Goal: Task Accomplishment & Management: Complete application form

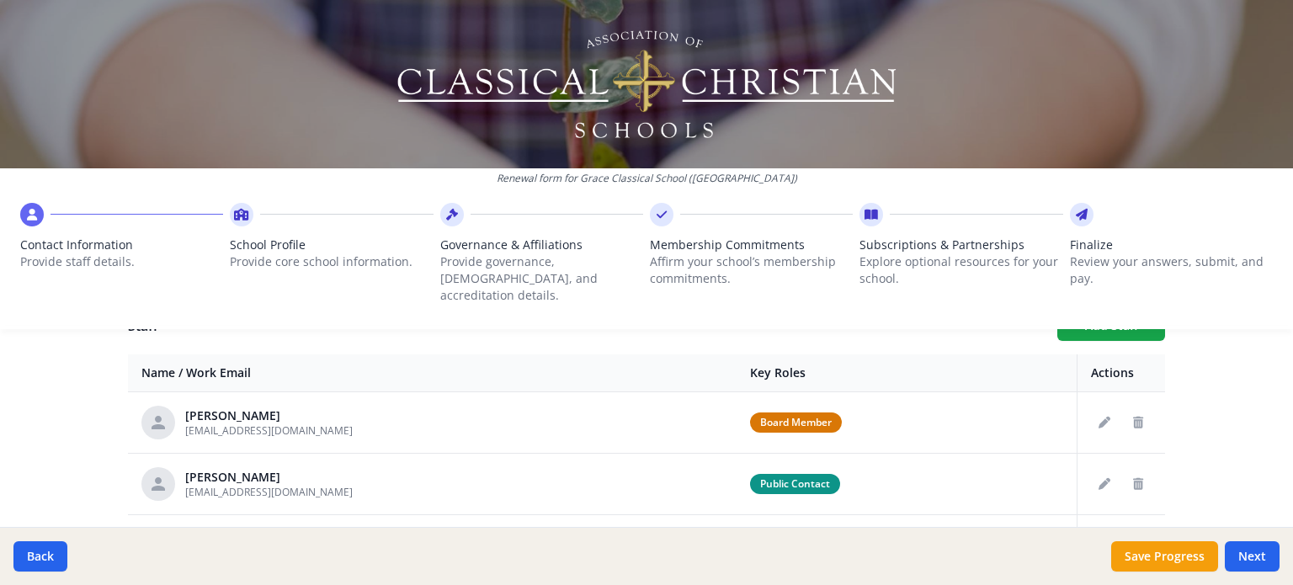
scroll to position [643, 0]
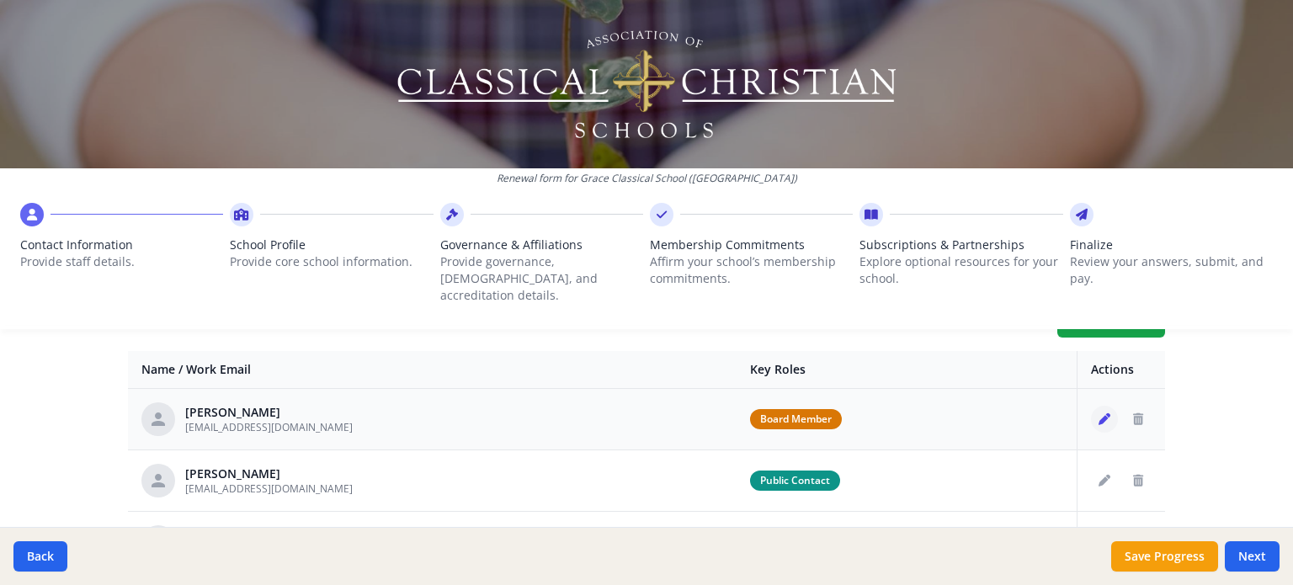
click at [1091, 407] on button "Edit staff" at bounding box center [1104, 419] width 27 height 27
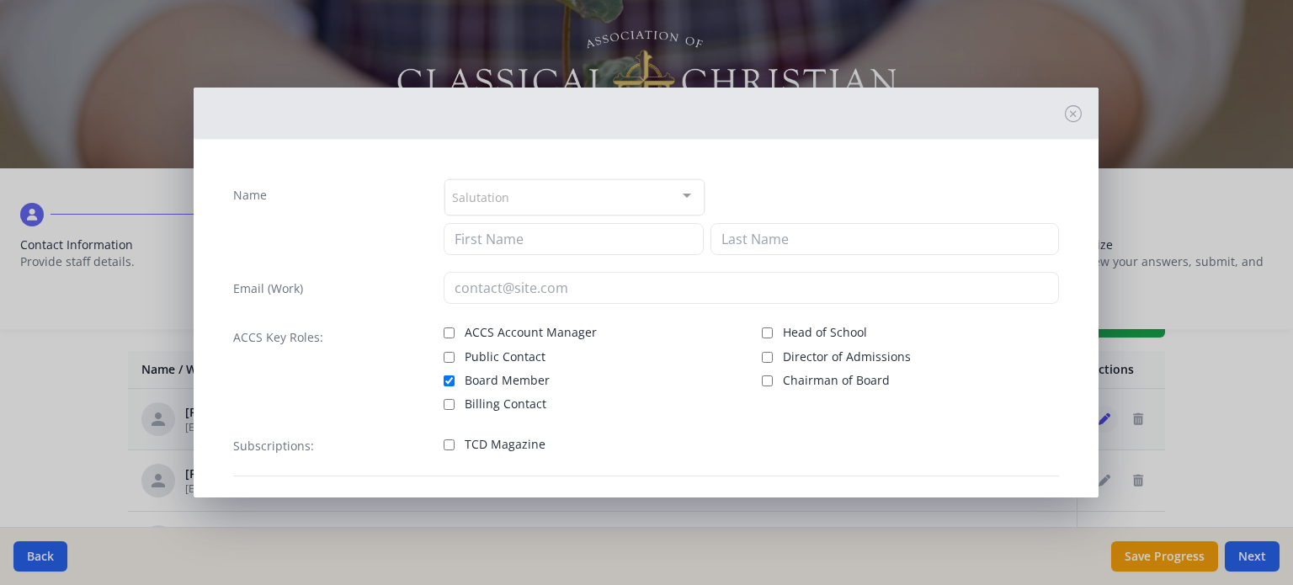
type input "[PERSON_NAME]"
type input "[EMAIL_ADDRESS][DOMAIN_NAME]"
checkbox input "true"
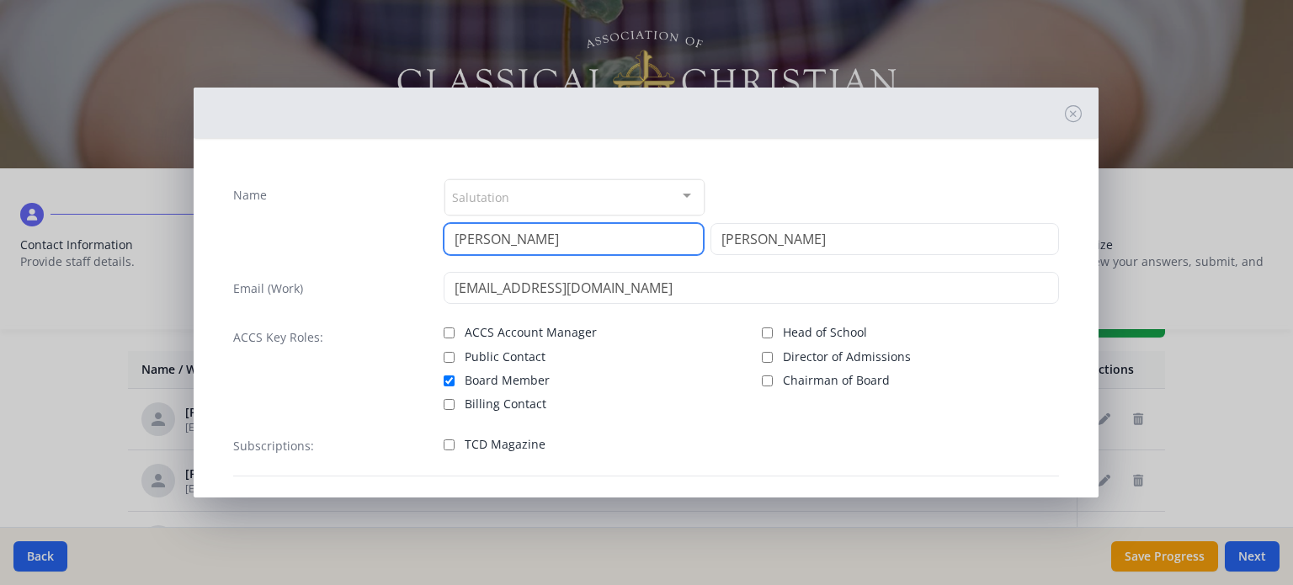
click at [596, 234] on input "[PERSON_NAME]" at bounding box center [574, 239] width 260 height 32
type input "A"
type input "Joseph"
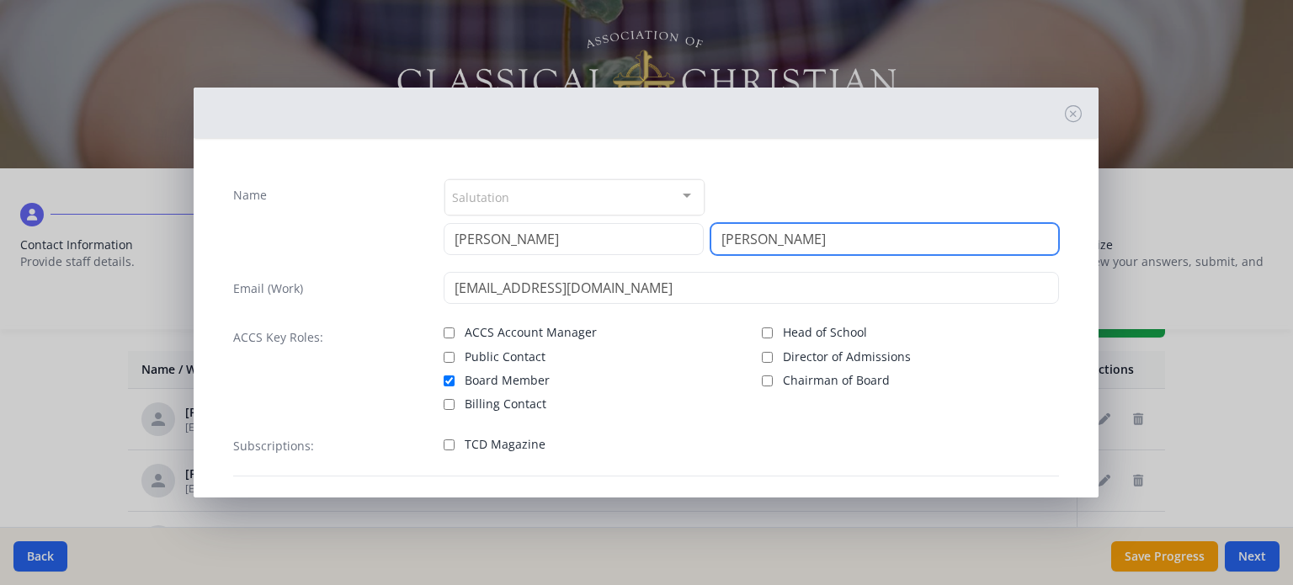
type input "[PERSON_NAME]"
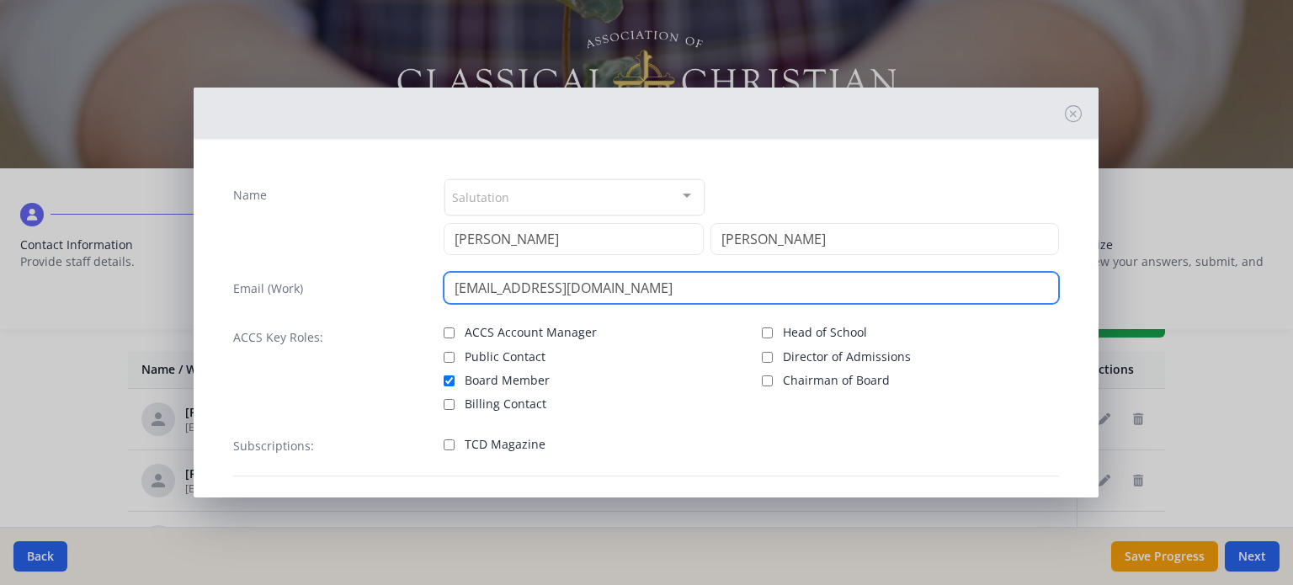
click at [569, 290] on input "andrewcarlellis@gmail.com" at bounding box center [751, 288] width 615 height 32
click at [625, 288] on input "andrewcarlellis@gmail.com" at bounding box center [751, 288] width 615 height 32
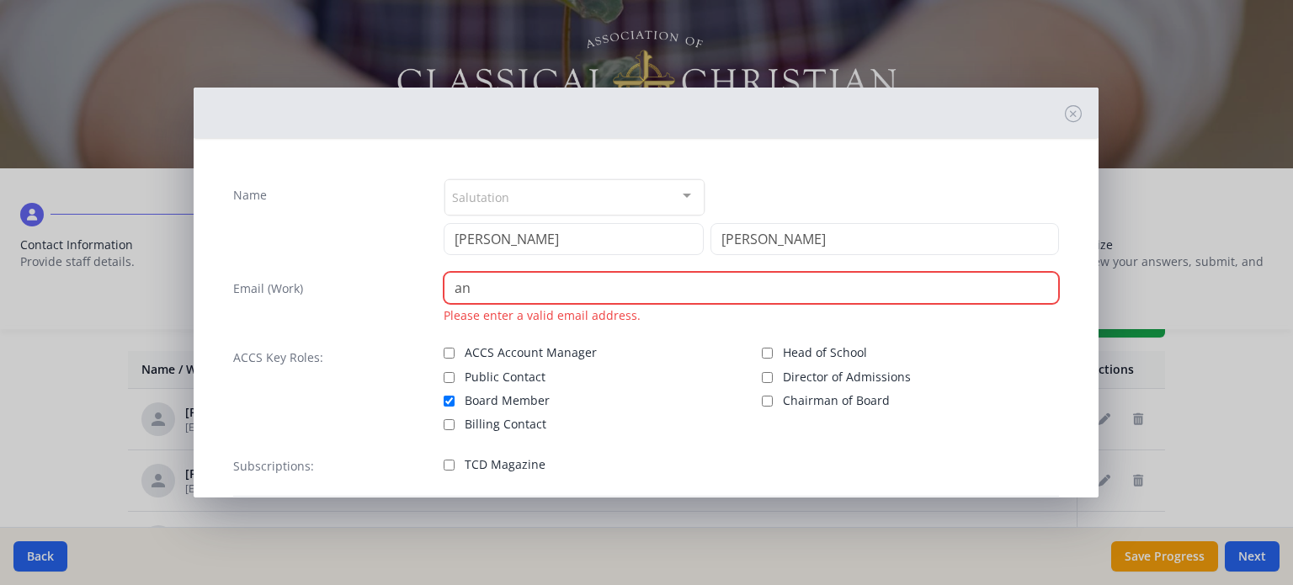
type input "a"
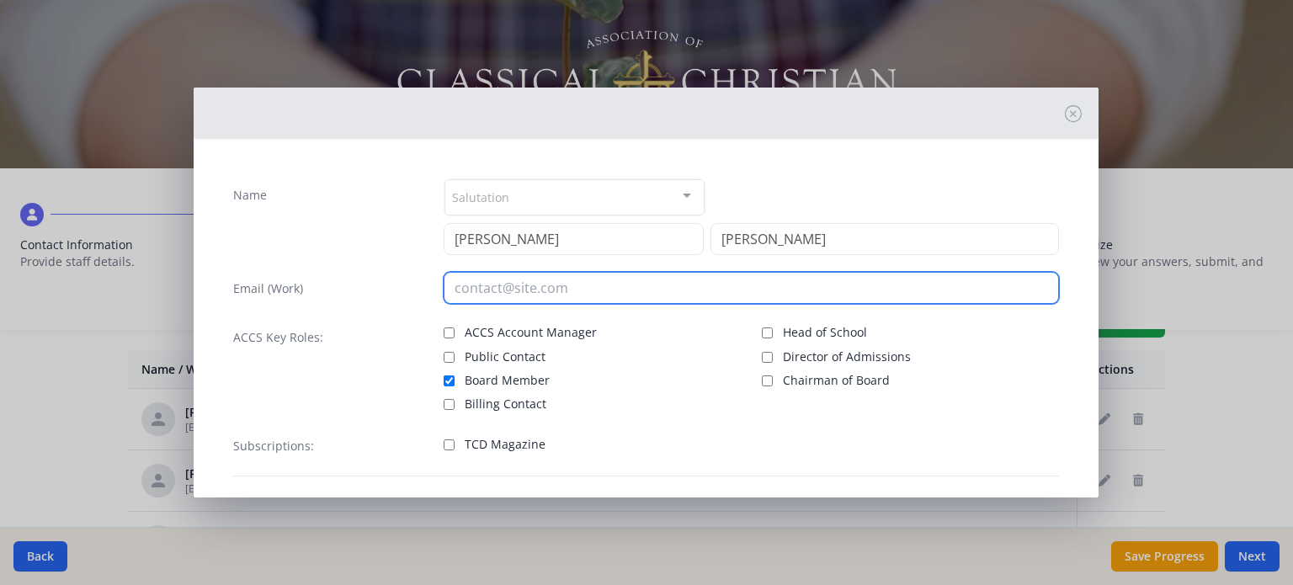
paste input "[EMAIL_ADDRESS][DOMAIN_NAME]"
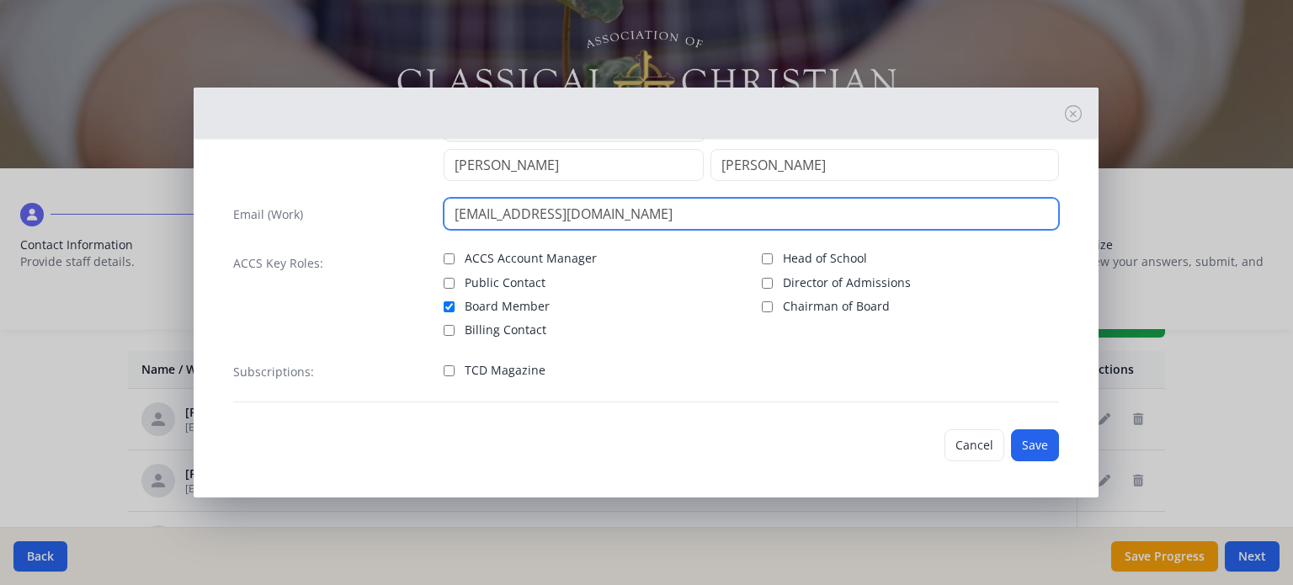
scroll to position [77, 0]
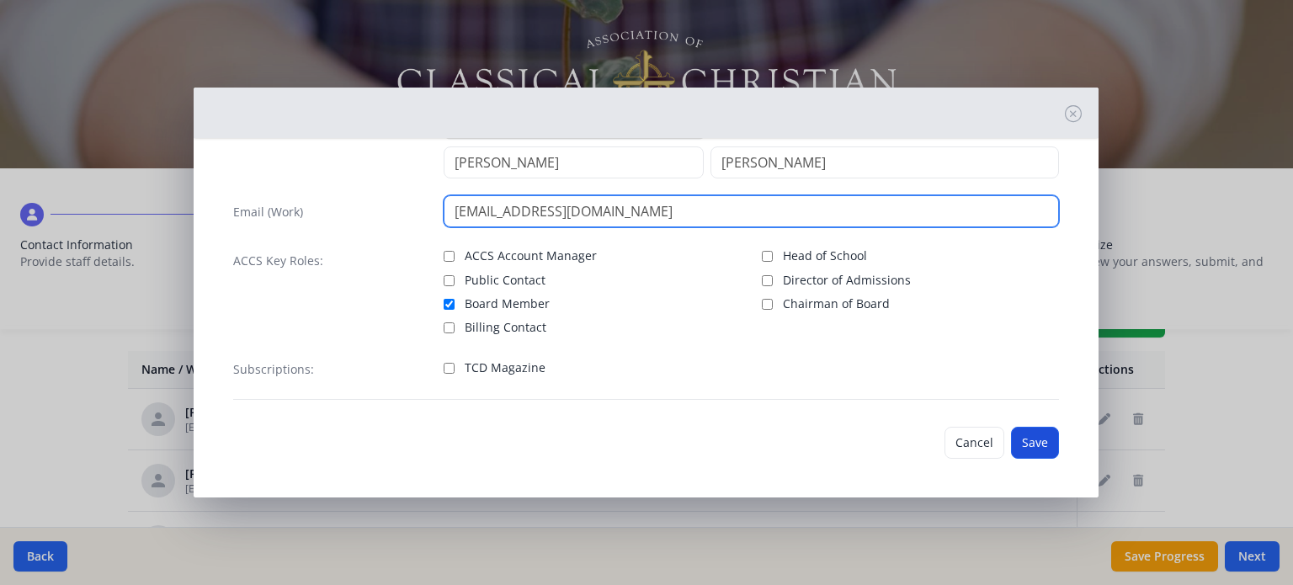
type input "[EMAIL_ADDRESS][DOMAIN_NAME]"
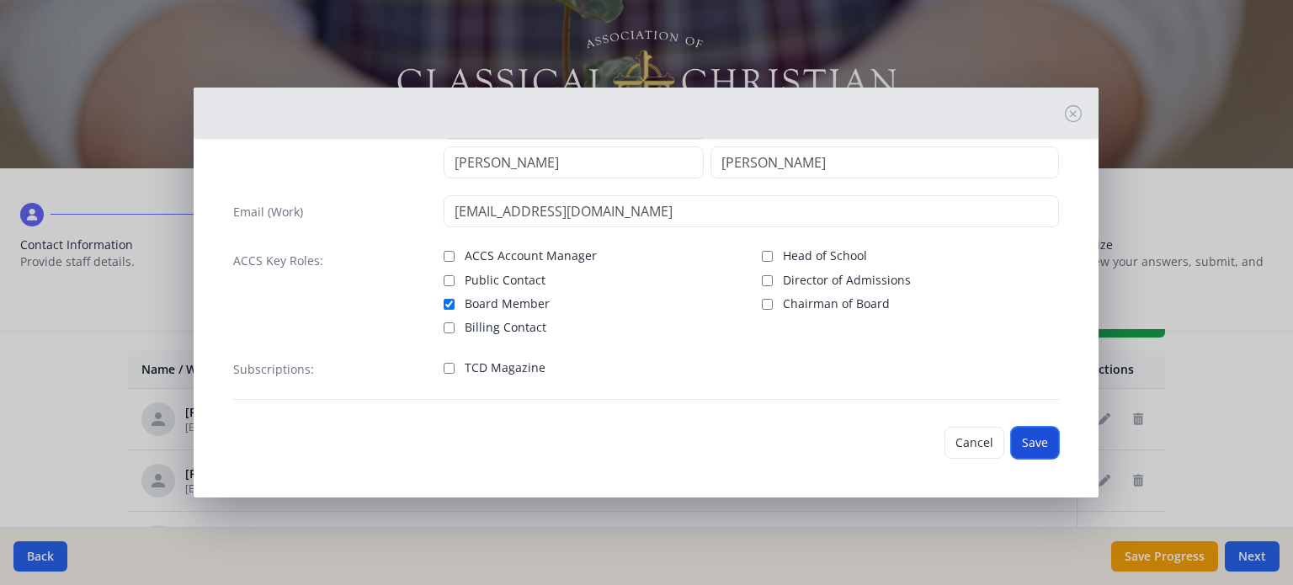
click at [1019, 439] on button "Save" at bounding box center [1035, 443] width 48 height 32
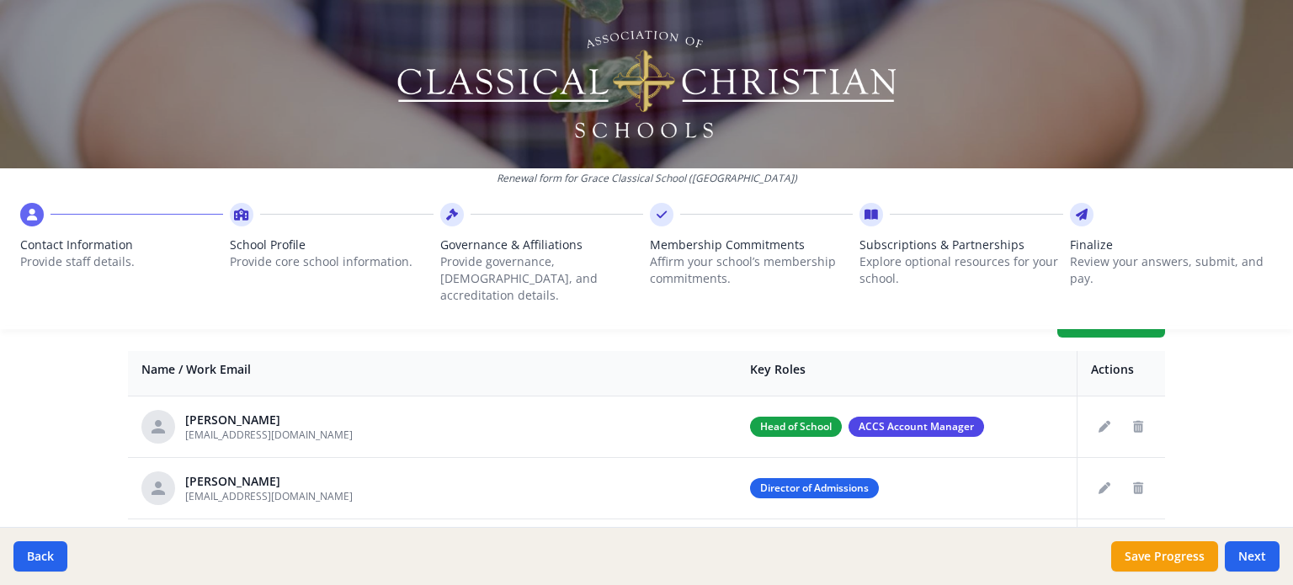
scroll to position [116, 0]
click at [1098, 481] on icon "Edit staff" at bounding box center [1104, 487] width 12 height 12
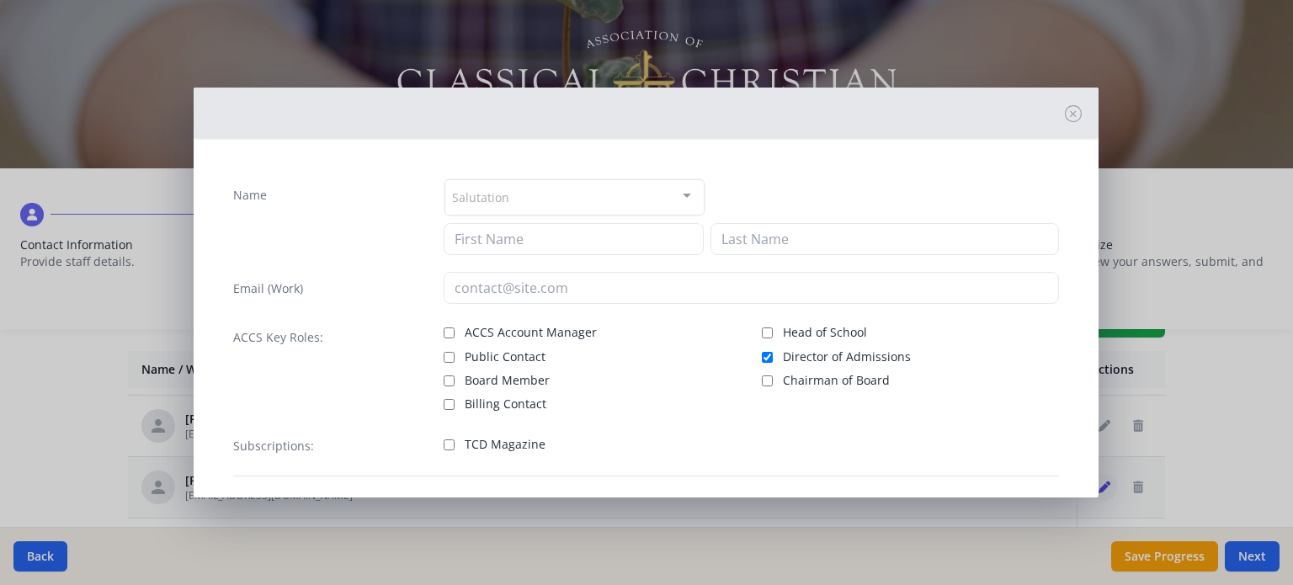
type input "[PERSON_NAME]"
type input "[EMAIL_ADDRESS][DOMAIN_NAME]"
checkbox input "true"
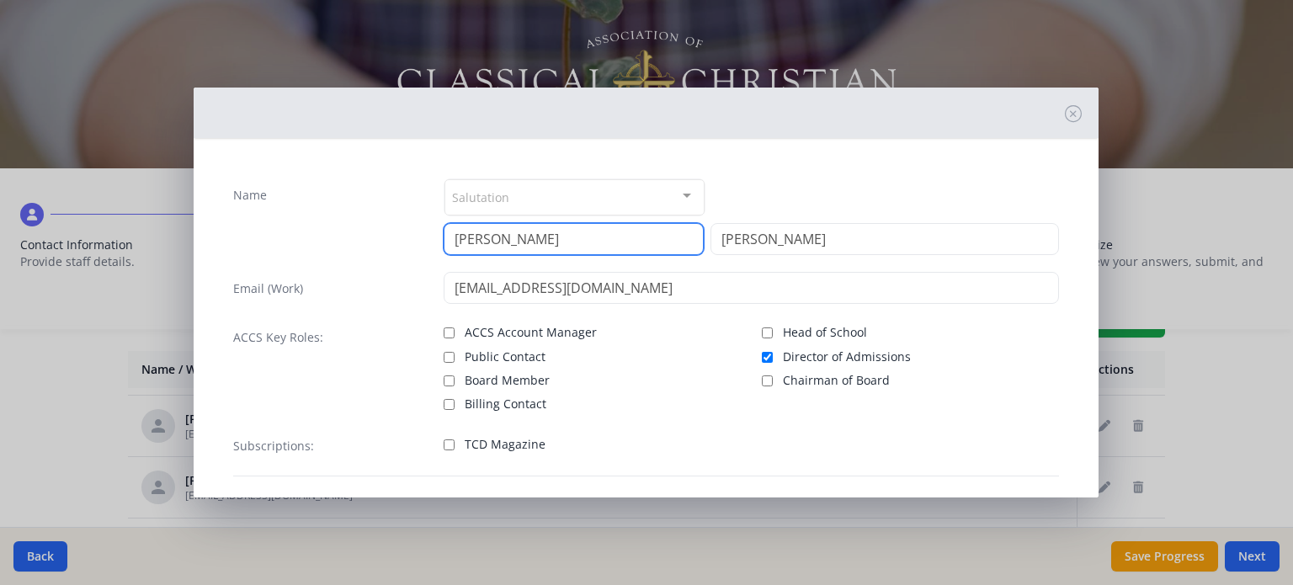
click at [670, 226] on input "[PERSON_NAME]" at bounding box center [574, 239] width 260 height 32
type input "M"
type input "[PERSON_NAME]"
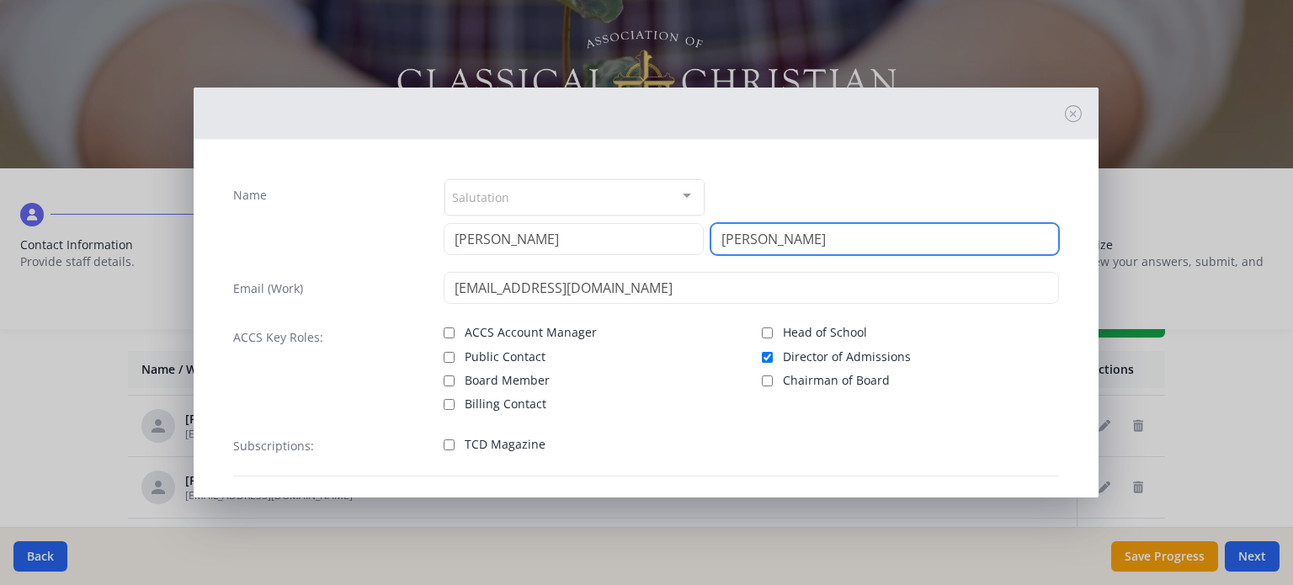
click at [847, 238] on input "[PERSON_NAME]" at bounding box center [884, 239] width 348 height 32
type input "M"
type input "[PERSON_NAME]"
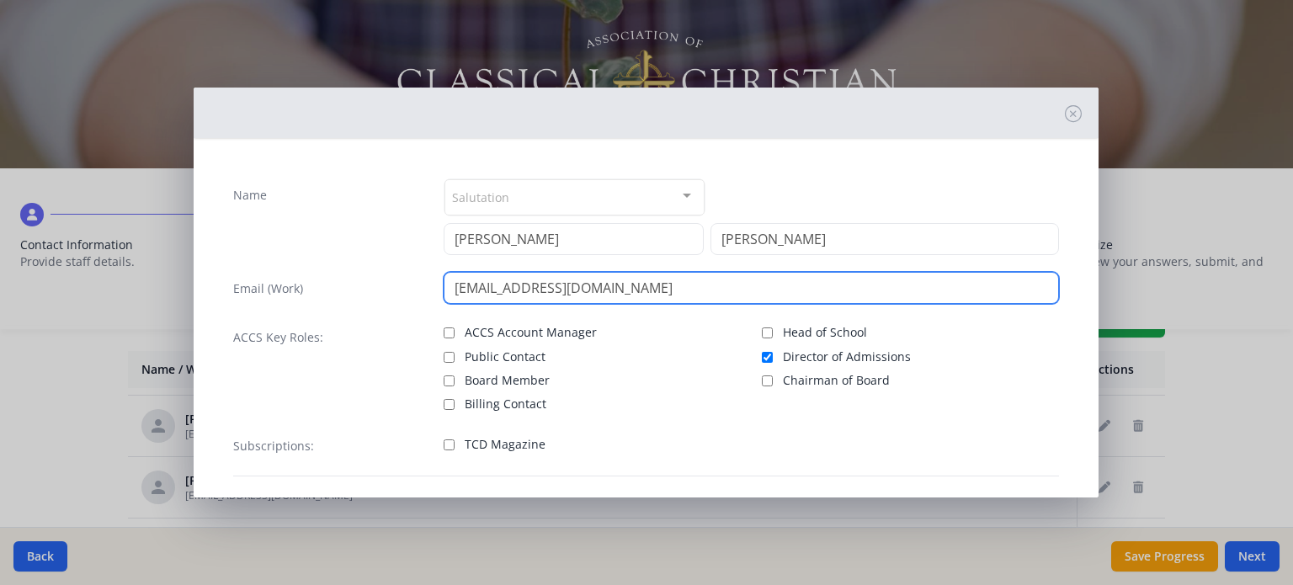
click at [512, 283] on input "[EMAIL_ADDRESS][DOMAIN_NAME]" at bounding box center [751, 288] width 615 height 32
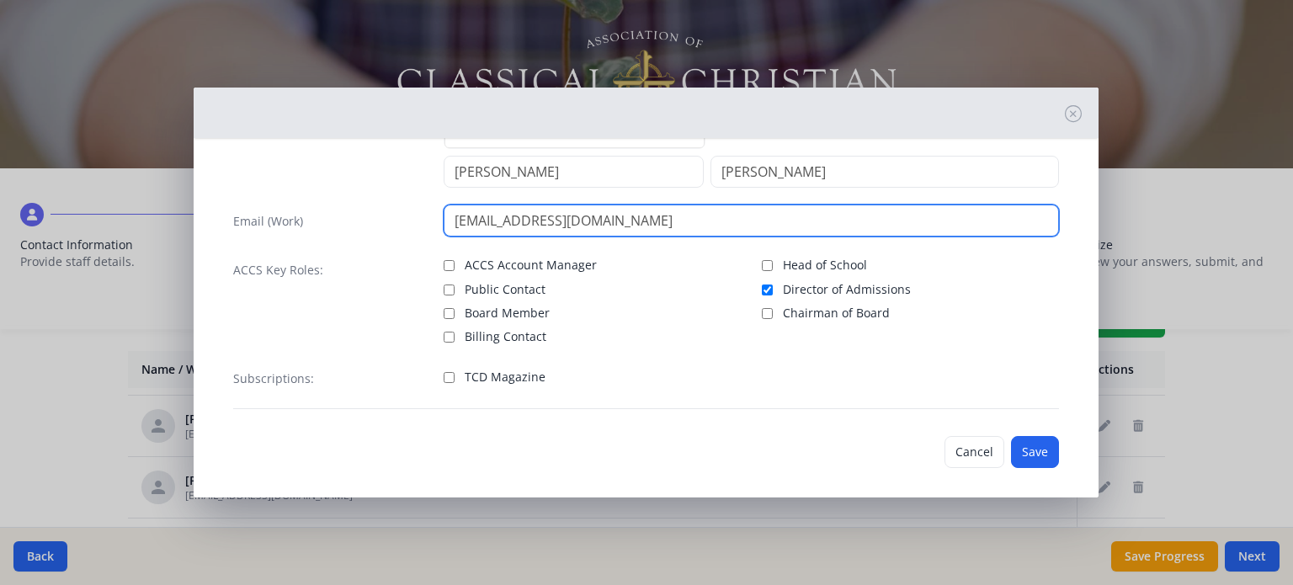
scroll to position [77, 0]
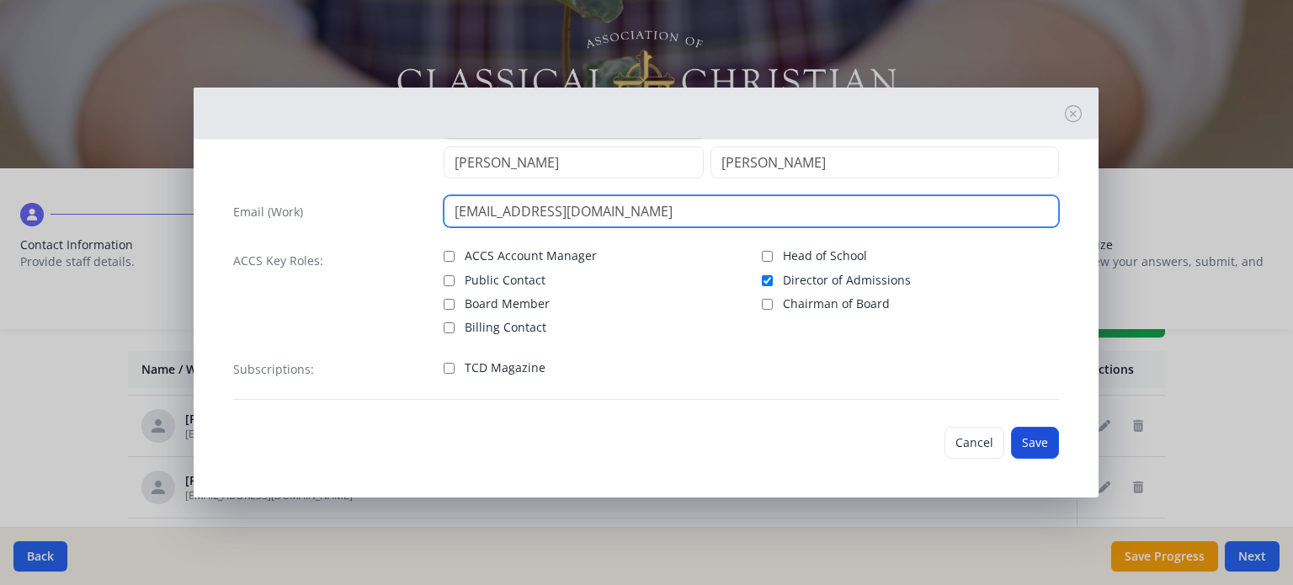
type input "[EMAIL_ADDRESS][DOMAIN_NAME]"
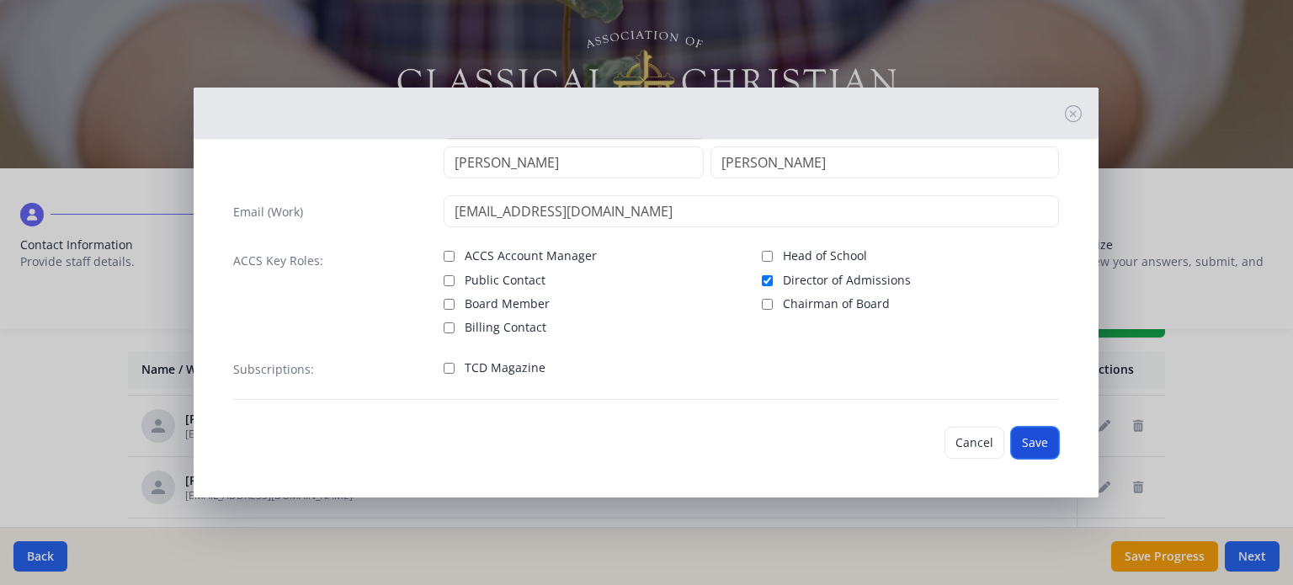
click at [1029, 441] on button "Save" at bounding box center [1035, 443] width 48 height 32
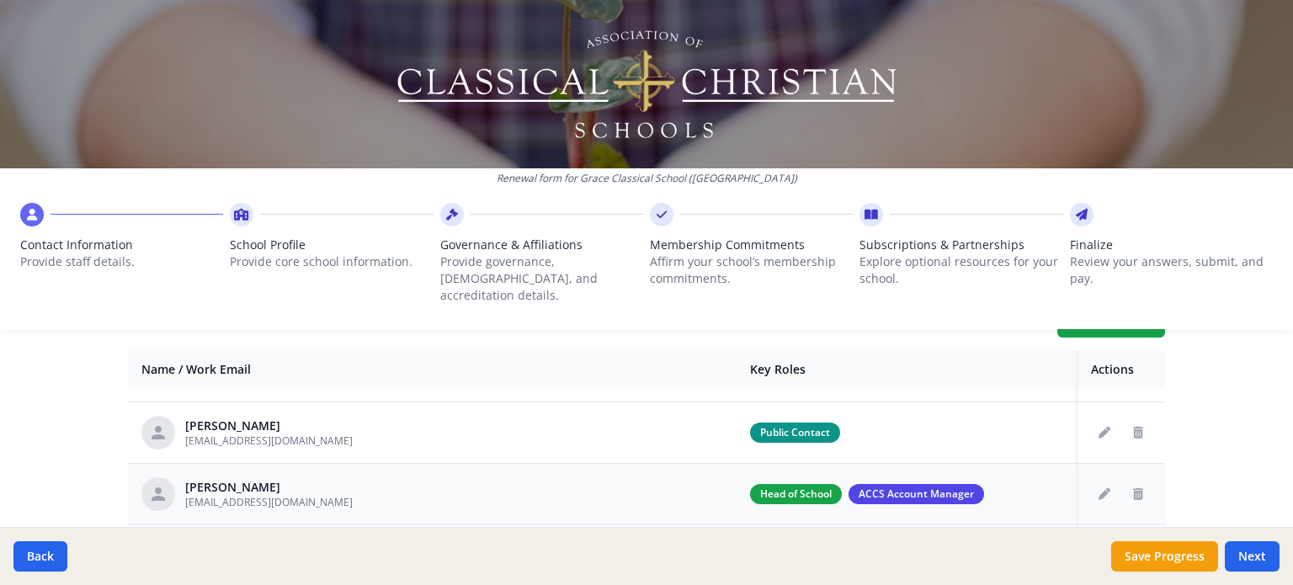
scroll to position [0, 0]
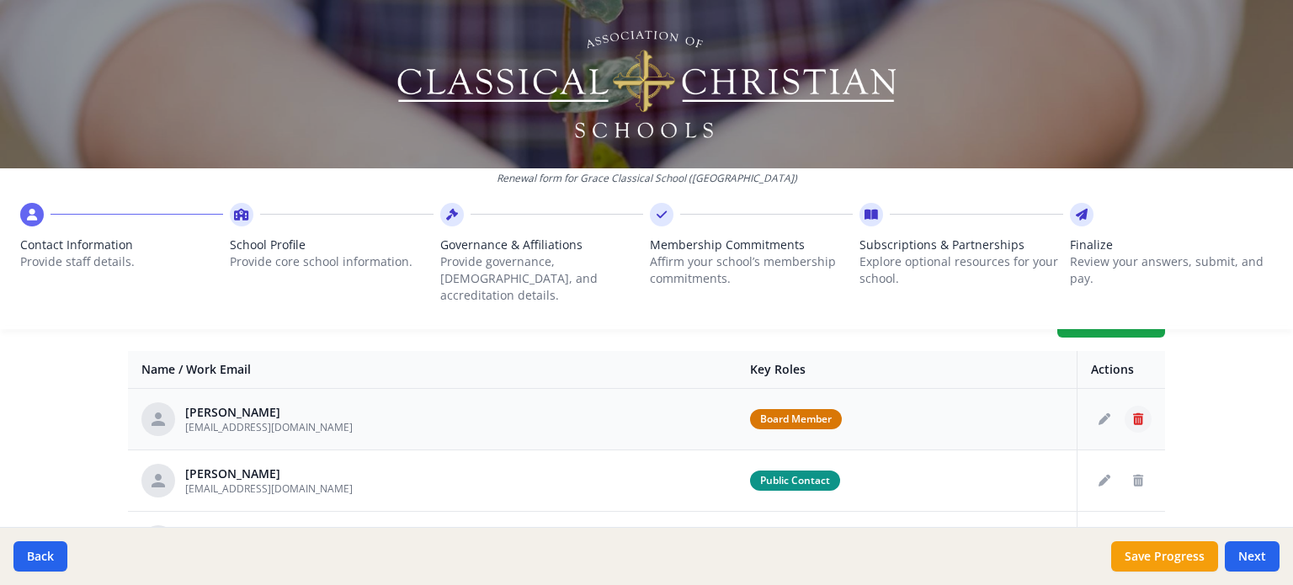
click at [1133, 413] on icon "Delete staff" at bounding box center [1138, 419] width 10 height 12
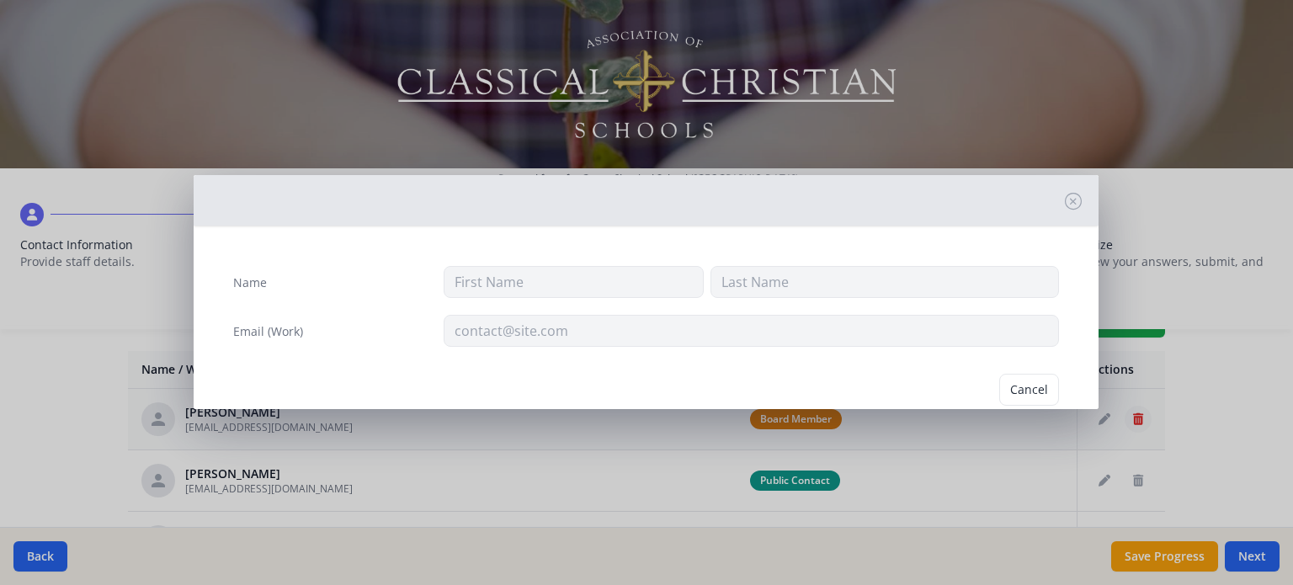
type input "Andrew"
type input "Ellis"
type input "andrewcarlellis@gmail.com"
click at [1024, 388] on button "Delete" at bounding box center [1030, 390] width 58 height 32
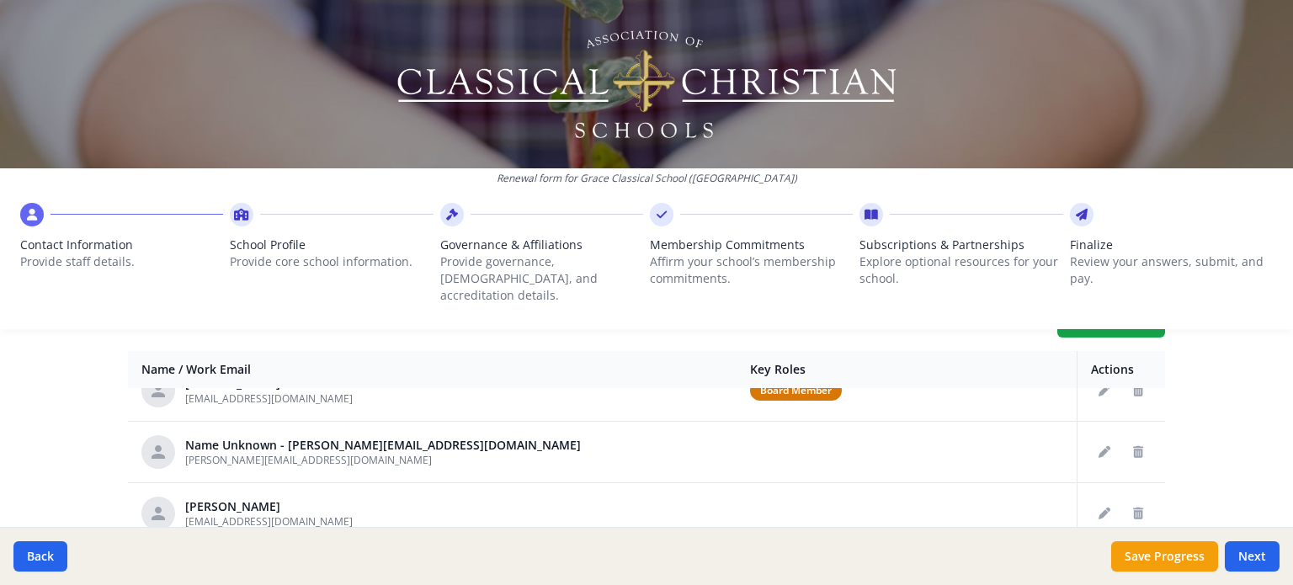
scroll to position [401, 0]
click at [1098, 443] on icon "Edit staff" at bounding box center [1104, 449] width 12 height 12
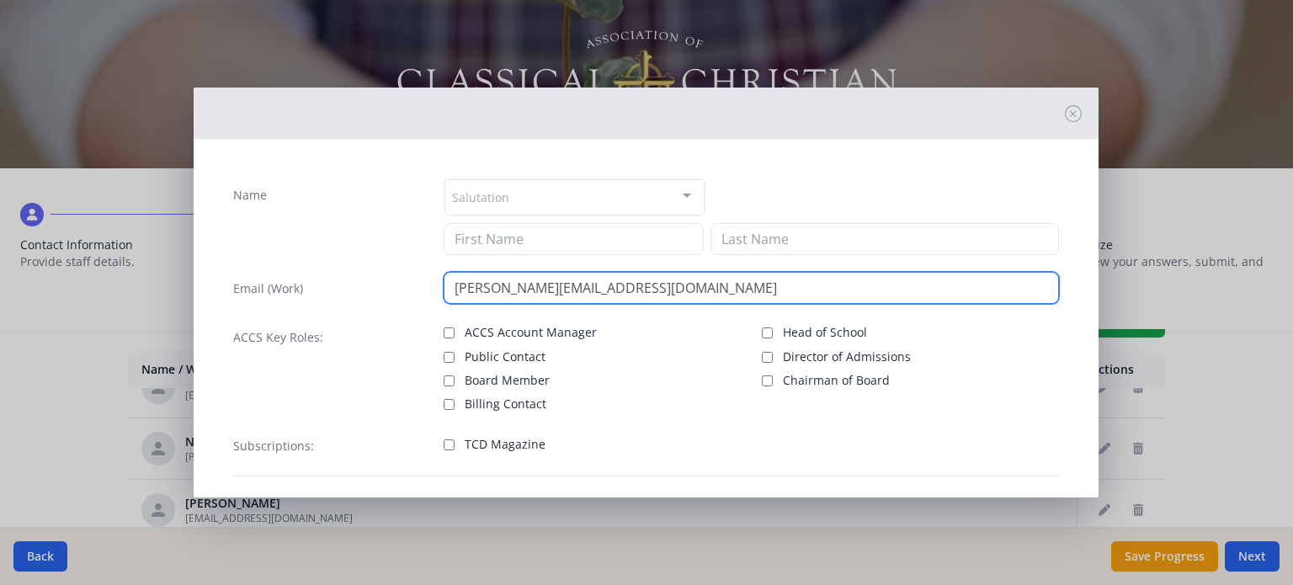
click at [452, 282] on input "[PERSON_NAME][EMAIL_ADDRESS][DOMAIN_NAME]" at bounding box center [751, 288] width 615 height 32
type input "[EMAIL_ADDRESS][DOMAIN_NAME]"
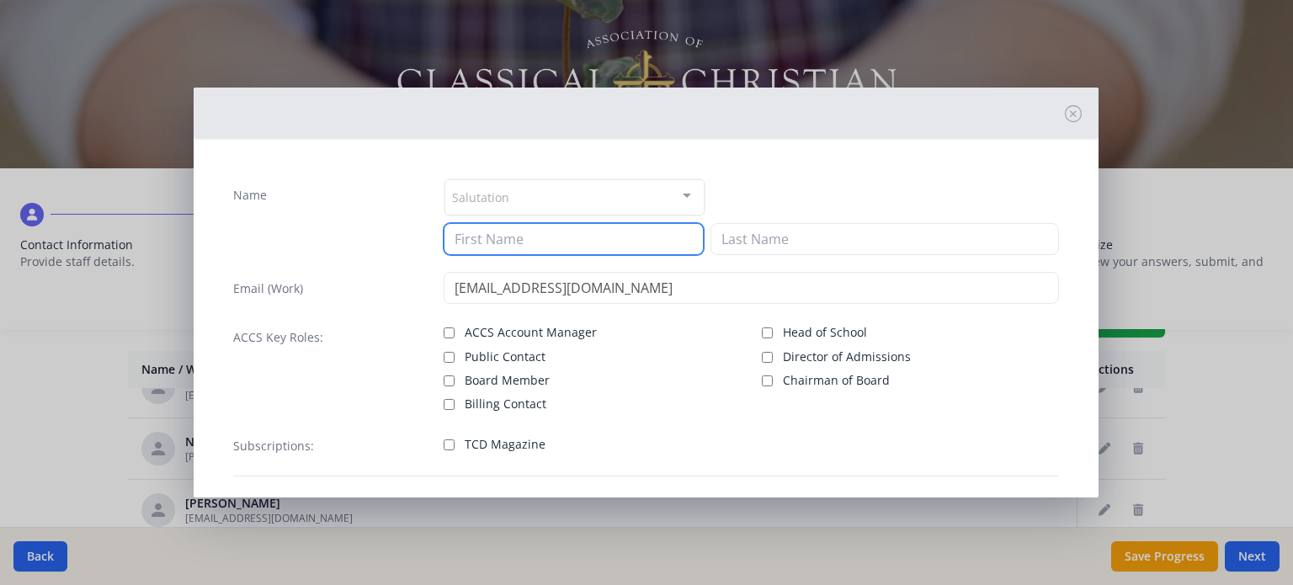
click at [553, 232] on input at bounding box center [574, 239] width 260 height 32
type input "[PERSON_NAME]"
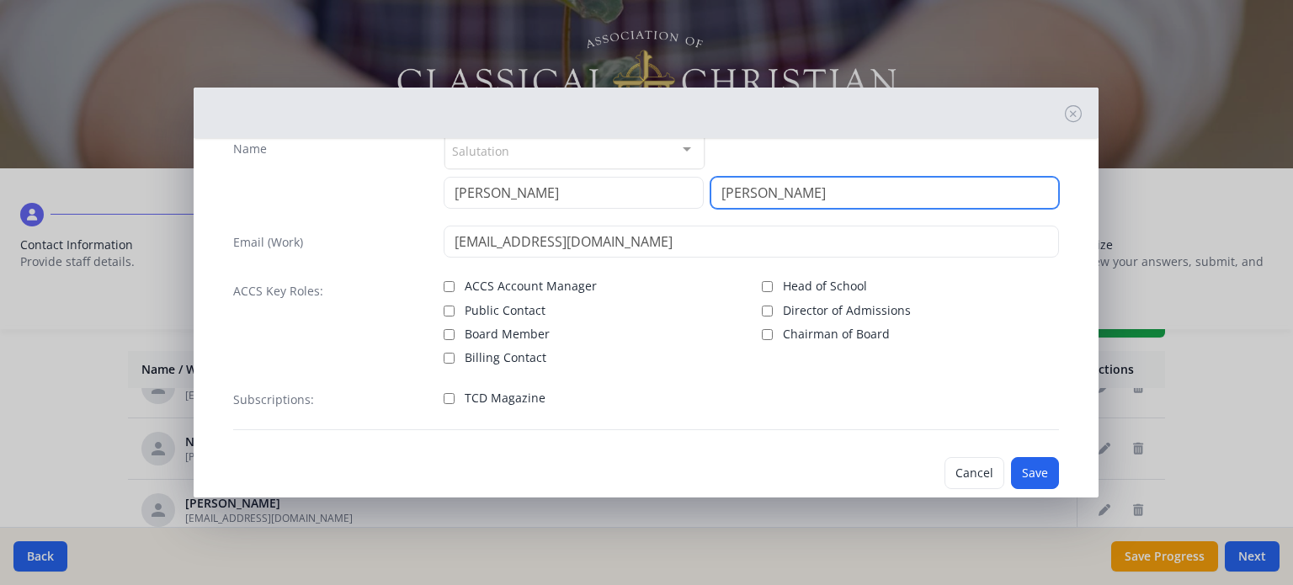
scroll to position [77, 0]
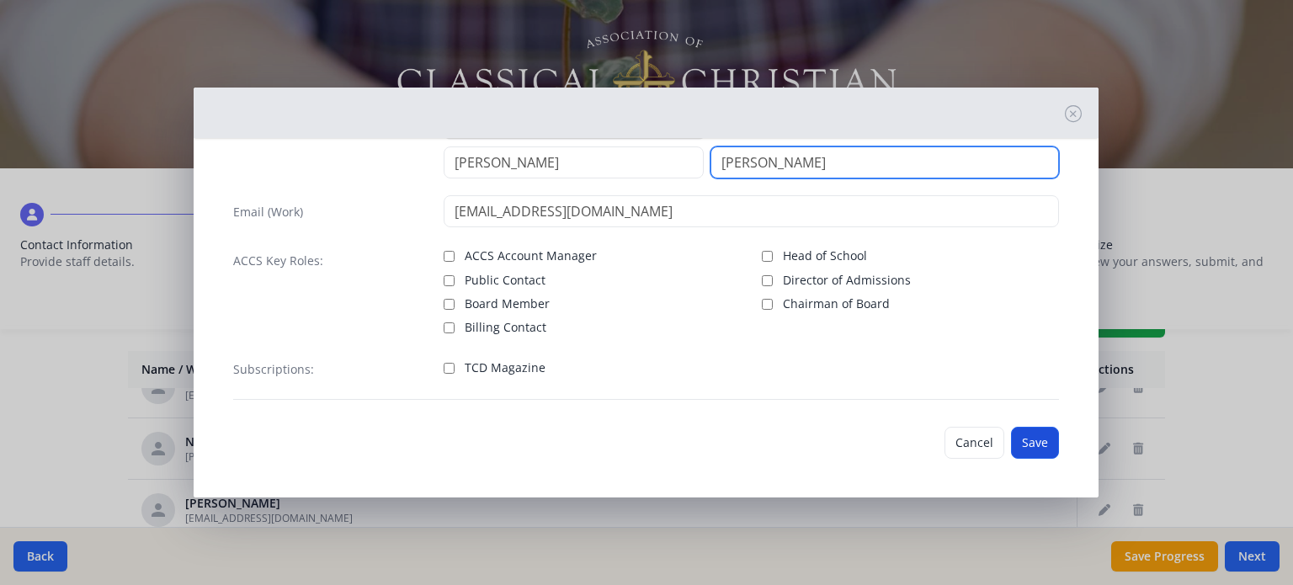
type input "[PERSON_NAME]"
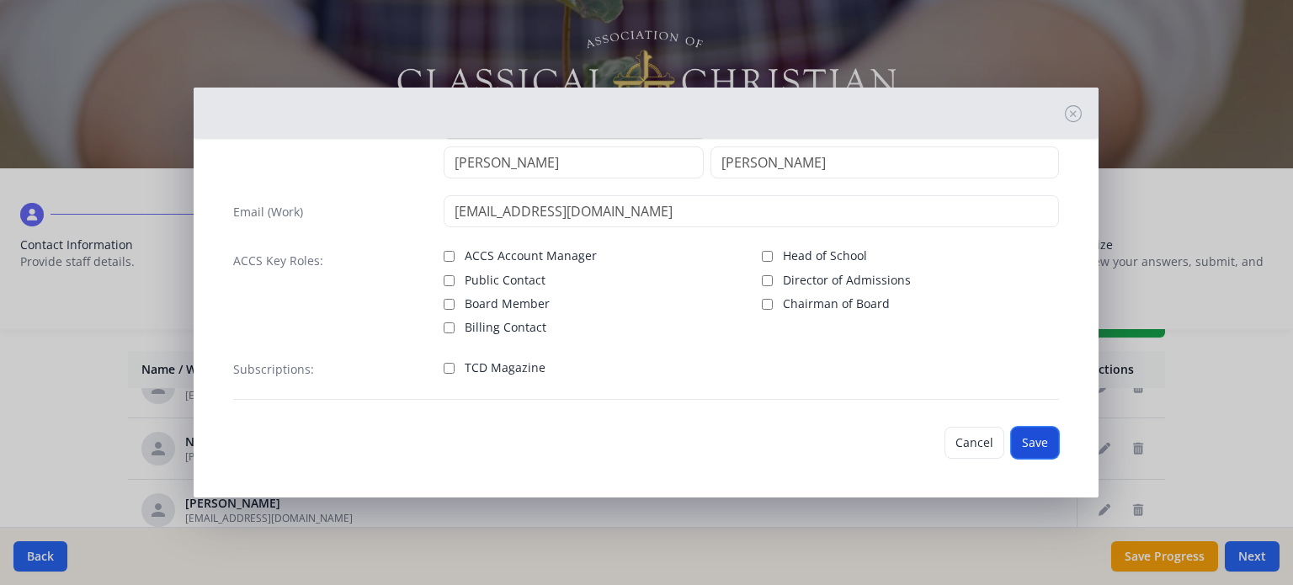
click at [1016, 445] on button "Save" at bounding box center [1035, 443] width 48 height 32
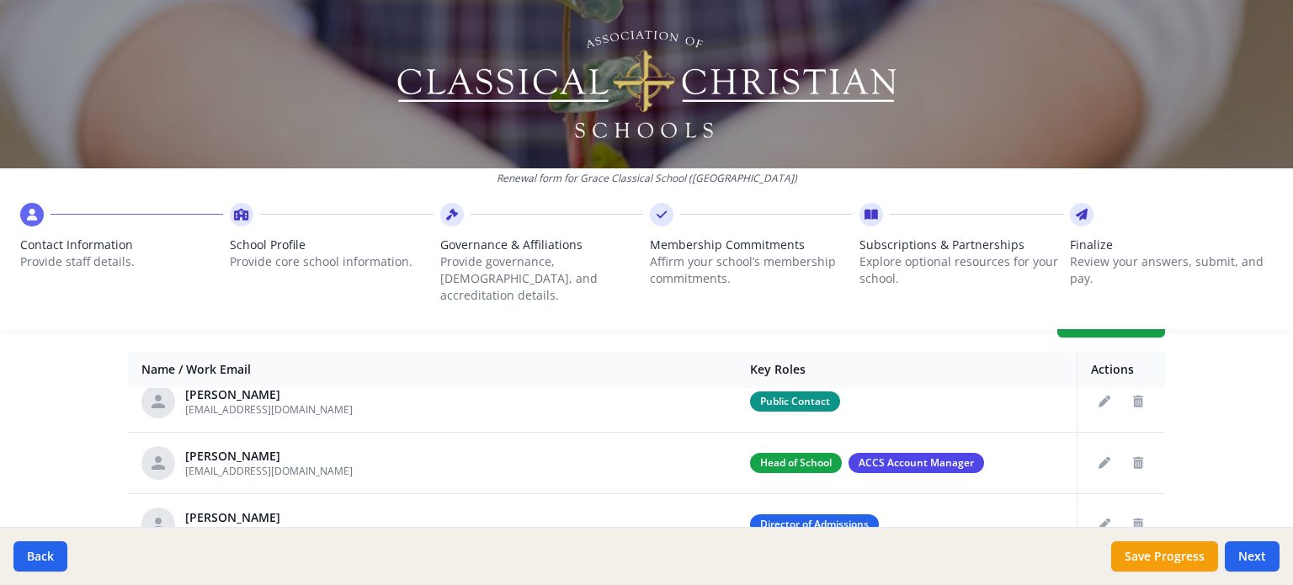
scroll to position [1, 0]
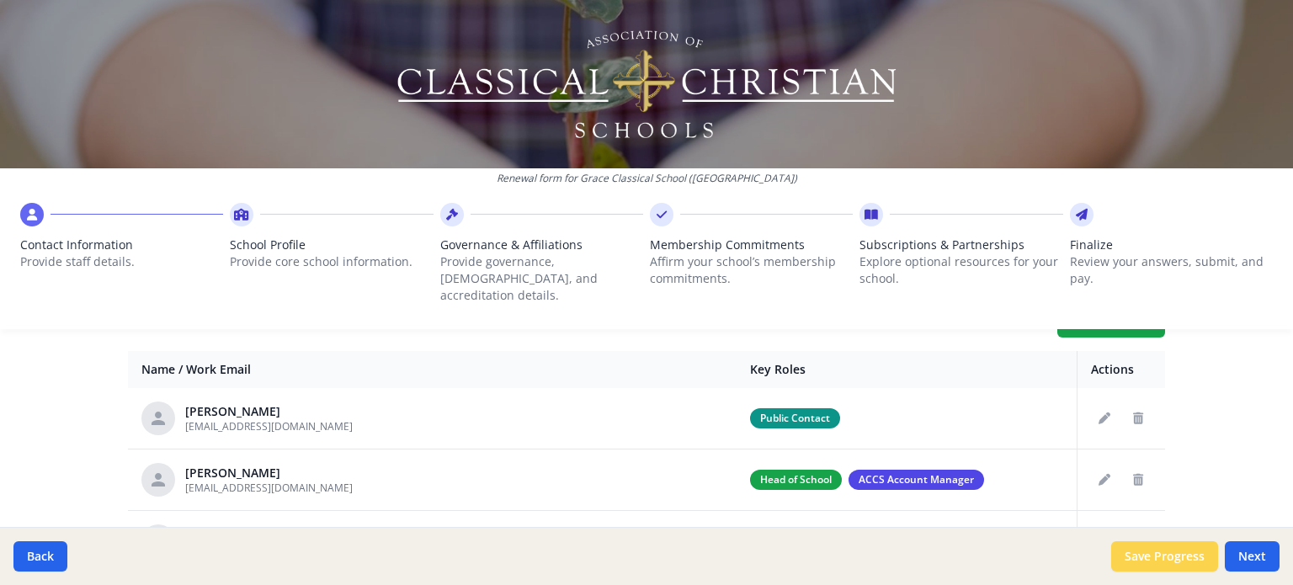
click at [1158, 554] on button "Save Progress" at bounding box center [1164, 556] width 107 height 30
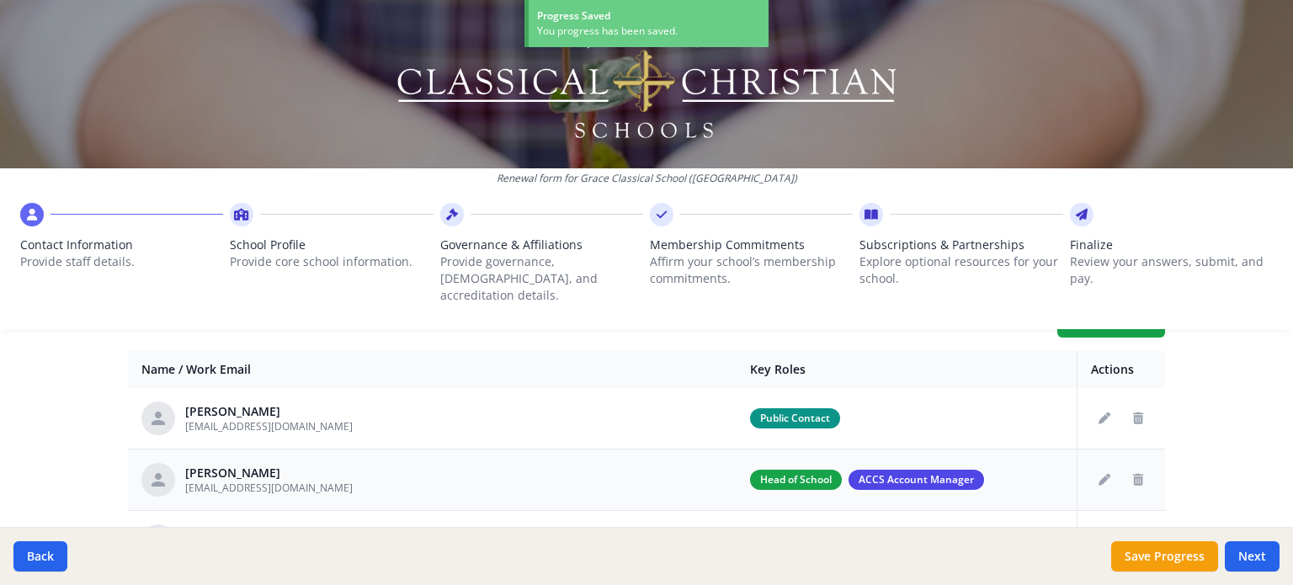
scroll to position [0, 0]
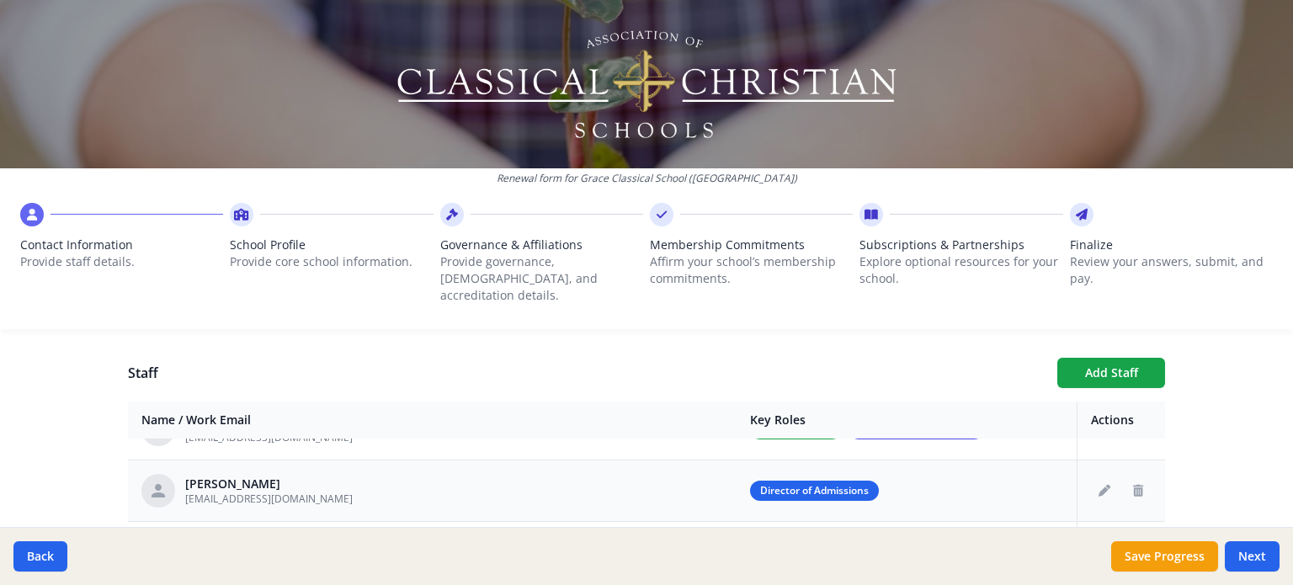
scroll to position [94, 0]
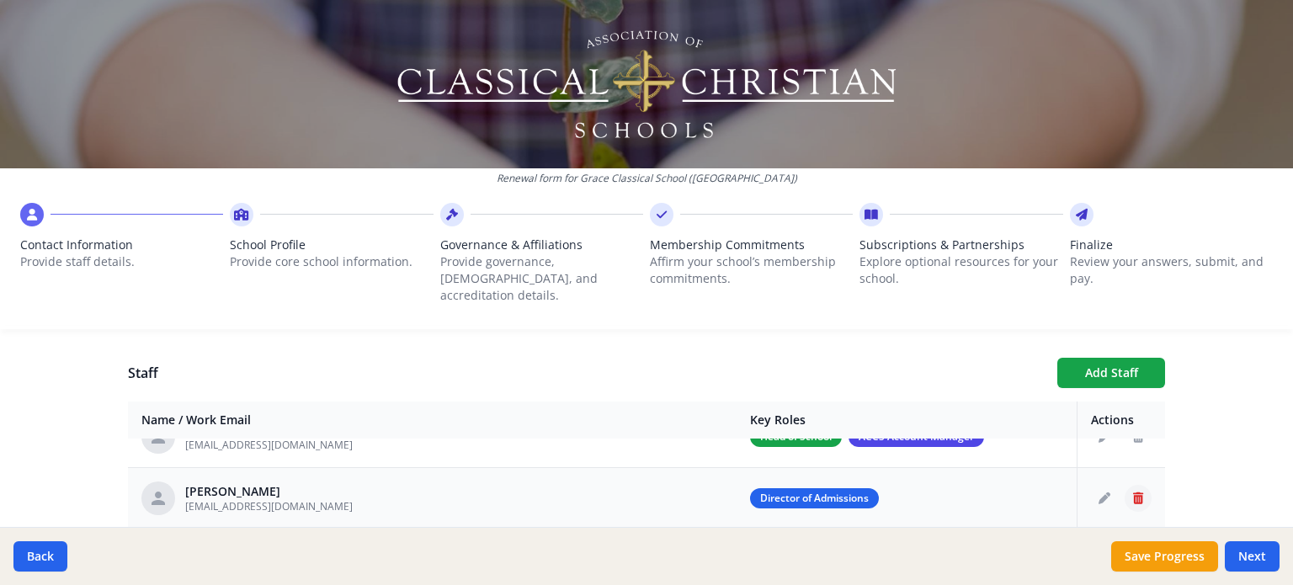
click at [1133, 492] on icon "Delete staff" at bounding box center [1138, 498] width 10 height 12
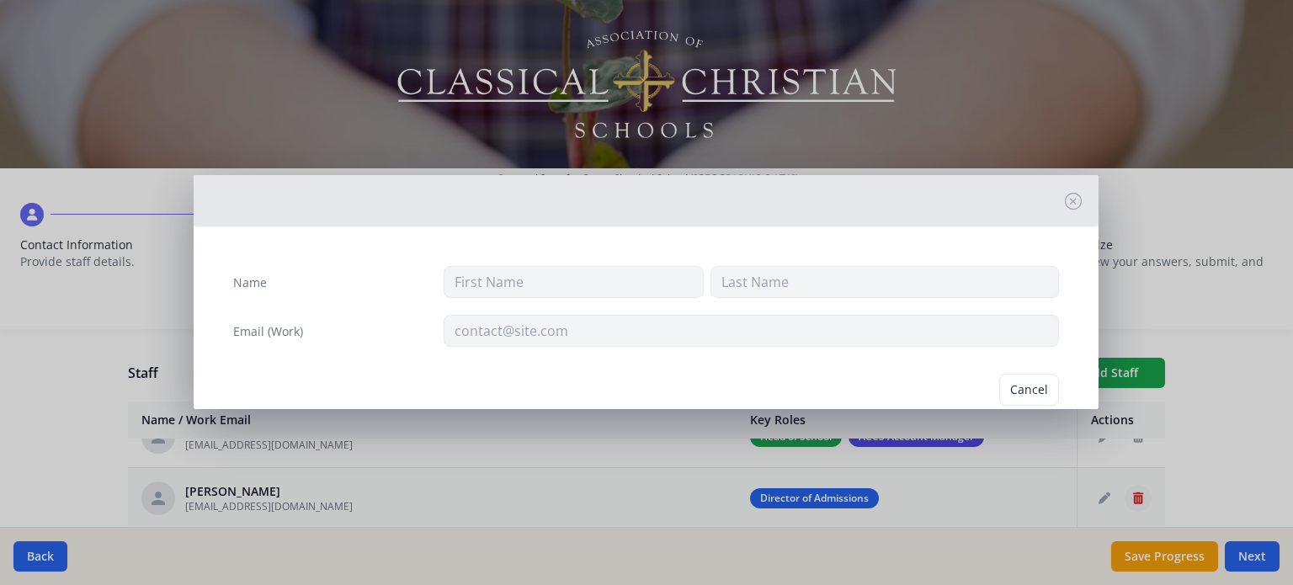
type input "[PERSON_NAME]"
type input "[EMAIL_ADDRESS][DOMAIN_NAME]"
click at [1026, 386] on button "Delete" at bounding box center [1030, 390] width 58 height 32
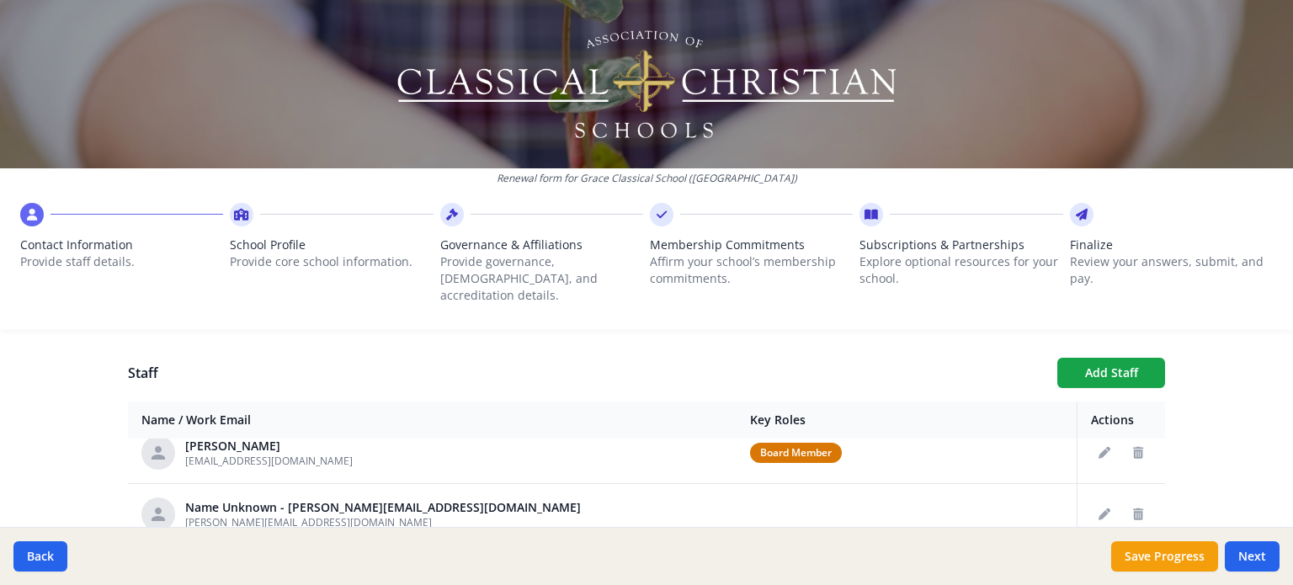
scroll to position [325, 0]
click at [1125, 500] on button "Delete staff" at bounding box center [1138, 513] width 27 height 27
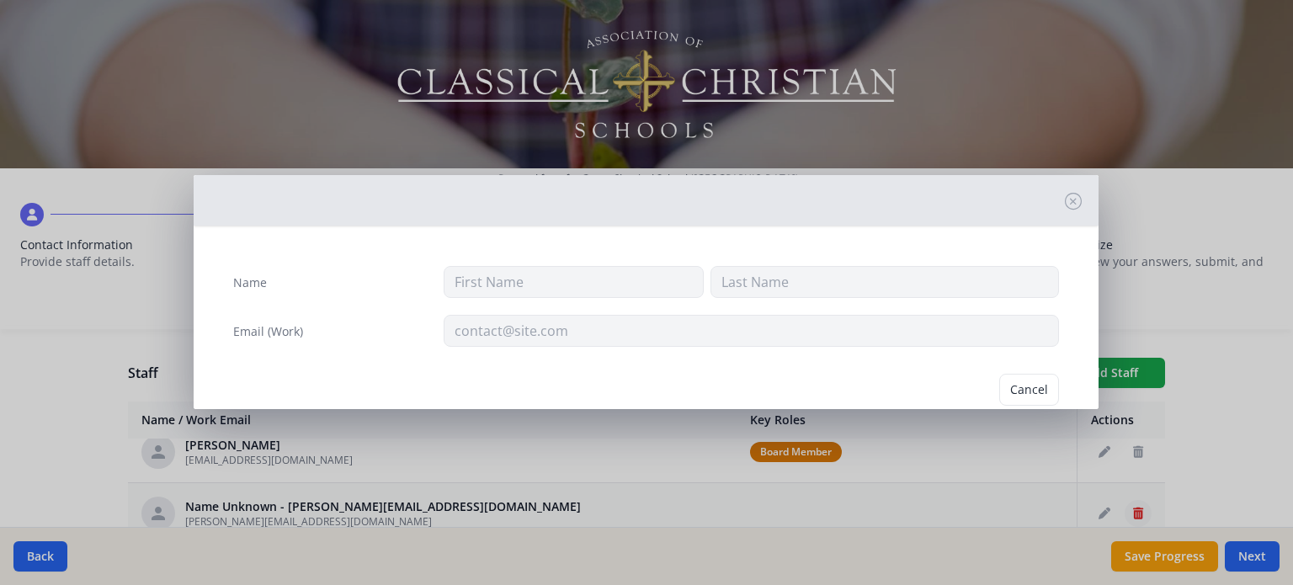
type input "[PERSON_NAME][EMAIL_ADDRESS][DOMAIN_NAME]"
click at [1007, 390] on button "Delete" at bounding box center [1030, 390] width 58 height 32
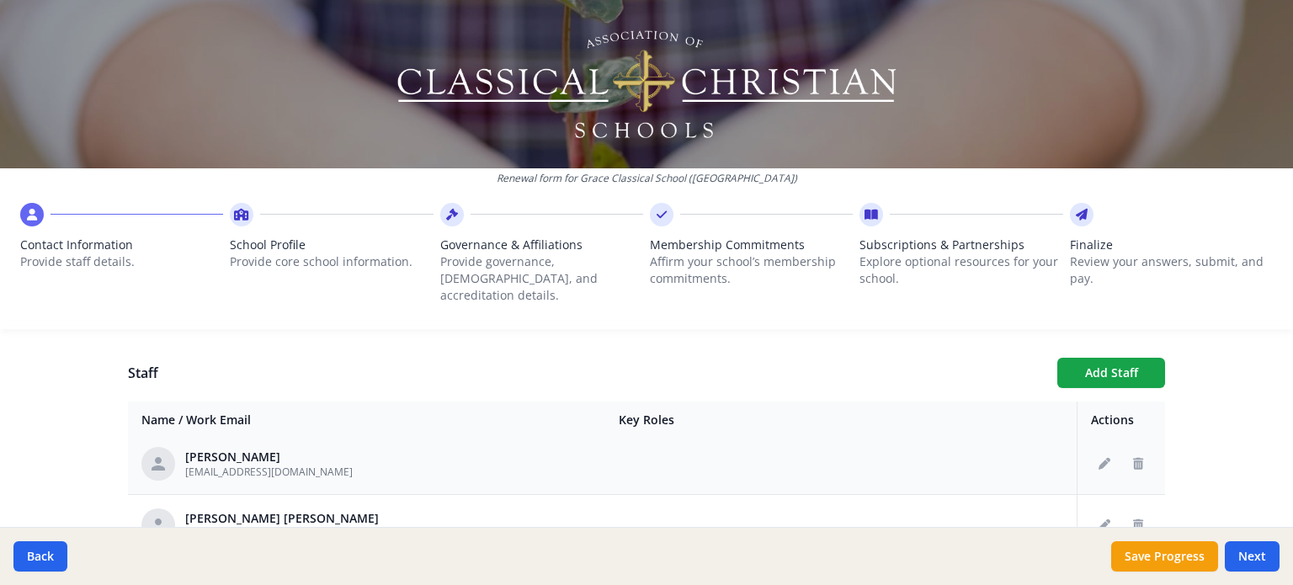
scroll to position [377, 0]
click at [1118, 358] on button "Add Staff" at bounding box center [1111, 373] width 108 height 30
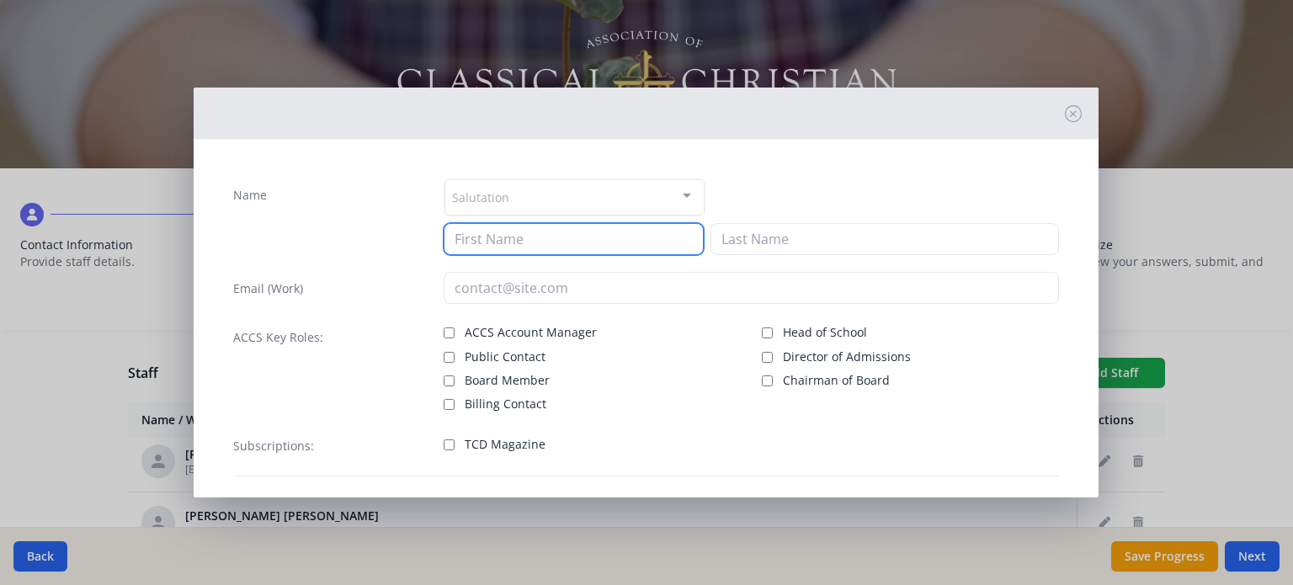
click at [643, 245] on input at bounding box center [574, 239] width 260 height 32
type input "[PERSON_NAME]"
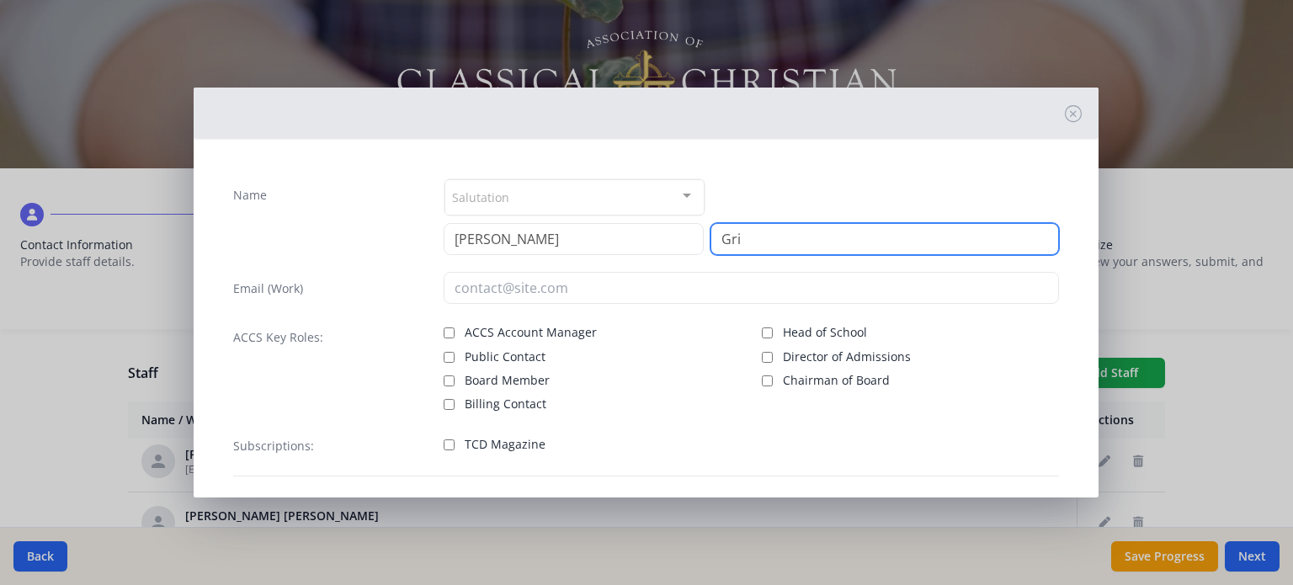
type input "[PERSON_NAME]"
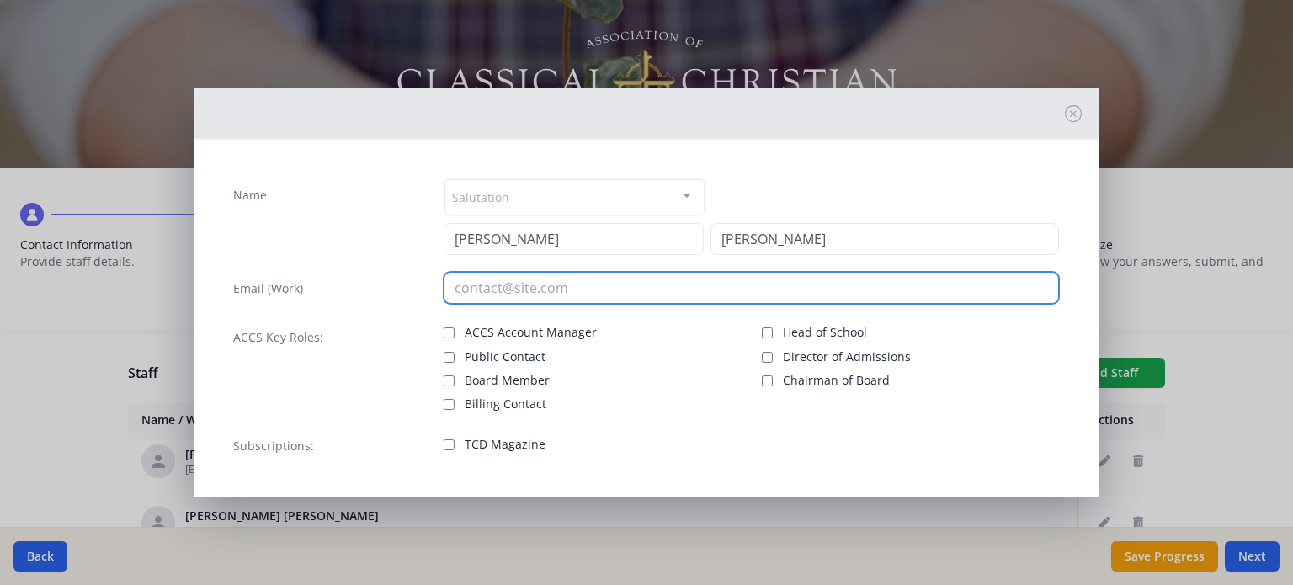
click at [741, 287] on input "email" at bounding box center [751, 288] width 615 height 32
type input "[EMAIL_ADDRESS][DOMAIN_NAME]"
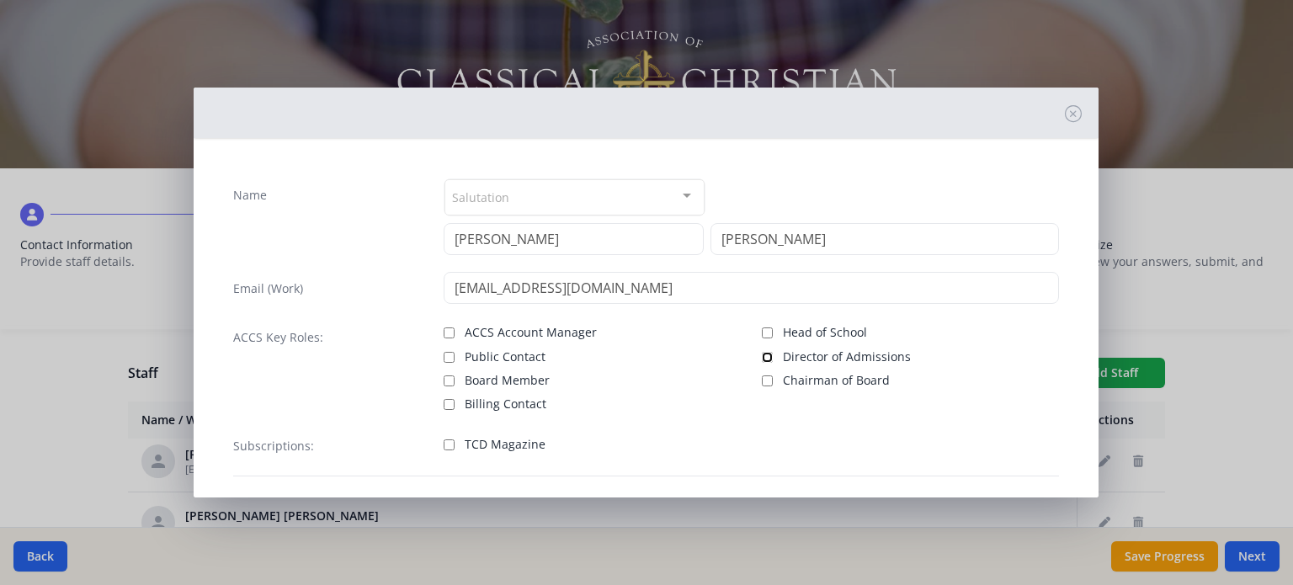
click at [762, 358] on input "Director of Admissions" at bounding box center [767, 357] width 11 height 11
checkbox input "true"
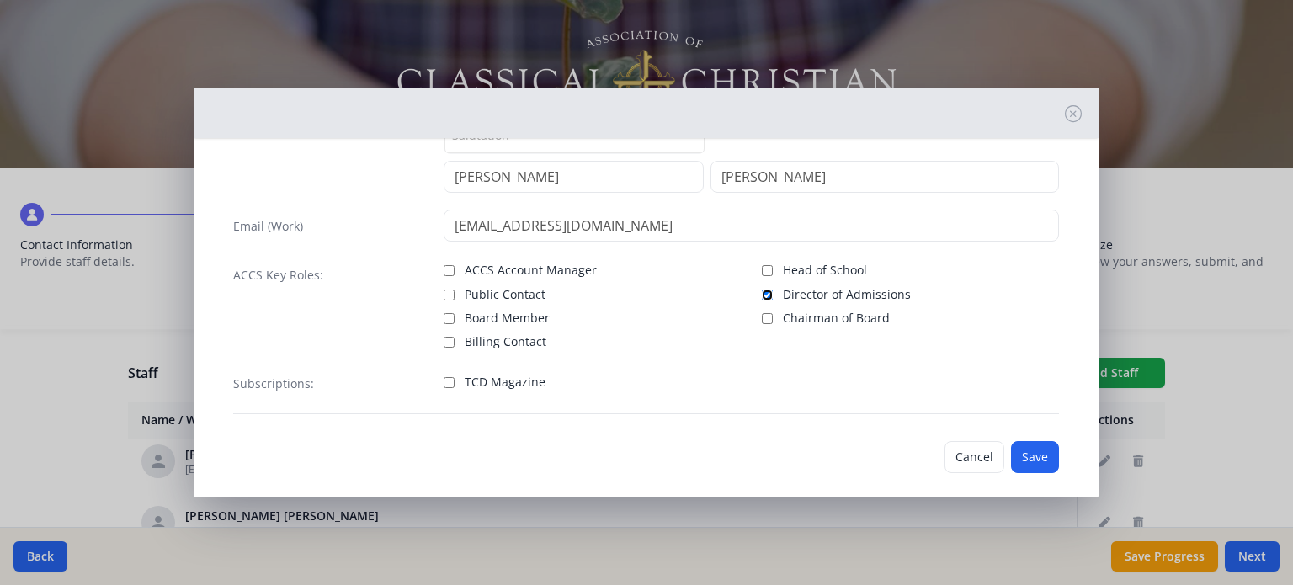
scroll to position [77, 0]
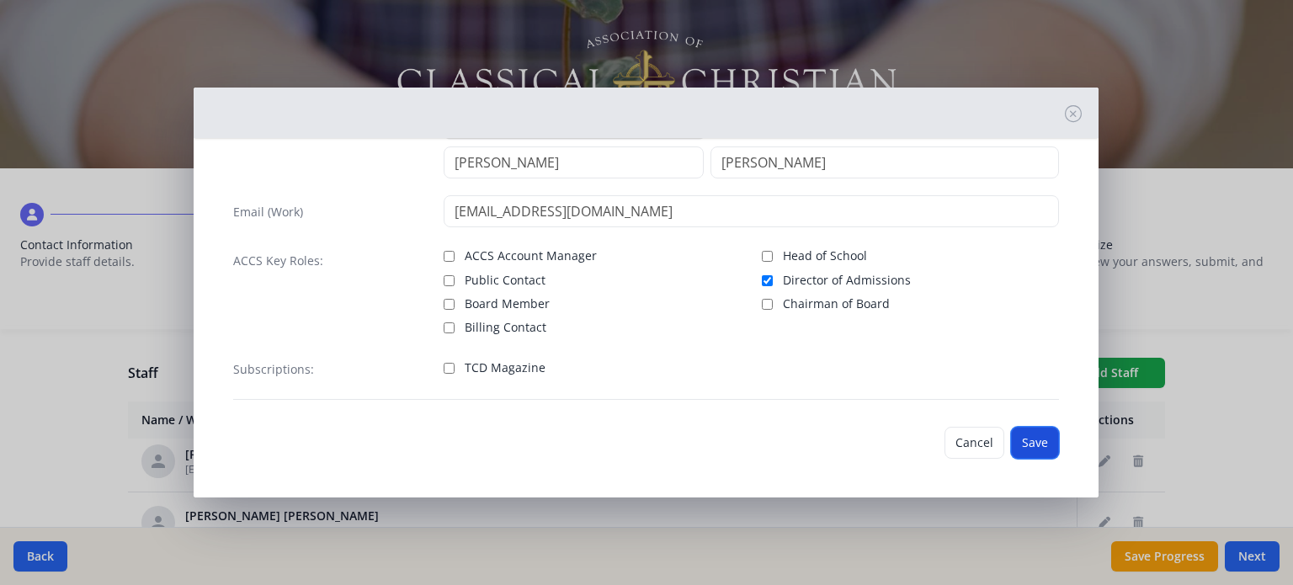
click at [1011, 447] on button "Save" at bounding box center [1035, 443] width 48 height 32
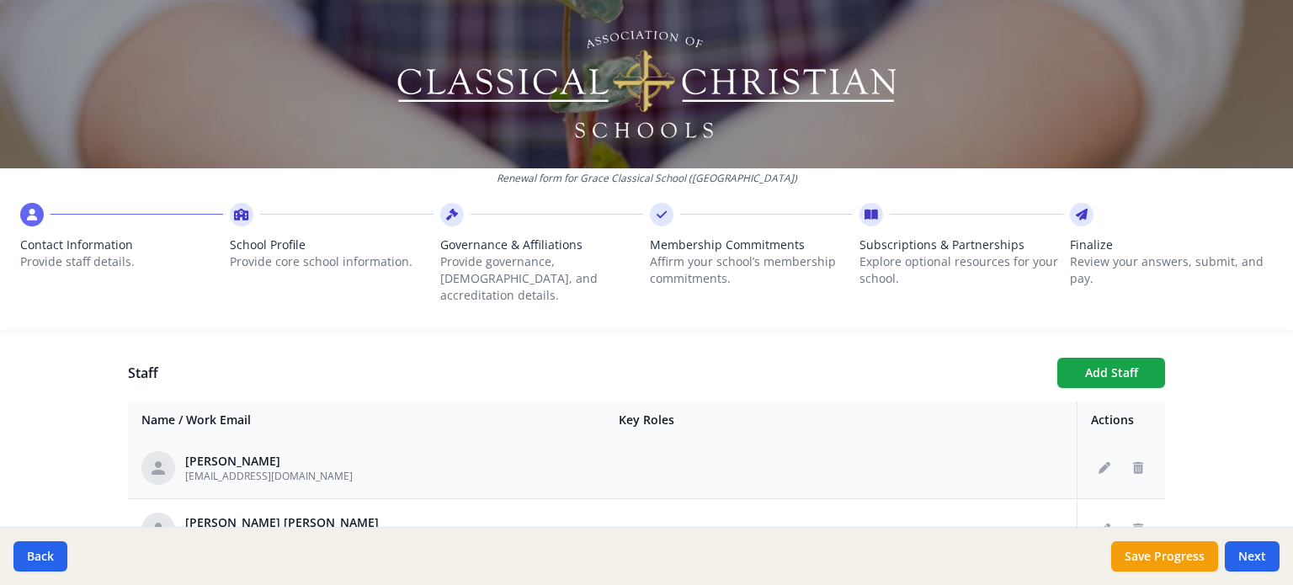
scroll to position [371, 0]
click at [1135, 363] on button "Add Staff" at bounding box center [1111, 373] width 108 height 30
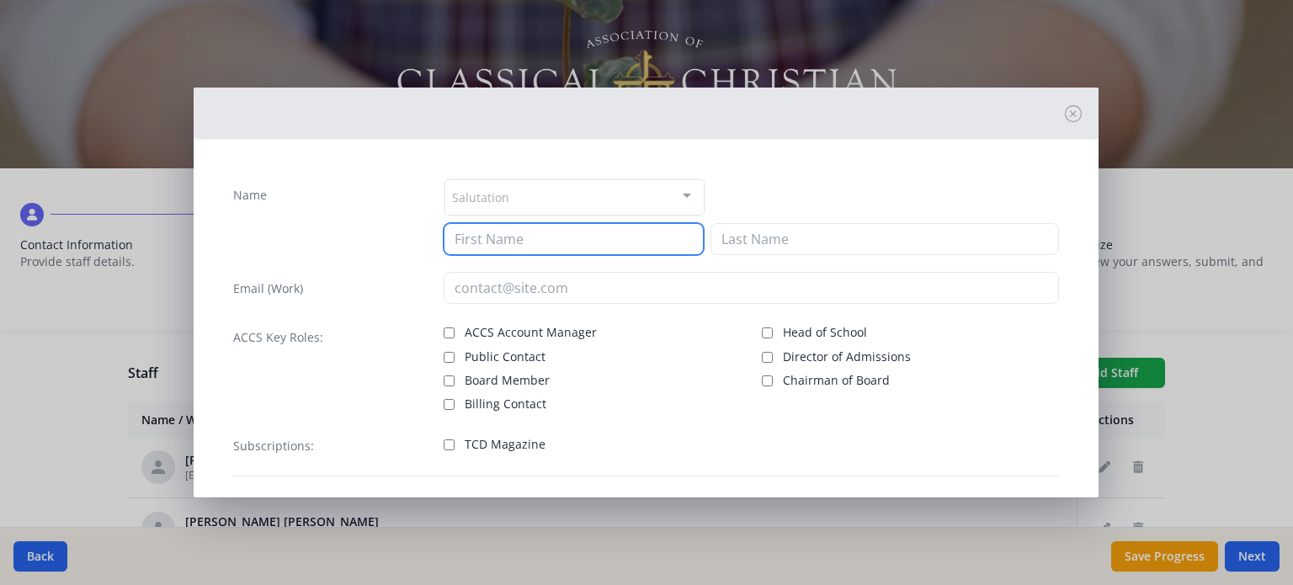
click at [657, 243] on input at bounding box center [574, 239] width 260 height 32
type input "[PERSON_NAME]"
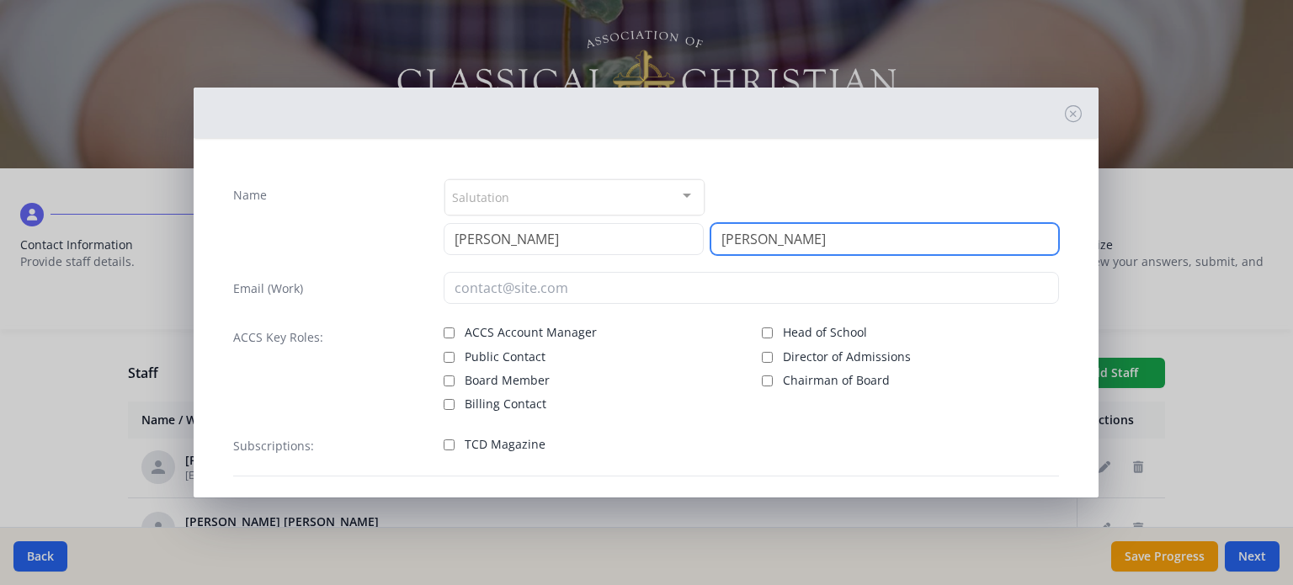
type input "[PERSON_NAME]"
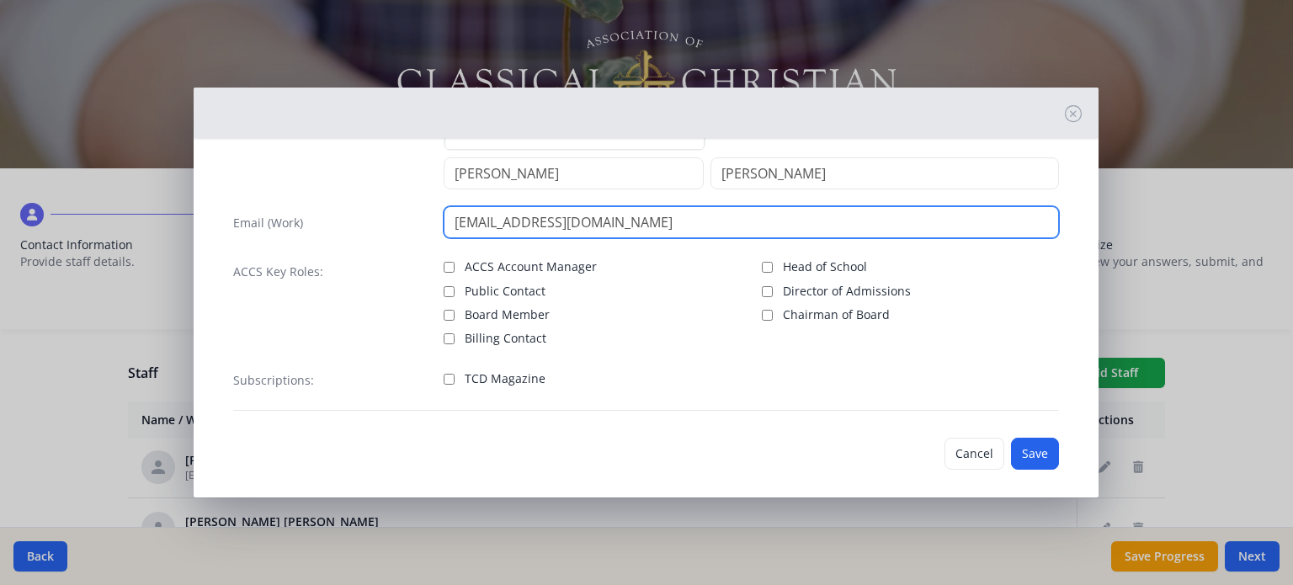
scroll to position [77, 0]
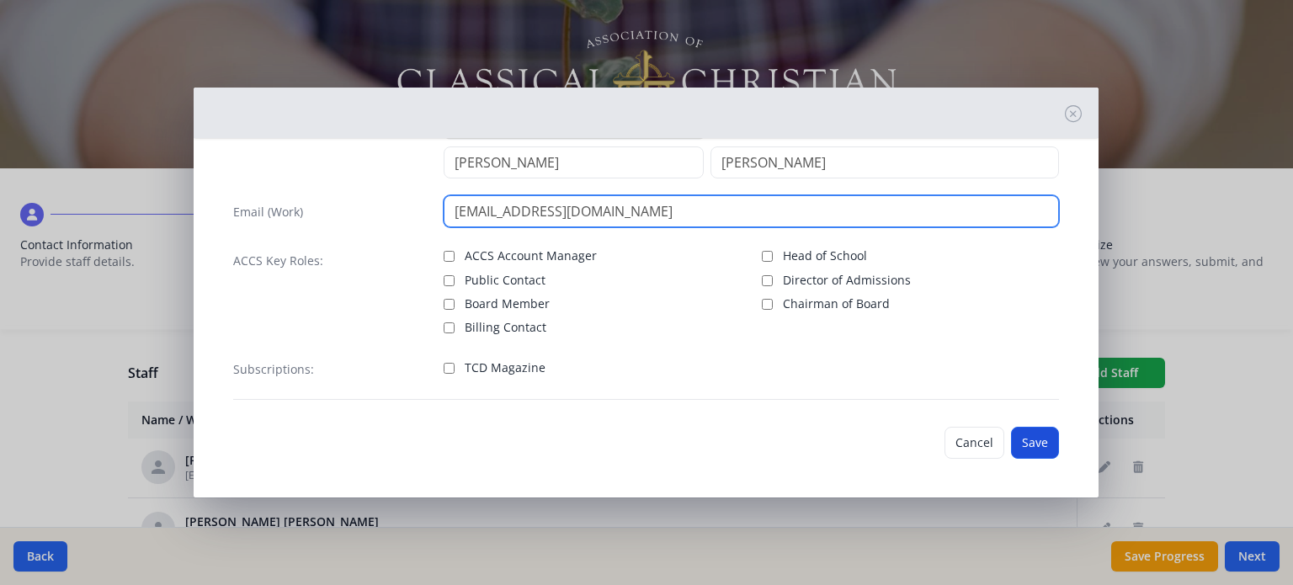
type input "[EMAIL_ADDRESS][DOMAIN_NAME]"
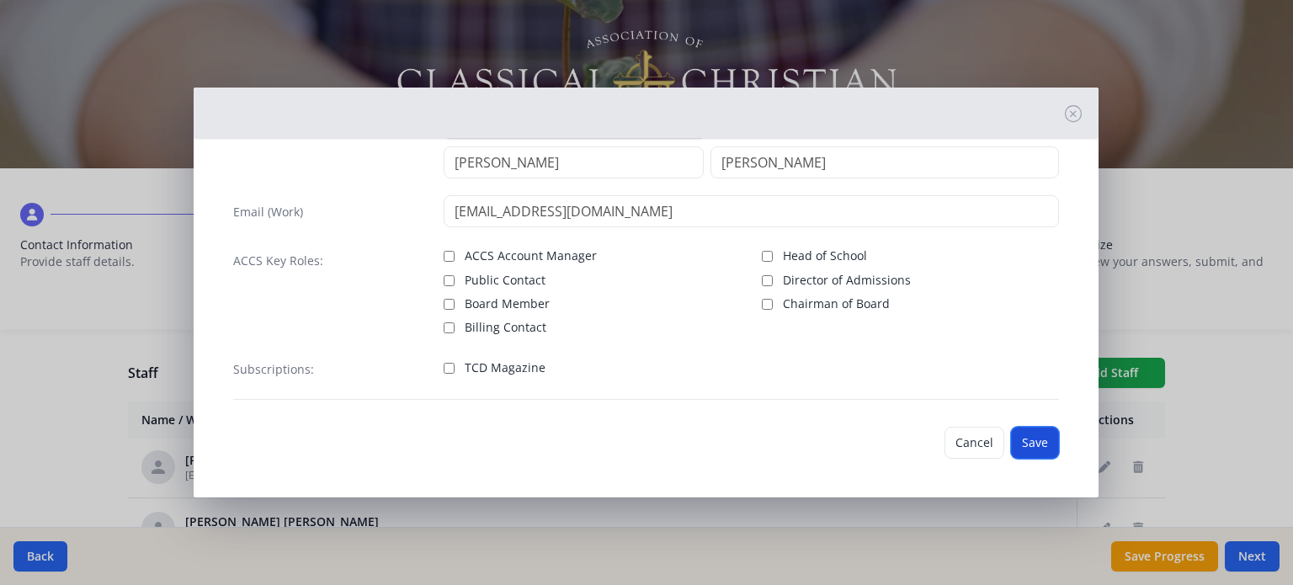
click at [1021, 444] on button "Save" at bounding box center [1035, 443] width 48 height 32
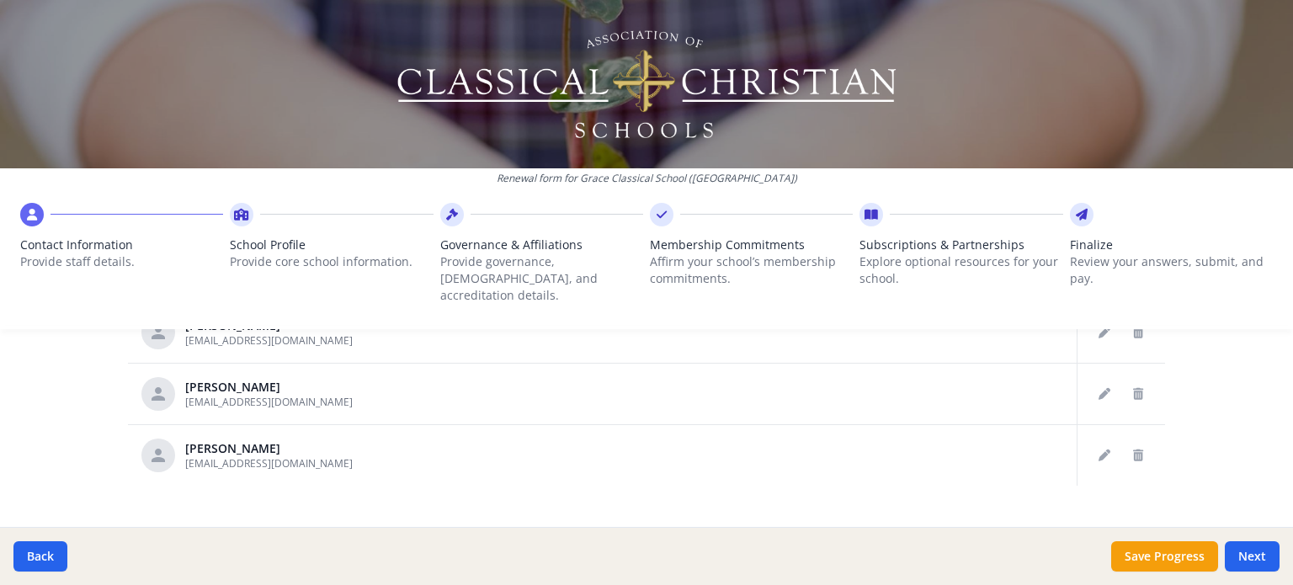
scroll to position [971, 0]
click at [1133, 390] on icon "Delete staff" at bounding box center [1138, 396] width 10 height 12
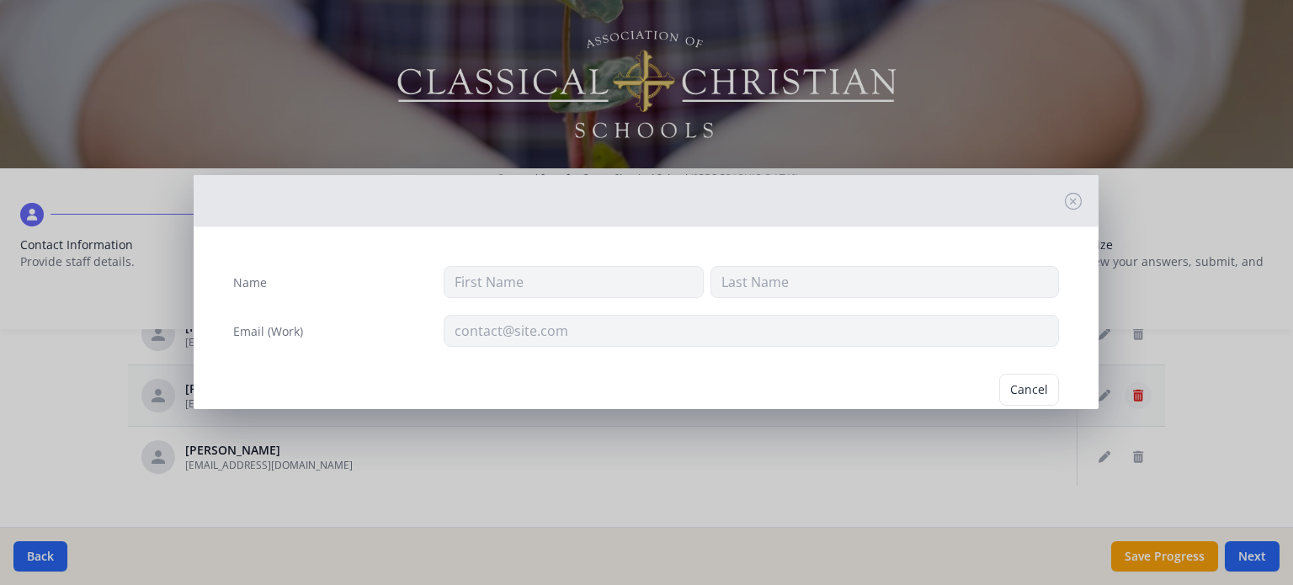
type input "Jordan"
type input "Venners"
type input "[EMAIL_ADDRESS][DOMAIN_NAME]"
click at [1027, 380] on button "Delete" at bounding box center [1030, 390] width 58 height 32
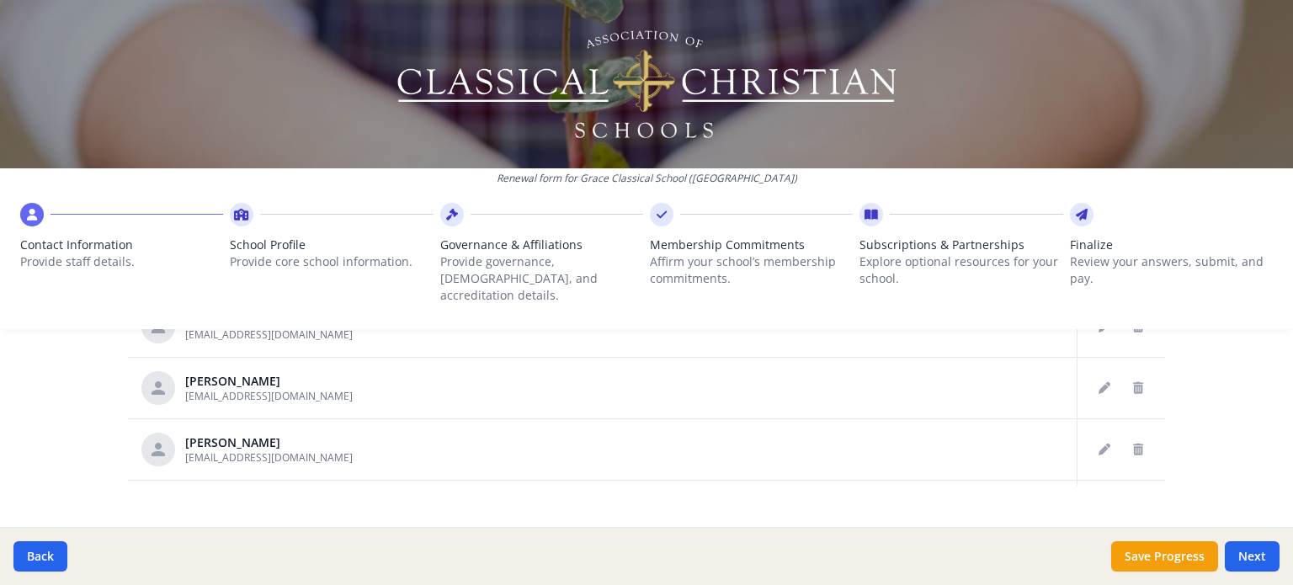
scroll to position [855, 0]
click at [1133, 383] on icon "Delete staff" at bounding box center [1138, 389] width 10 height 12
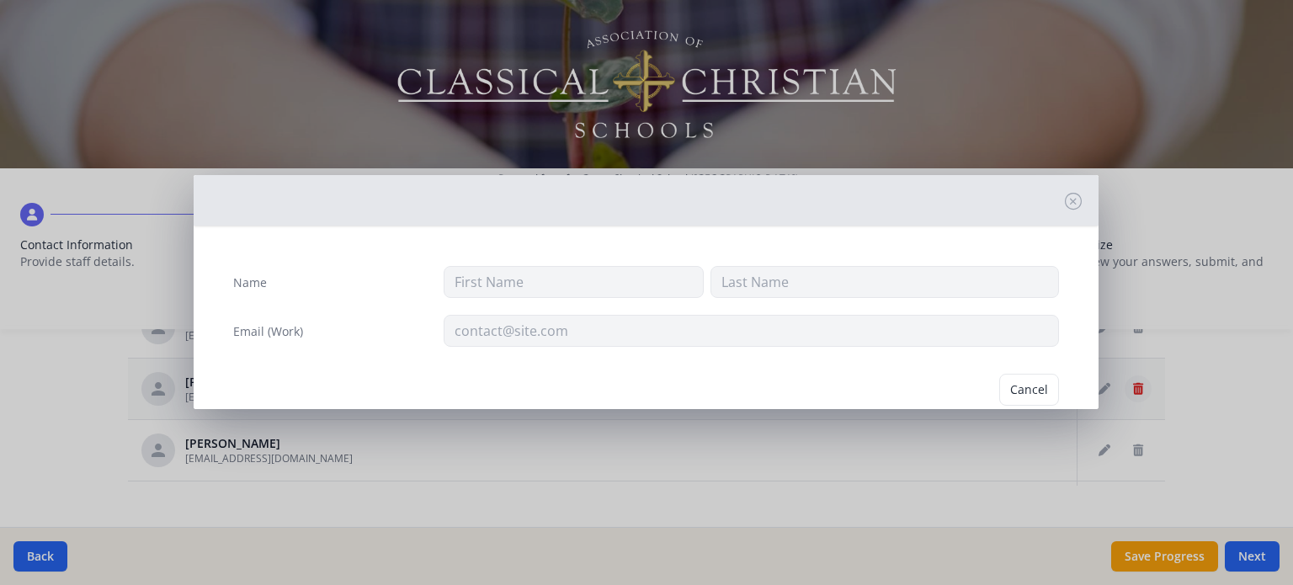
type input "Kat"
type input "[PERSON_NAME]"
type input "[EMAIL_ADDRESS][DOMAIN_NAME]"
click at [1013, 386] on button "Delete" at bounding box center [1030, 390] width 58 height 32
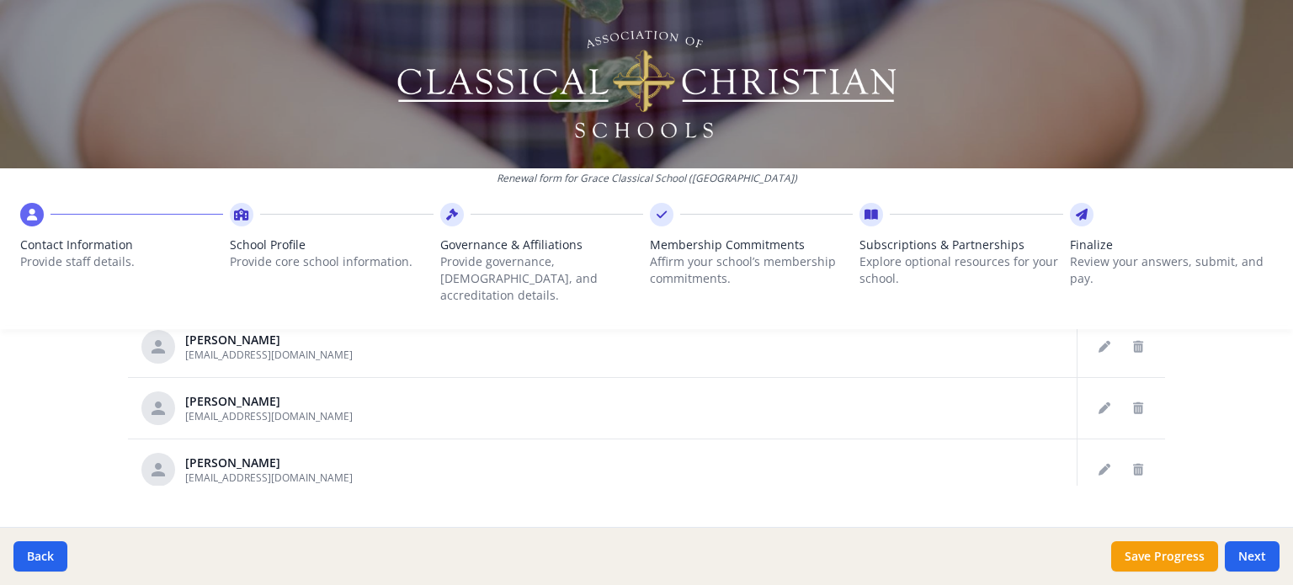
scroll to position [519, 0]
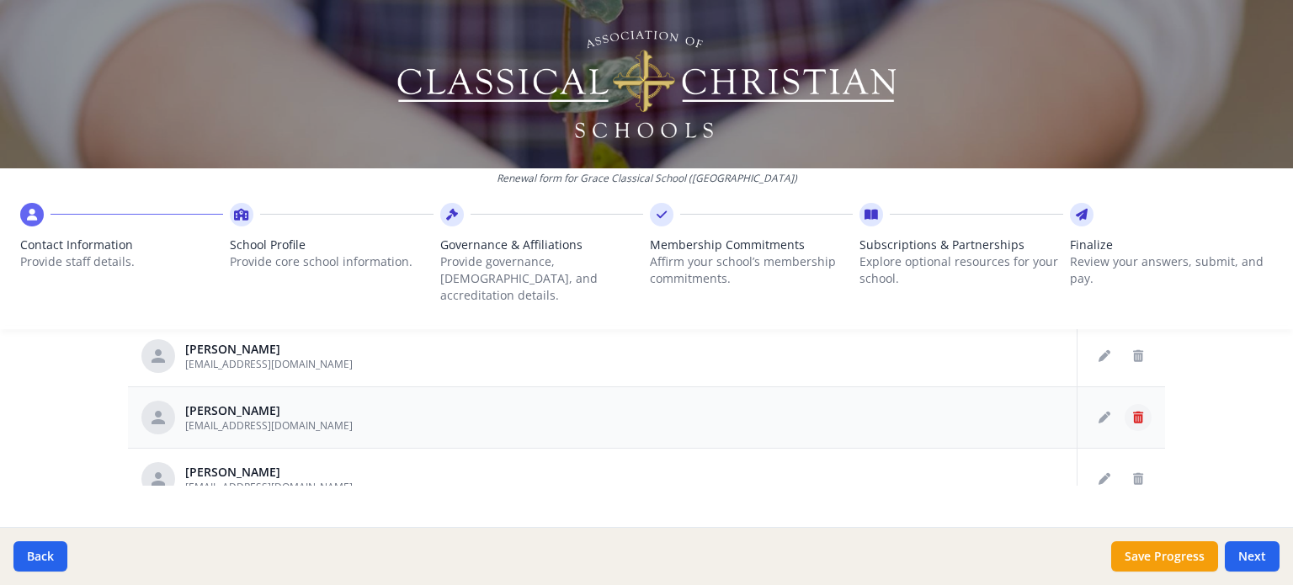
click at [1133, 412] on icon "Delete staff" at bounding box center [1138, 418] width 10 height 12
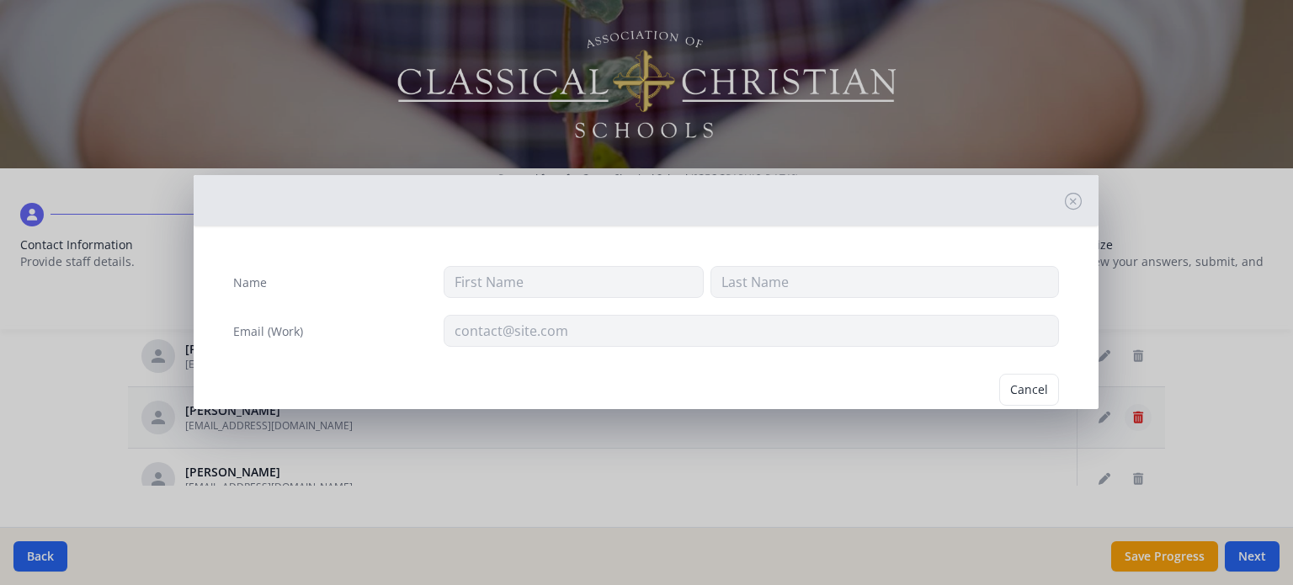
type input "Kailie"
type input "[PERSON_NAME]"
type input "[EMAIL_ADDRESS][DOMAIN_NAME]"
click at [1027, 383] on button "Delete" at bounding box center [1030, 390] width 58 height 32
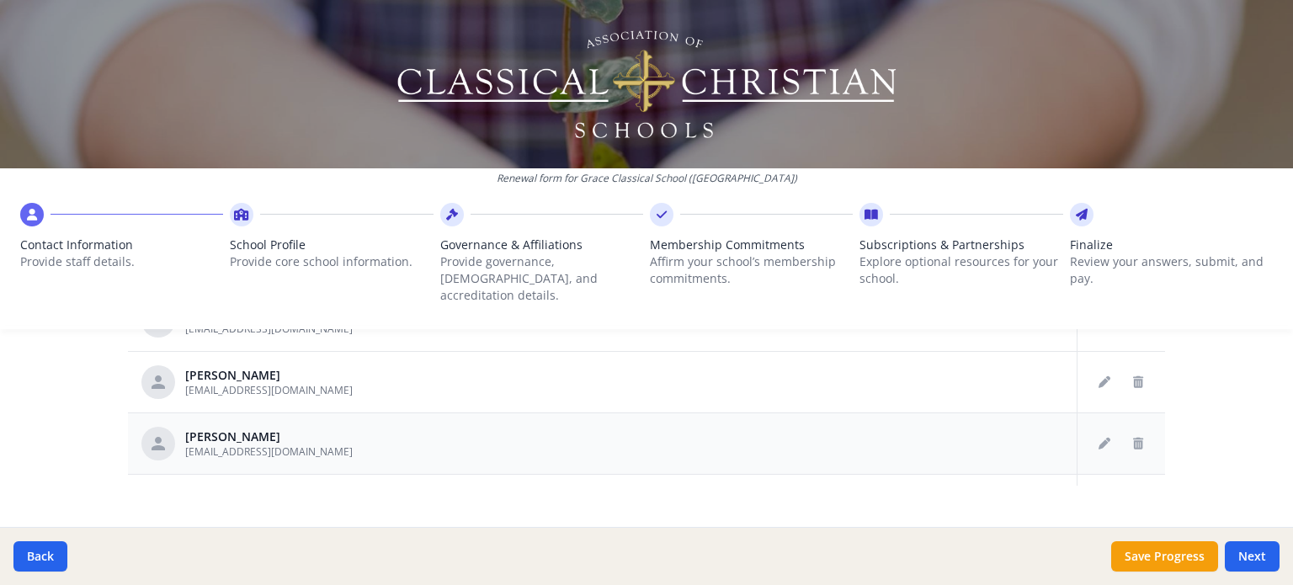
scroll to position [424, 0]
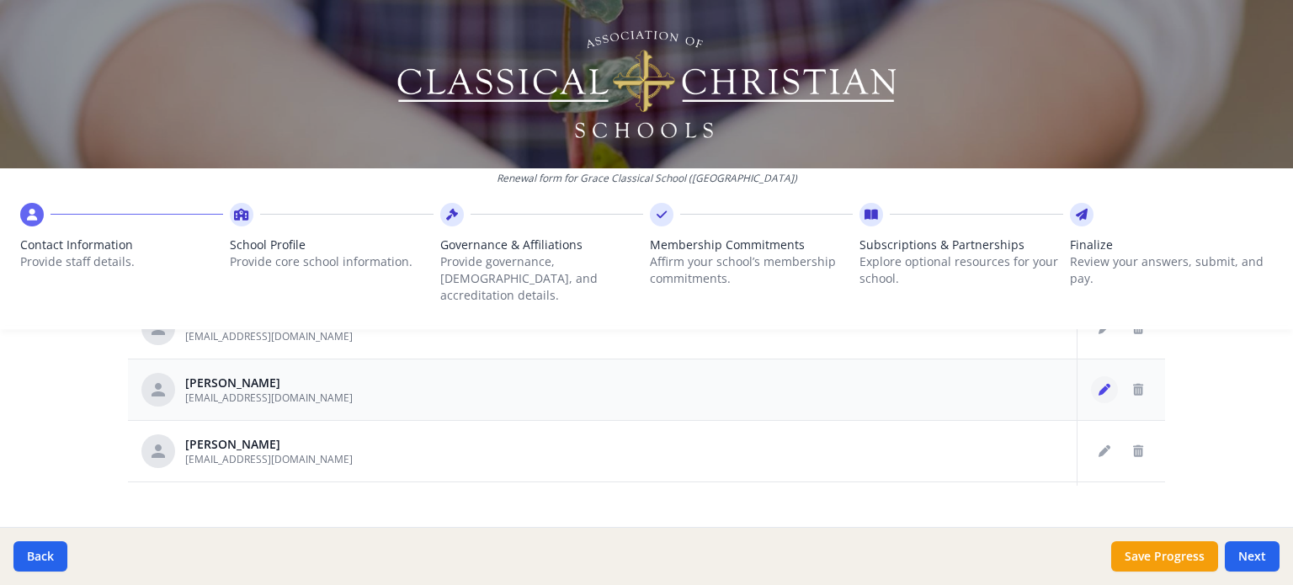
click at [1098, 384] on icon "Edit staff" at bounding box center [1104, 390] width 12 height 12
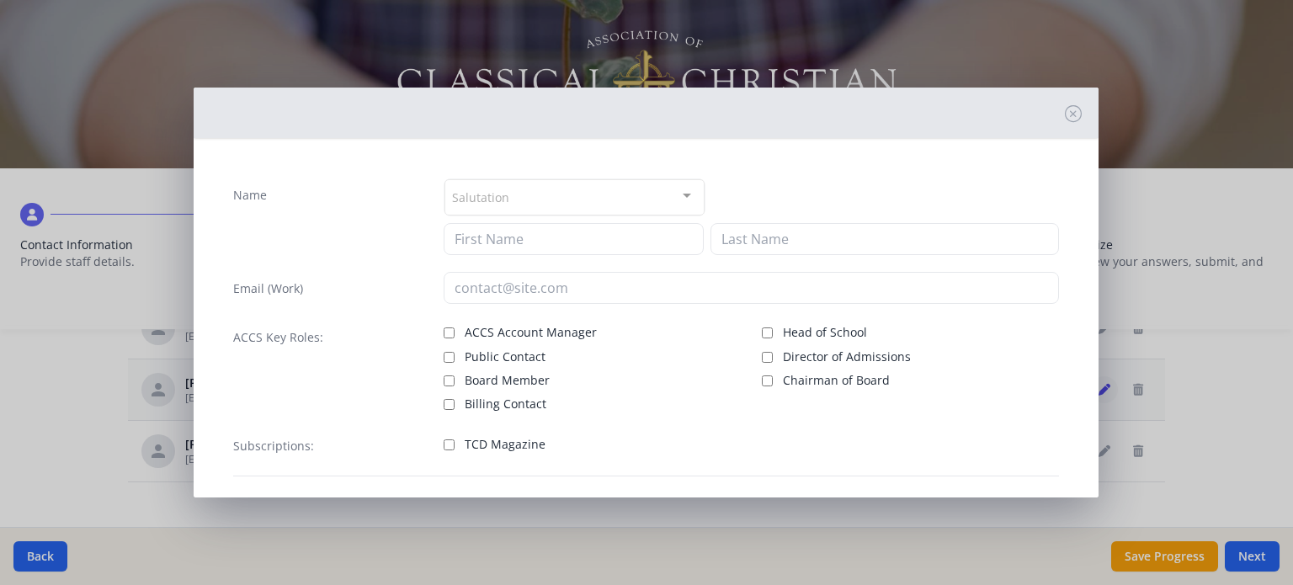
type input "[PERSON_NAME]"
type input "[EMAIL_ADDRESS][DOMAIN_NAME]"
click at [762, 353] on input "Director of Admissions" at bounding box center [767, 357] width 11 height 11
checkbox input "true"
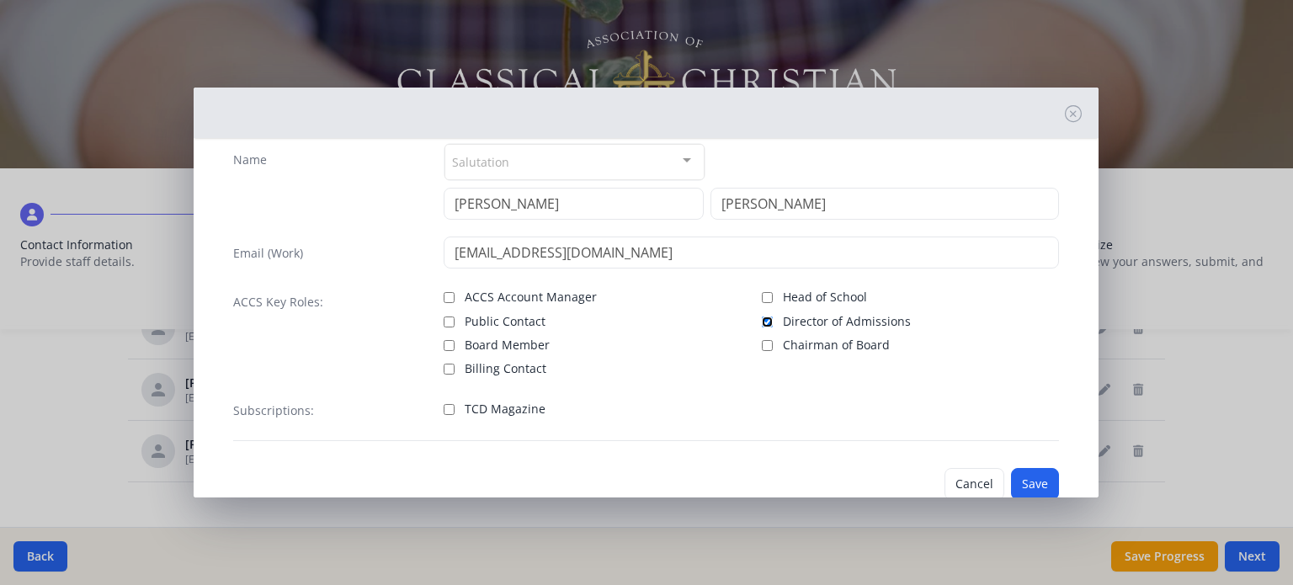
scroll to position [77, 0]
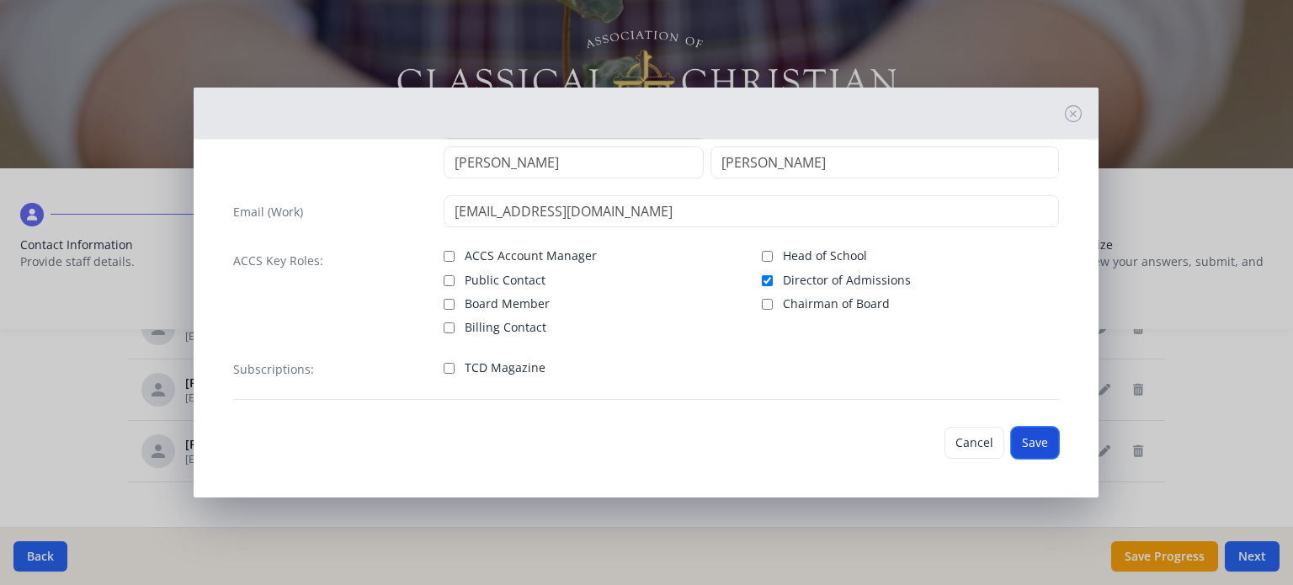
click at [1027, 434] on button "Save" at bounding box center [1035, 443] width 48 height 32
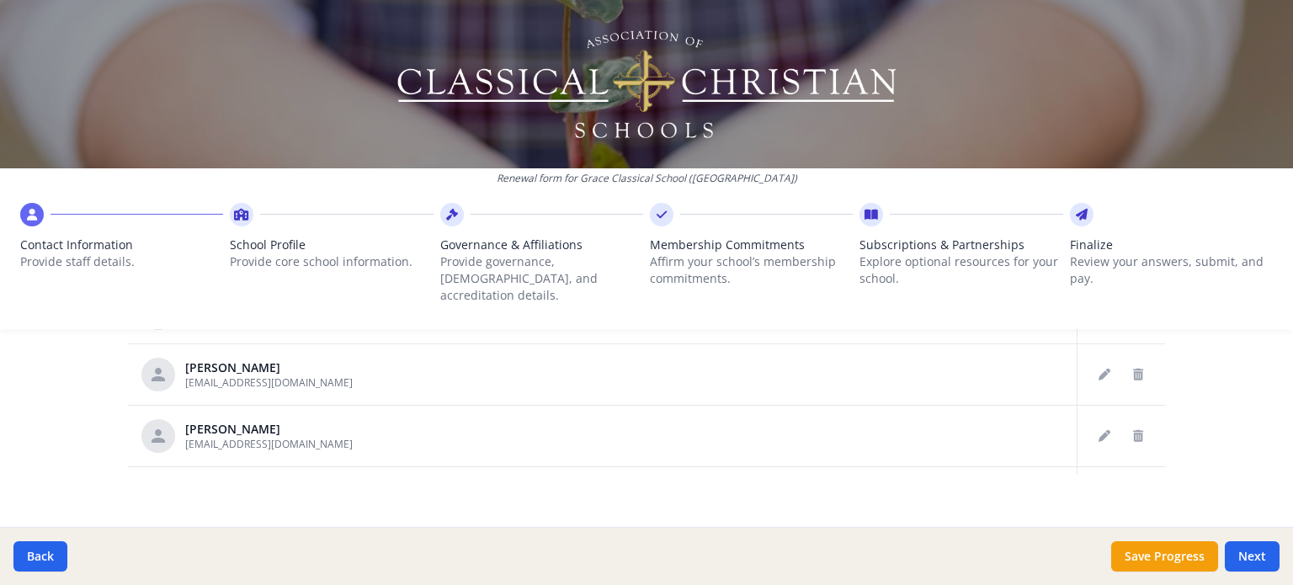
scroll to position [364, 0]
click at [1133, 370] on icon "Delete staff" at bounding box center [1138, 376] width 10 height 12
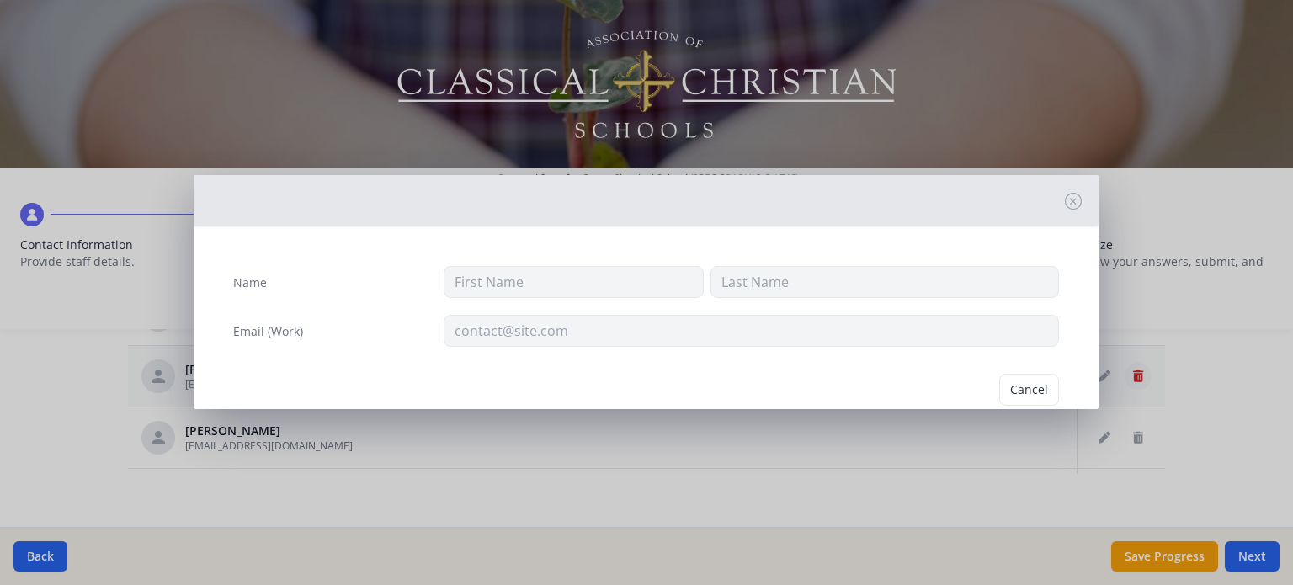
type input "[PERSON_NAME]"
type input "[EMAIL_ADDRESS][DOMAIN_NAME]"
click at [1014, 383] on button "Delete" at bounding box center [1030, 390] width 58 height 32
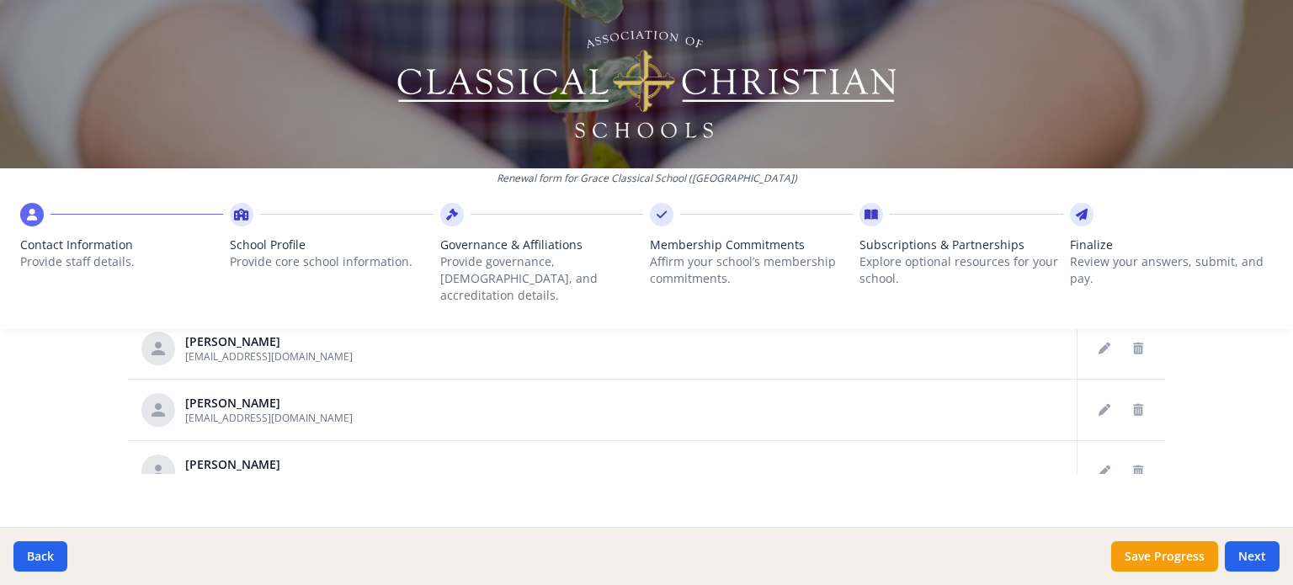
scroll to position [268, 0]
click at [1133, 406] on icon "Delete staff" at bounding box center [1138, 412] width 10 height 12
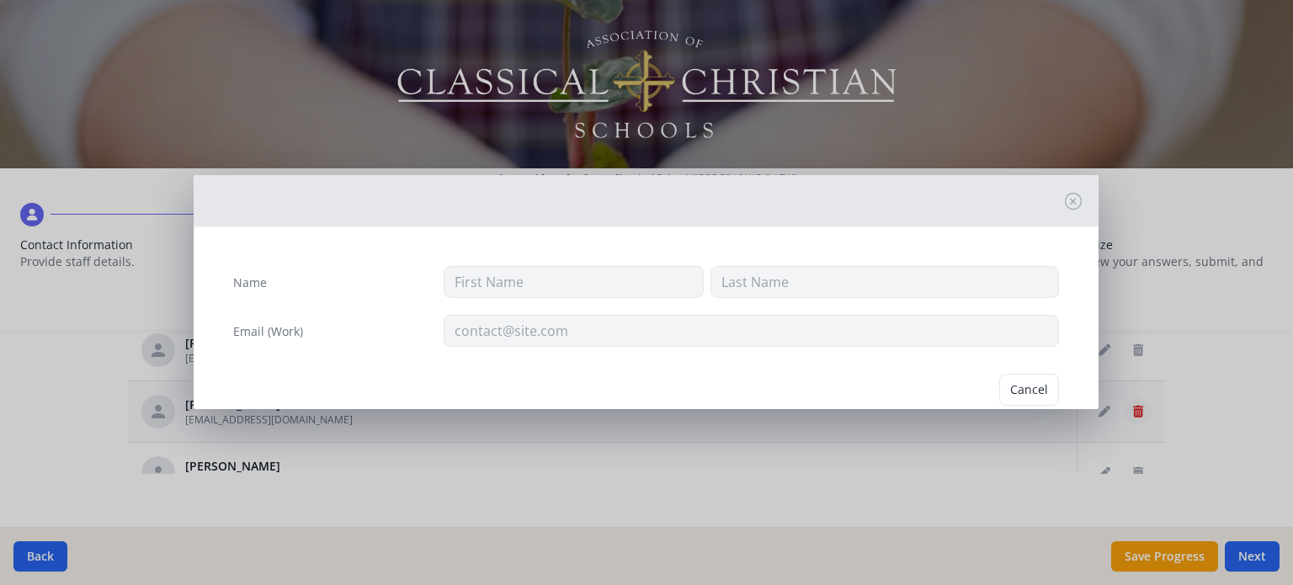
type input "Abbie"
type input "[PERSON_NAME]"
type input "[EMAIL_ADDRESS][DOMAIN_NAME]"
click at [1023, 390] on button "Delete" at bounding box center [1030, 390] width 58 height 32
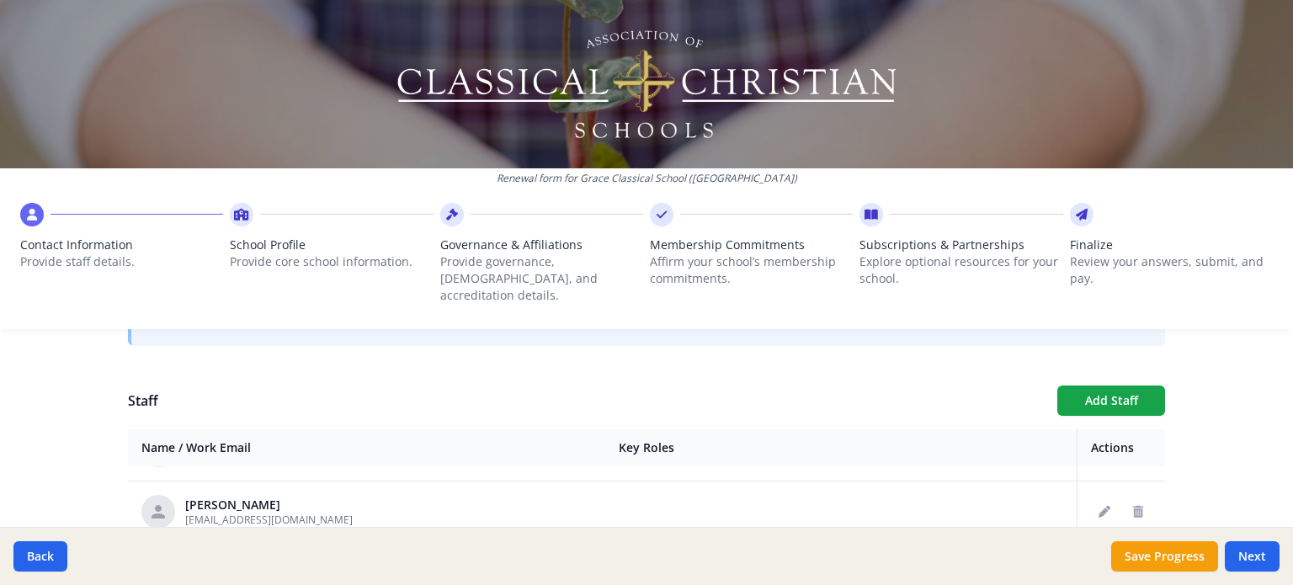
scroll to position [581, 0]
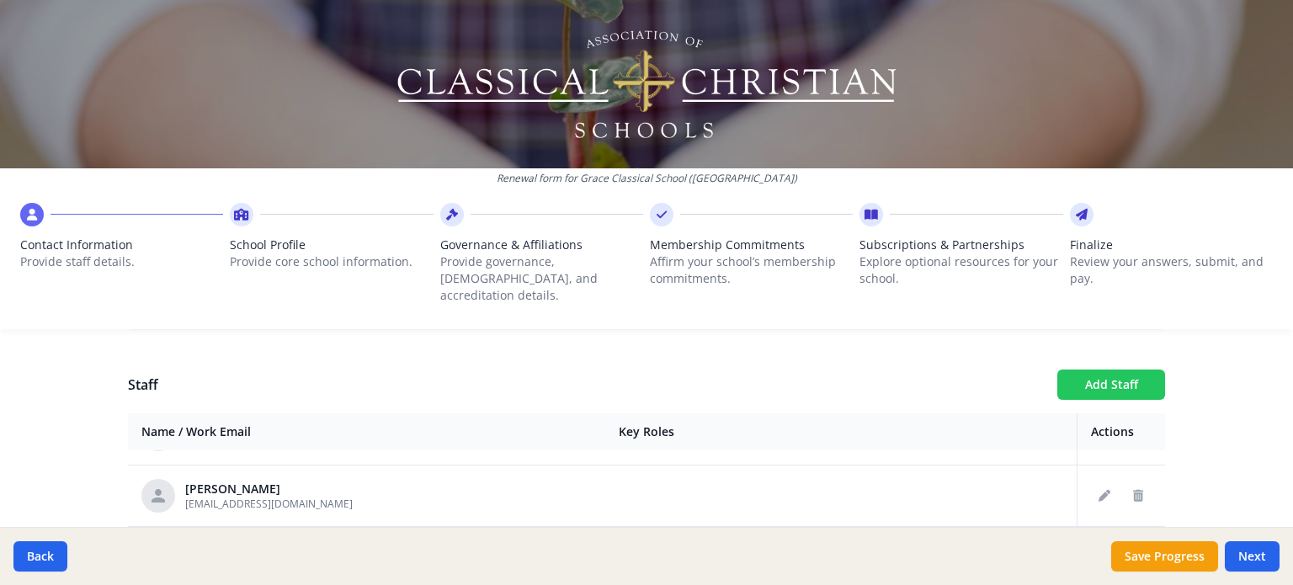
click at [1088, 370] on button "Add Staff" at bounding box center [1111, 385] width 108 height 30
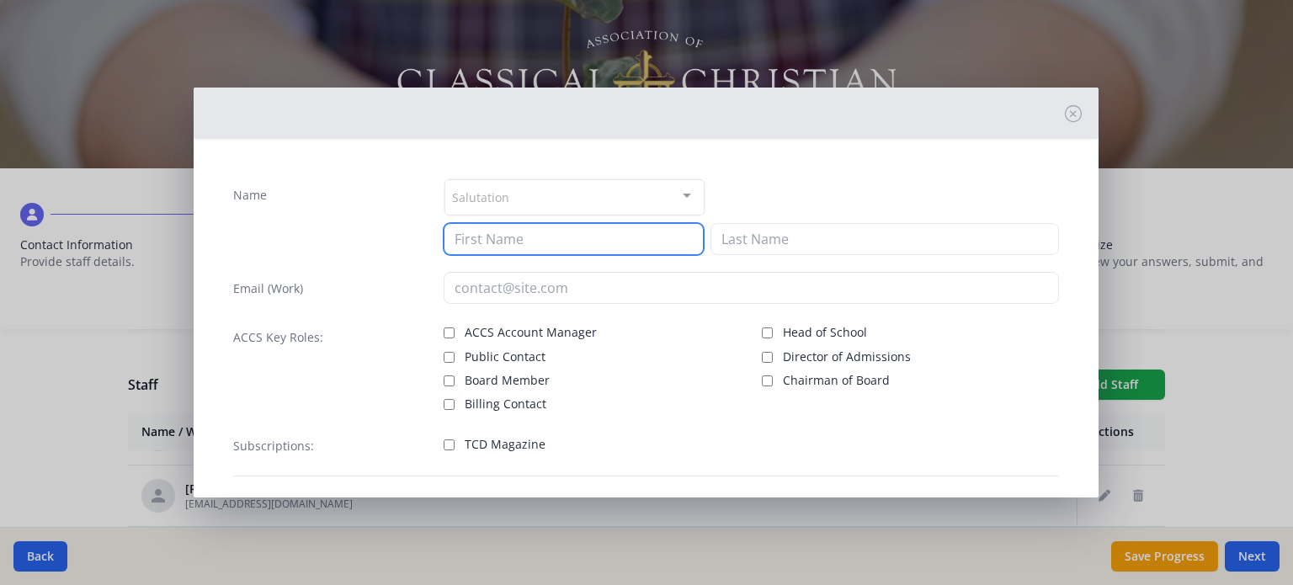
click at [630, 242] on input at bounding box center [574, 239] width 260 height 32
type input "[PERSON_NAME]"
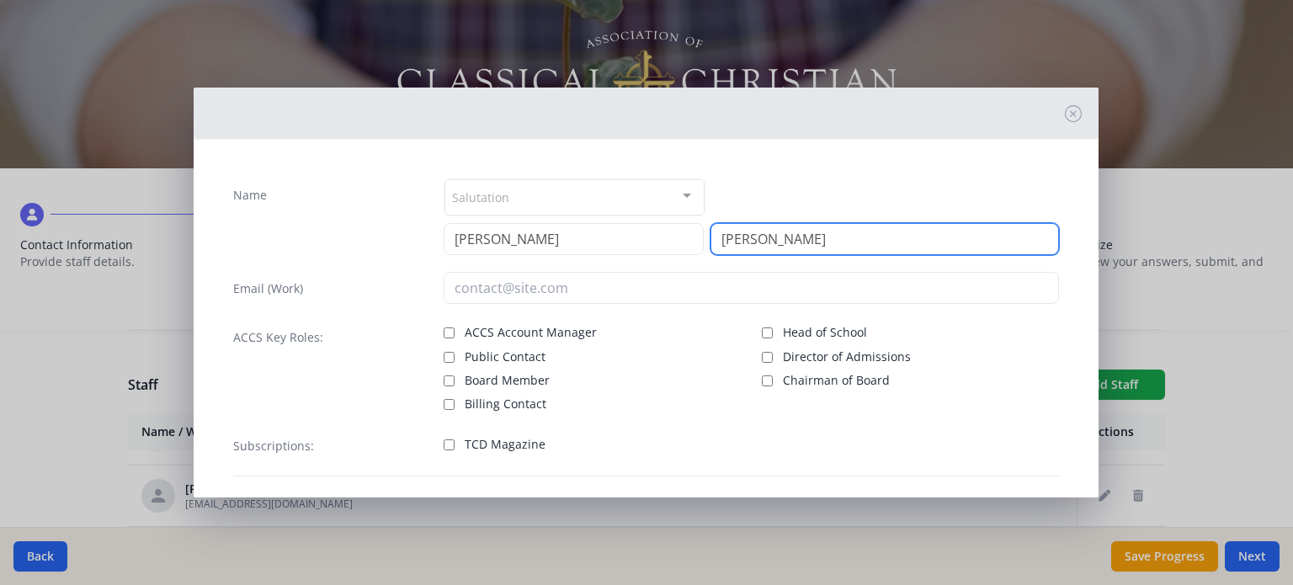
type input "[PERSON_NAME]"
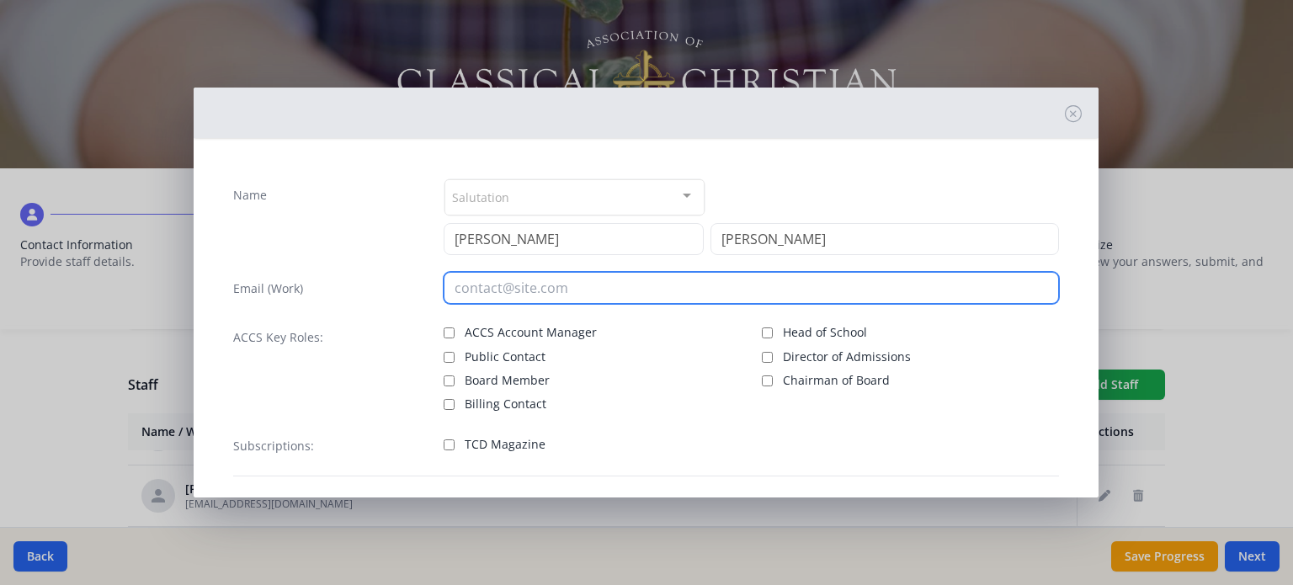
click at [556, 291] on input "email" at bounding box center [751, 288] width 615 height 32
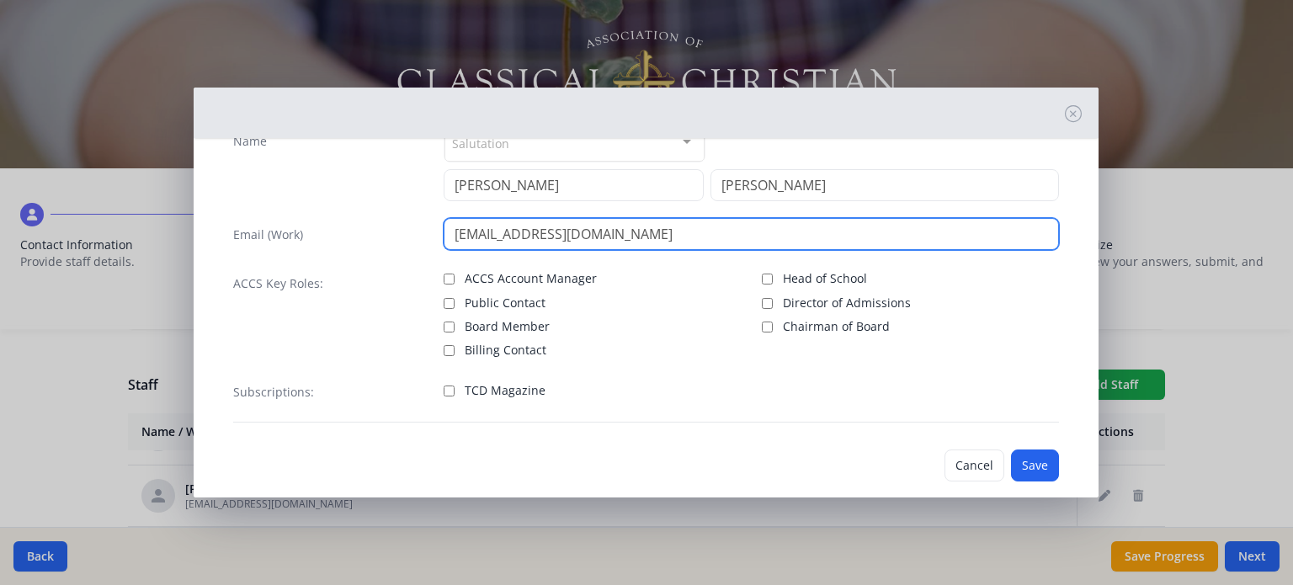
scroll to position [77, 0]
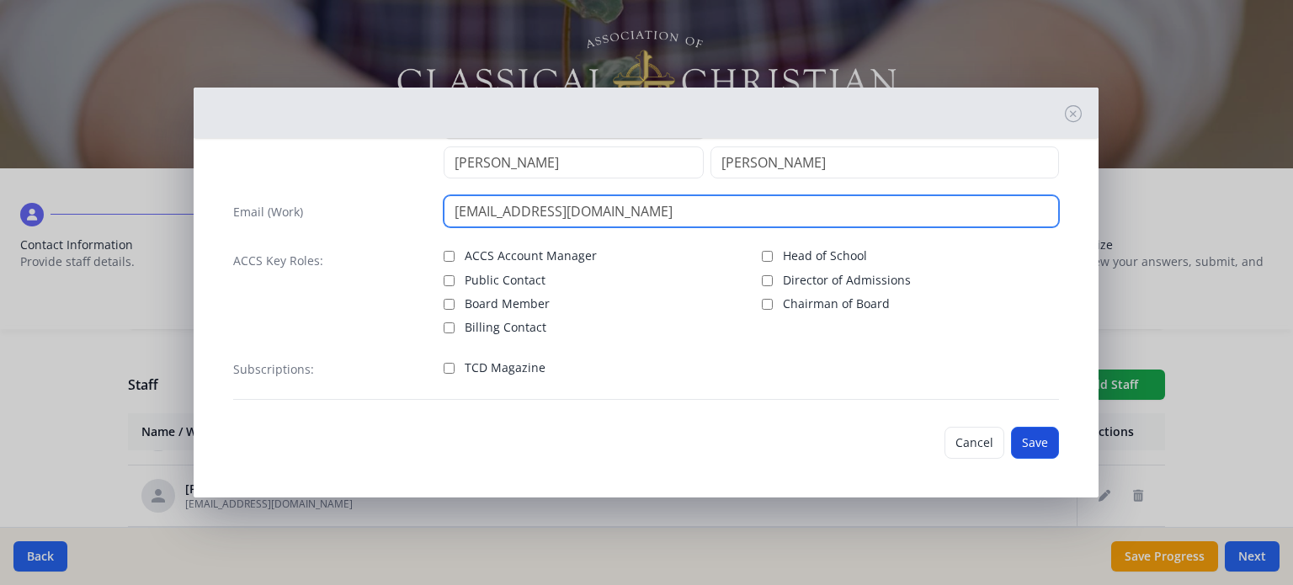
type input "[EMAIL_ADDRESS][DOMAIN_NAME]"
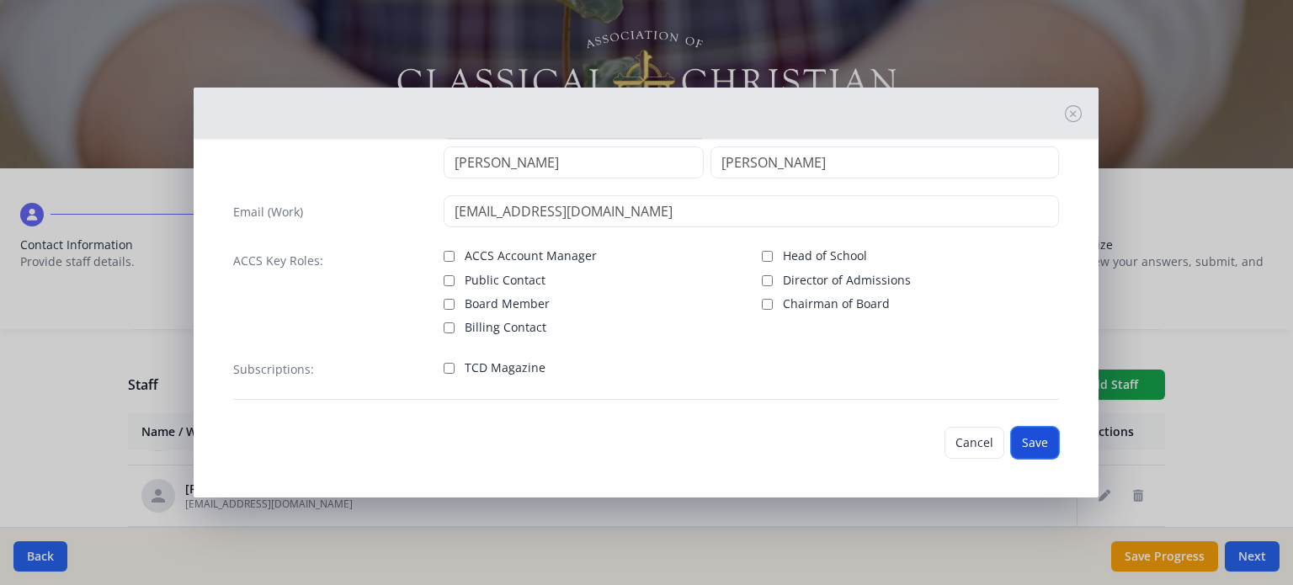
click at [1013, 444] on button "Save" at bounding box center [1035, 443] width 48 height 32
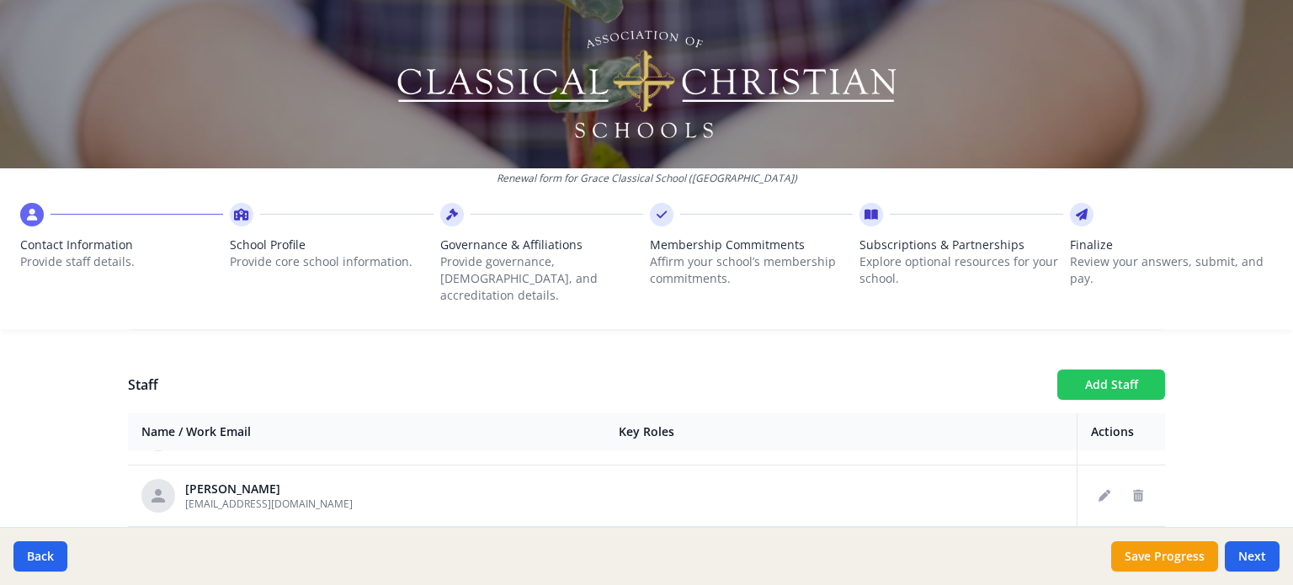
click at [1101, 372] on button "Add Staff" at bounding box center [1111, 385] width 108 height 30
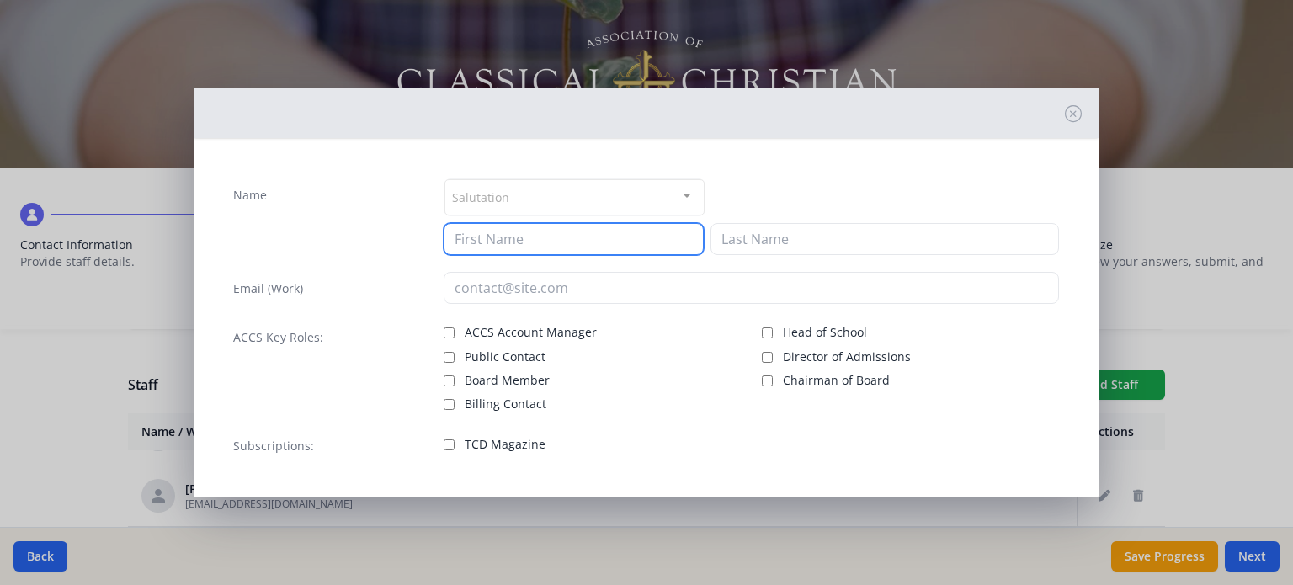
click at [630, 243] on input at bounding box center [574, 239] width 260 height 32
type input "[GEOGRAPHIC_DATA]"
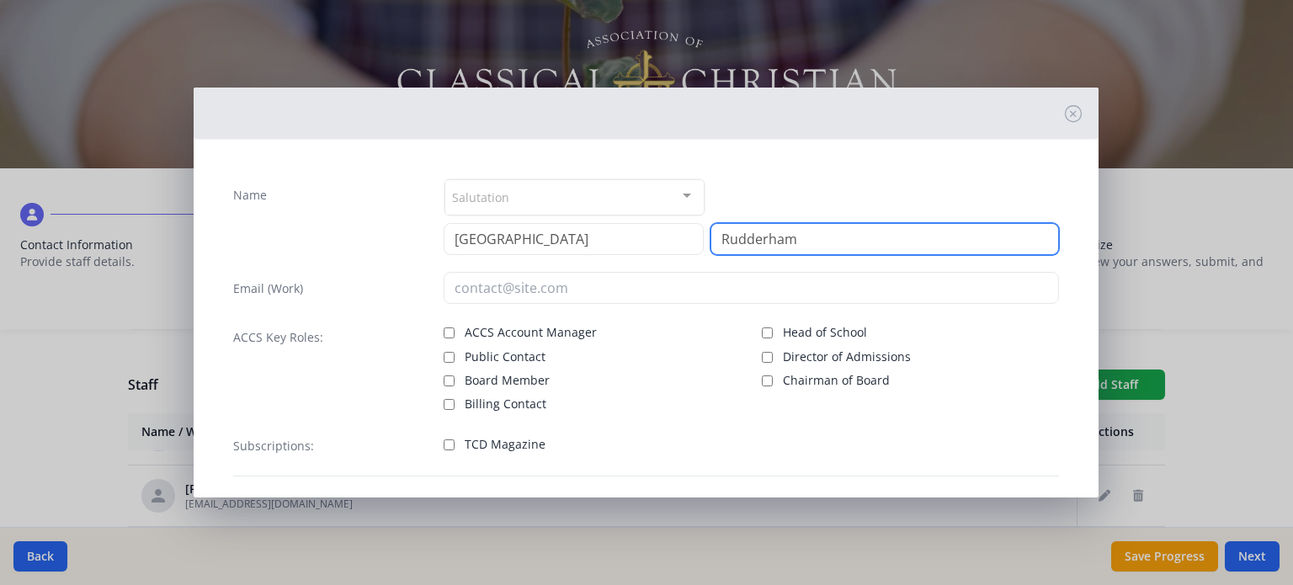
type input "Rudderham"
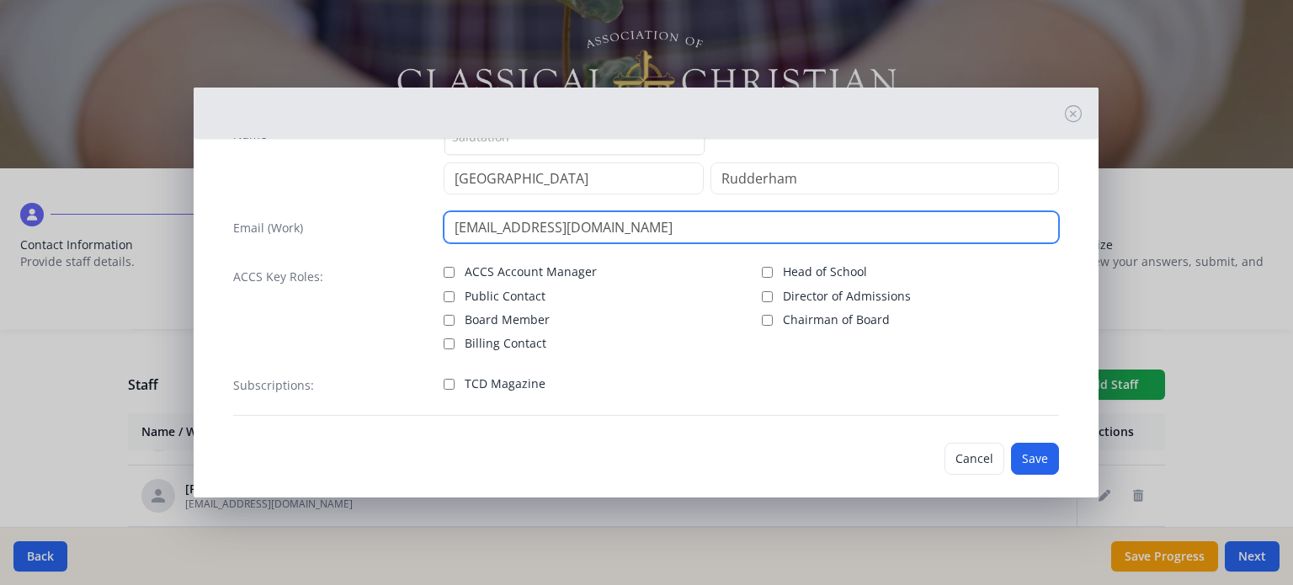
scroll to position [77, 0]
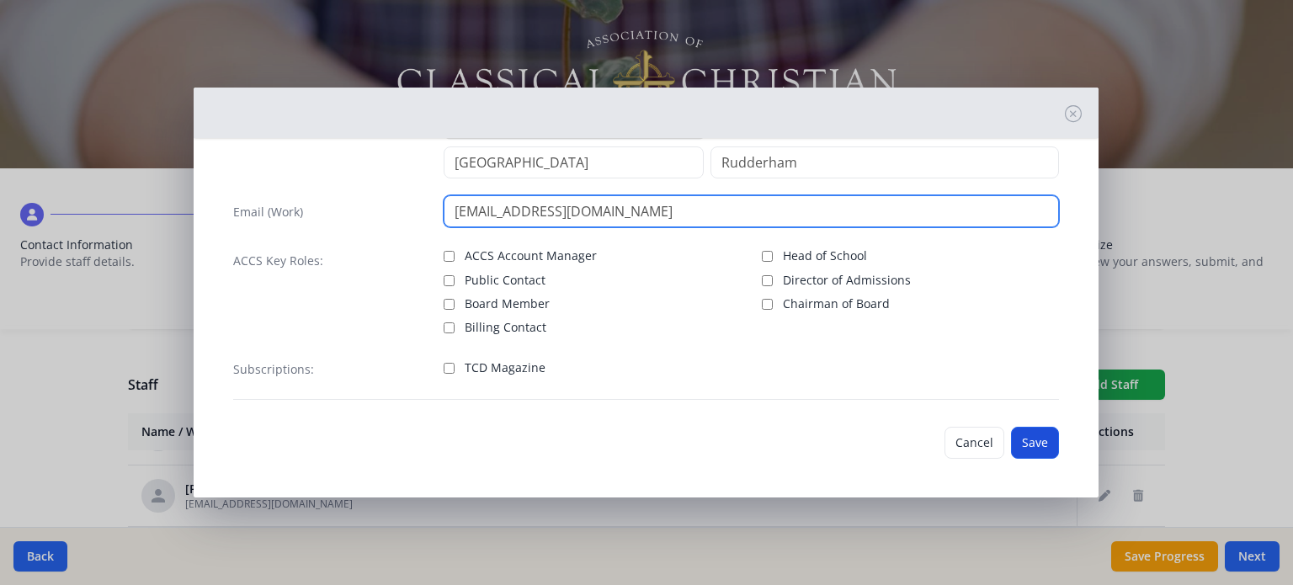
type input "[EMAIL_ADDRESS][DOMAIN_NAME]"
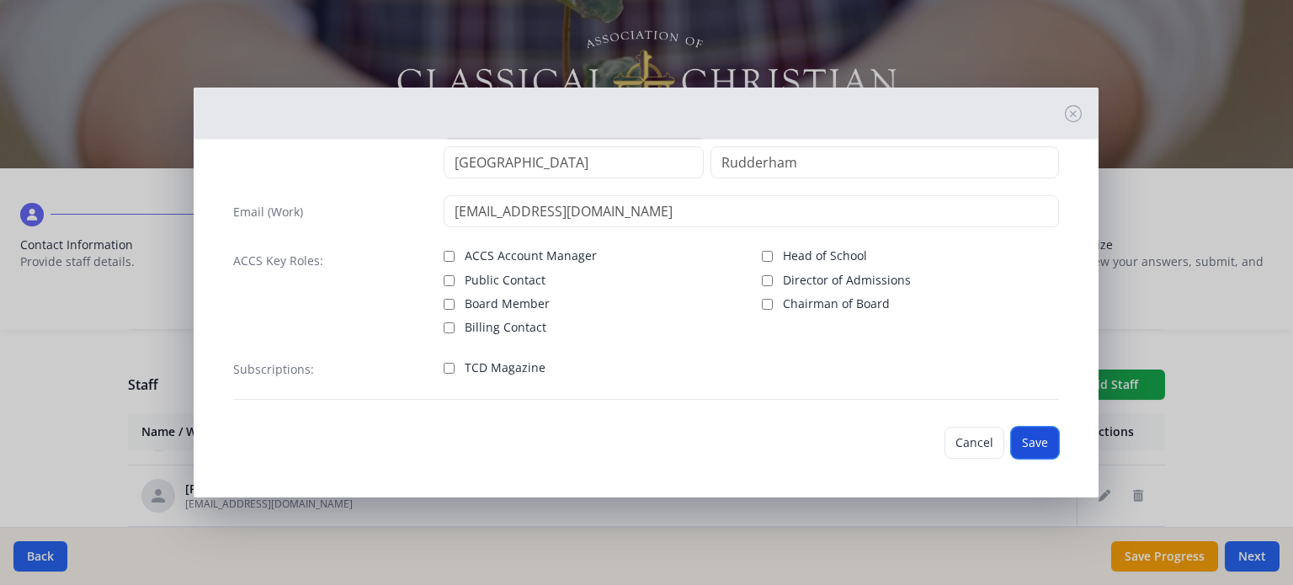
click at [1011, 441] on button "Save" at bounding box center [1035, 443] width 48 height 32
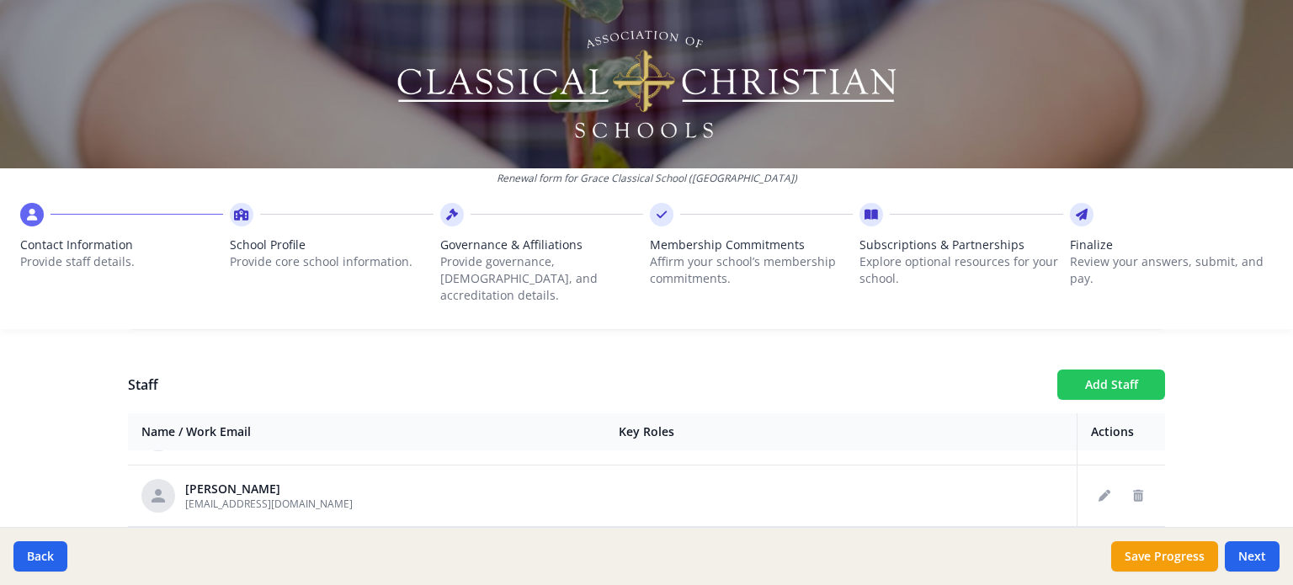
click at [1138, 380] on button "Add Staff" at bounding box center [1111, 385] width 108 height 30
checkbox input "false"
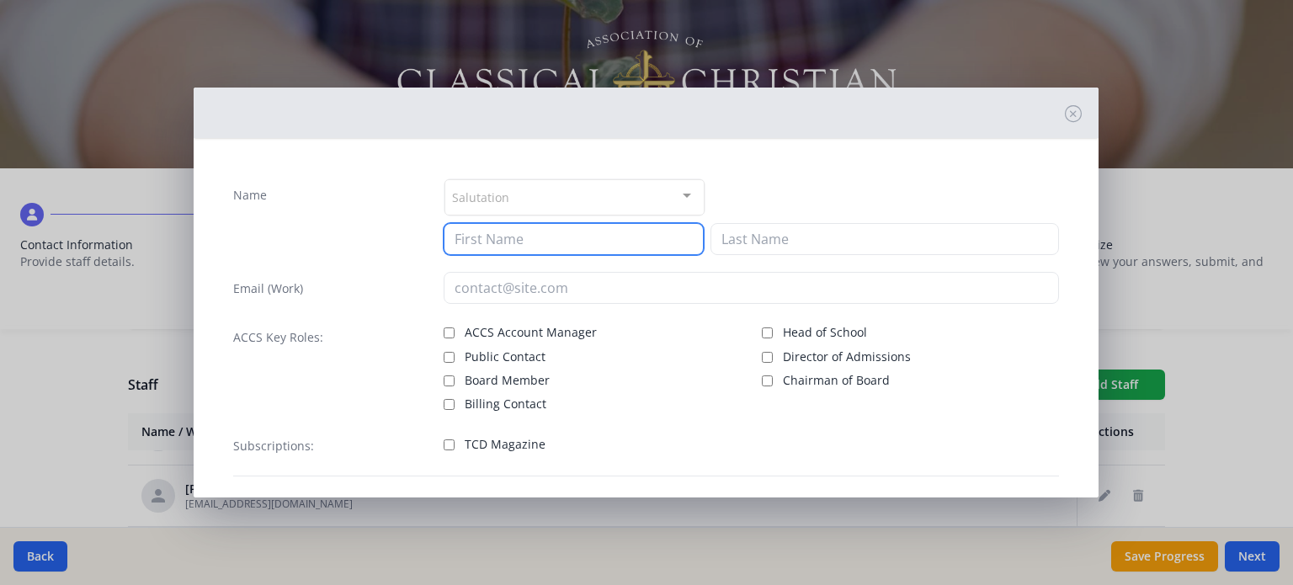
click at [626, 242] on input at bounding box center [574, 239] width 260 height 32
type input "[PERSON_NAME]"
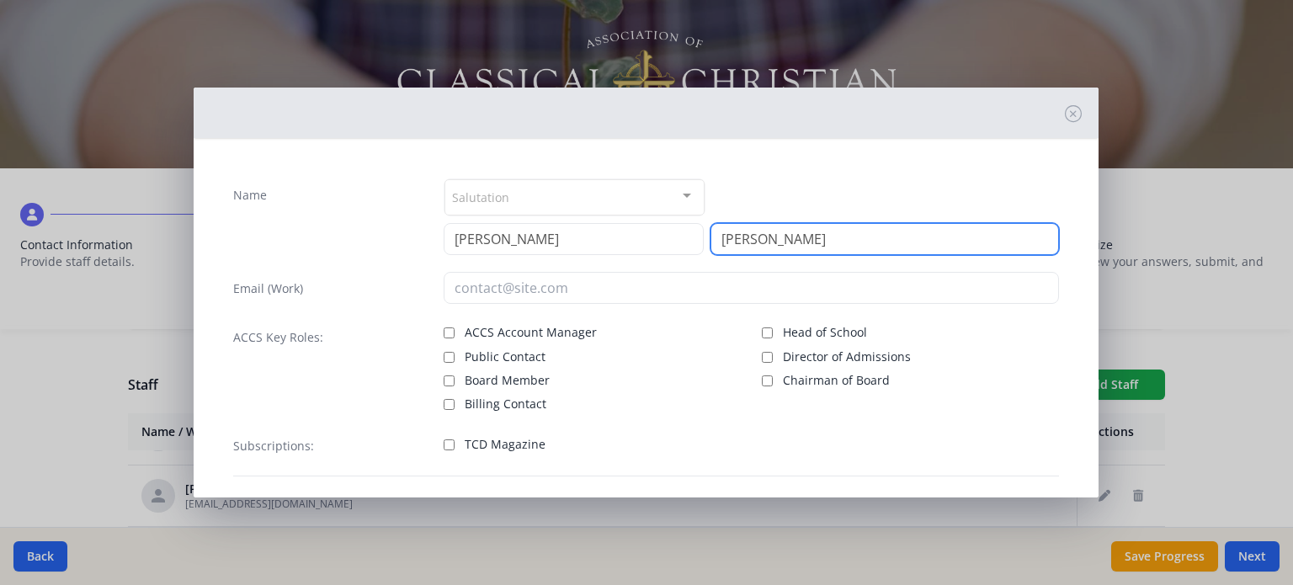
type input "[PERSON_NAME]"
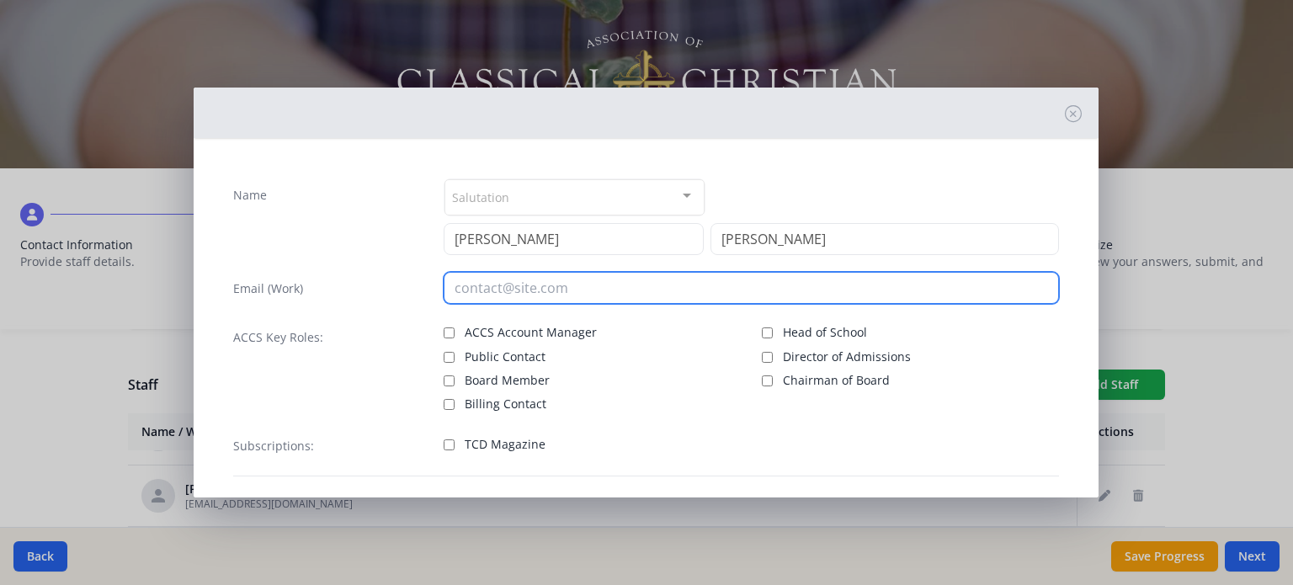
click at [539, 283] on input "email" at bounding box center [751, 288] width 615 height 32
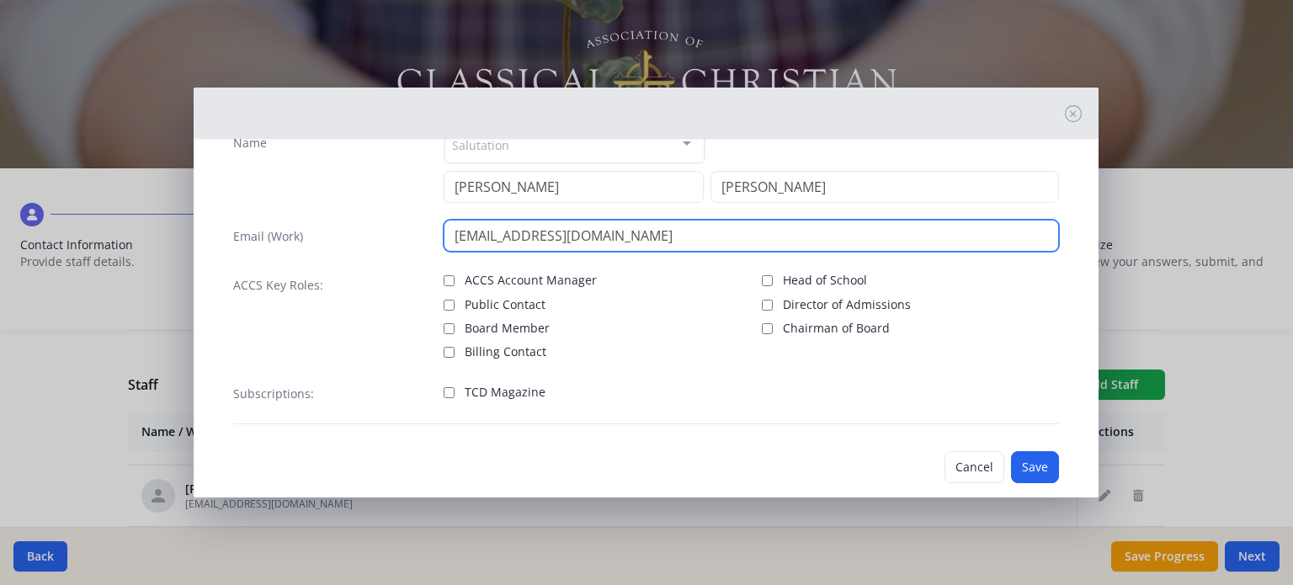
scroll to position [77, 0]
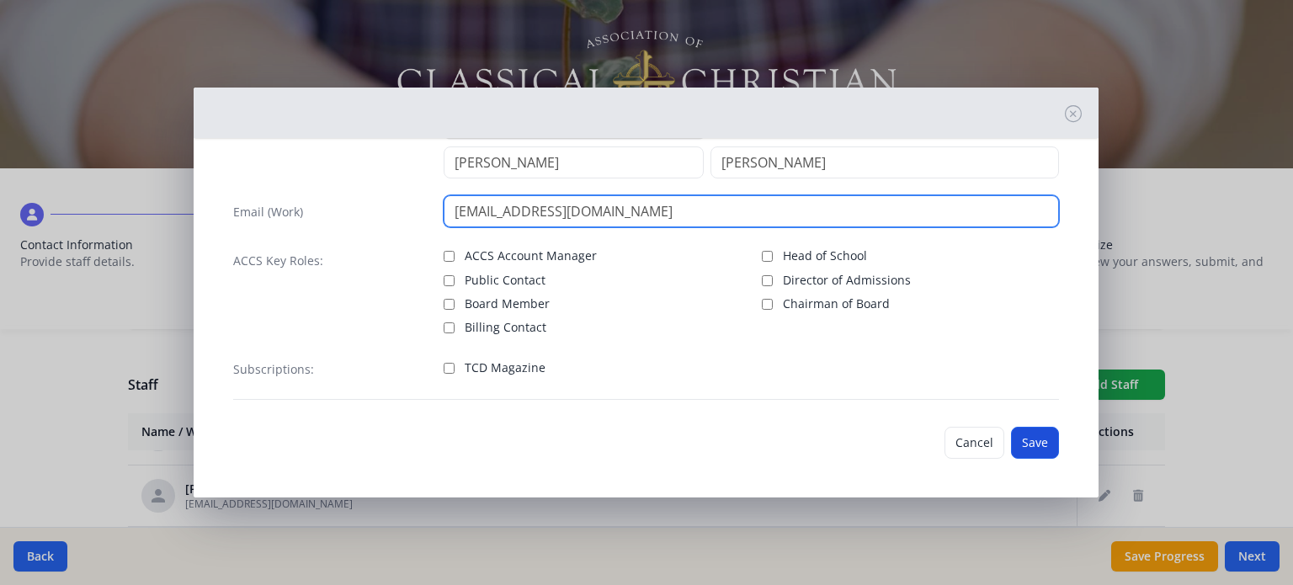
type input "[EMAIL_ADDRESS][DOMAIN_NAME]"
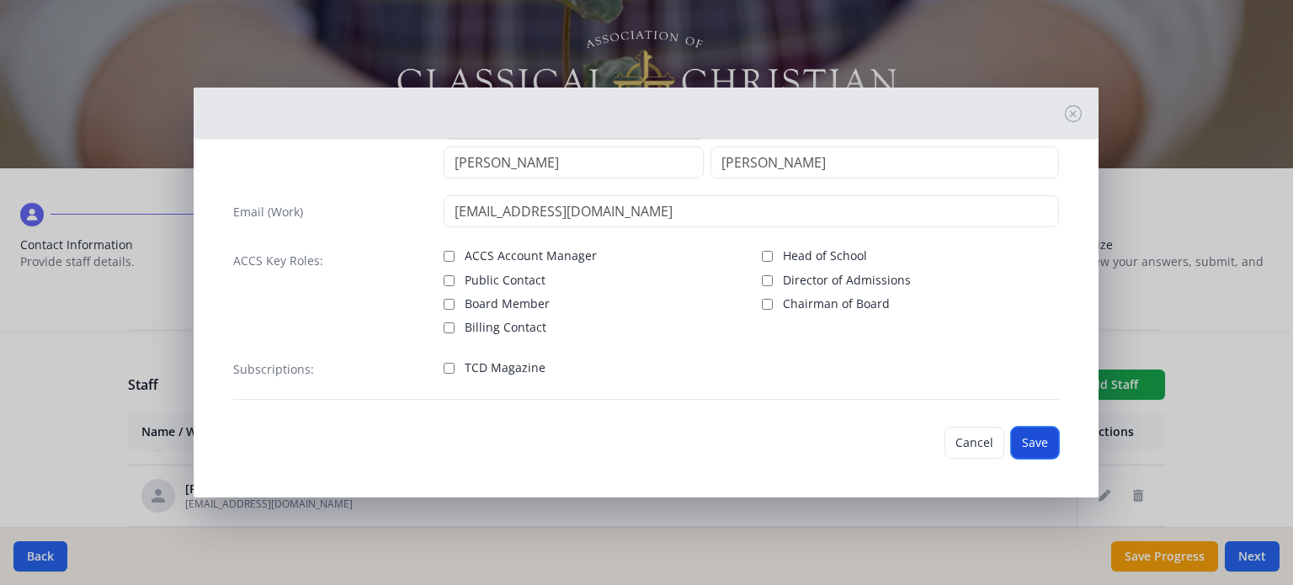
click at [1020, 441] on button "Save" at bounding box center [1035, 443] width 48 height 32
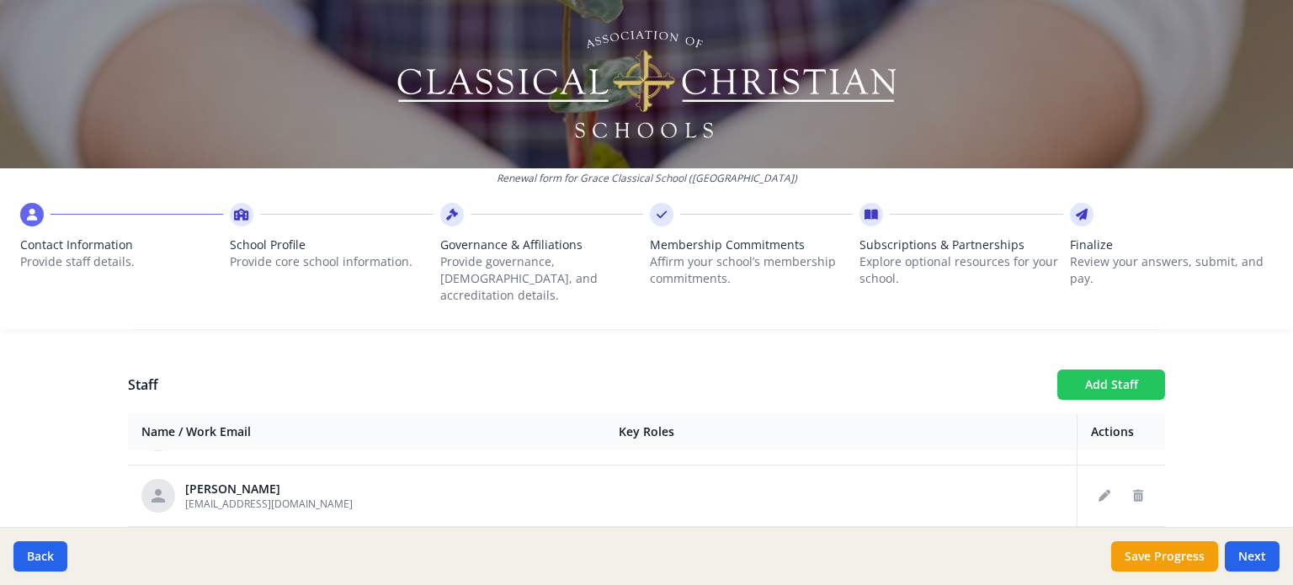
click at [1104, 373] on button "Add Staff" at bounding box center [1111, 385] width 108 height 30
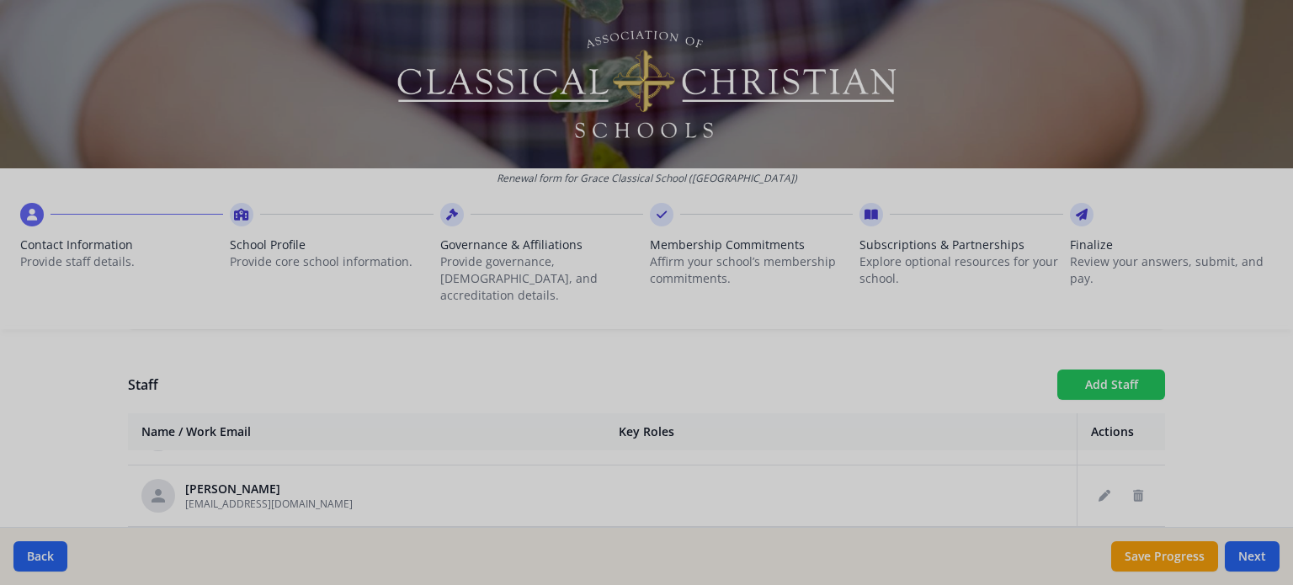
checkbox input "false"
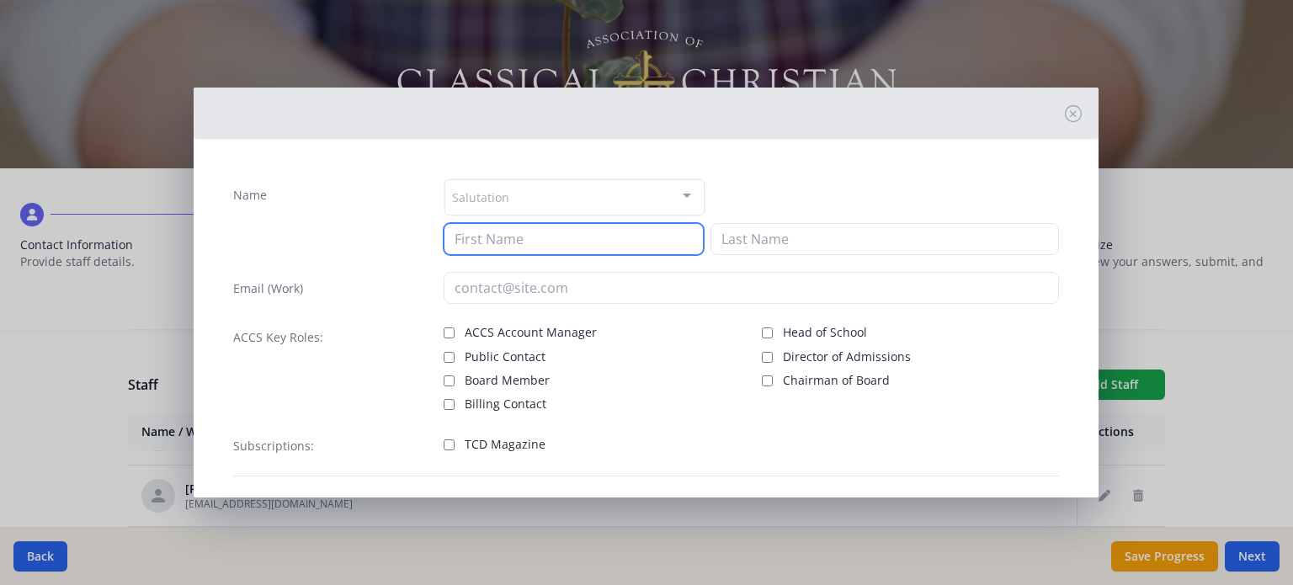
click at [620, 232] on input at bounding box center [574, 239] width 260 height 32
type input "[PERSON_NAME]"
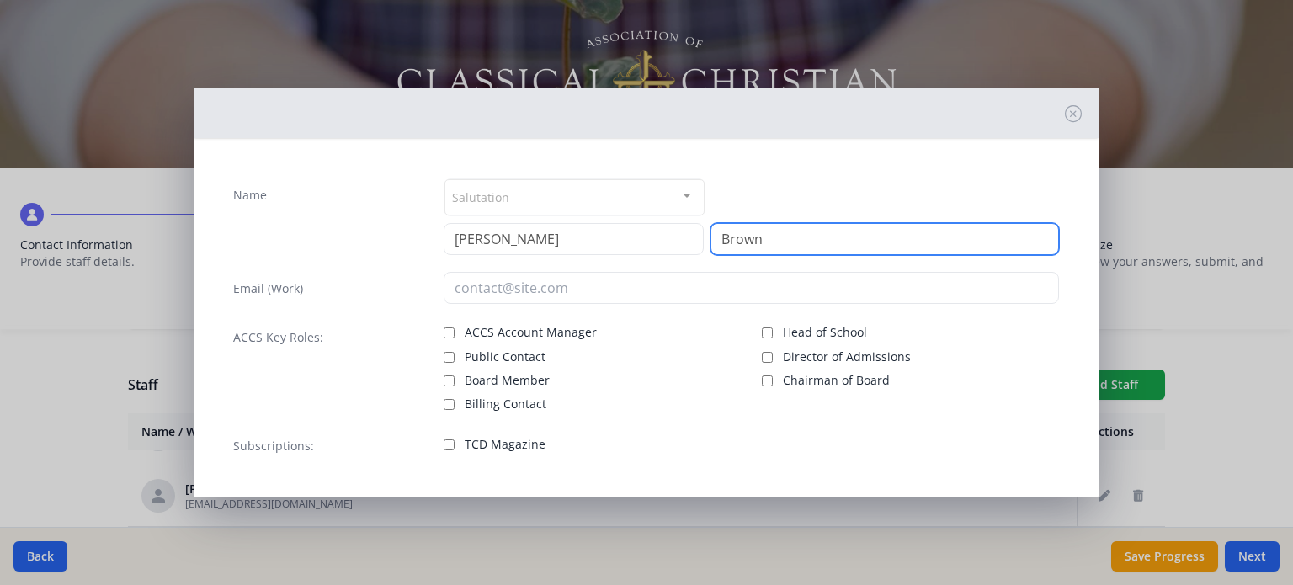
type input "Brown"
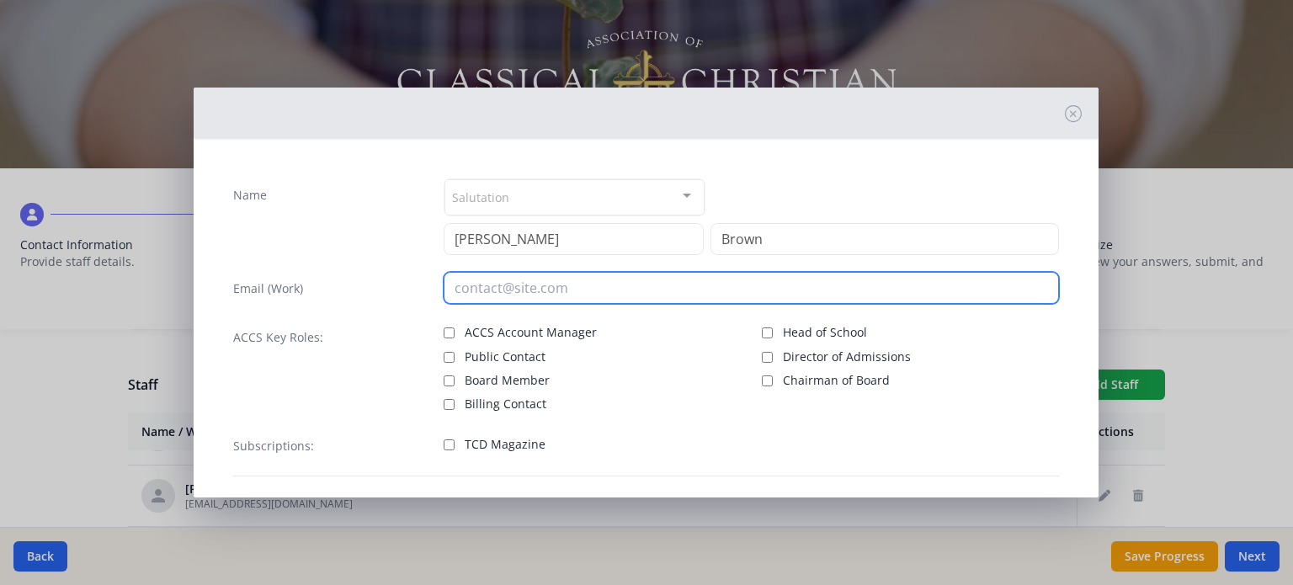
click at [556, 275] on input "email" at bounding box center [751, 288] width 615 height 32
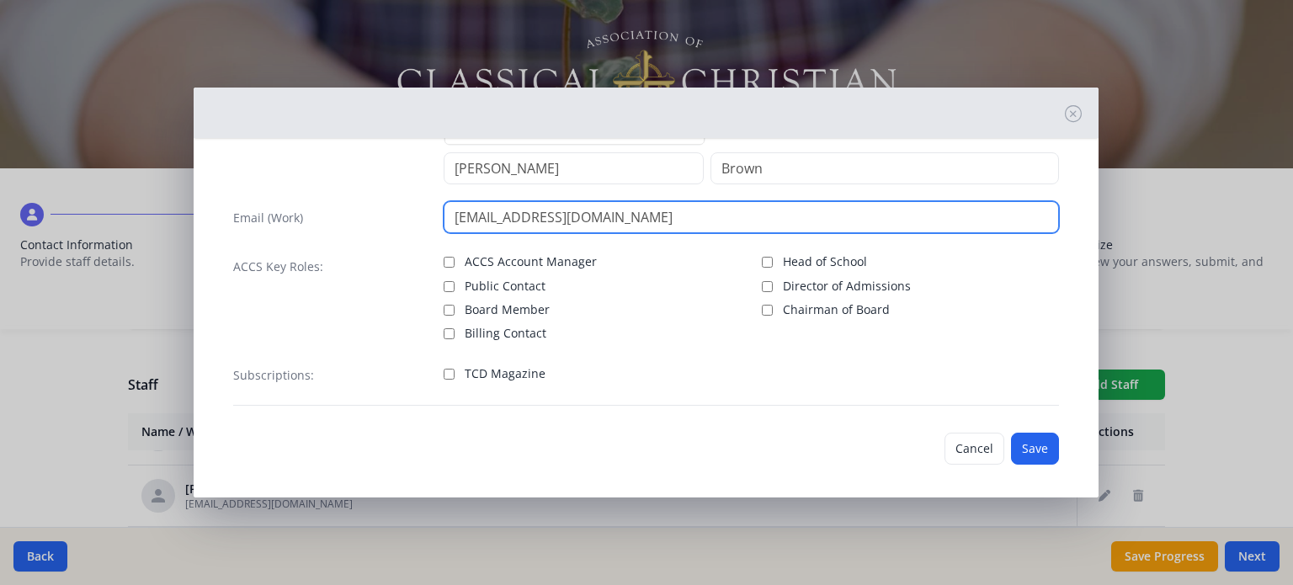
scroll to position [77, 0]
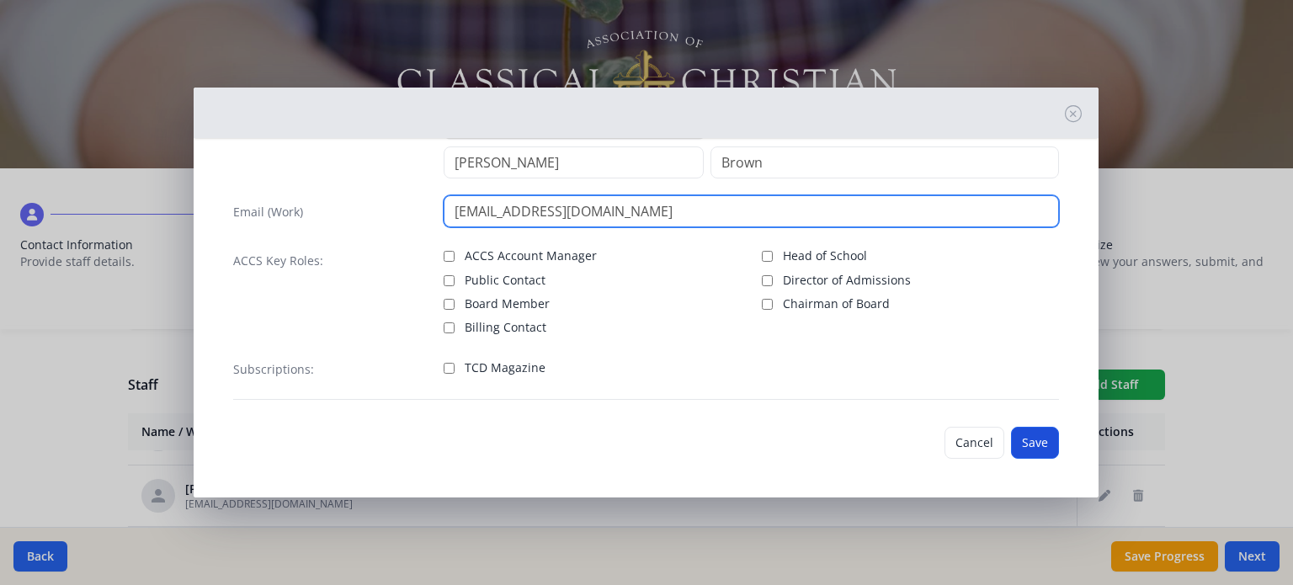
type input "[EMAIL_ADDRESS][DOMAIN_NAME]"
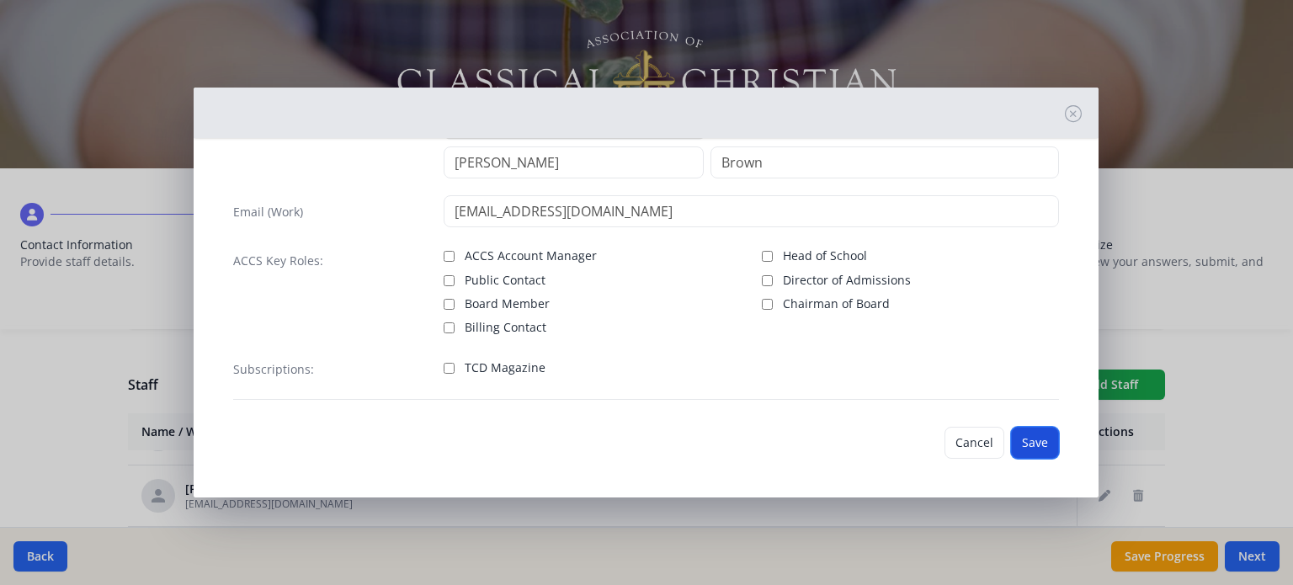
click at [1023, 443] on button "Save" at bounding box center [1035, 443] width 48 height 32
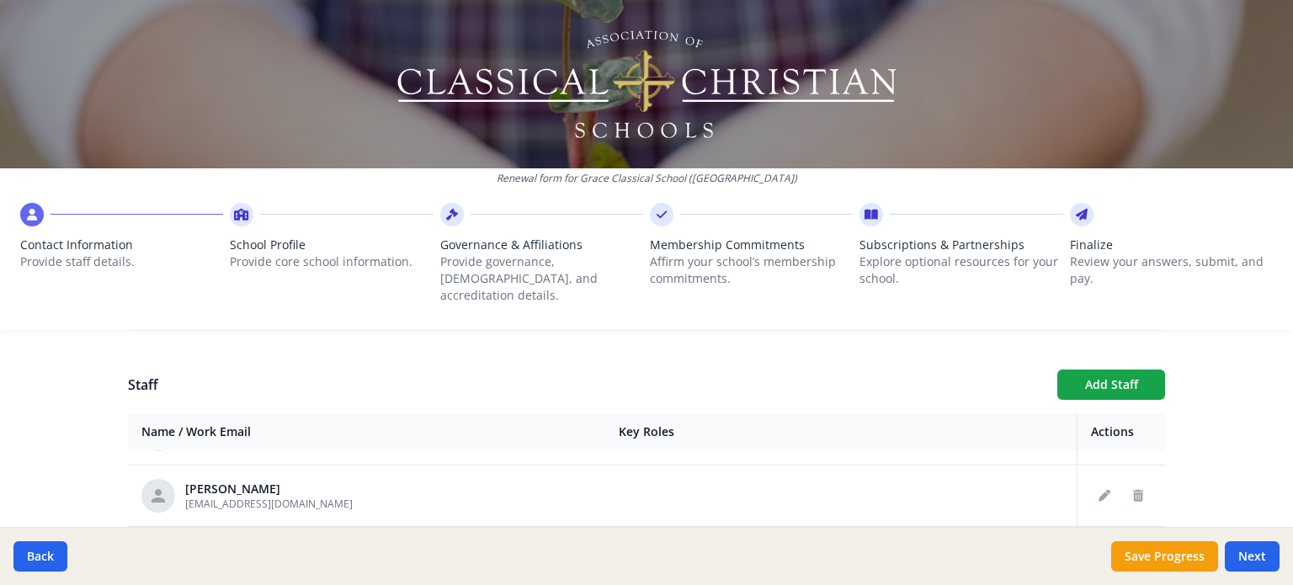
scroll to position [969, 0]
click at [1101, 373] on button "Add Staff" at bounding box center [1111, 385] width 108 height 30
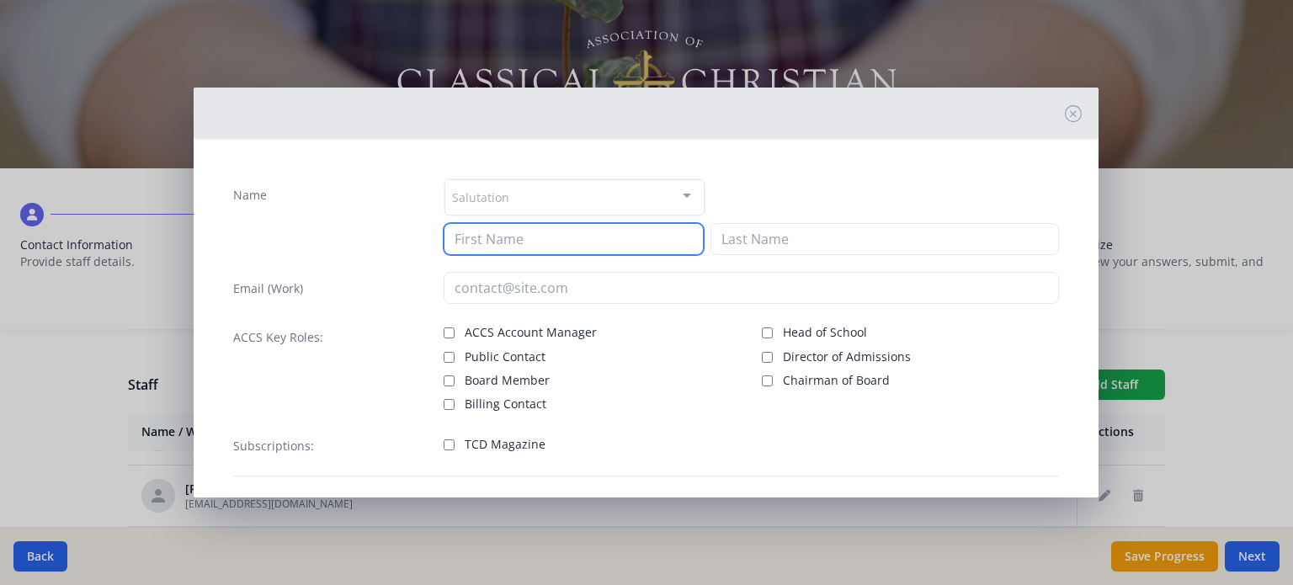
click at [592, 232] on input at bounding box center [574, 239] width 260 height 32
type input "m"
type input "[PERSON_NAME]"
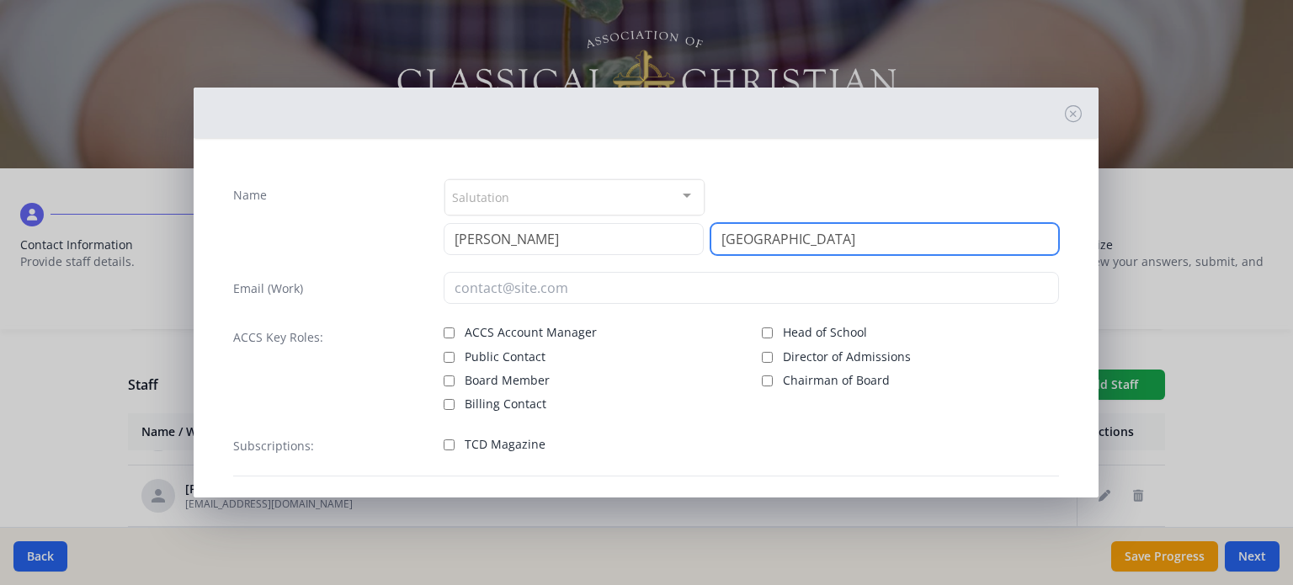
type input "[GEOGRAPHIC_DATA]"
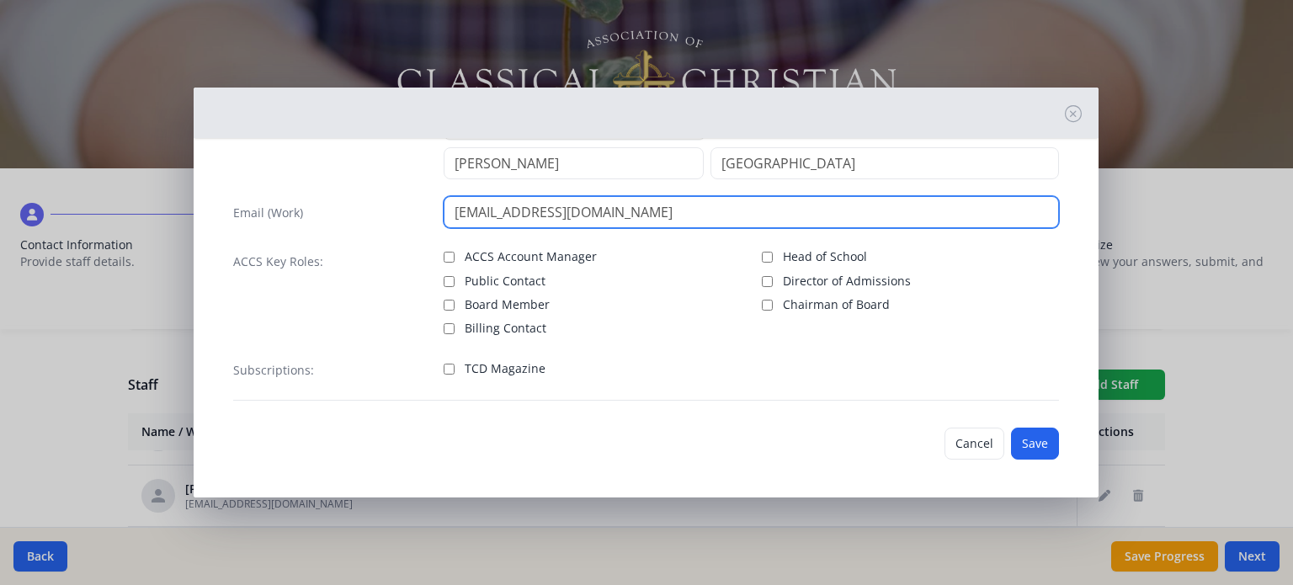
scroll to position [77, 0]
type input "[EMAIL_ADDRESS][DOMAIN_NAME]"
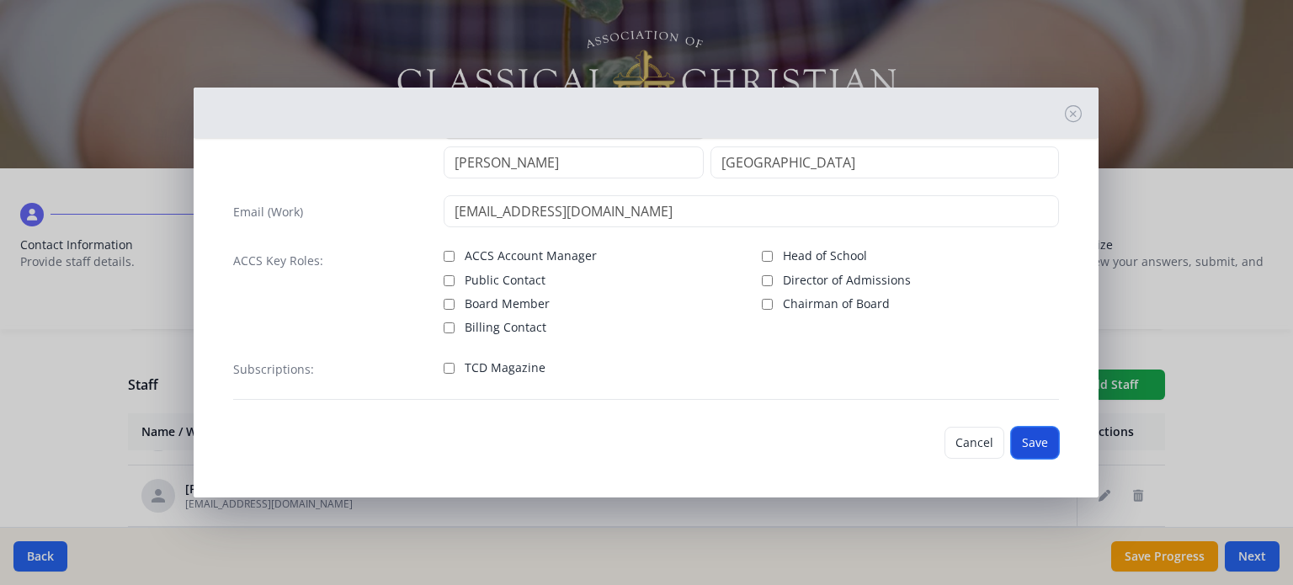
click at [1032, 441] on button "Save" at bounding box center [1035, 443] width 48 height 32
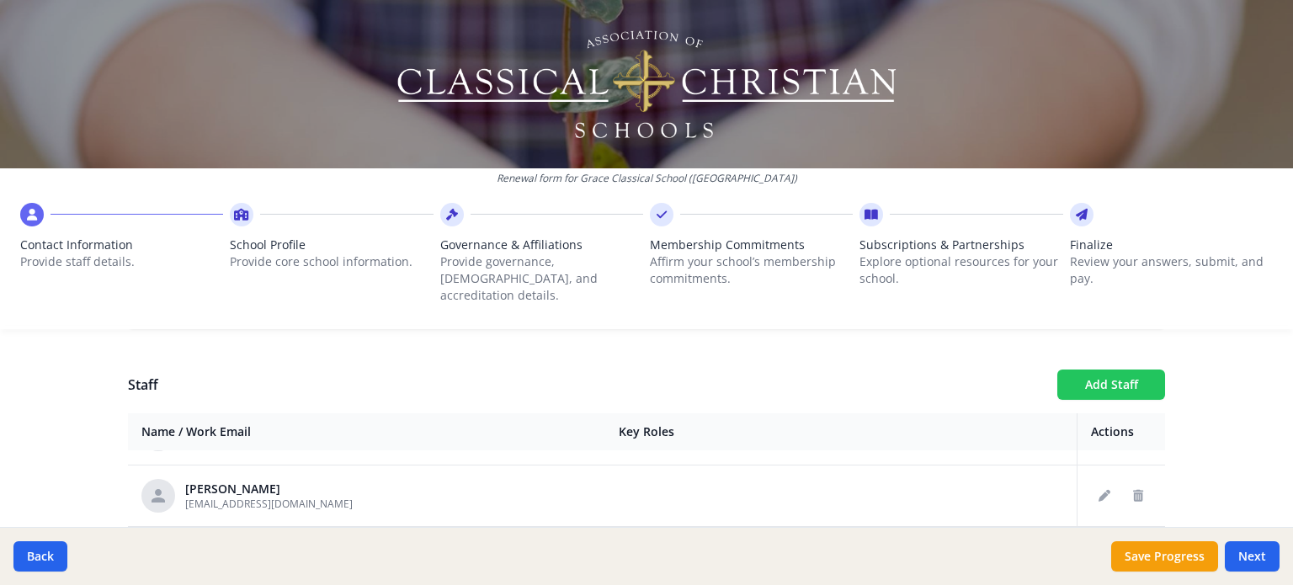
click at [1119, 373] on button "Add Staff" at bounding box center [1111, 385] width 108 height 30
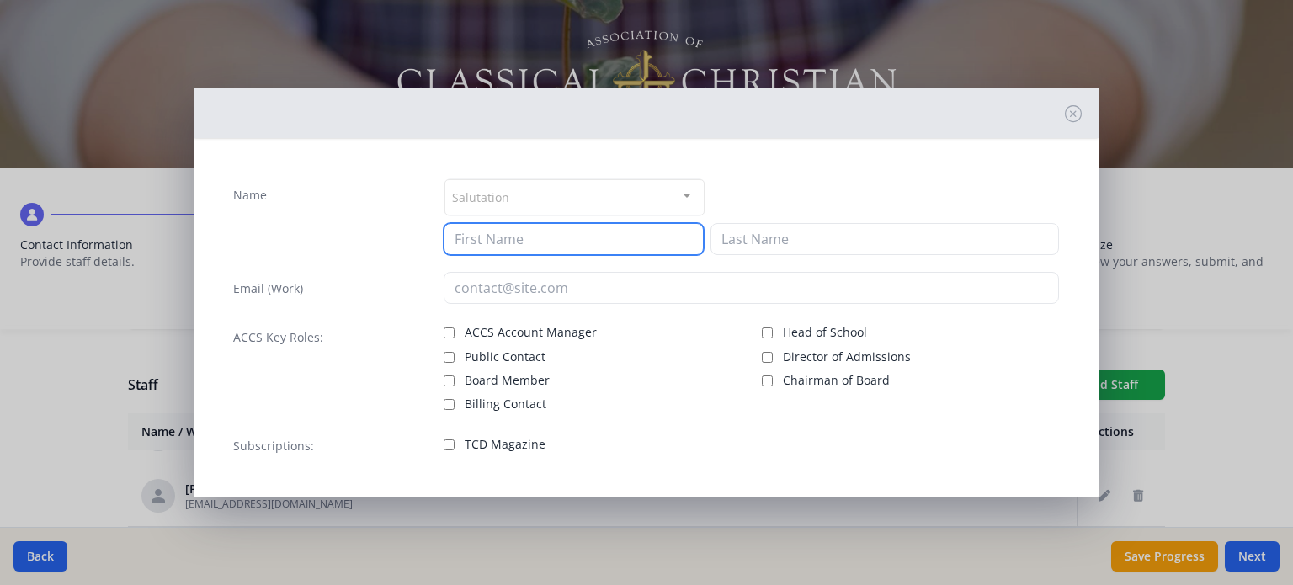
click at [646, 240] on input at bounding box center [574, 239] width 260 height 32
type input "Kayla"
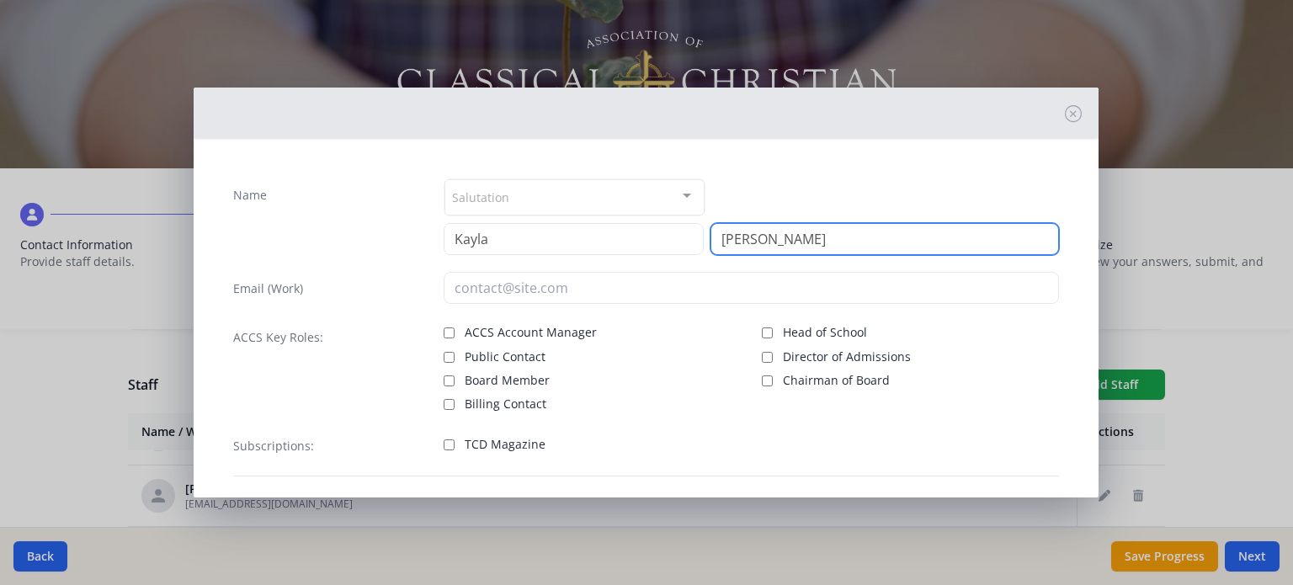
type input "[PERSON_NAME]"
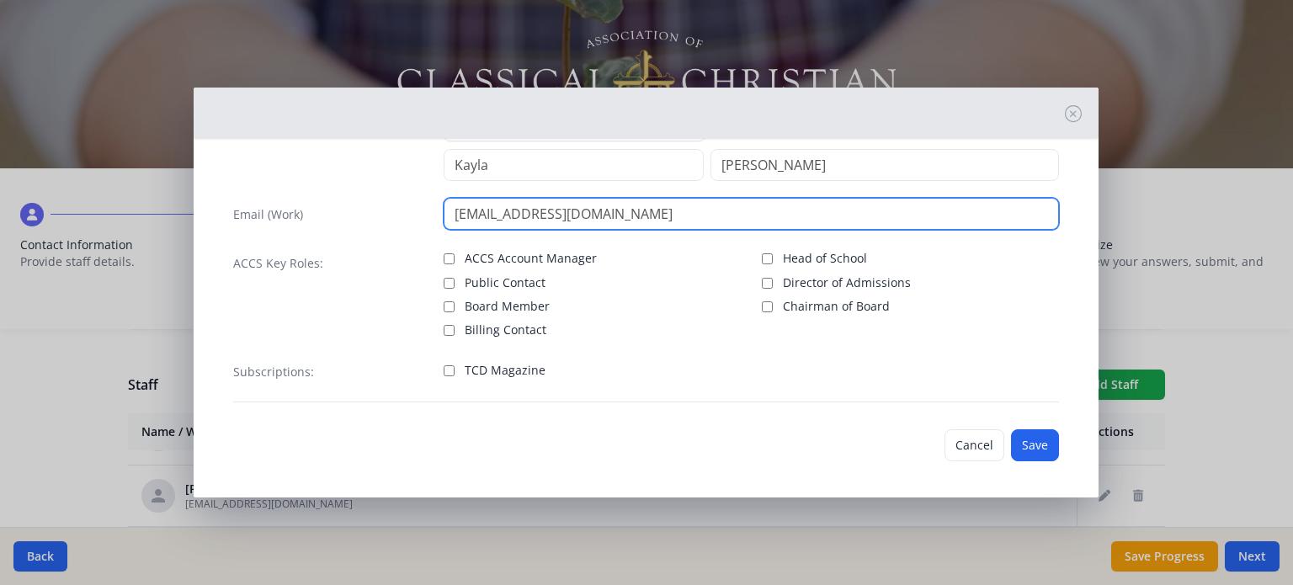
scroll to position [77, 0]
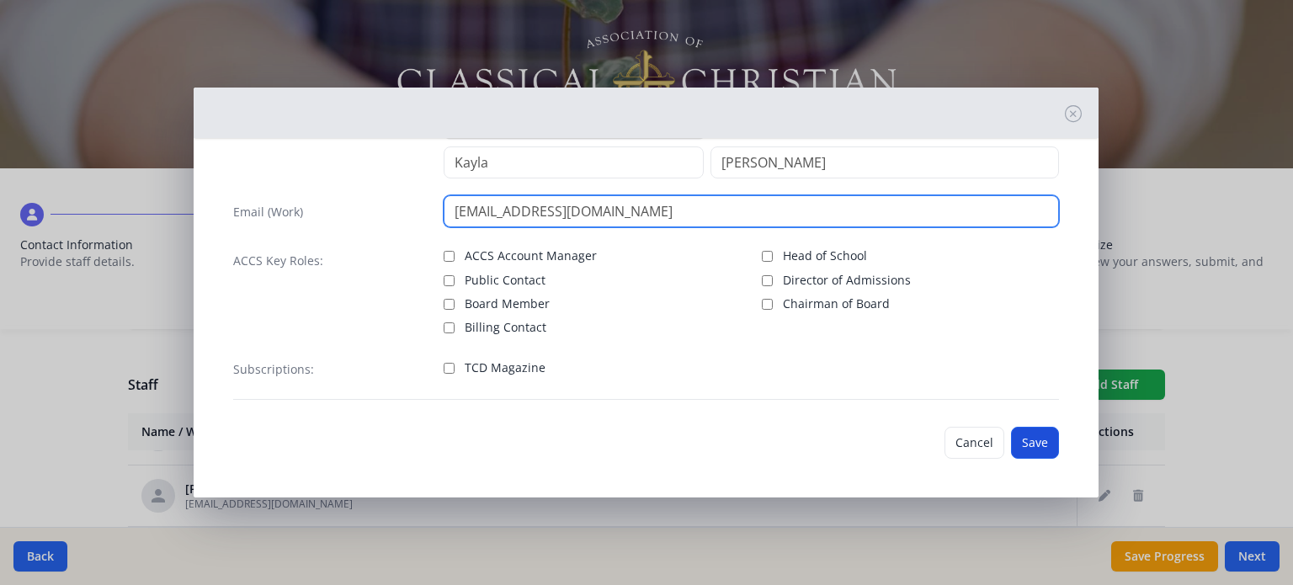
type input "[EMAIL_ADDRESS][DOMAIN_NAME]"
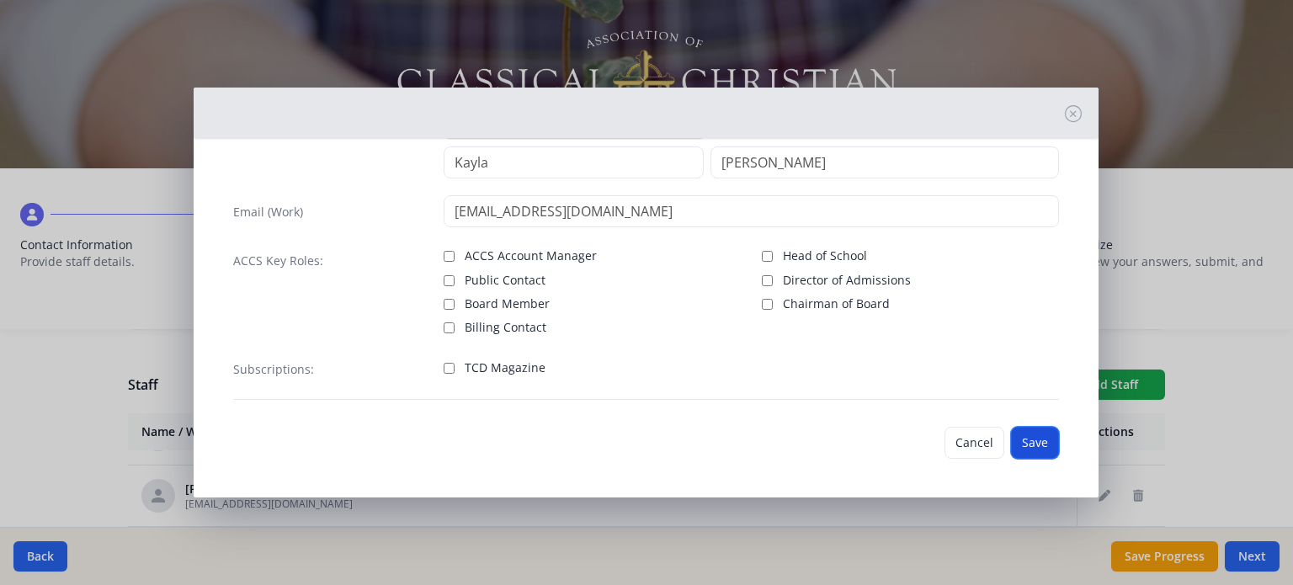
click at [1011, 440] on button "Save" at bounding box center [1035, 443] width 48 height 32
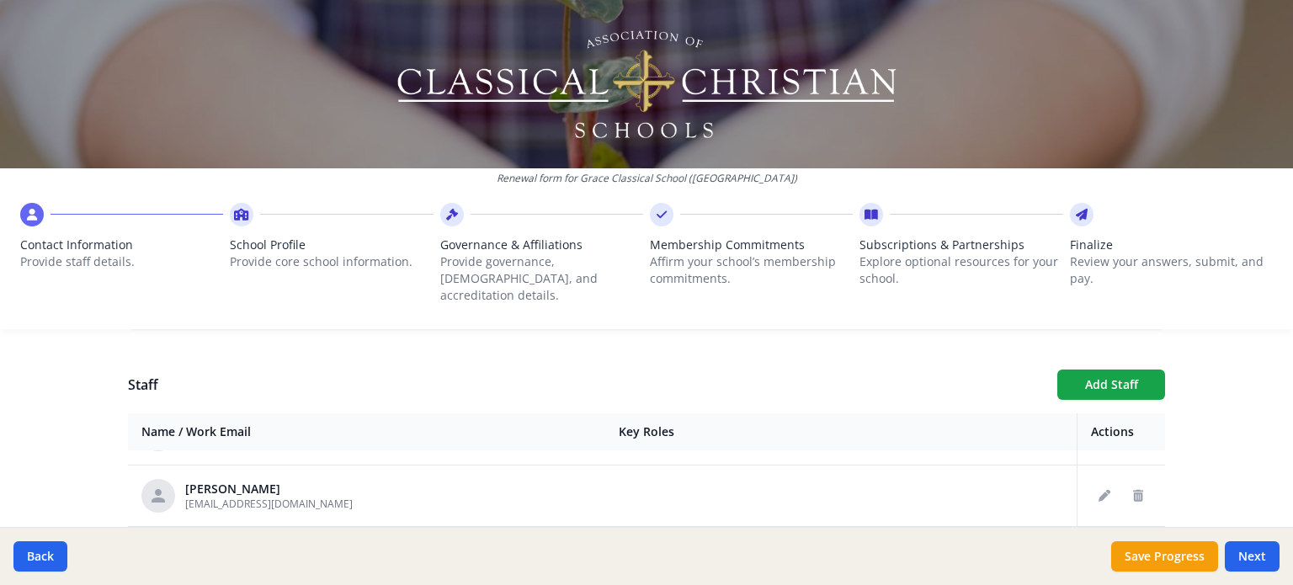
scroll to position [1030, 0]
click at [1076, 370] on button "Add Staff" at bounding box center [1111, 385] width 108 height 30
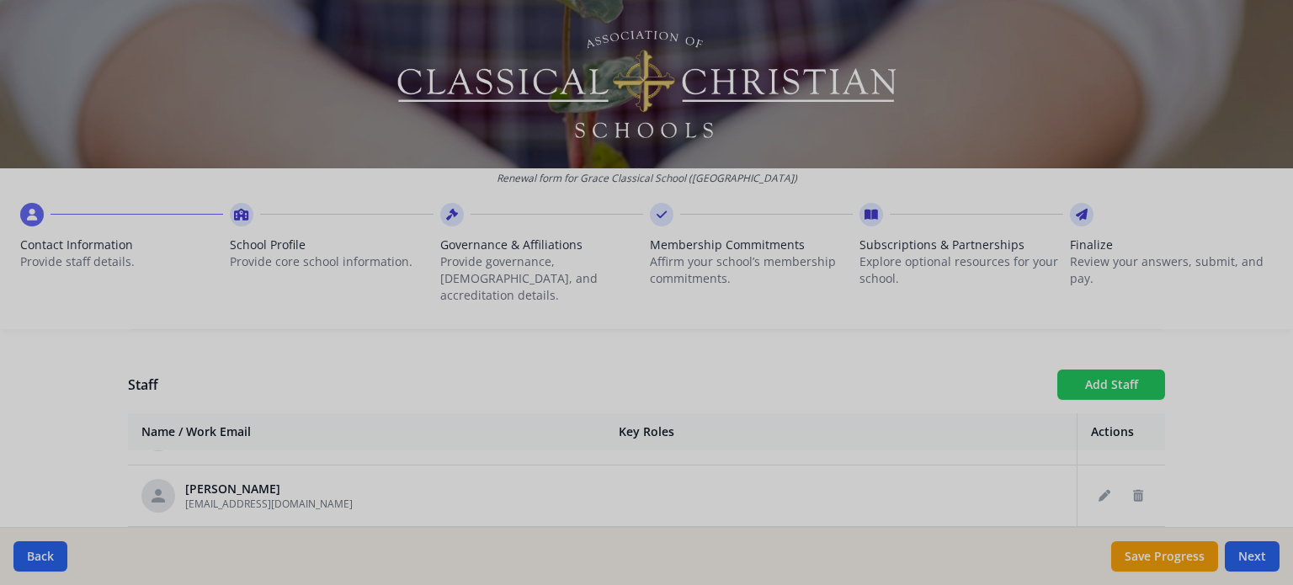
checkbox input "false"
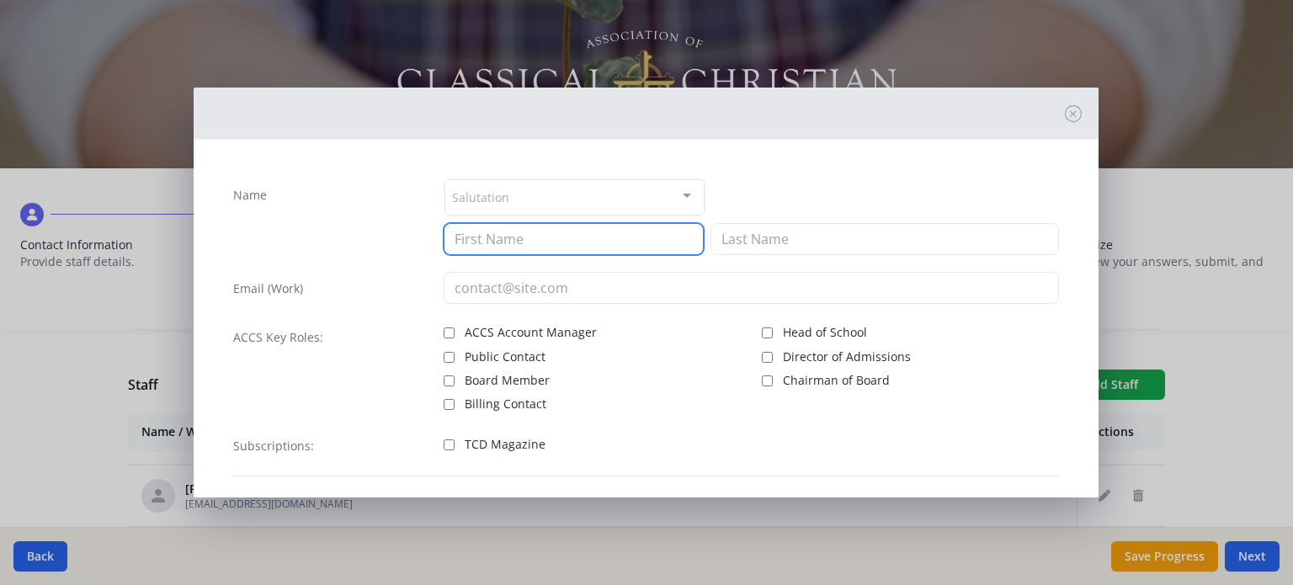
click at [616, 249] on input at bounding box center [574, 239] width 260 height 32
type input "Faith"
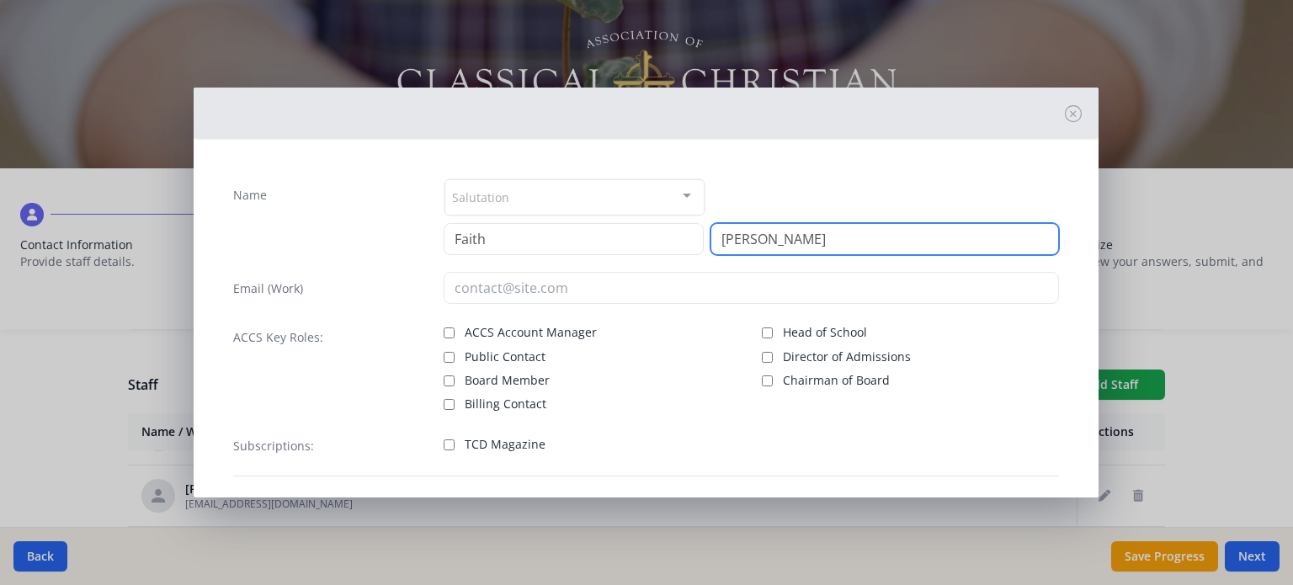
type input "[PERSON_NAME]"
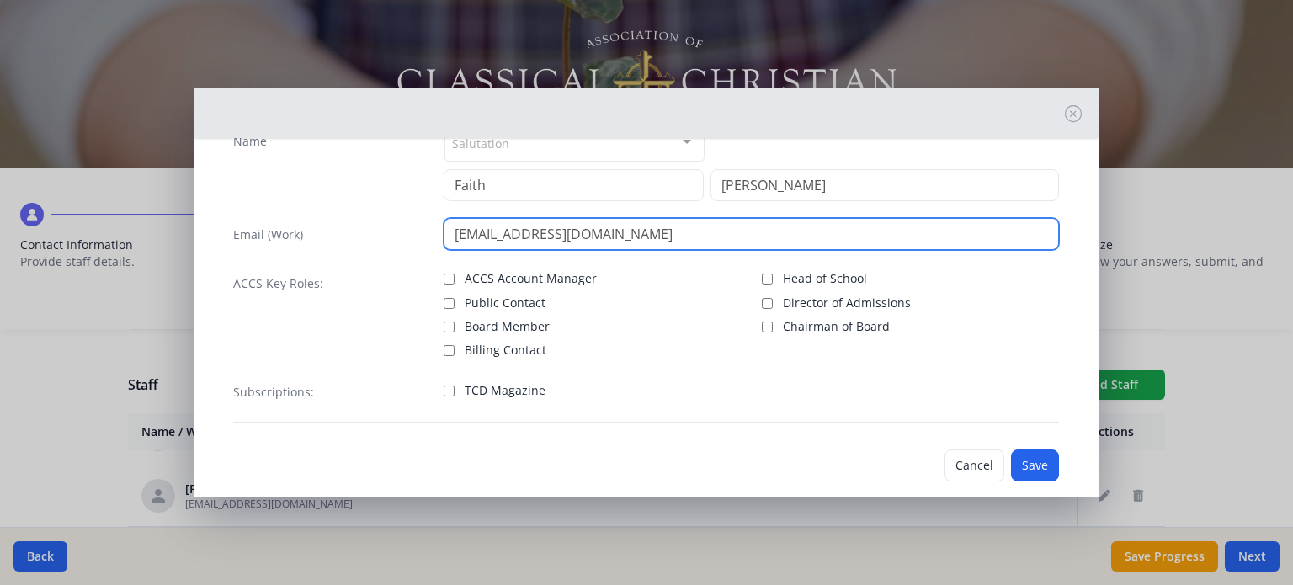
scroll to position [77, 0]
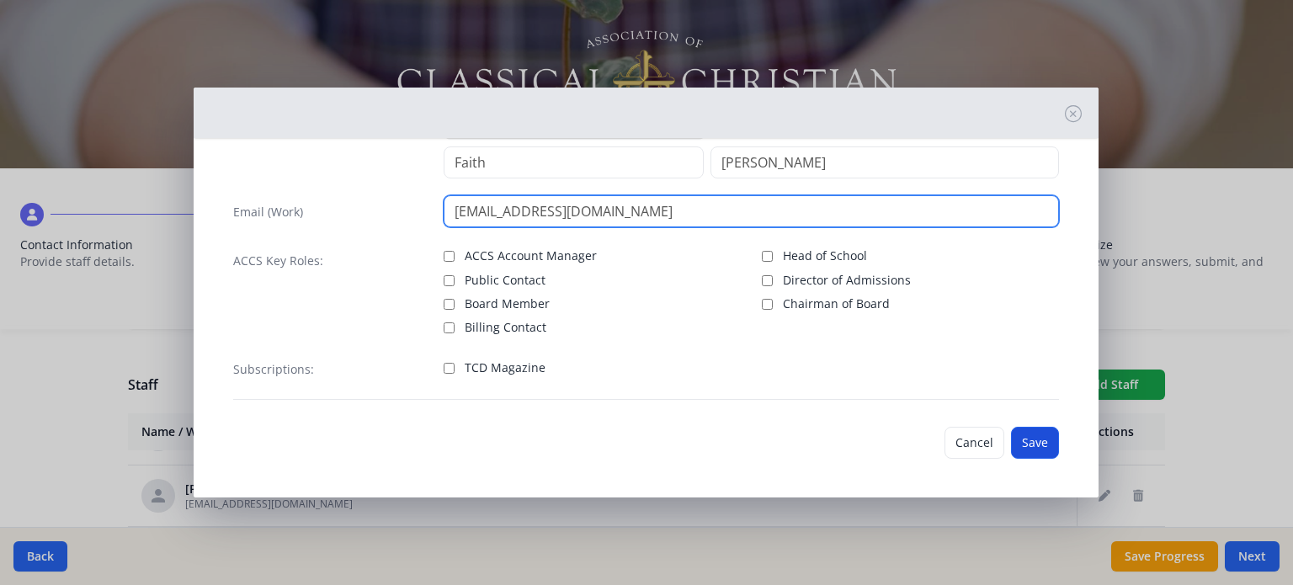
type input "[EMAIL_ADDRESS][DOMAIN_NAME]"
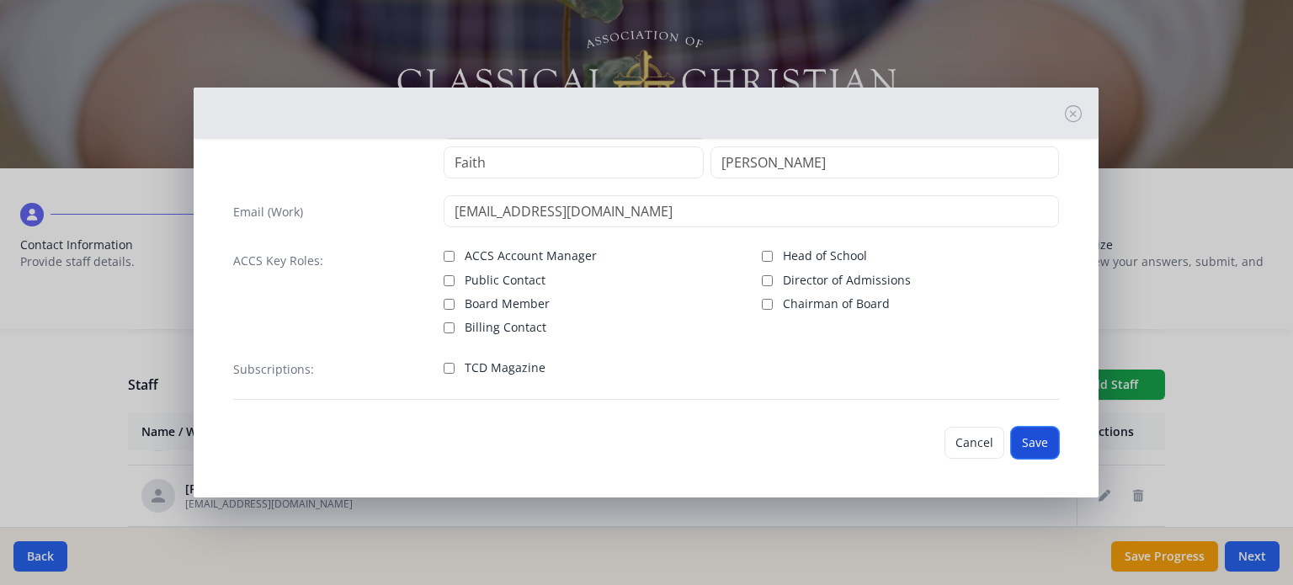
click at [1015, 443] on button "Save" at bounding box center [1035, 443] width 48 height 32
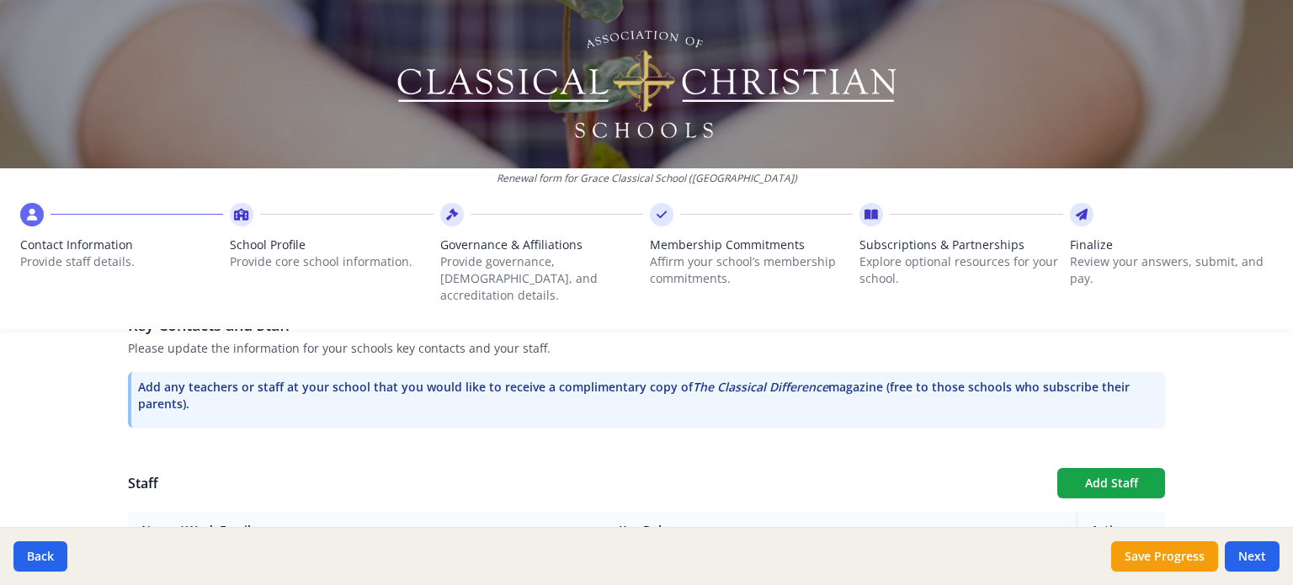
scroll to position [485, 0]
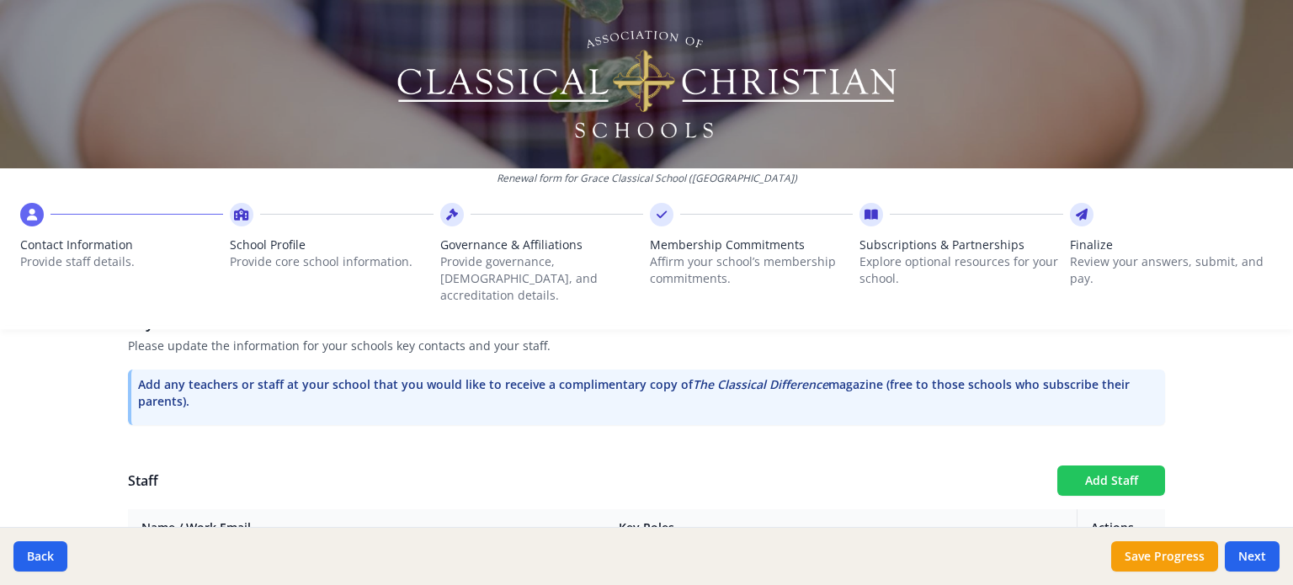
click at [1092, 465] on button "Add Staff" at bounding box center [1111, 480] width 108 height 30
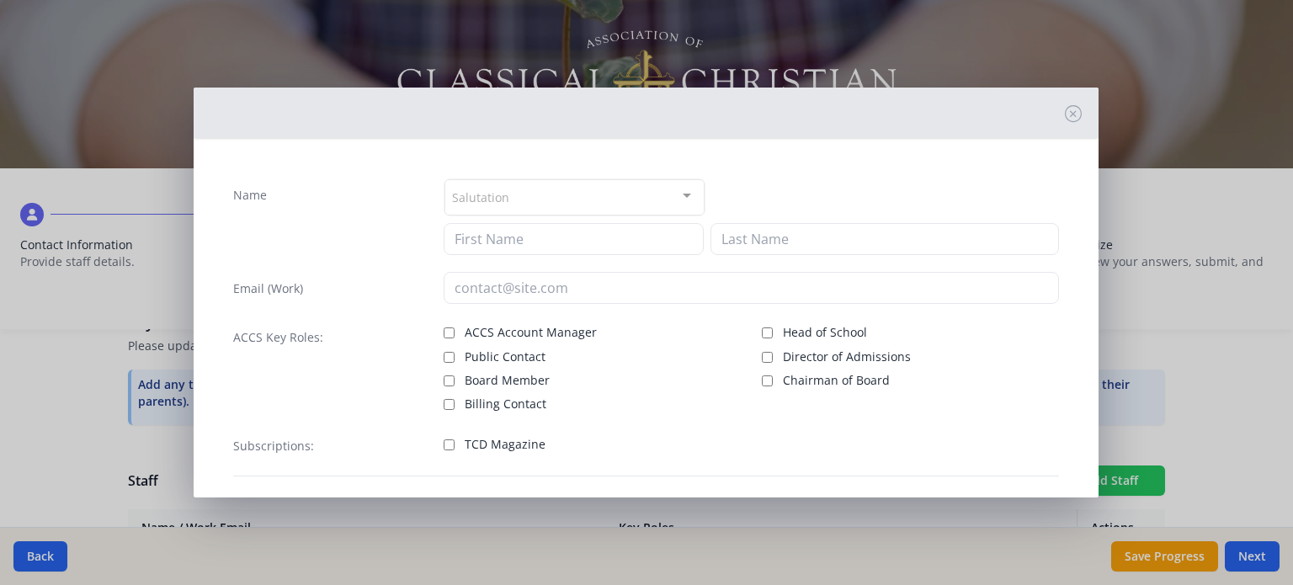
checkbox input "false"
click at [645, 240] on input at bounding box center [574, 239] width 260 height 32
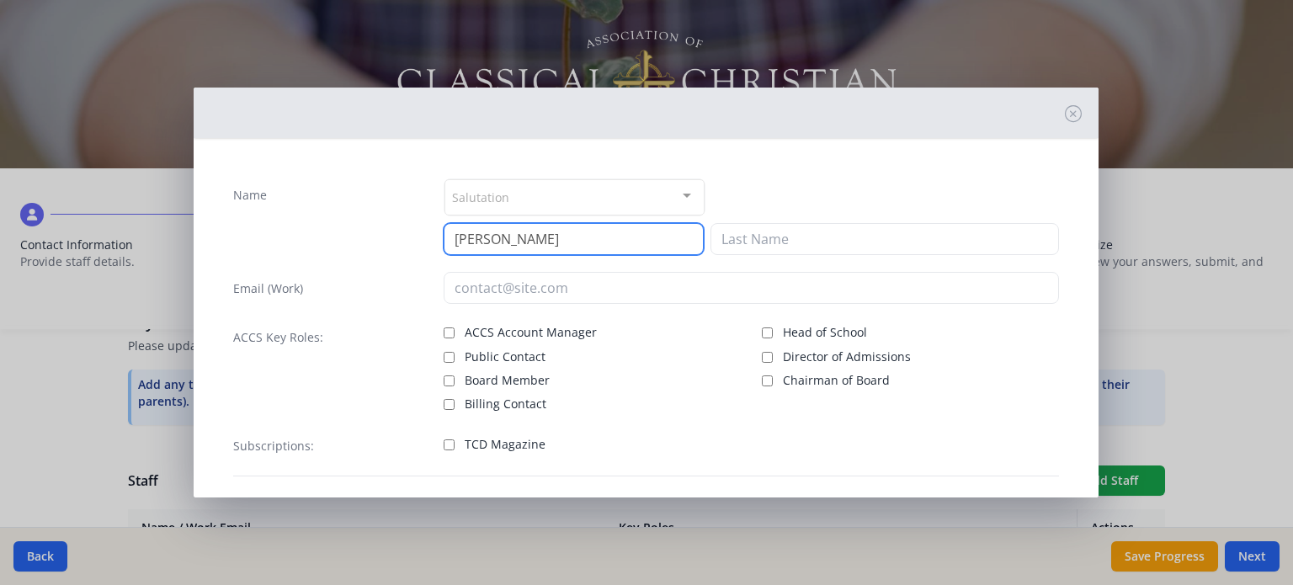
type input "[PERSON_NAME]"
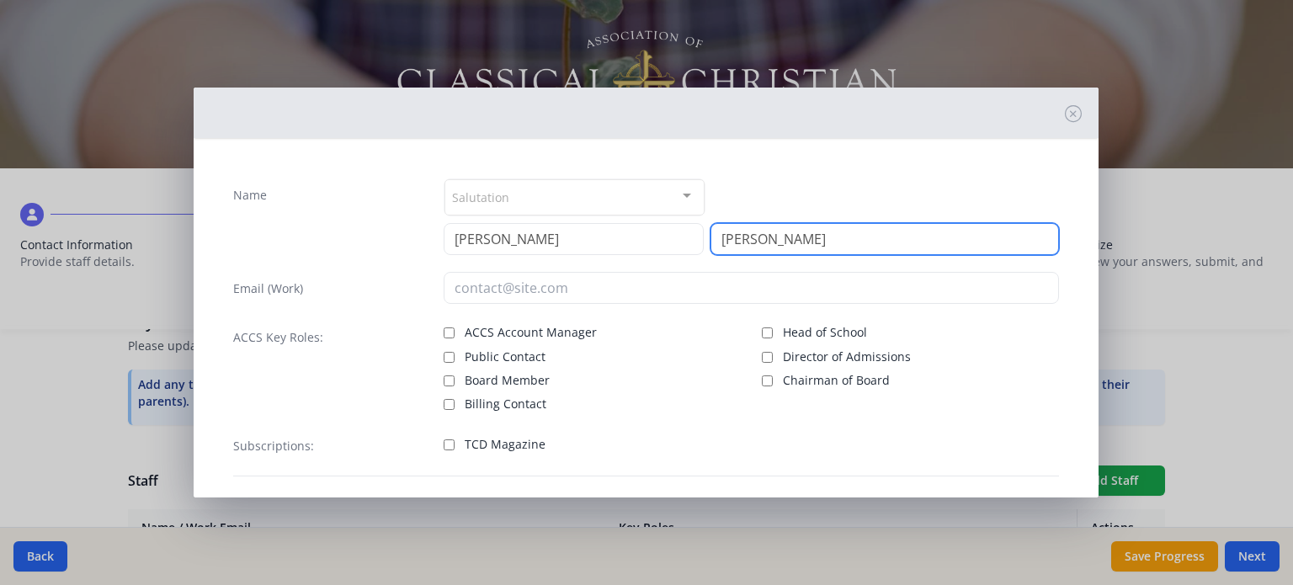
type input "[PERSON_NAME]"
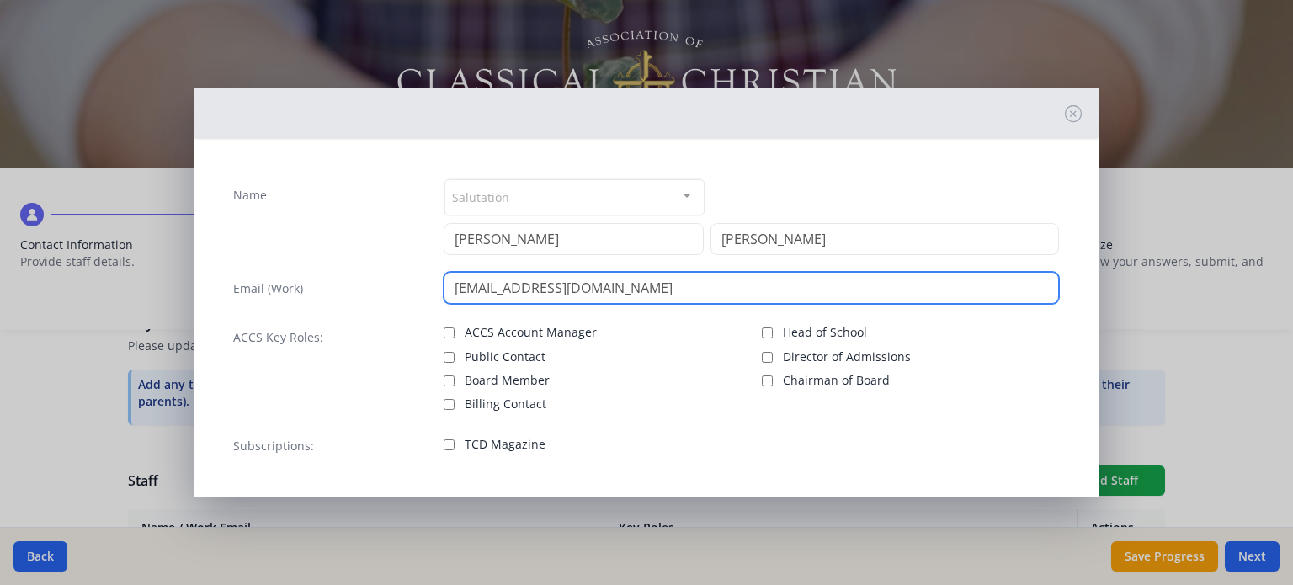
scroll to position [77, 0]
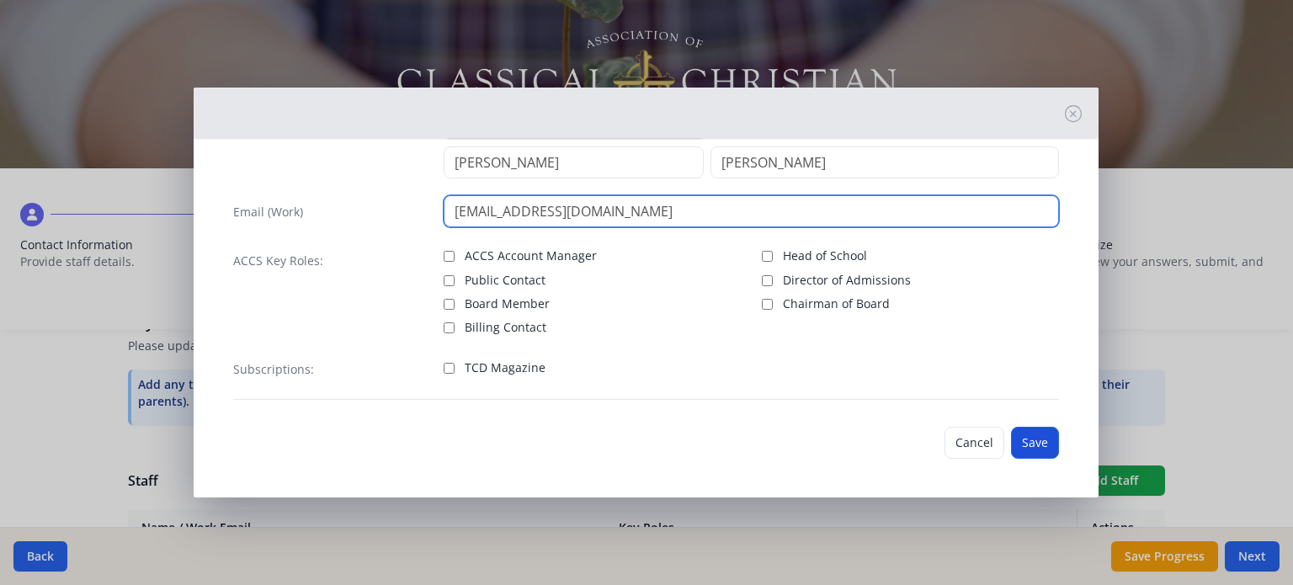
type input "[EMAIL_ADDRESS][DOMAIN_NAME]"
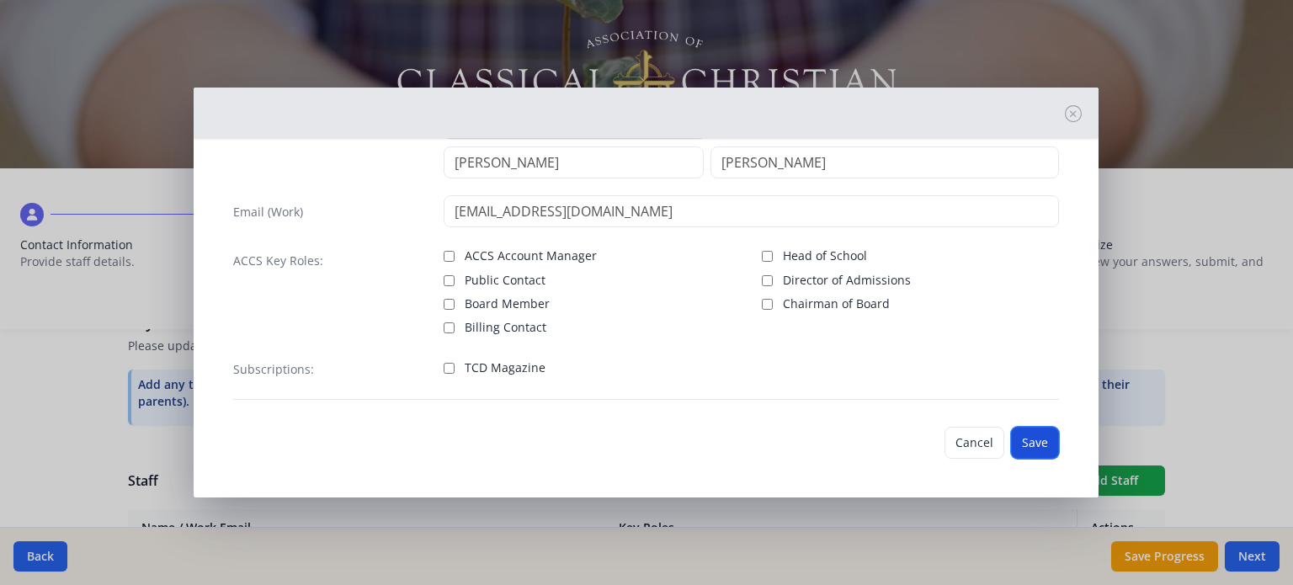
click at [1014, 444] on button "Save" at bounding box center [1035, 443] width 48 height 32
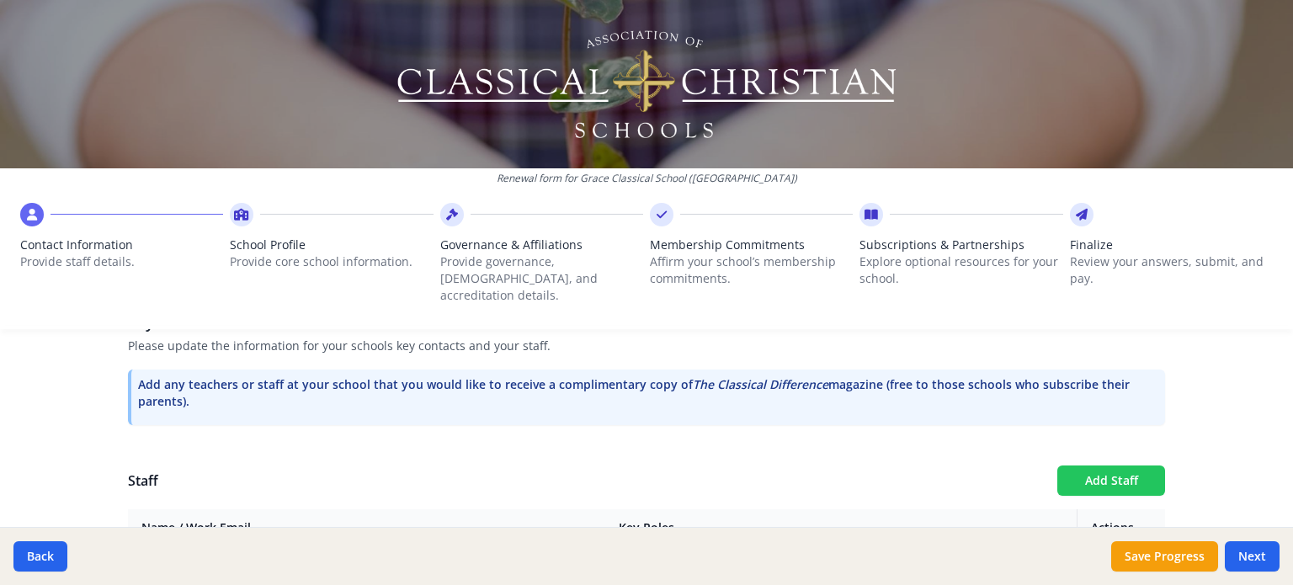
click at [1090, 465] on button "Add Staff" at bounding box center [1111, 480] width 108 height 30
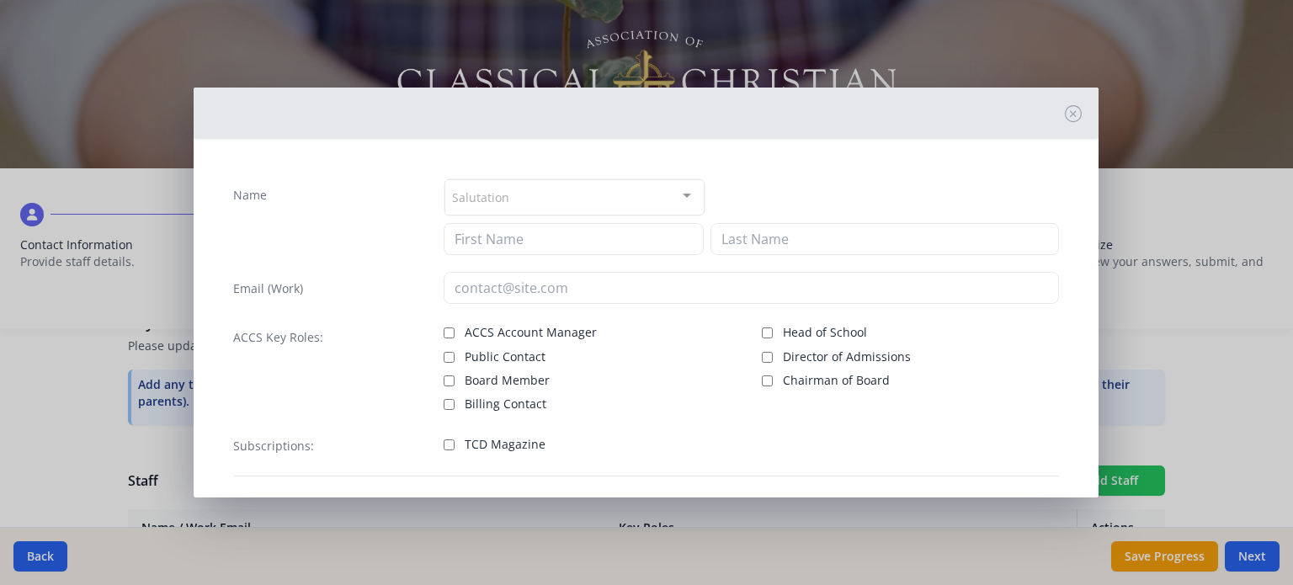
checkbox input "false"
click at [574, 235] on input at bounding box center [574, 239] width 260 height 32
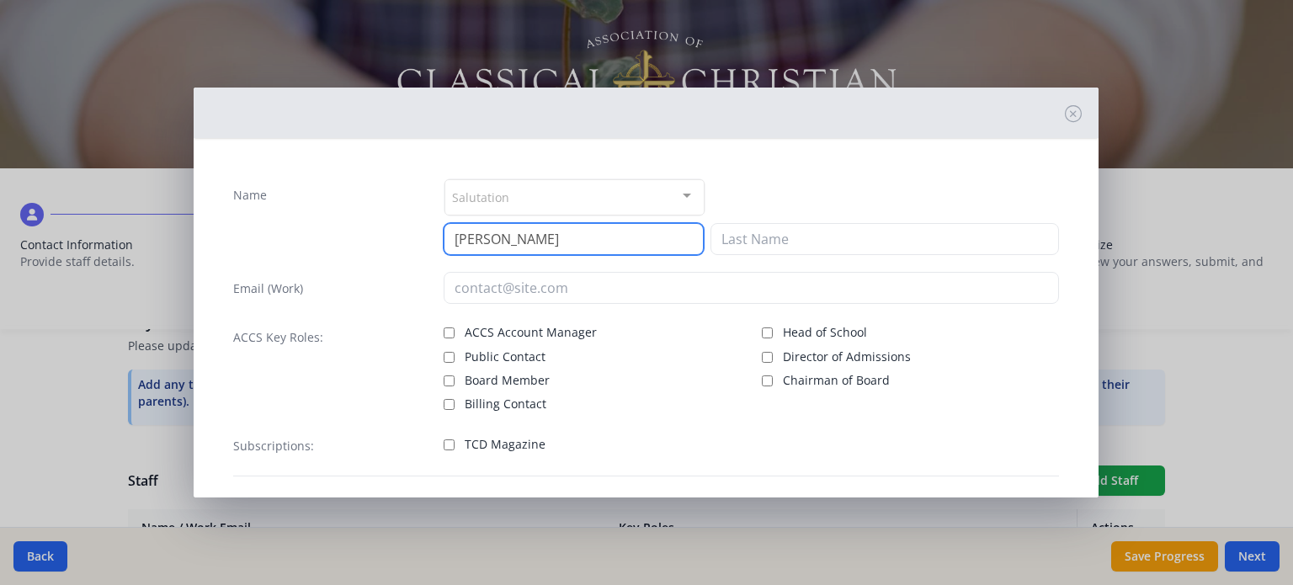
type input "[PERSON_NAME]"
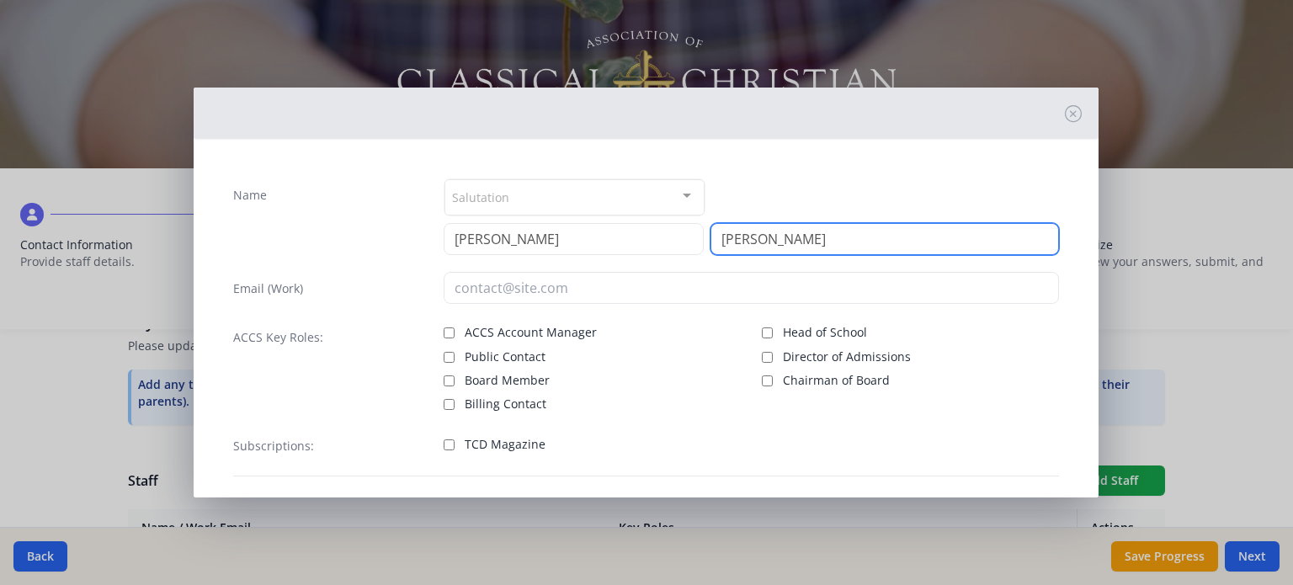
type input "[PERSON_NAME]"
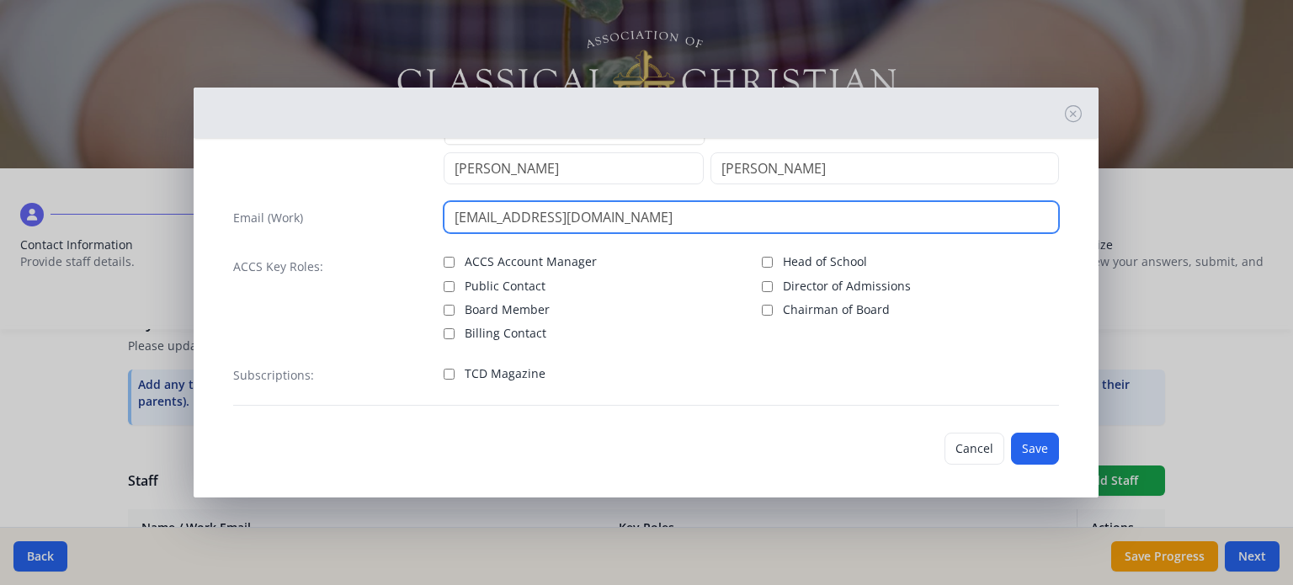
scroll to position [77, 0]
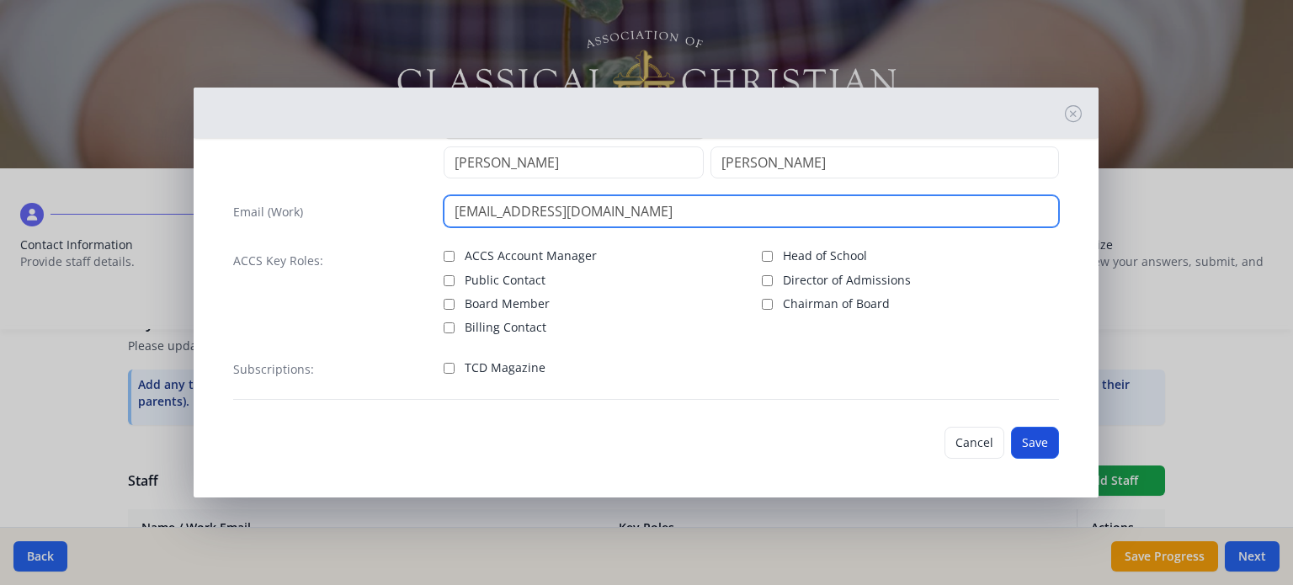
type input "[EMAIL_ADDRESS][DOMAIN_NAME]"
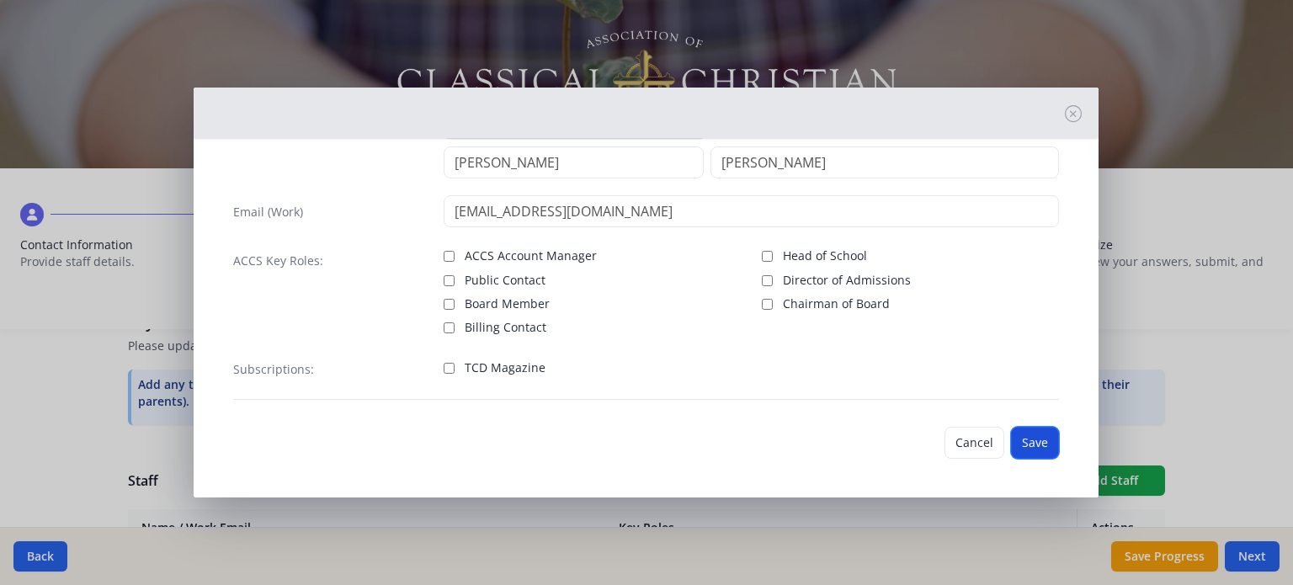
click at [1011, 441] on button "Save" at bounding box center [1035, 443] width 48 height 32
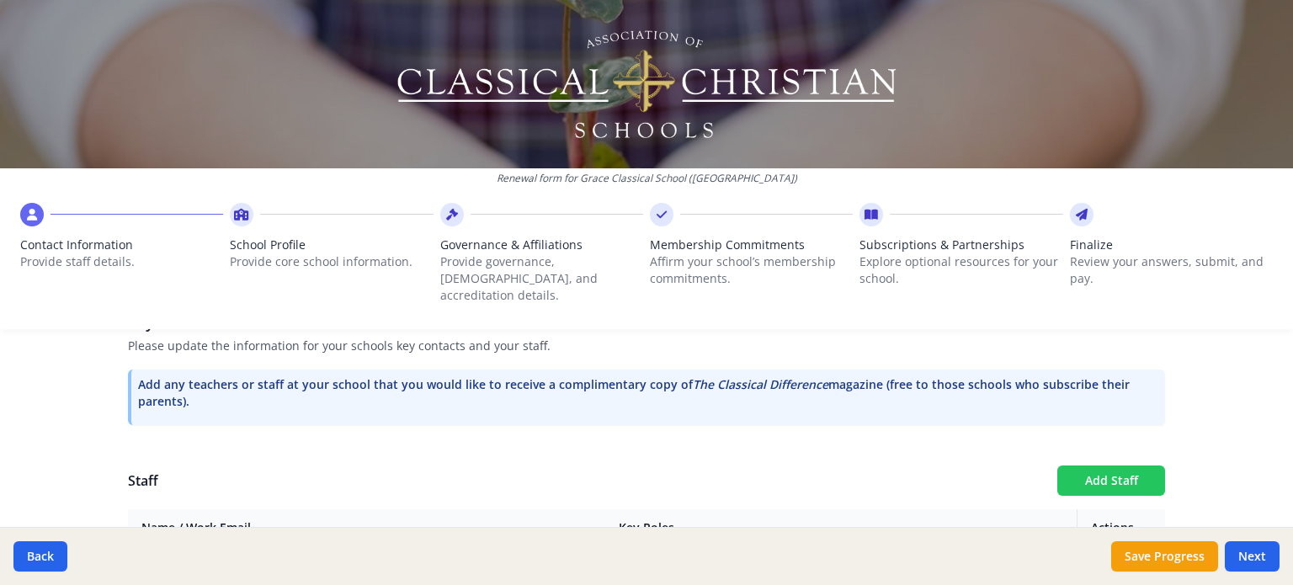
click at [1118, 467] on button "Add Staff" at bounding box center [1111, 480] width 108 height 30
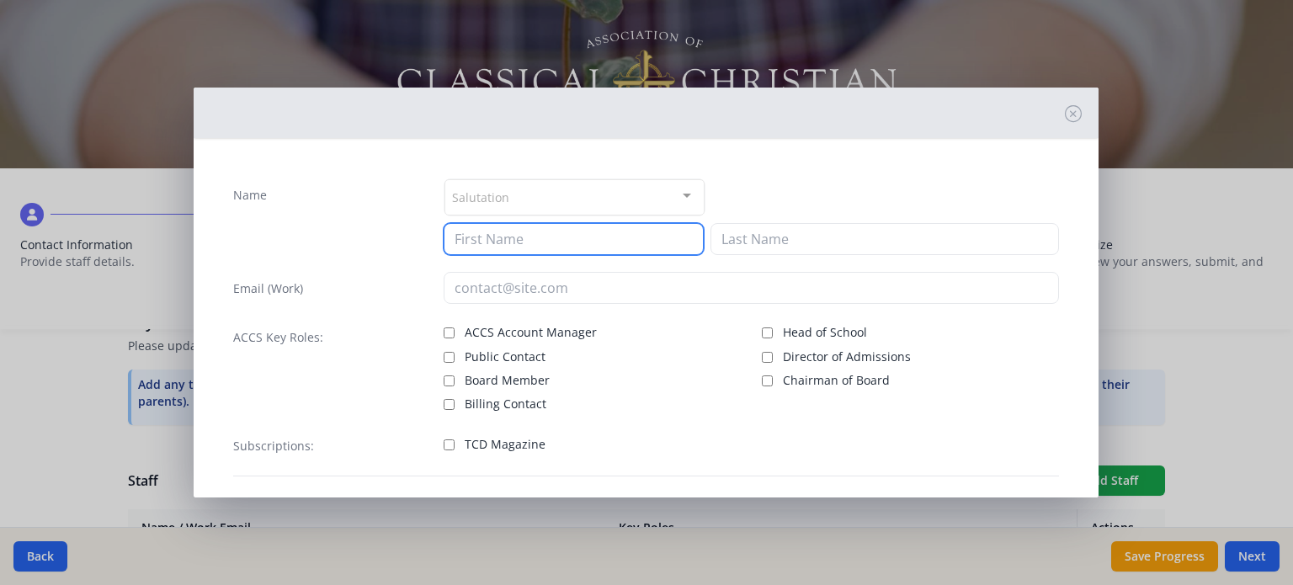
click at [602, 242] on input at bounding box center [574, 239] width 260 height 32
type input "r"
type input "[PERSON_NAME]"
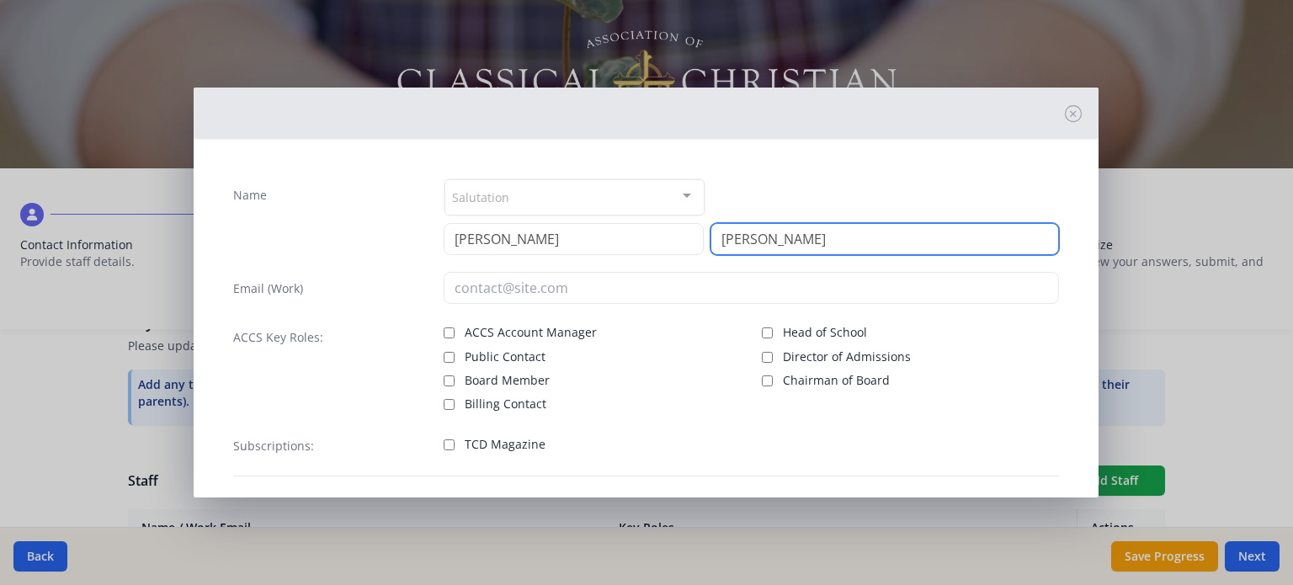
type input "[PERSON_NAME]"
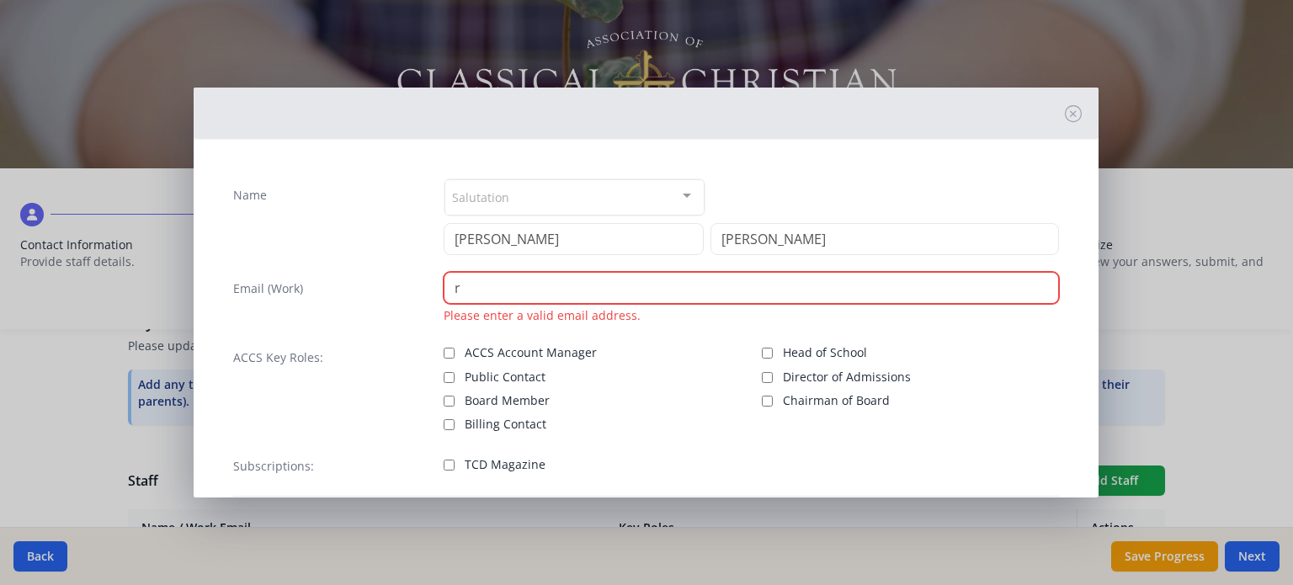
type input "r"
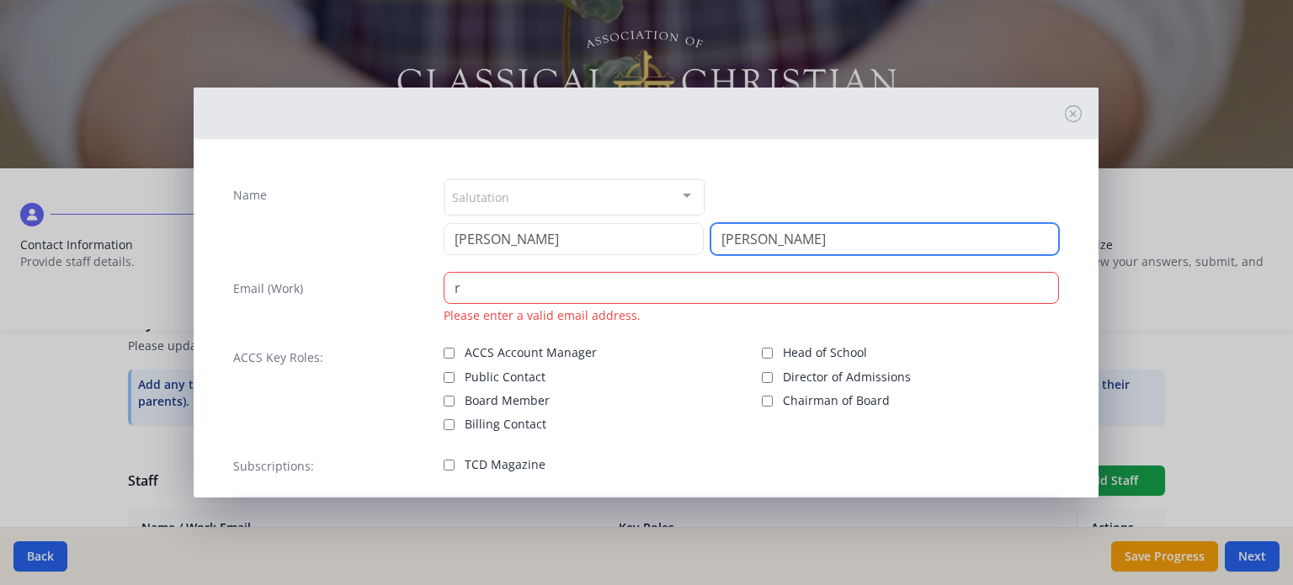
click at [752, 233] on input "[PERSON_NAME]" at bounding box center [884, 239] width 348 height 32
type input "[PERSON_NAME]"
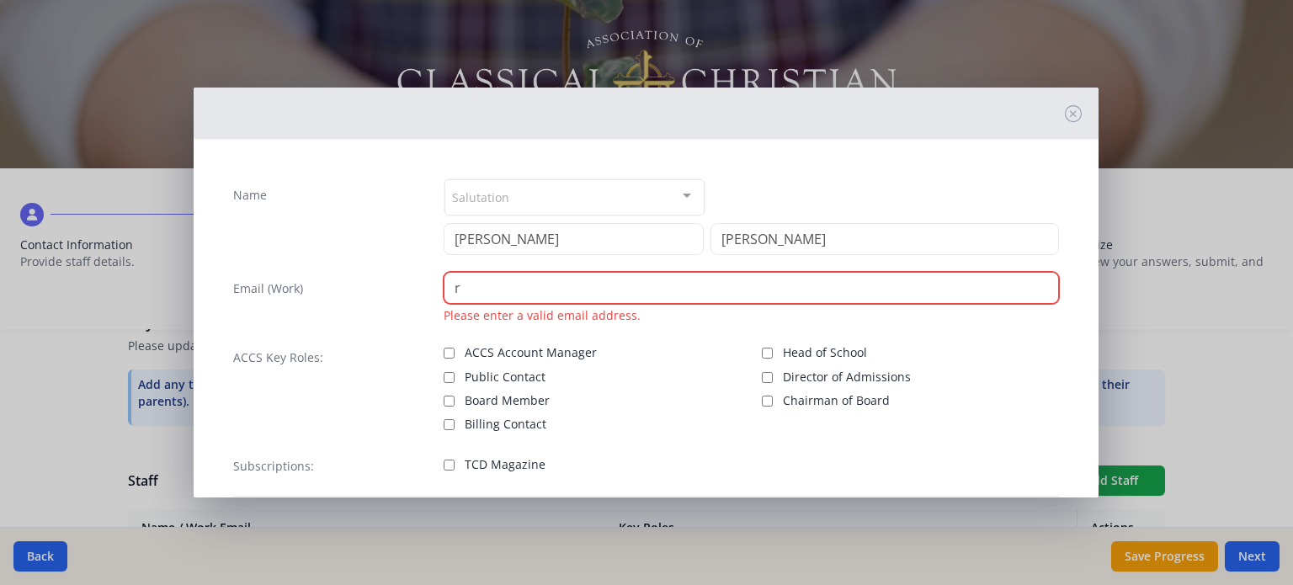
click at [620, 276] on input "r" at bounding box center [751, 288] width 615 height 32
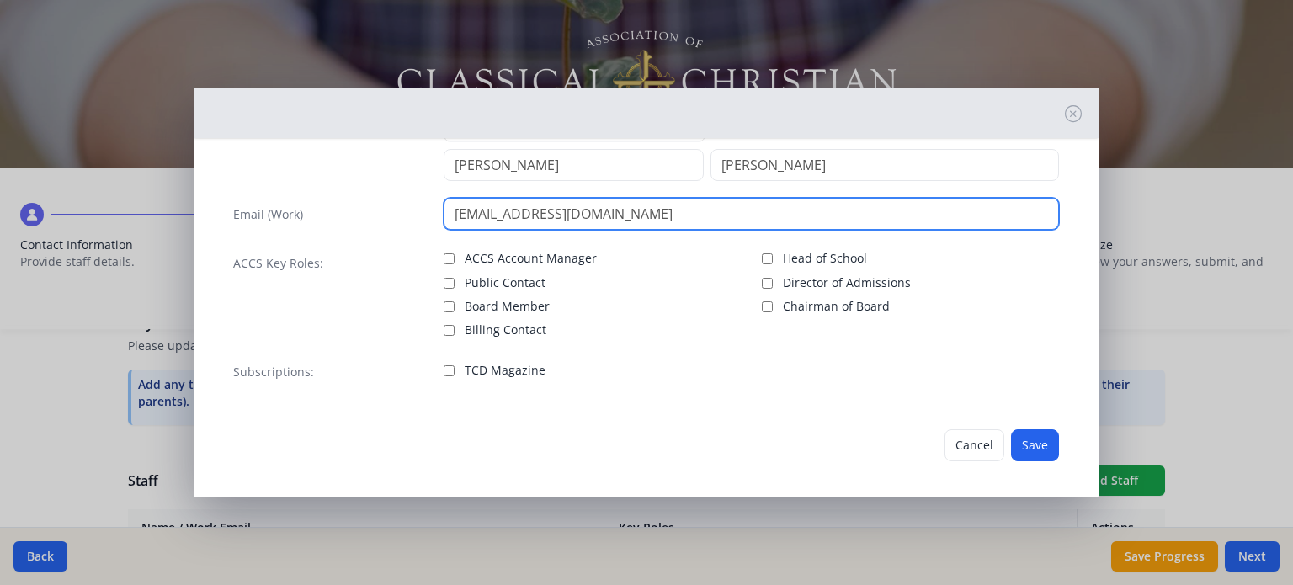
scroll to position [77, 0]
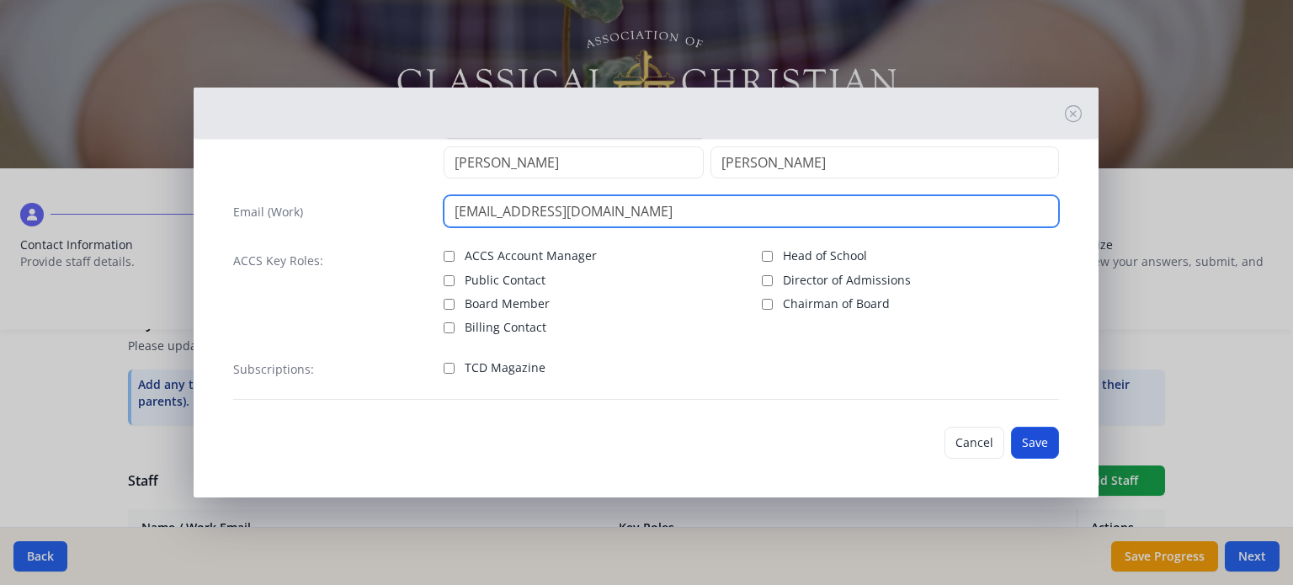
type input "[EMAIL_ADDRESS][DOMAIN_NAME]"
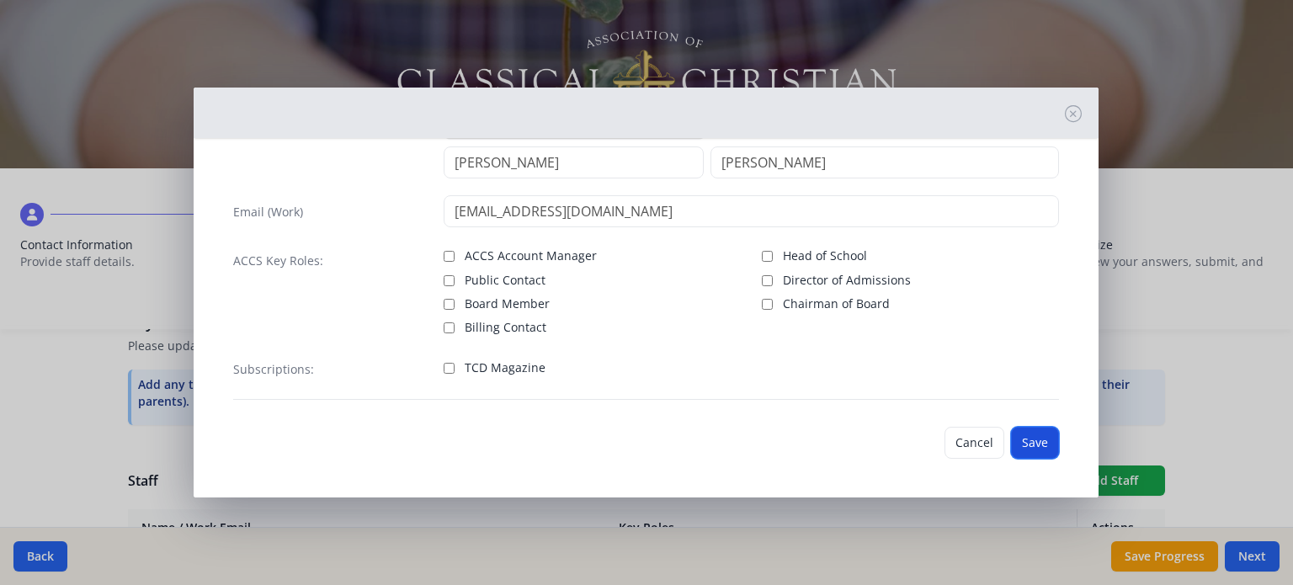
click at [1021, 440] on button "Save" at bounding box center [1035, 443] width 48 height 32
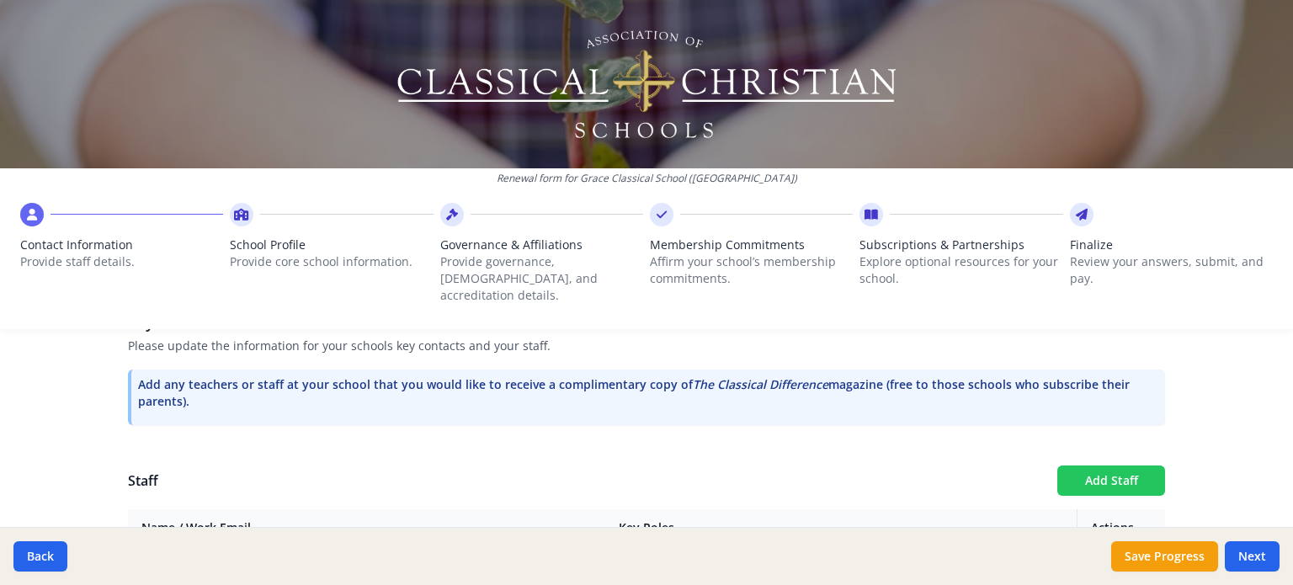
click at [1083, 465] on button "Add Staff" at bounding box center [1111, 480] width 108 height 30
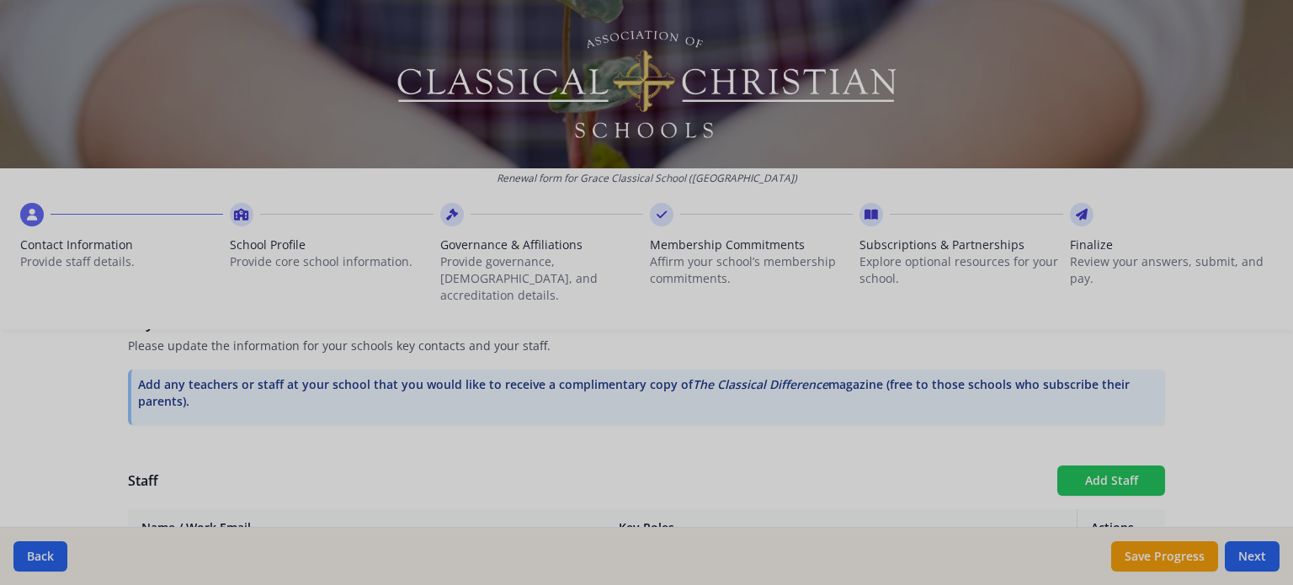
checkbox input "false"
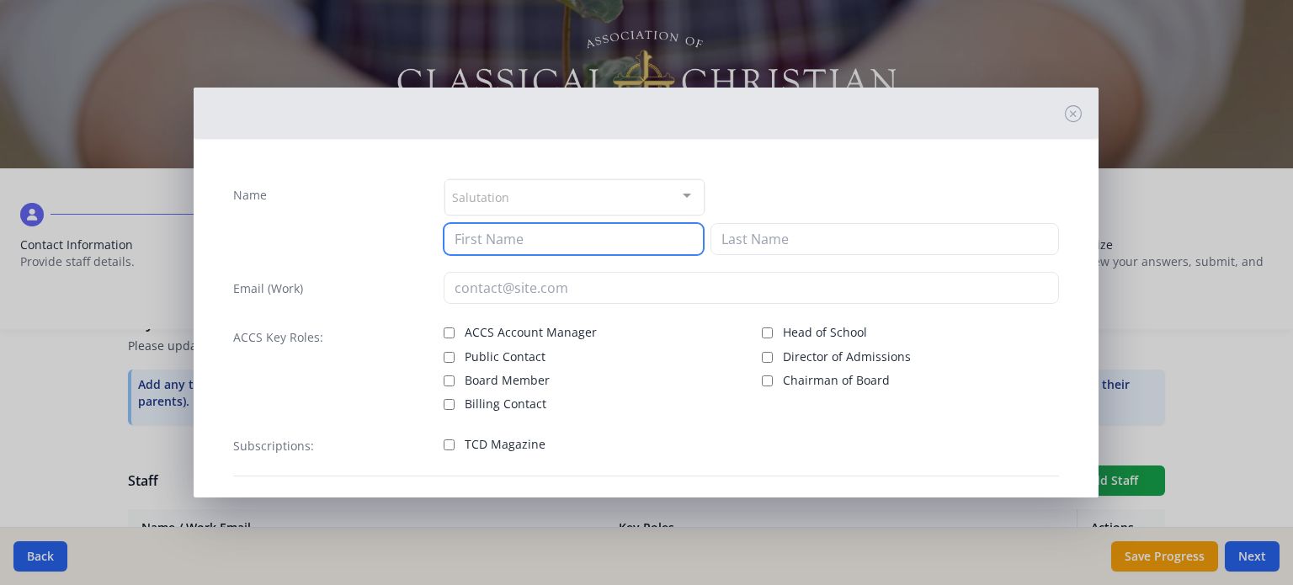
click at [628, 237] on input at bounding box center [574, 239] width 260 height 32
type input "Candy"
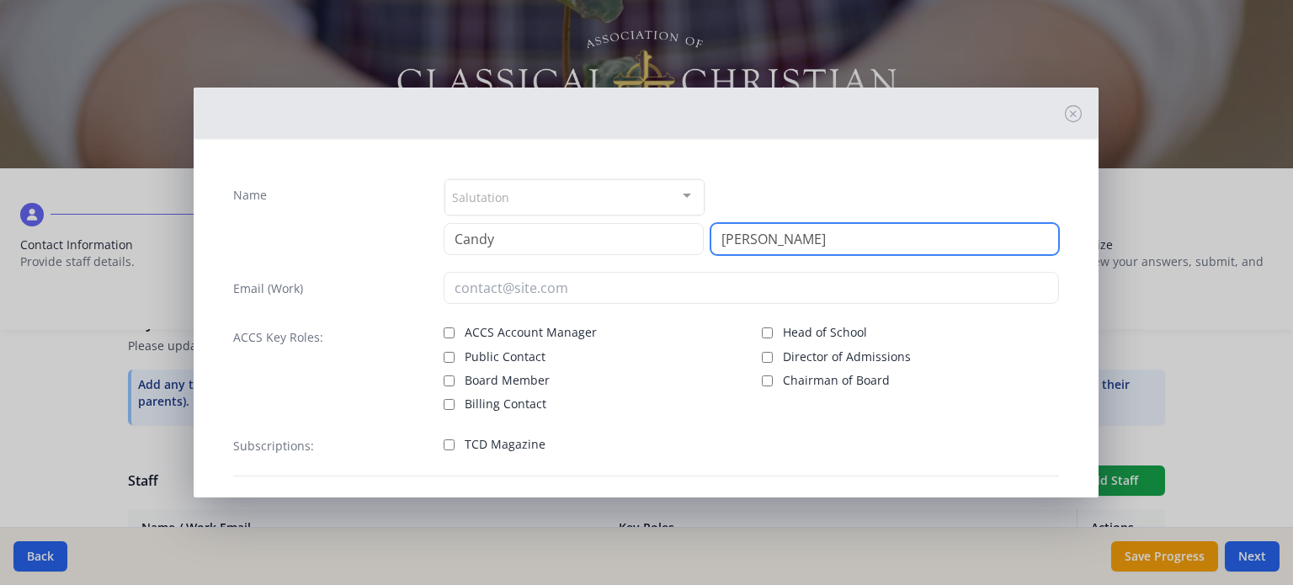
type input "[PERSON_NAME]"
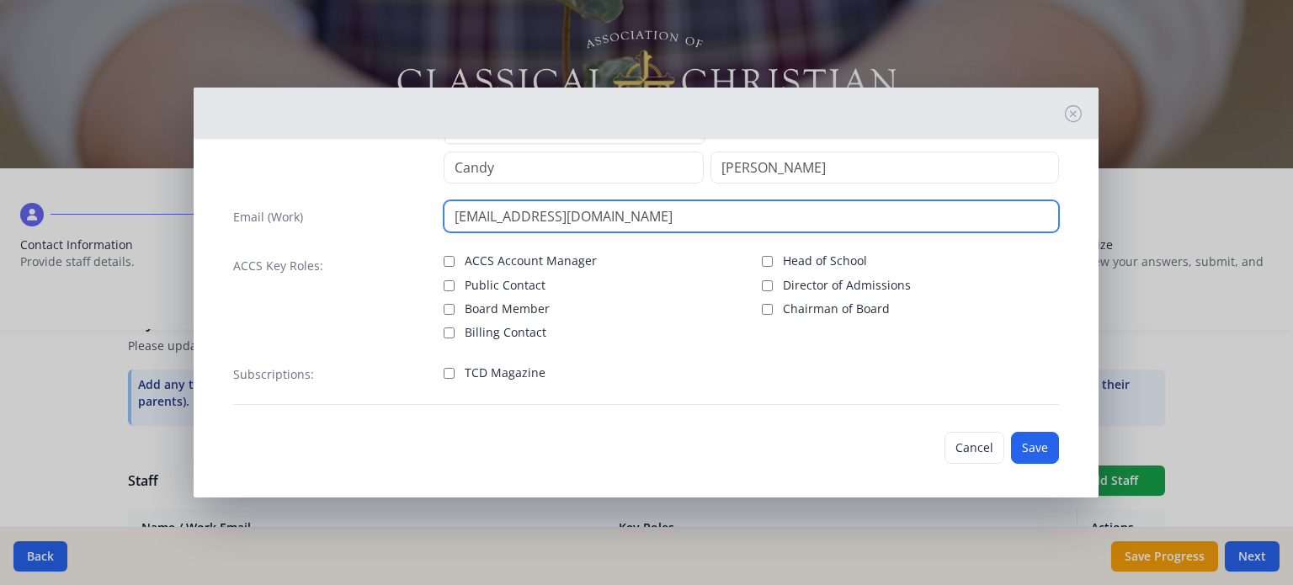
scroll to position [77, 0]
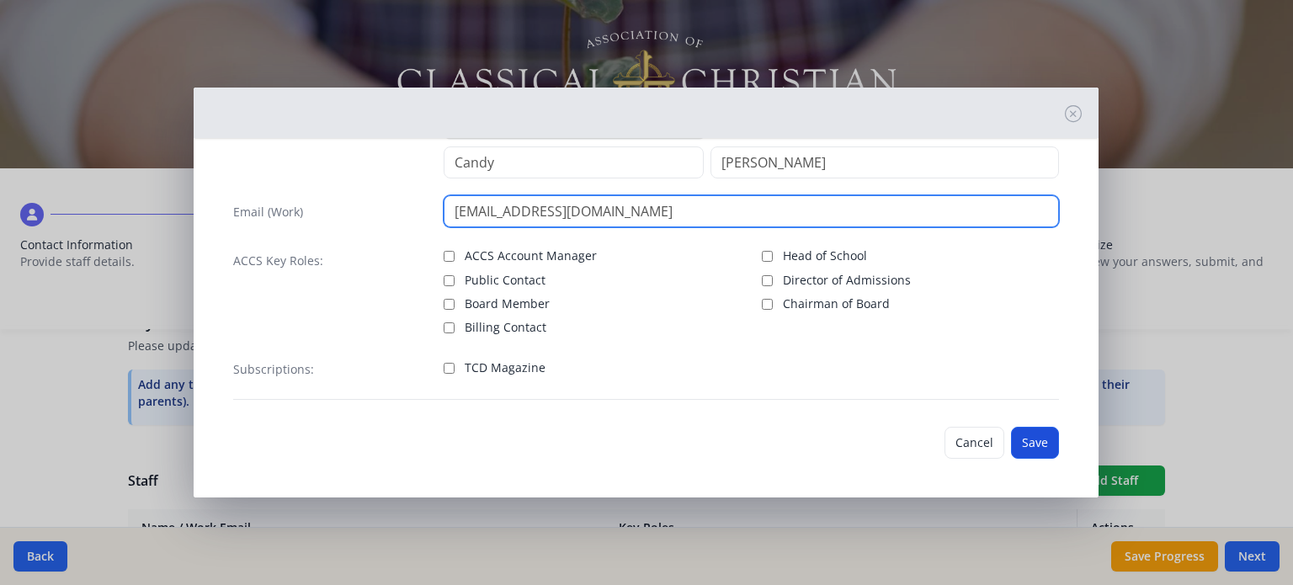
type input "[EMAIL_ADDRESS][DOMAIN_NAME]"
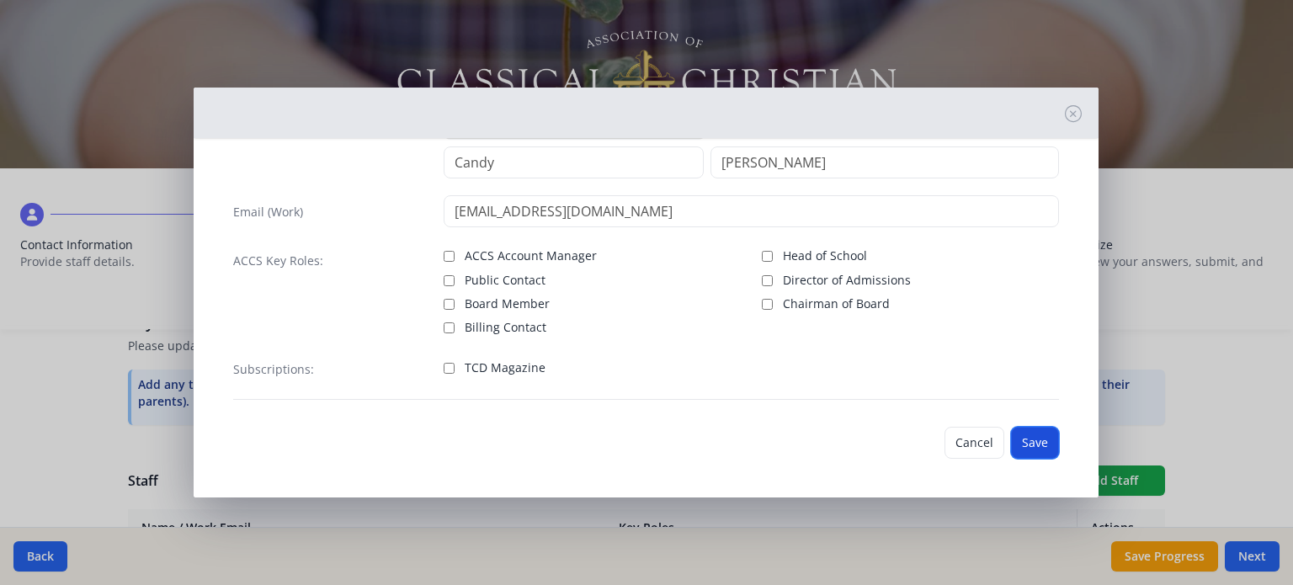
click at [1017, 432] on button "Save" at bounding box center [1035, 443] width 48 height 32
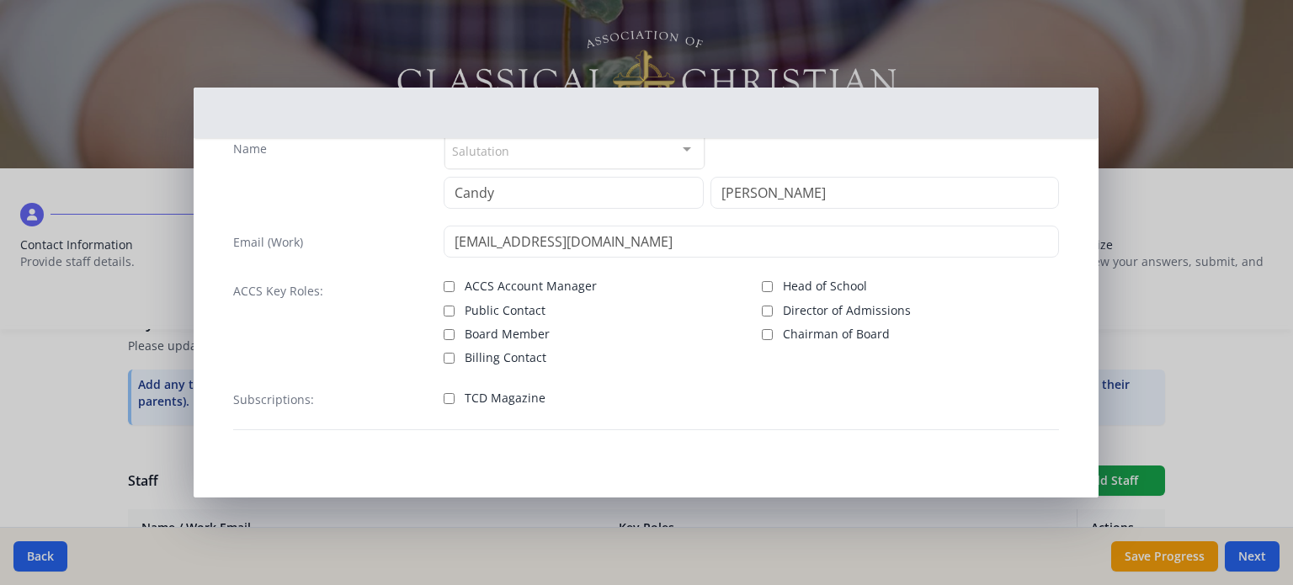
scroll to position [45, 0]
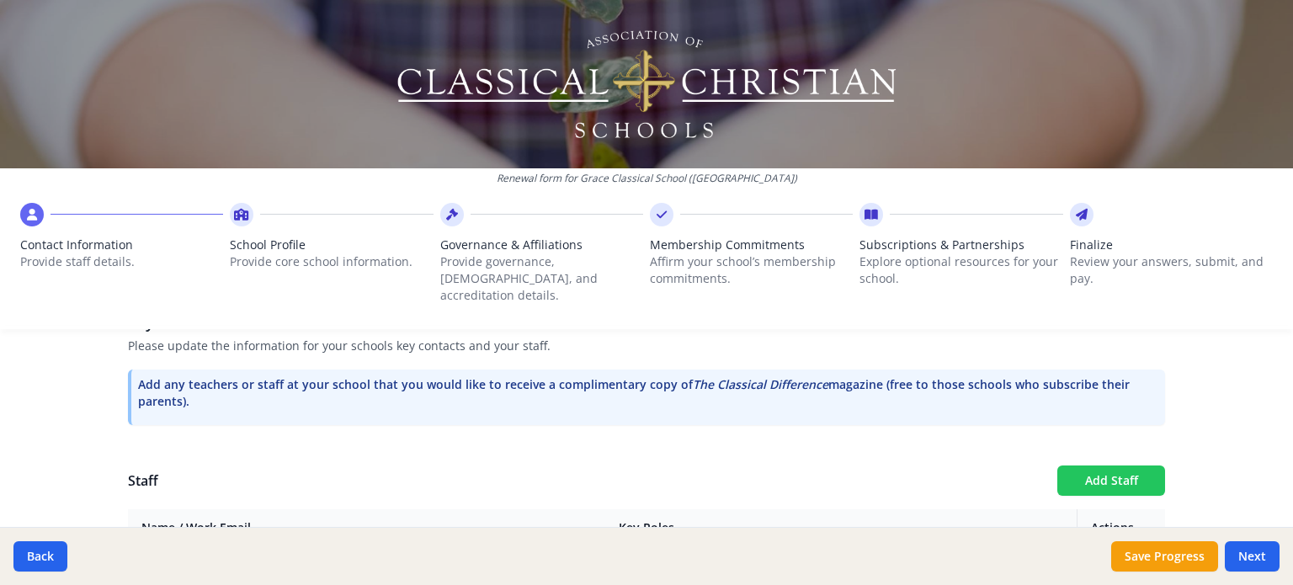
click at [1096, 465] on button "Add Staff" at bounding box center [1111, 480] width 108 height 30
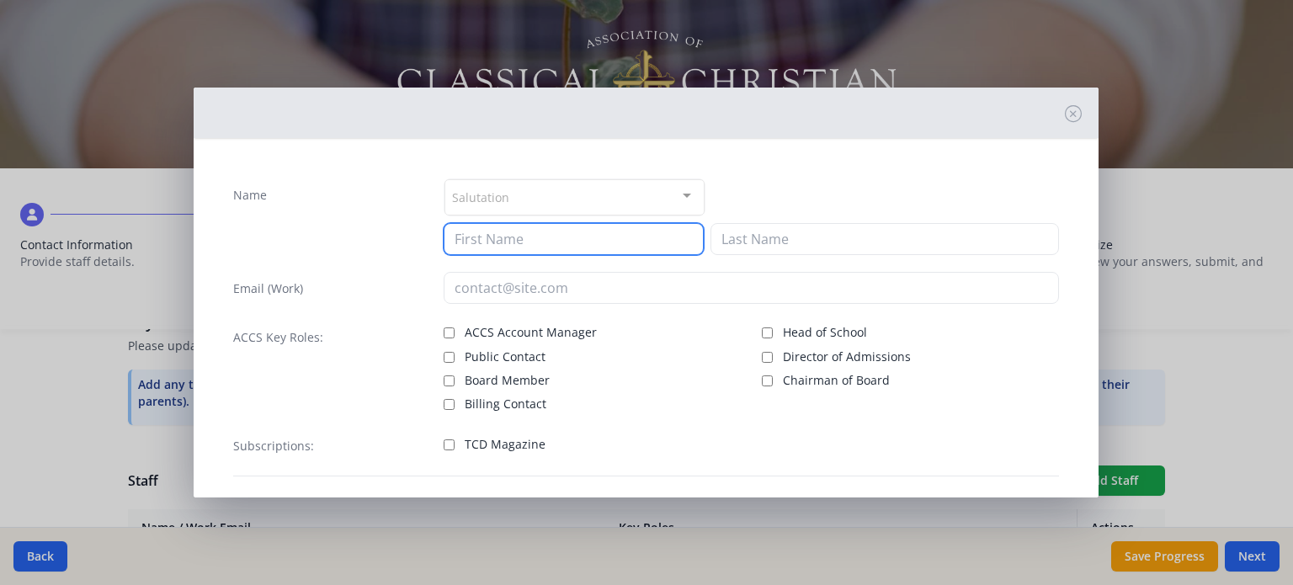
click at [643, 238] on input at bounding box center [574, 239] width 260 height 32
type input "Grace"
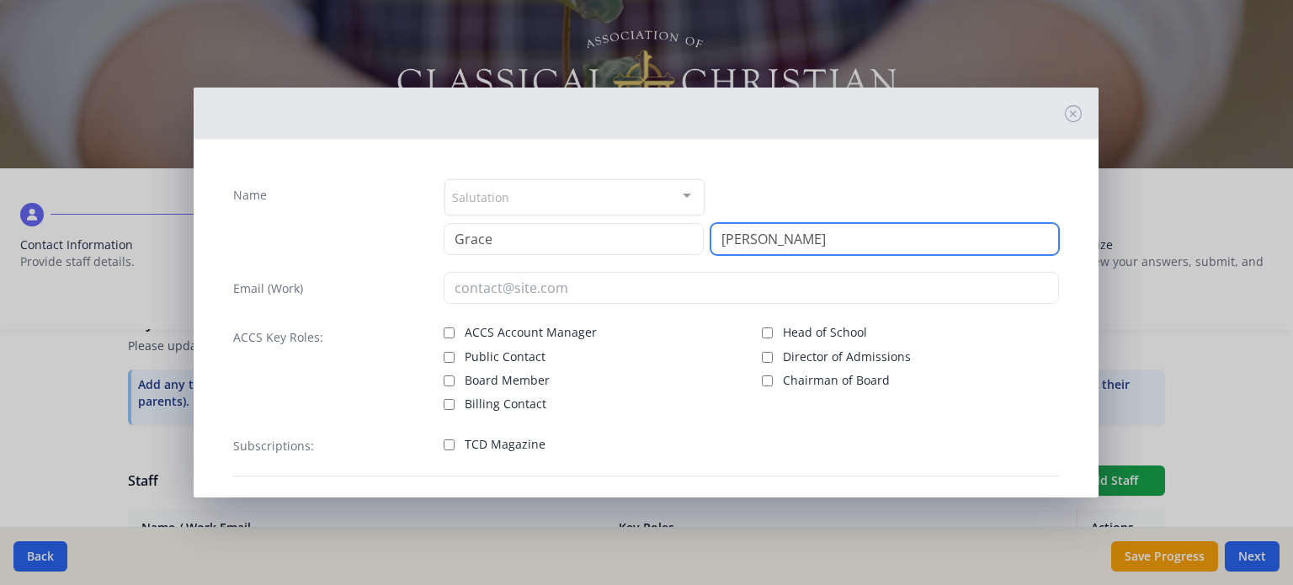
type input "[PERSON_NAME]"
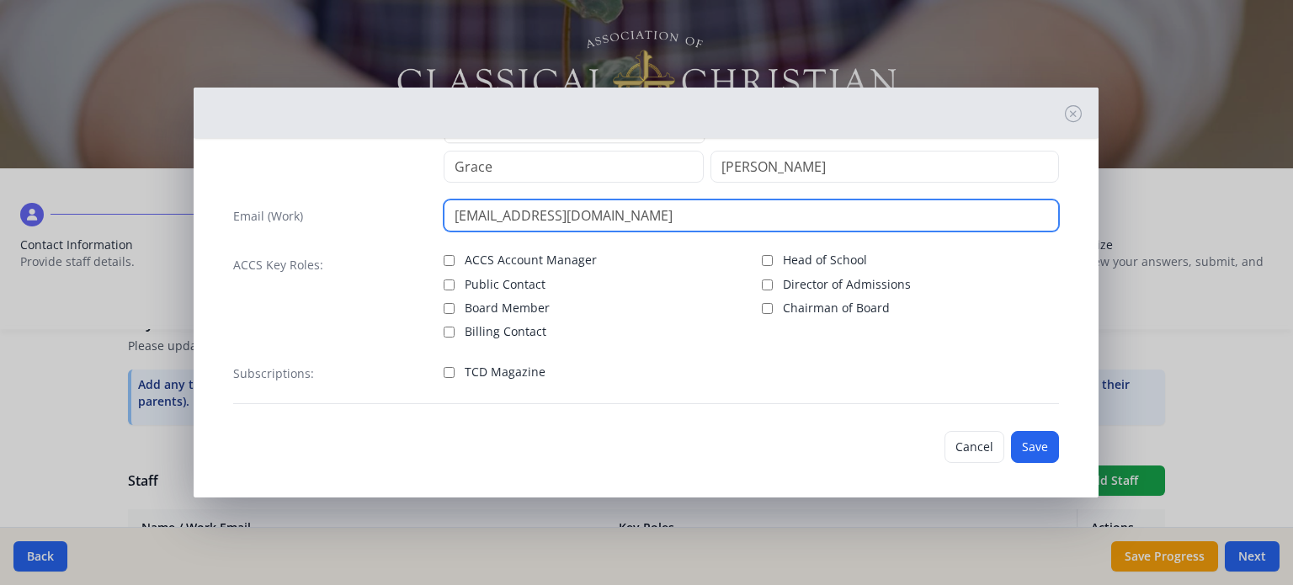
scroll to position [77, 0]
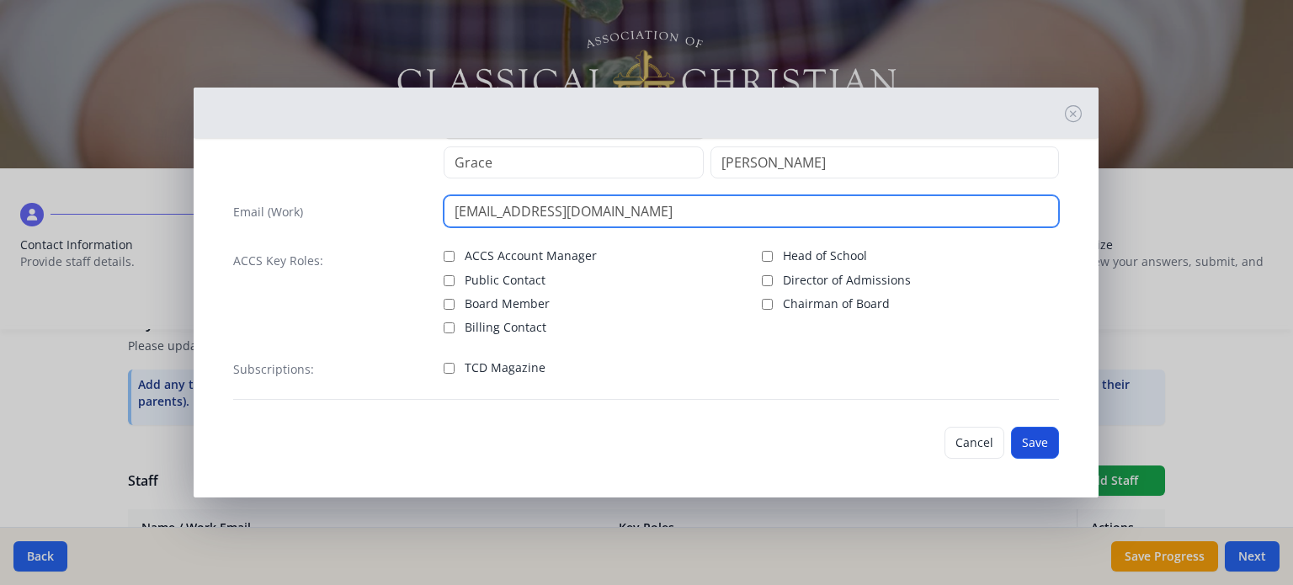
type input "[EMAIL_ADDRESS][DOMAIN_NAME]"
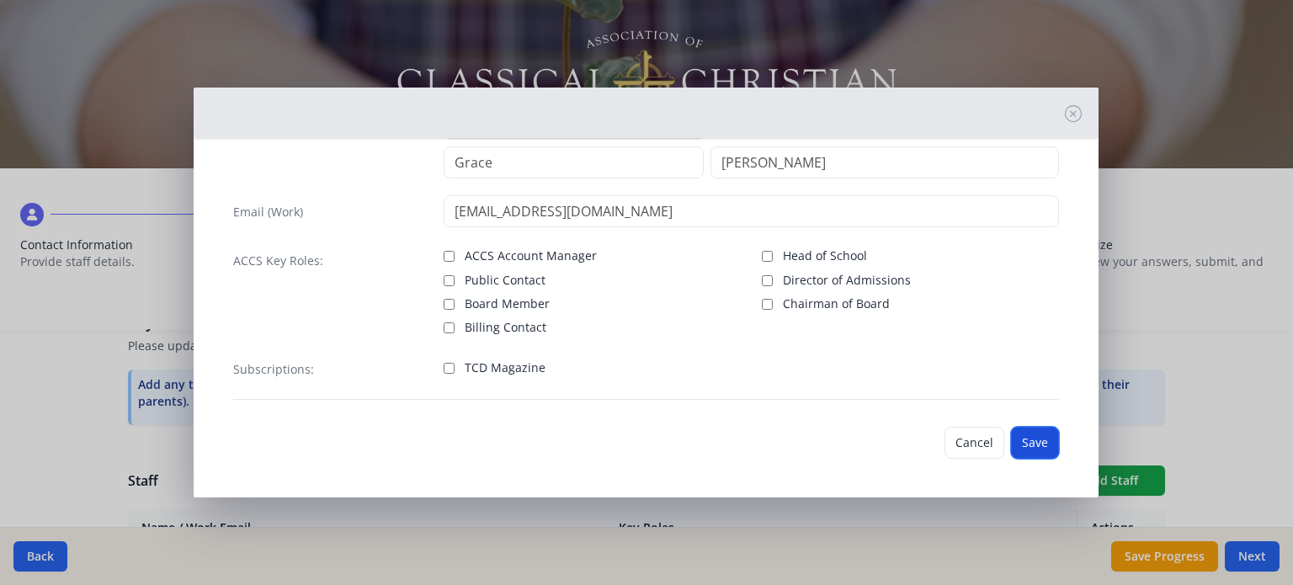
click at [1037, 438] on button "Save" at bounding box center [1035, 443] width 48 height 32
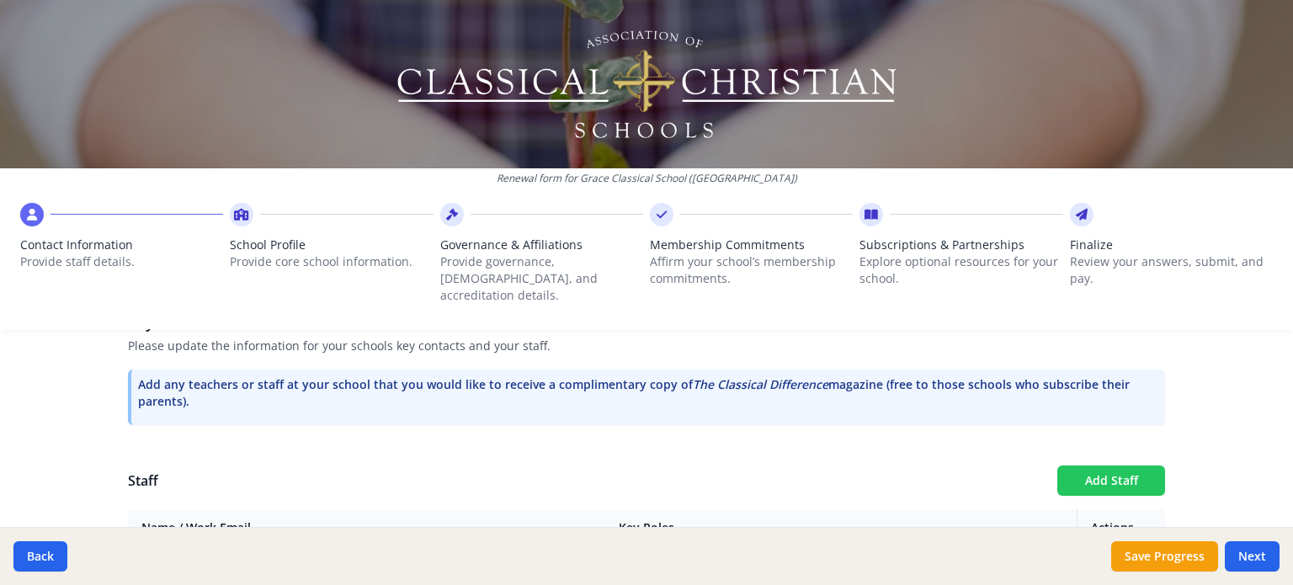
click at [1090, 469] on button "Add Staff" at bounding box center [1111, 480] width 108 height 30
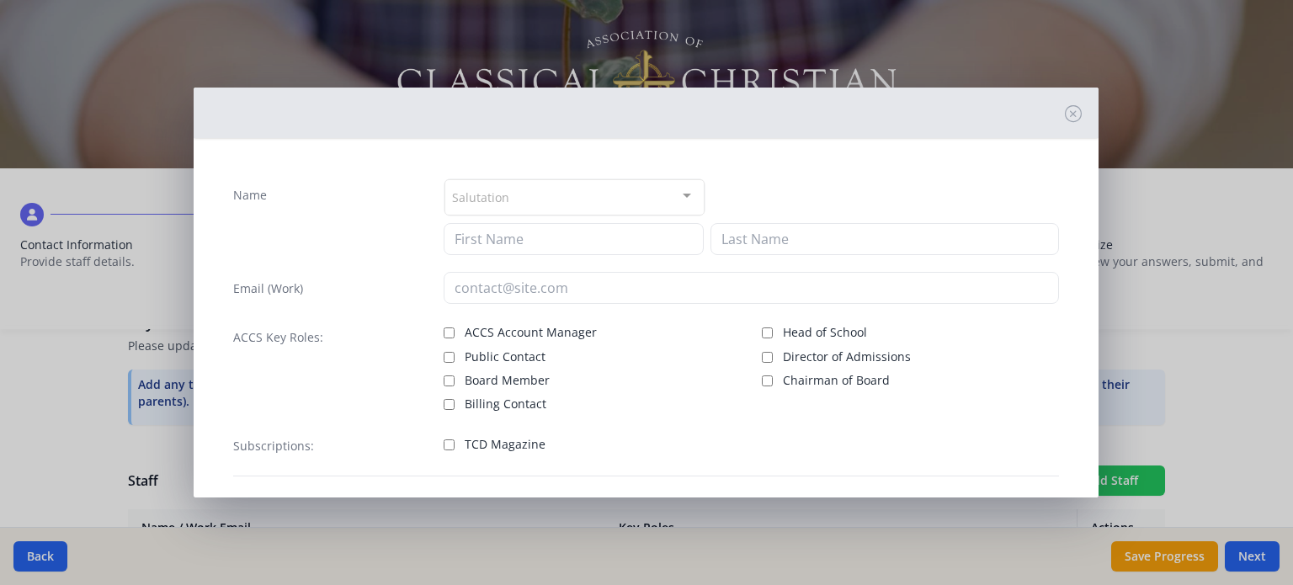
checkbox input "false"
click at [644, 242] on input at bounding box center [574, 239] width 260 height 32
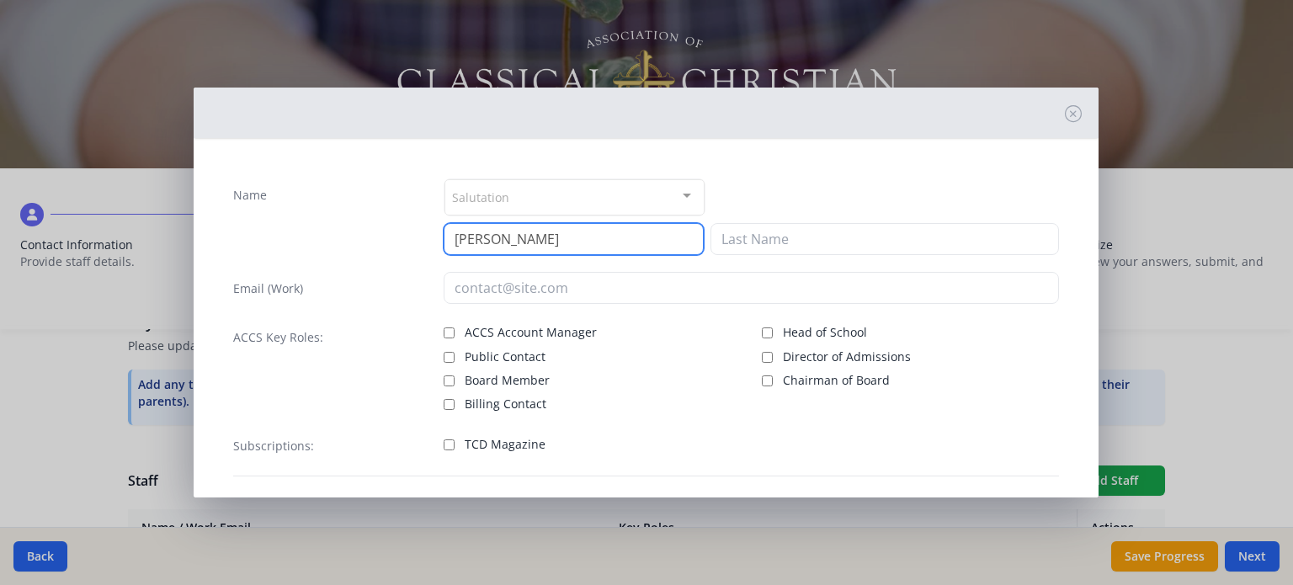
type input "[PERSON_NAME]"
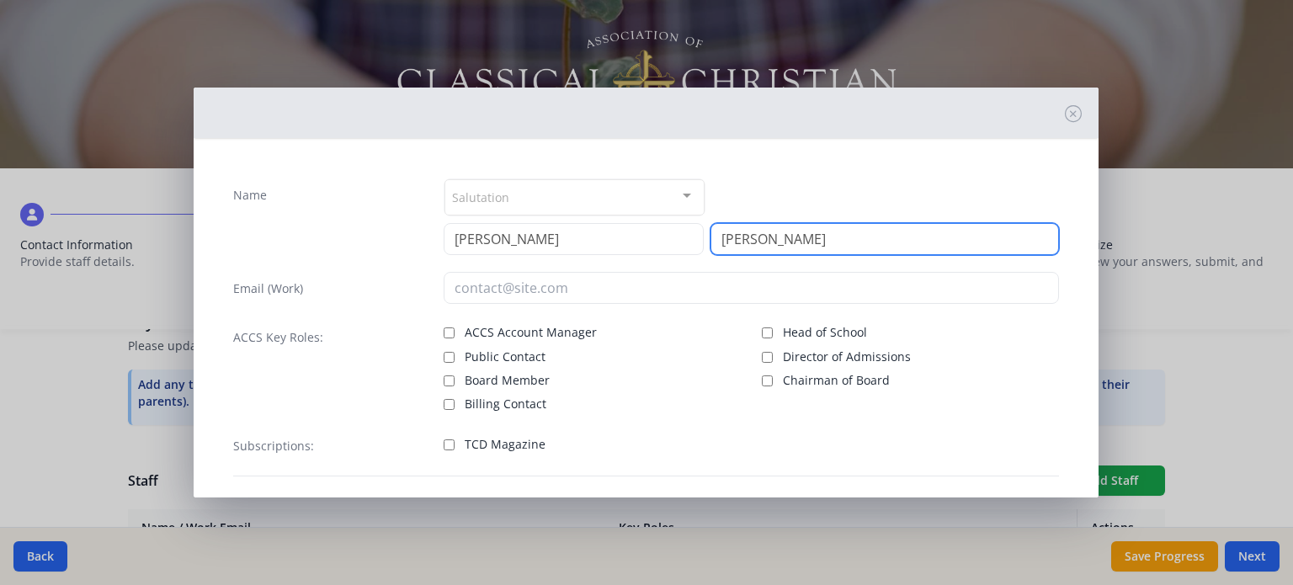
type input "[PERSON_NAME]"
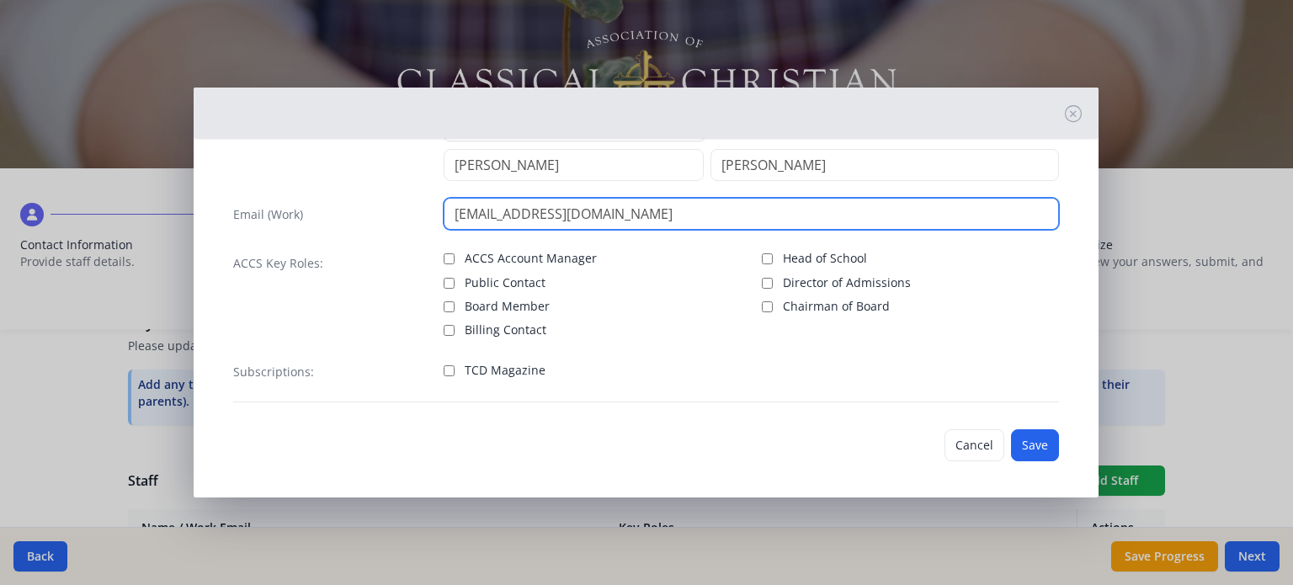
scroll to position [77, 0]
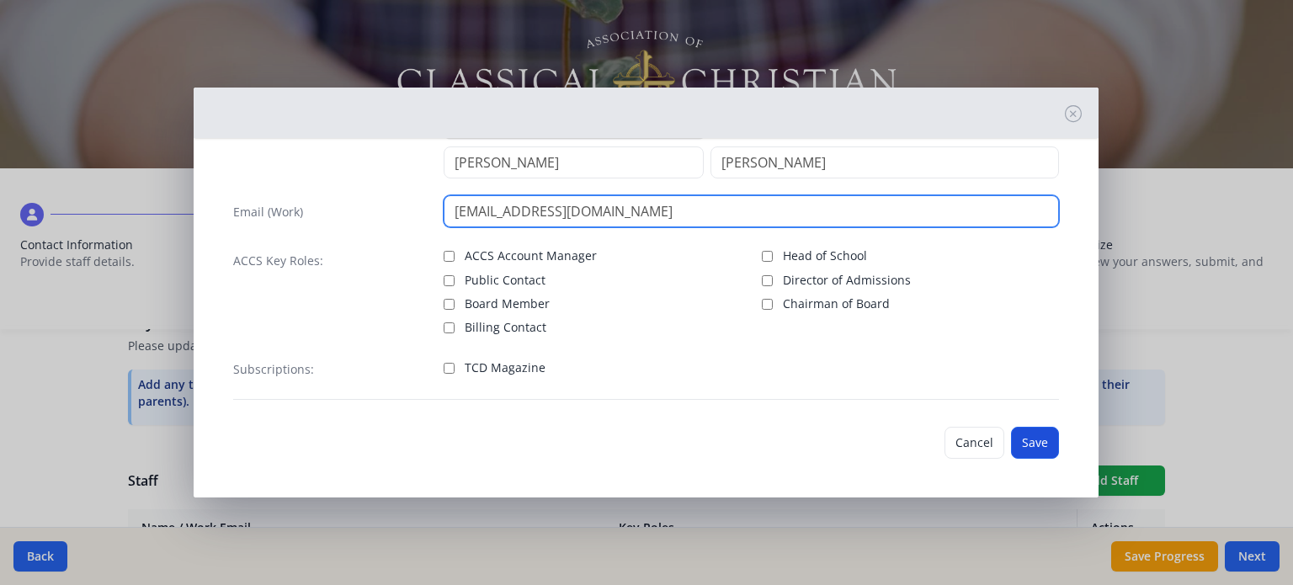
type input "[EMAIL_ADDRESS][DOMAIN_NAME]"
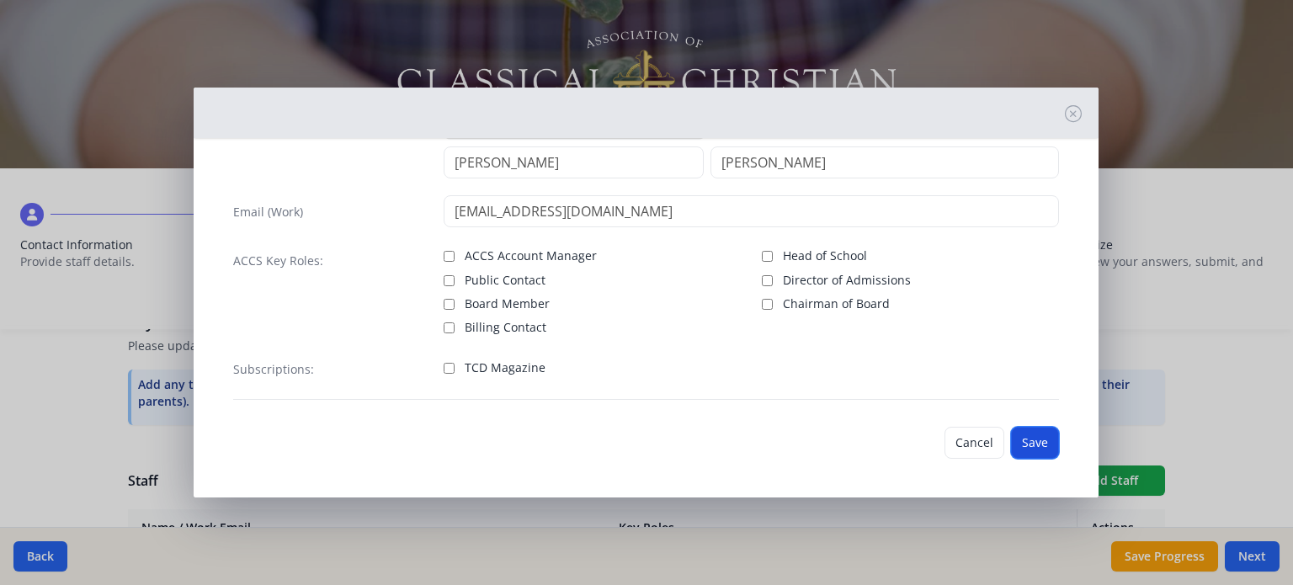
click at [1025, 439] on button "Save" at bounding box center [1035, 443] width 48 height 32
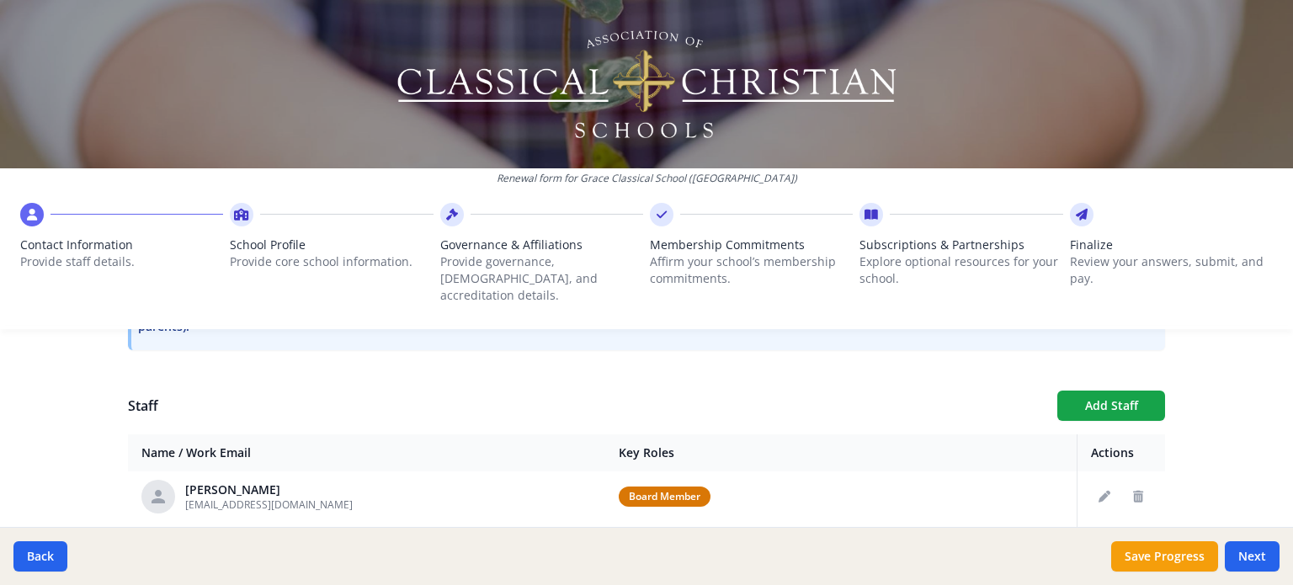
scroll to position [249, 0]
click at [1070, 391] on button "Add Staff" at bounding box center [1111, 406] width 108 height 30
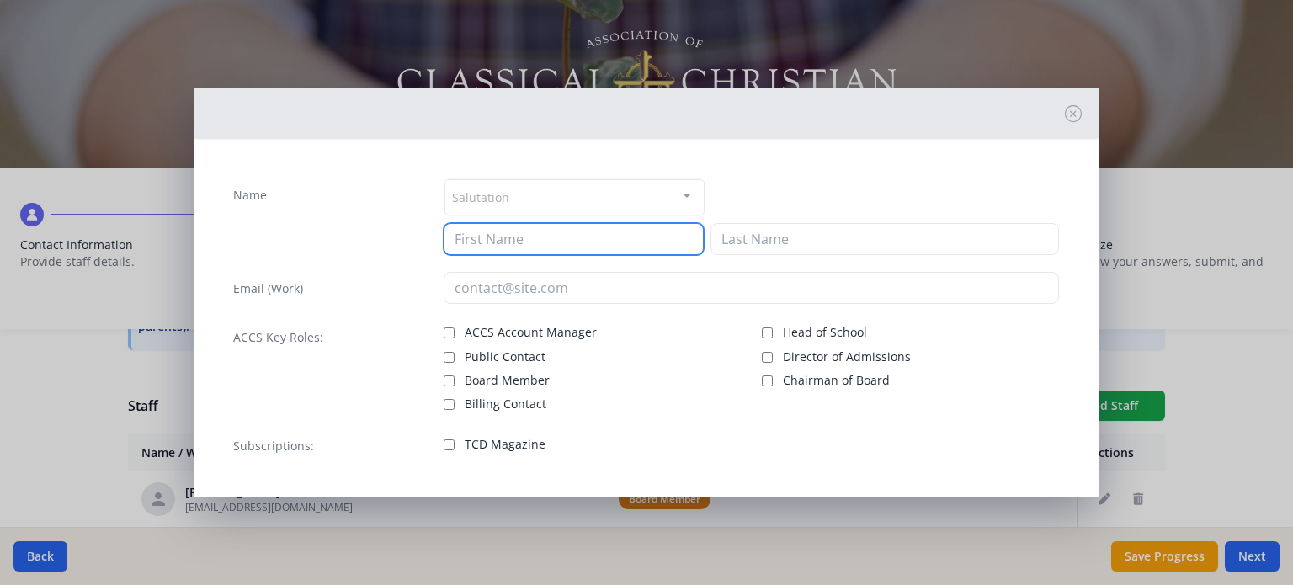
click at [627, 245] on input at bounding box center [574, 239] width 260 height 32
type input "[PERSON_NAME]"
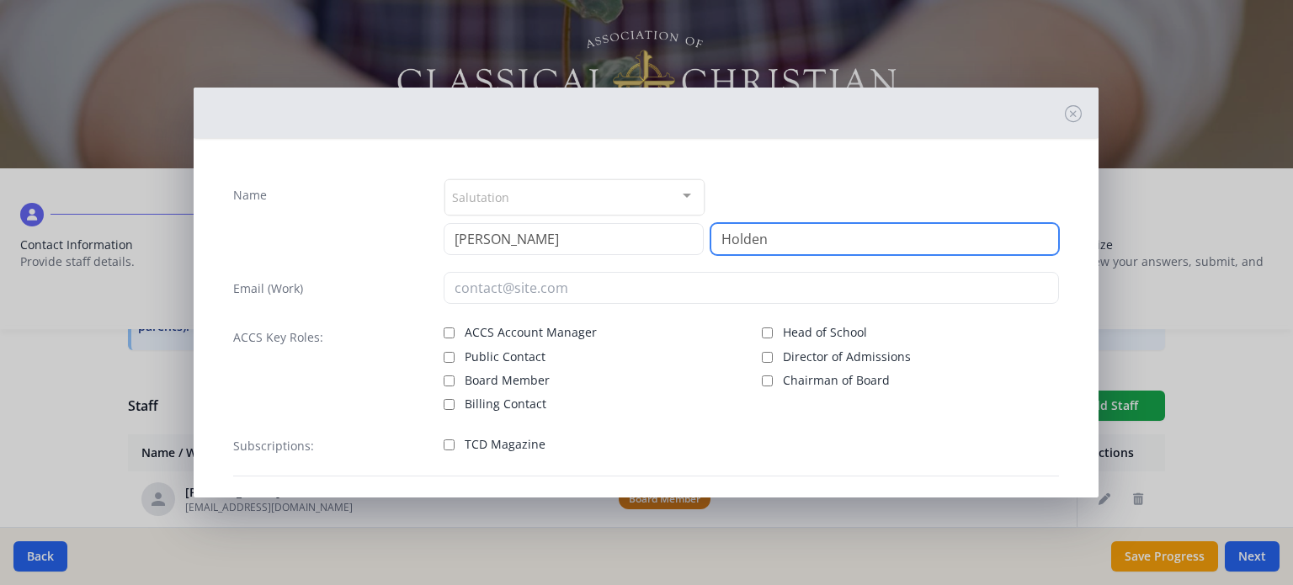
type input "Holden"
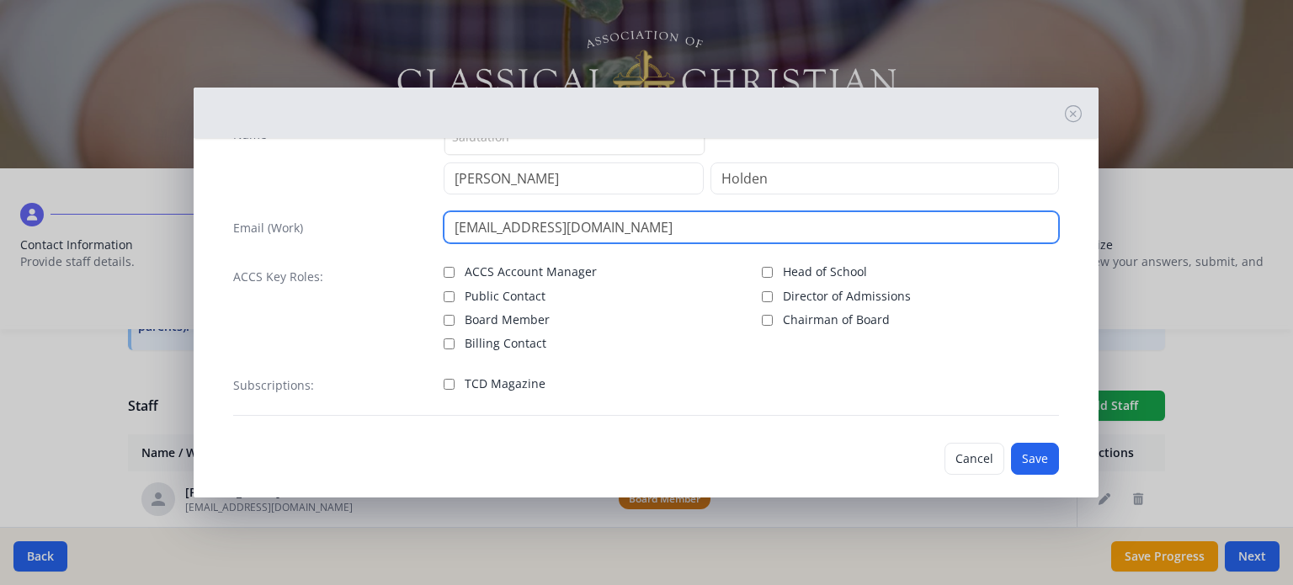
scroll to position [77, 0]
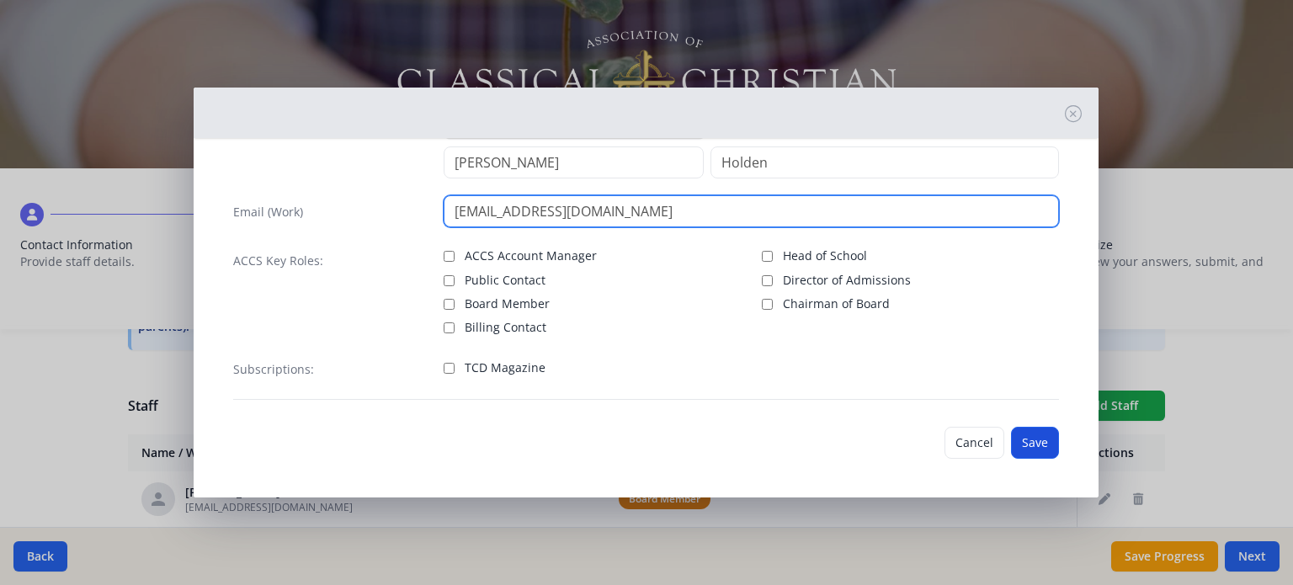
type input "[EMAIL_ADDRESS][DOMAIN_NAME]"
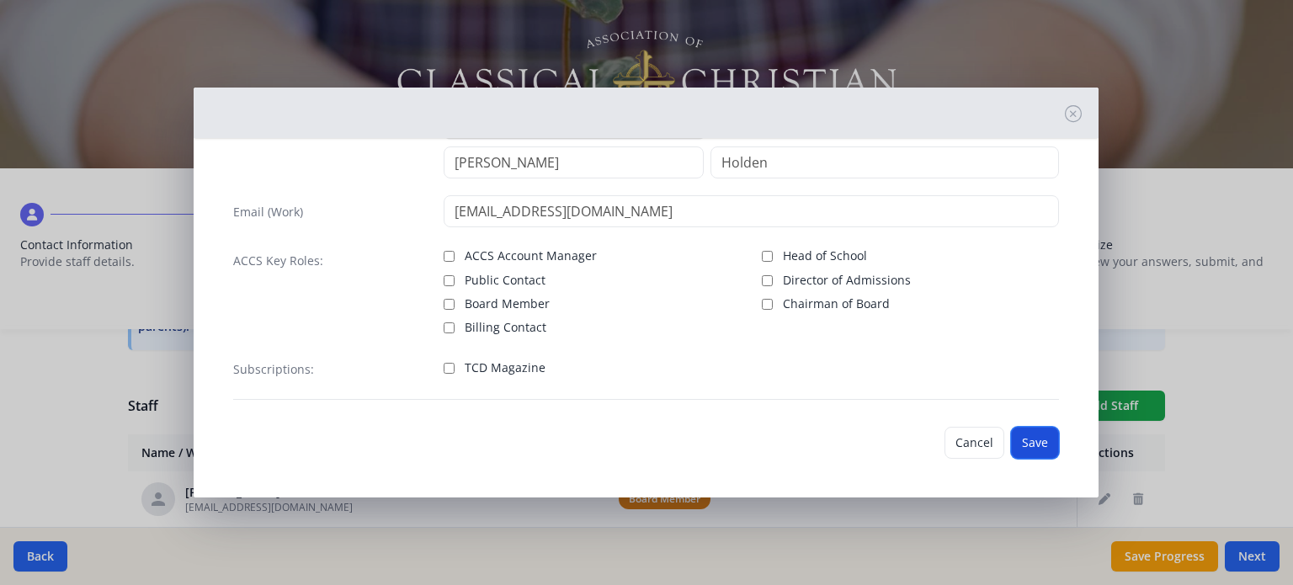
click at [1016, 438] on button "Save" at bounding box center [1035, 443] width 48 height 32
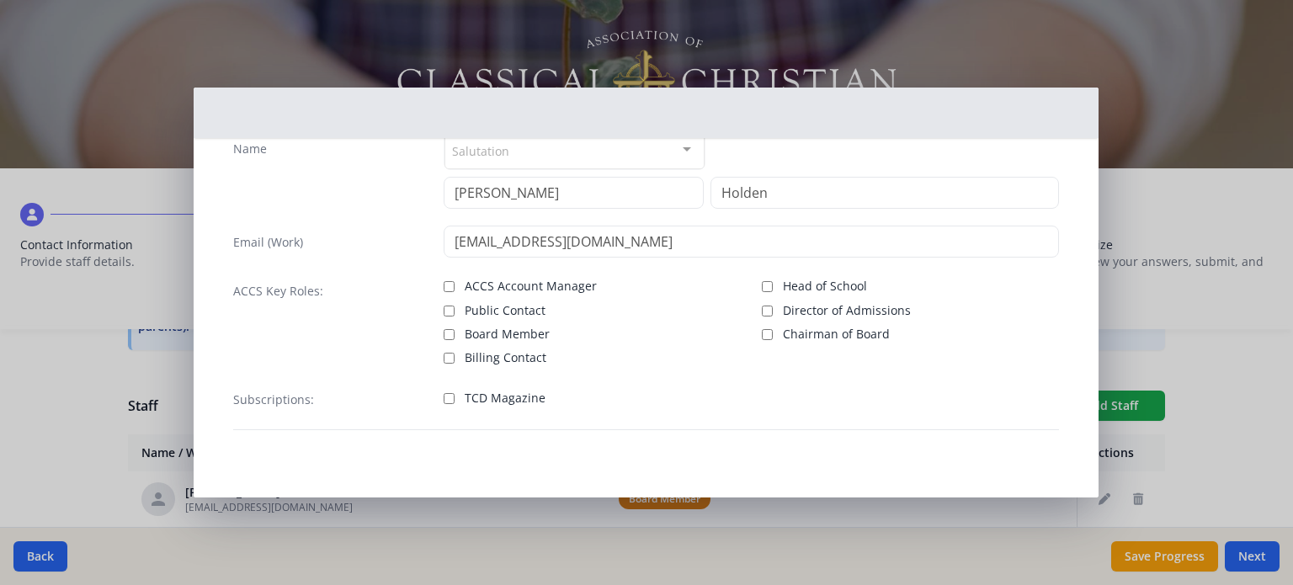
scroll to position [45, 0]
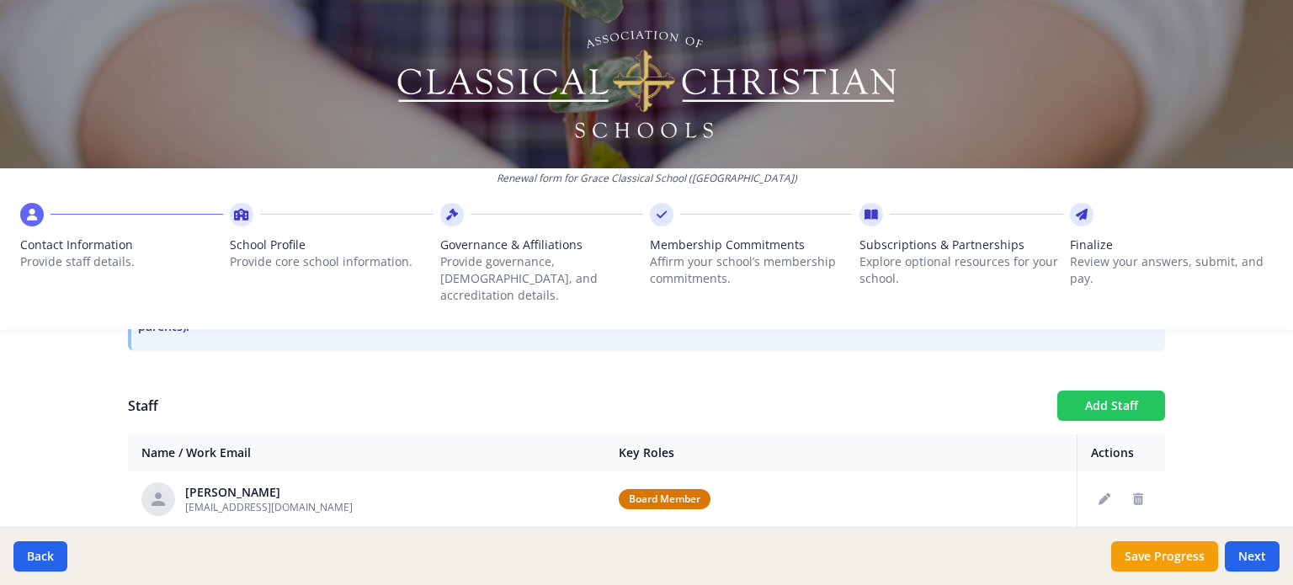
click at [1124, 400] on button "Add Staff" at bounding box center [1111, 406] width 108 height 30
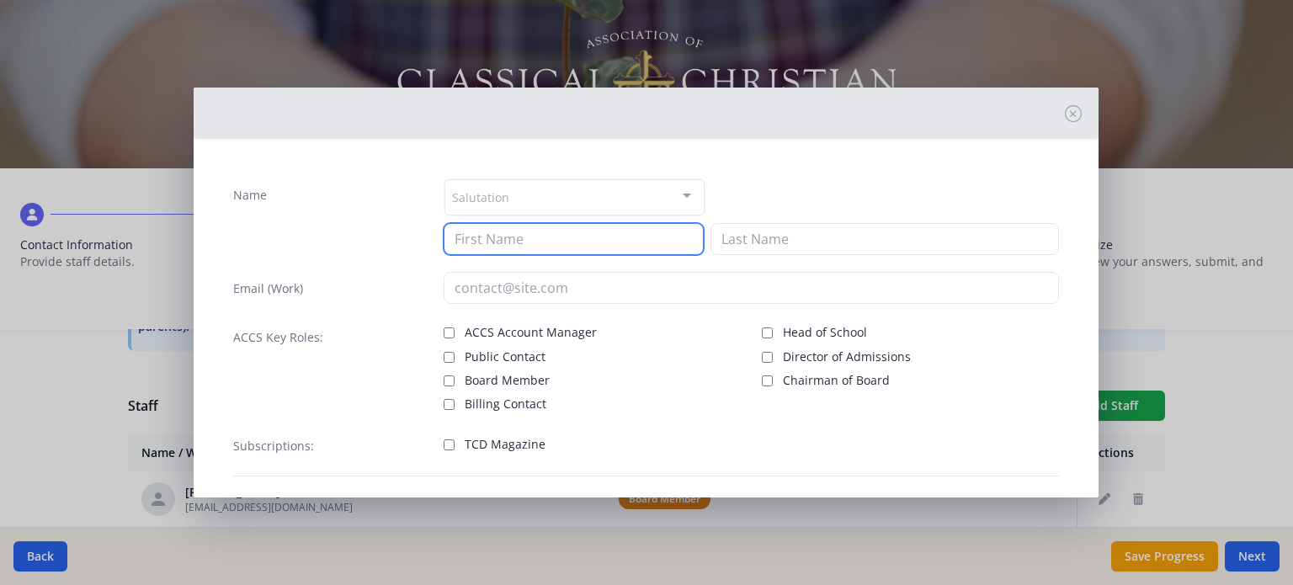
click at [658, 231] on input at bounding box center [574, 239] width 260 height 32
type input "[PERSON_NAME]"
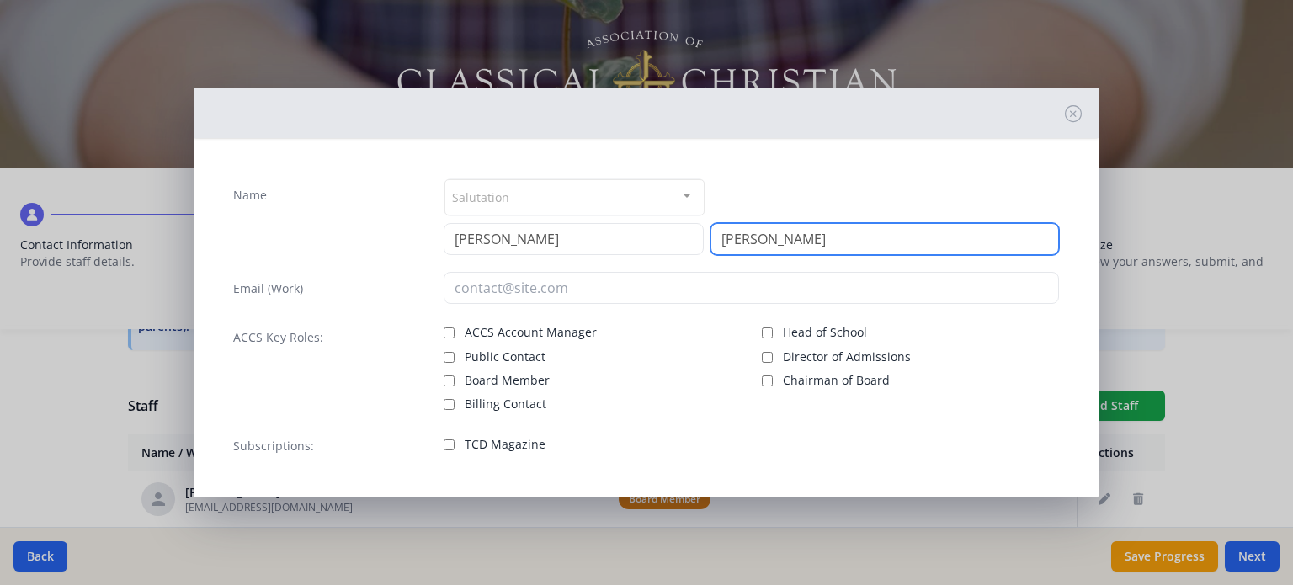
type input "[PERSON_NAME]"
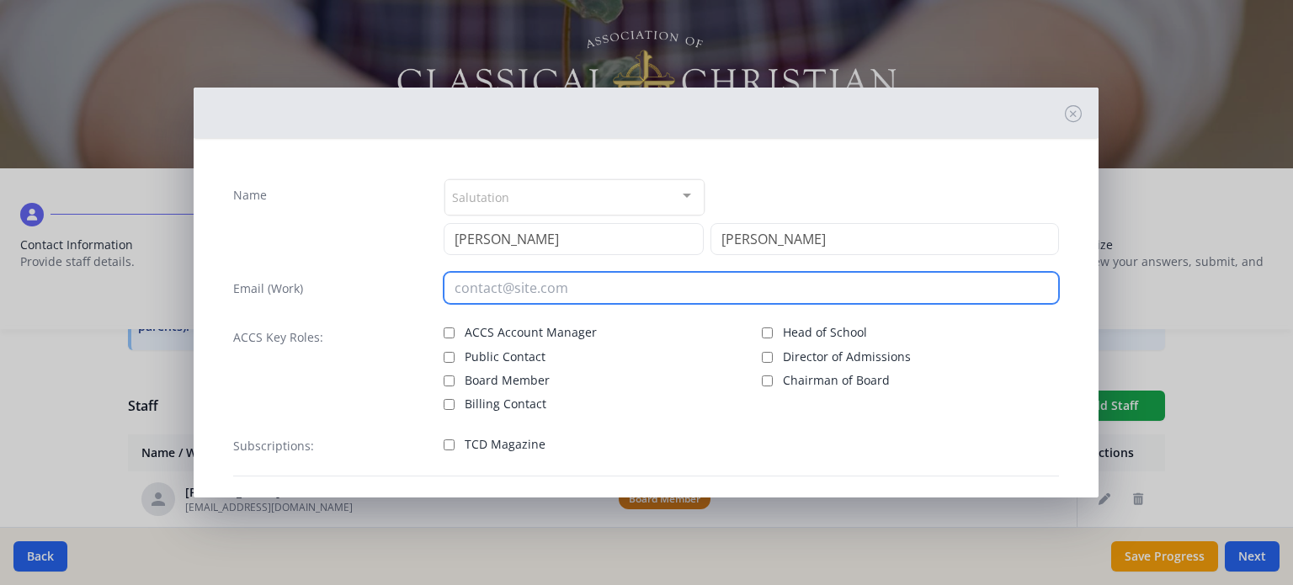
click at [519, 282] on input "email" at bounding box center [751, 288] width 615 height 32
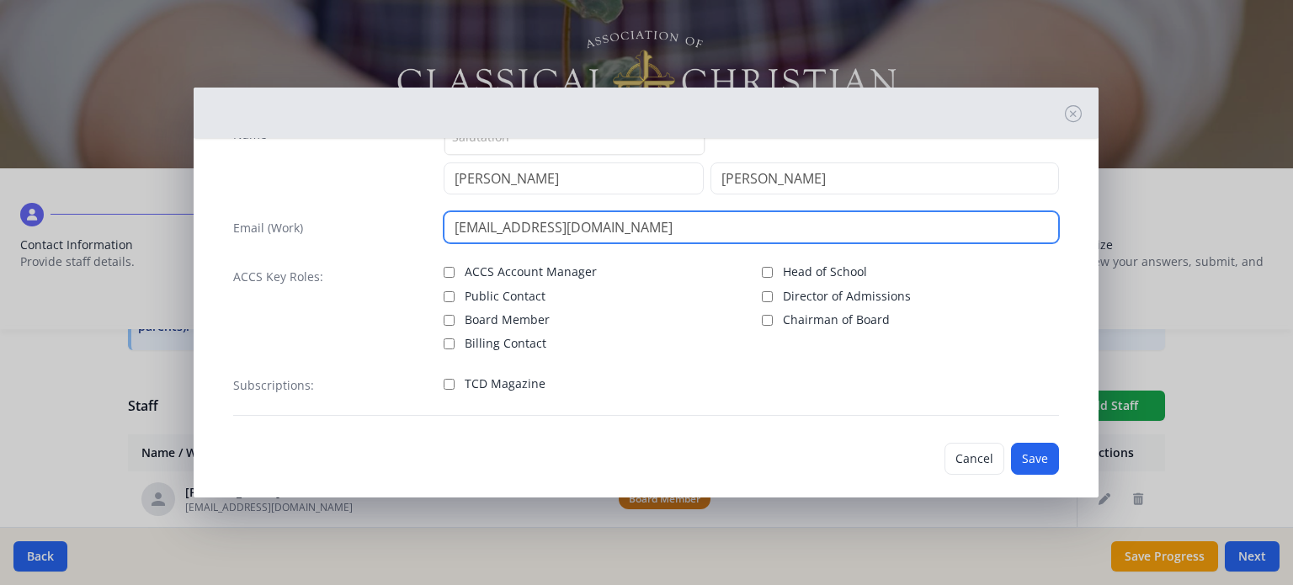
scroll to position [77, 0]
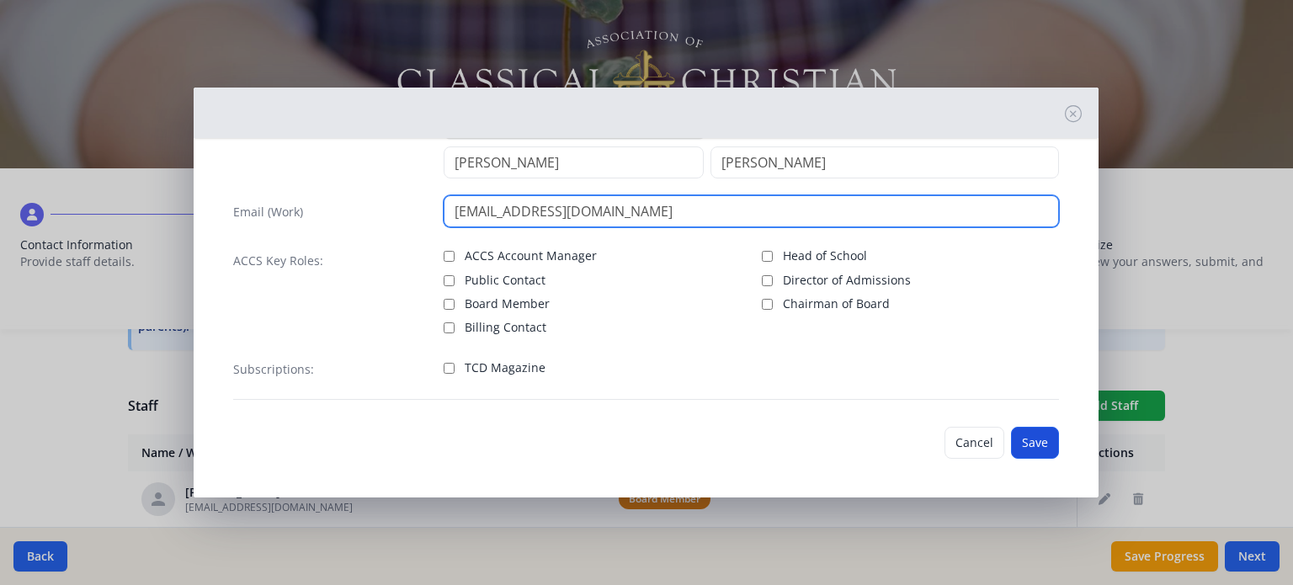
type input "[EMAIL_ADDRESS][DOMAIN_NAME]"
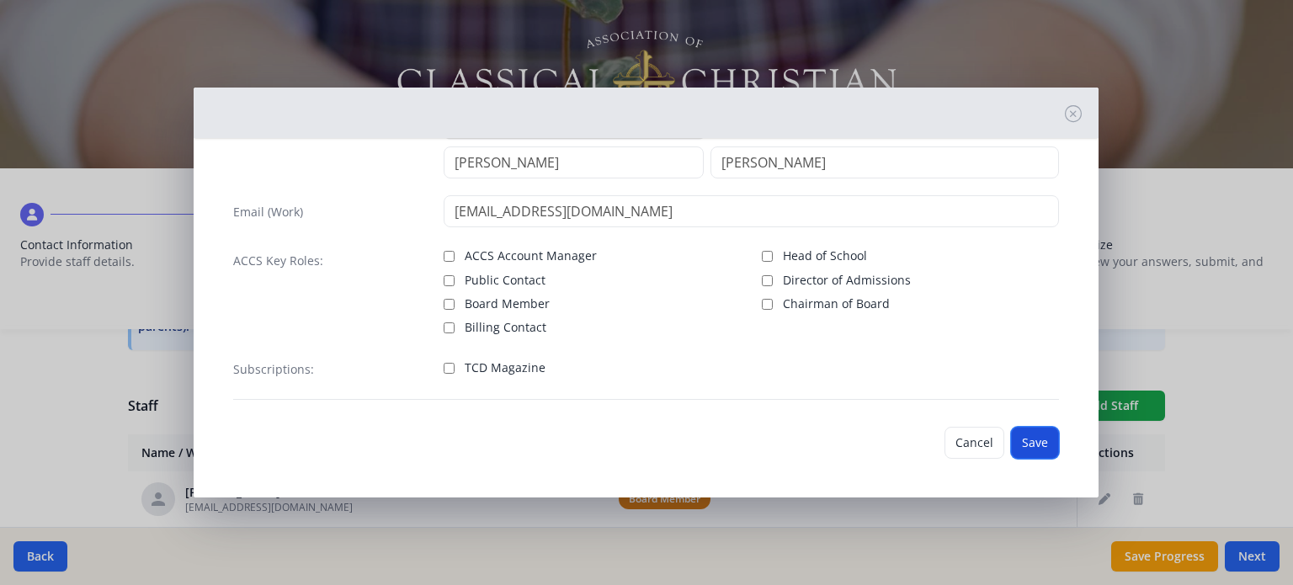
click at [1024, 439] on button "Save" at bounding box center [1035, 443] width 48 height 32
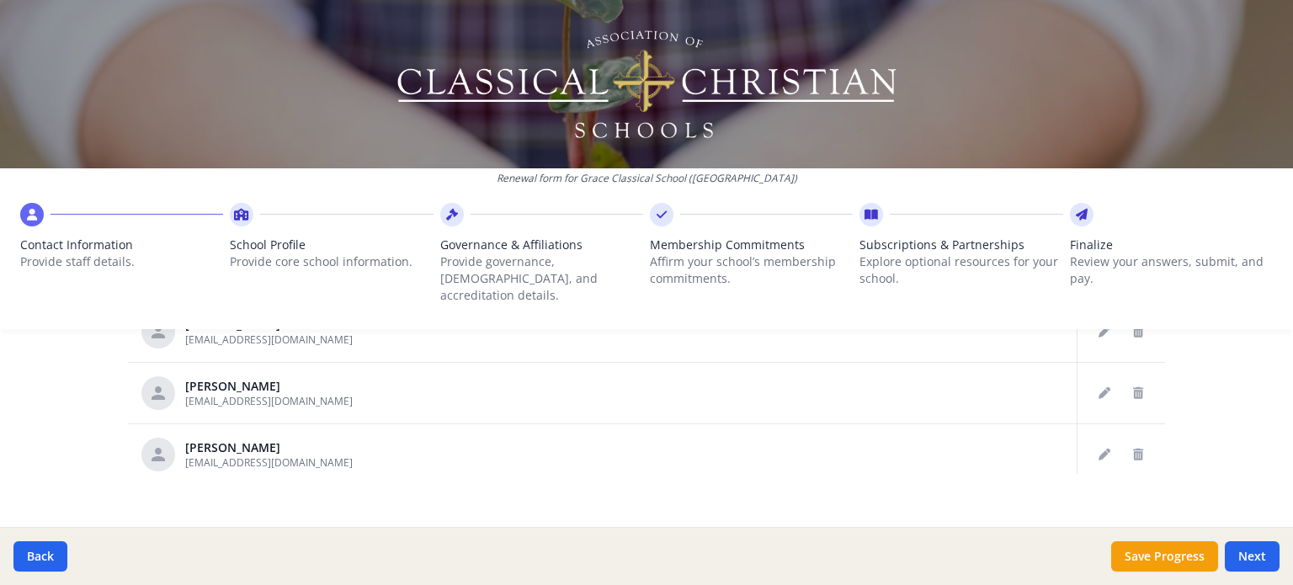
scroll to position [1827, 0]
click at [1178, 551] on button "Save Progress" at bounding box center [1164, 556] width 107 height 30
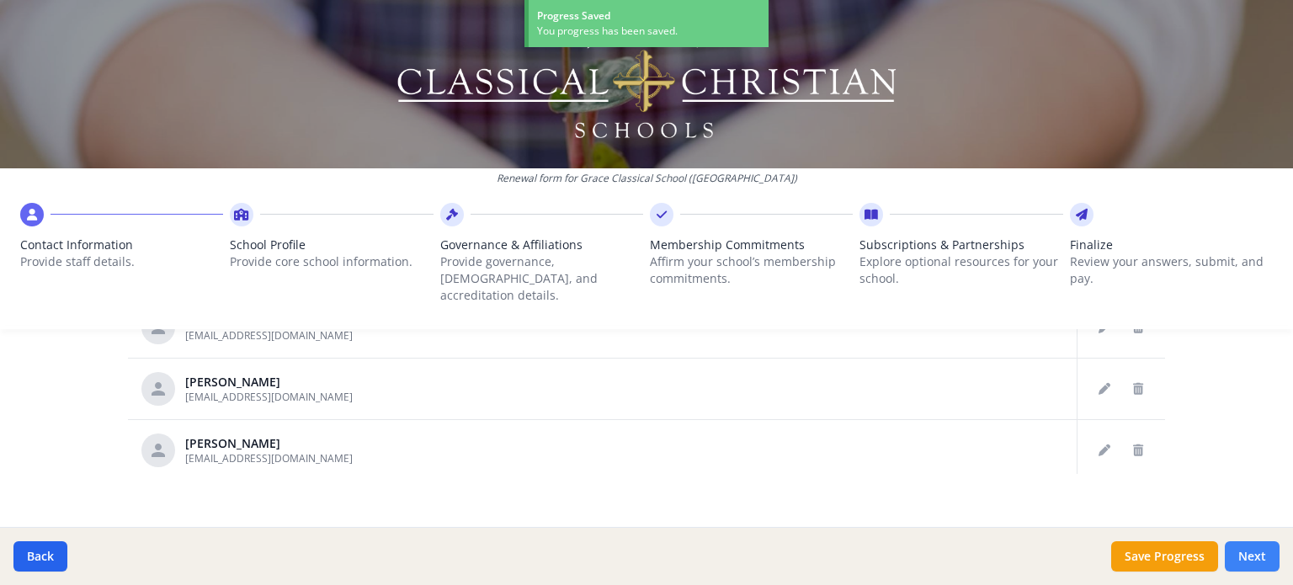
click at [1262, 565] on button "Next" at bounding box center [1252, 556] width 55 height 30
type input "[PHONE_NUMBER]"
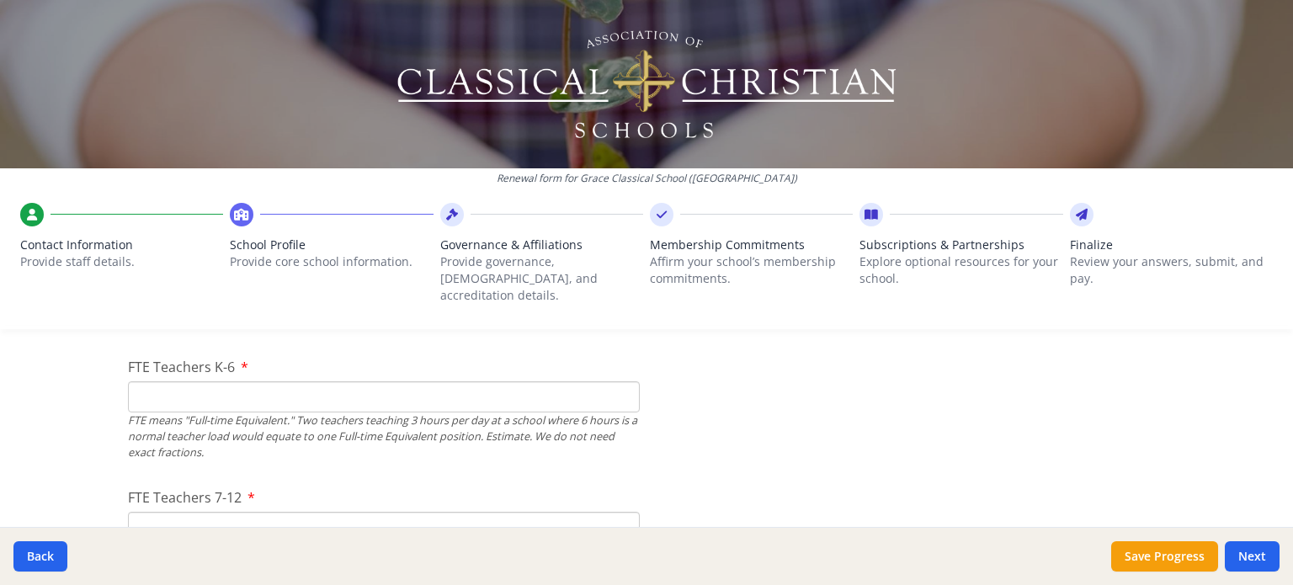
scroll to position [1046, 0]
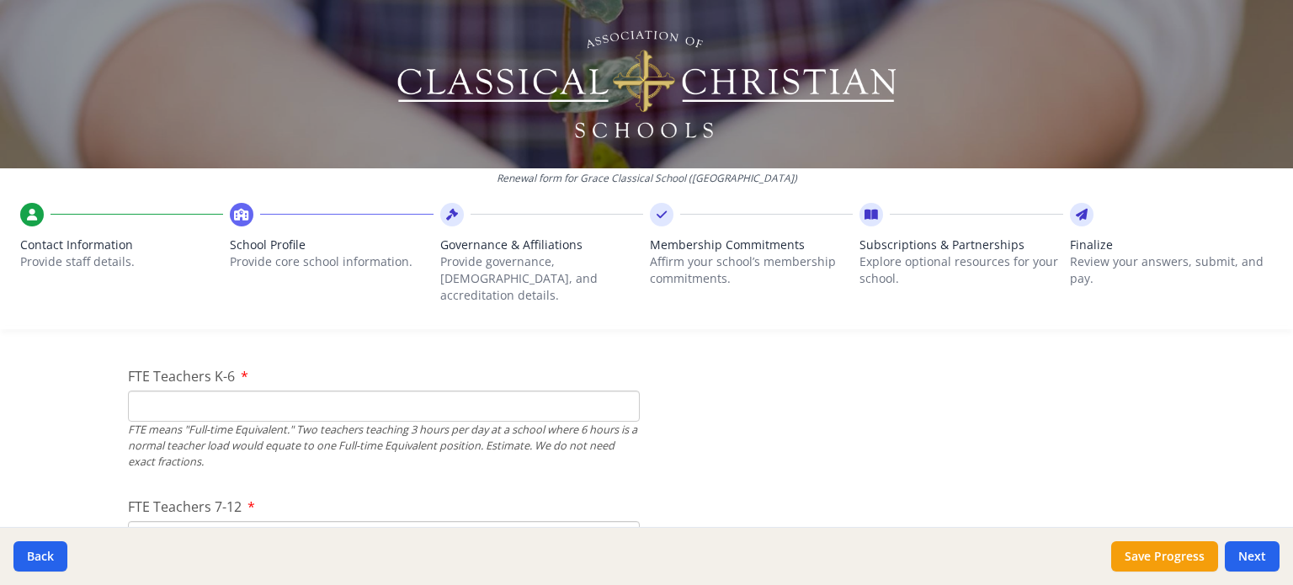
click at [330, 396] on input "FTE Teachers K-6" at bounding box center [384, 406] width 512 height 31
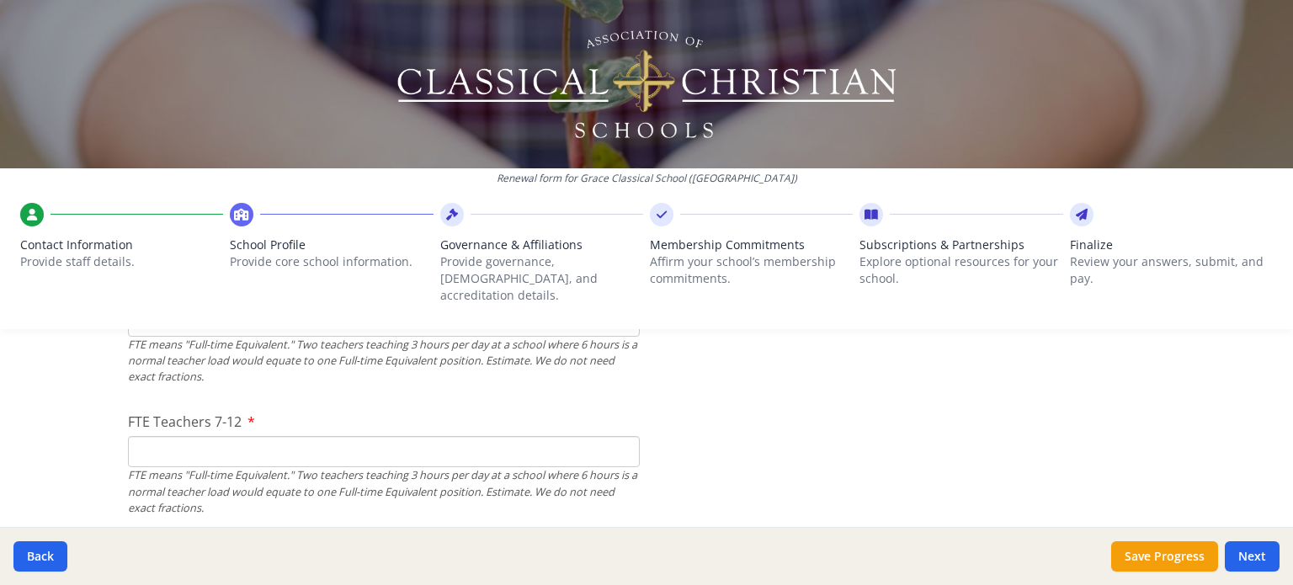
scroll to position [1136, 0]
type input "9"
click at [429, 439] on input "FTE Teachers 7-12" at bounding box center [384, 446] width 512 height 31
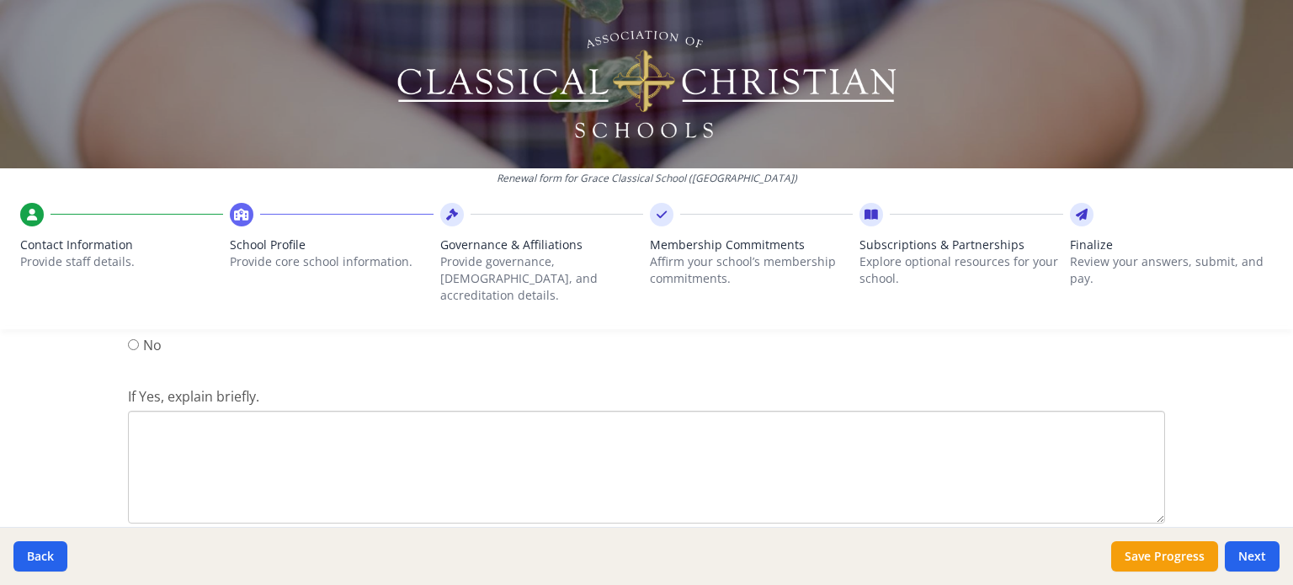
scroll to position [2305, 0]
type input "6"
click at [625, 423] on textarea "If Yes, explain briefly." at bounding box center [646, 463] width 1037 height 113
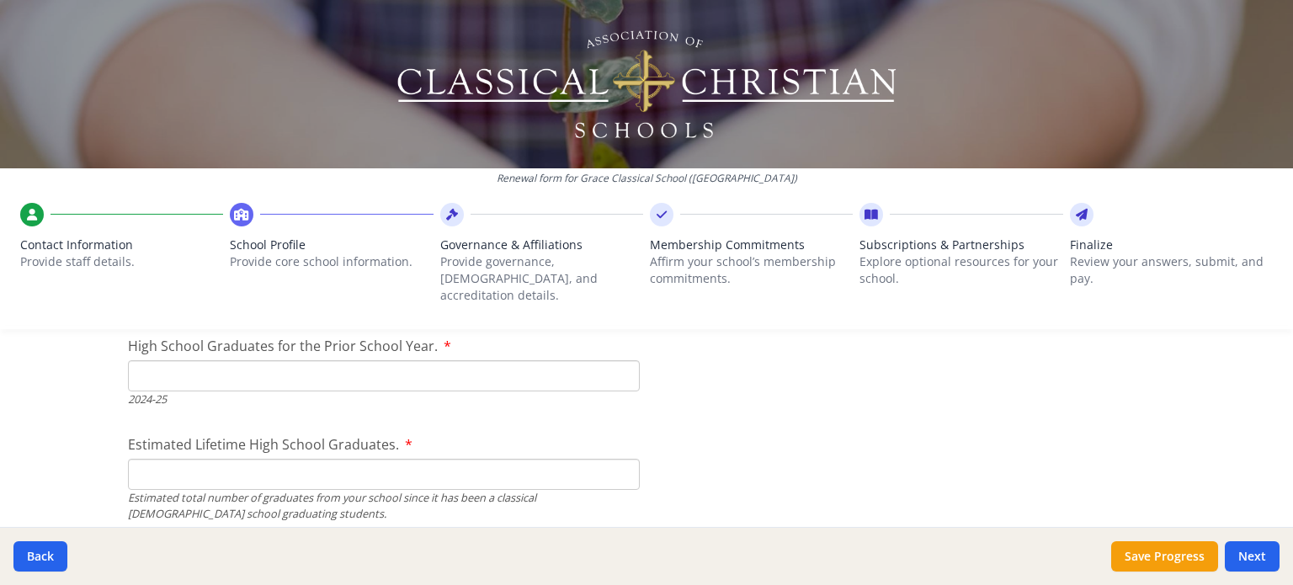
scroll to position [2627, 0]
type textarea "Yes, [US_STATE] has the Opportunity Scholarship. Our school accepts the state s…"
click at [427, 463] on input "Estimated Lifetime High School Graduates." at bounding box center [384, 478] width 512 height 31
type input "2"
click at [424, 463] on input "2" at bounding box center [384, 478] width 512 height 31
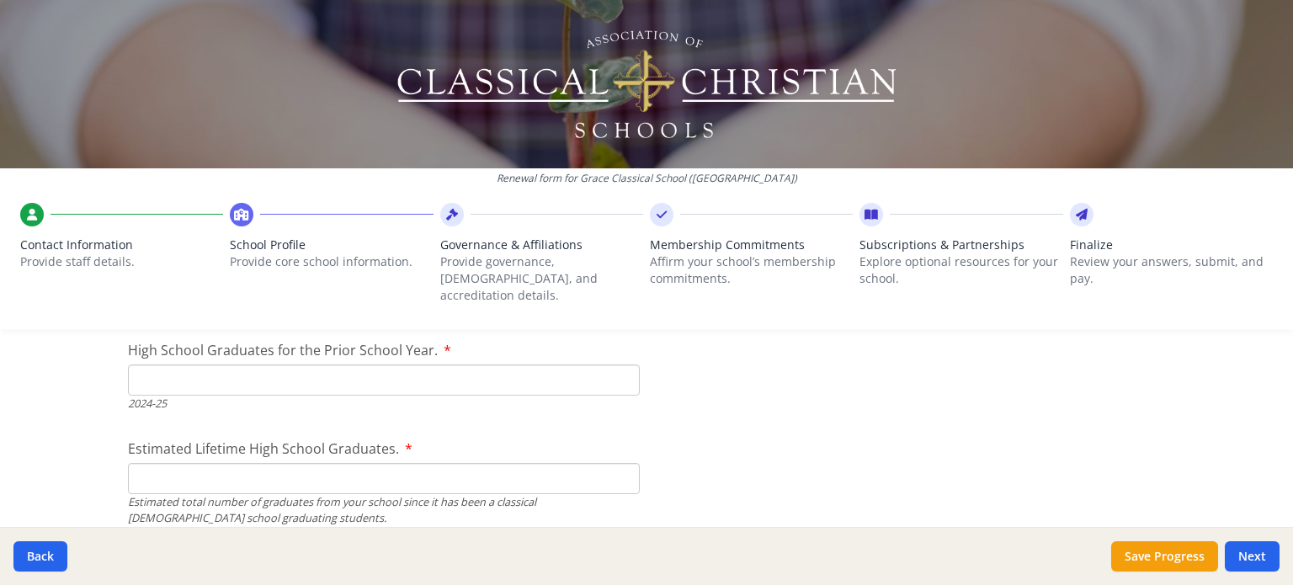
click at [295, 370] on input "High School Graduates for the Prior School Year." at bounding box center [384, 379] width 512 height 31
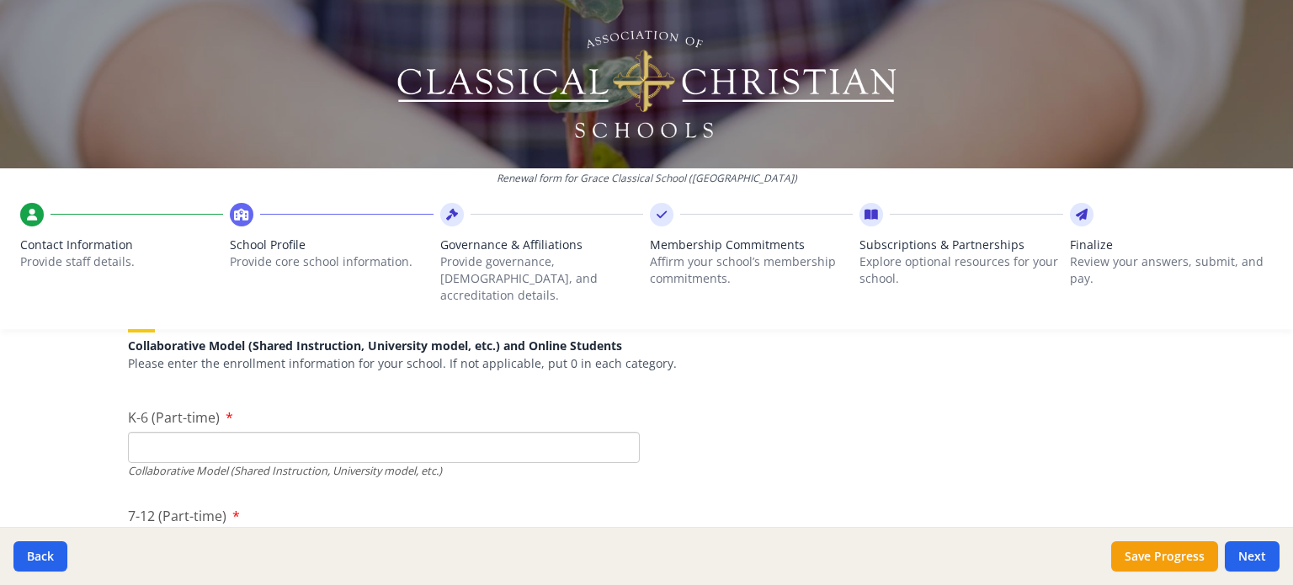
scroll to position [4155, 0]
type input "2"
click at [481, 431] on input "K-6 (Part-time)" at bounding box center [384, 446] width 512 height 31
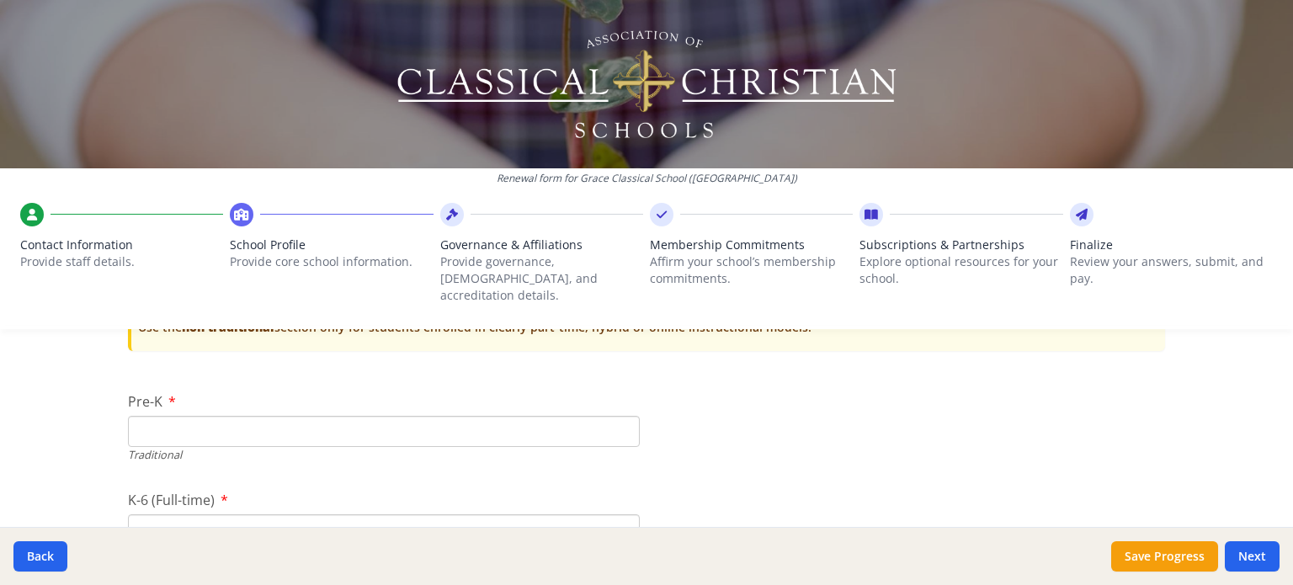
scroll to position [3677, 0]
click at [567, 418] on input "Pre-K" at bounding box center [384, 431] width 512 height 31
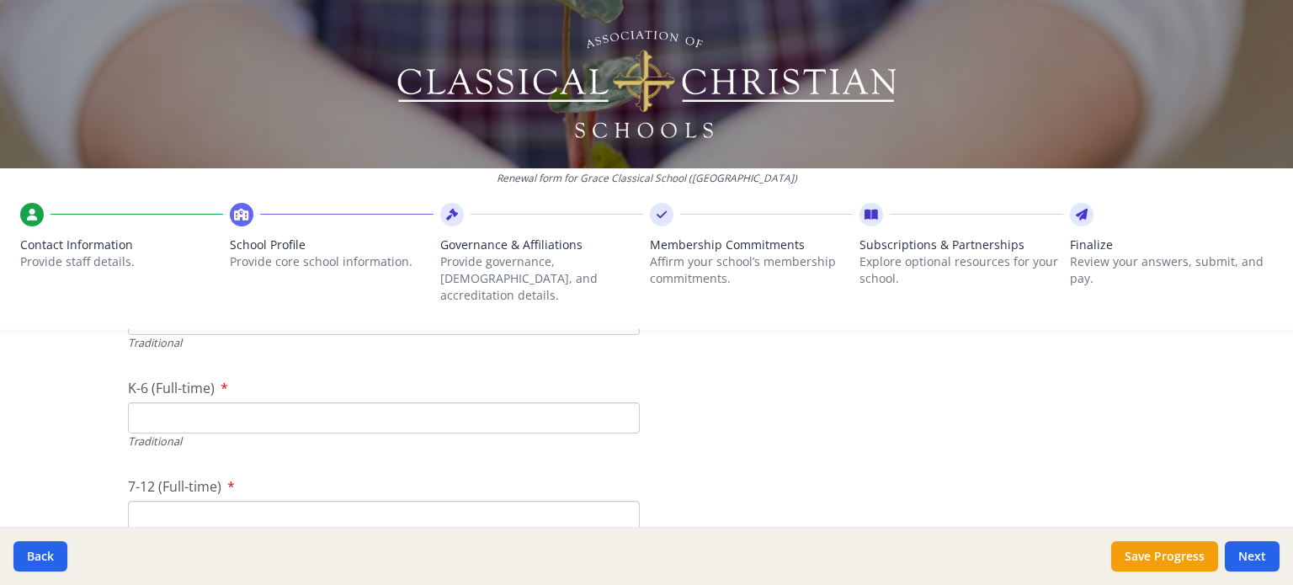
scroll to position [3790, 0]
type input "0"
click at [548, 401] on input "K-6 (Full-time)" at bounding box center [384, 416] width 512 height 31
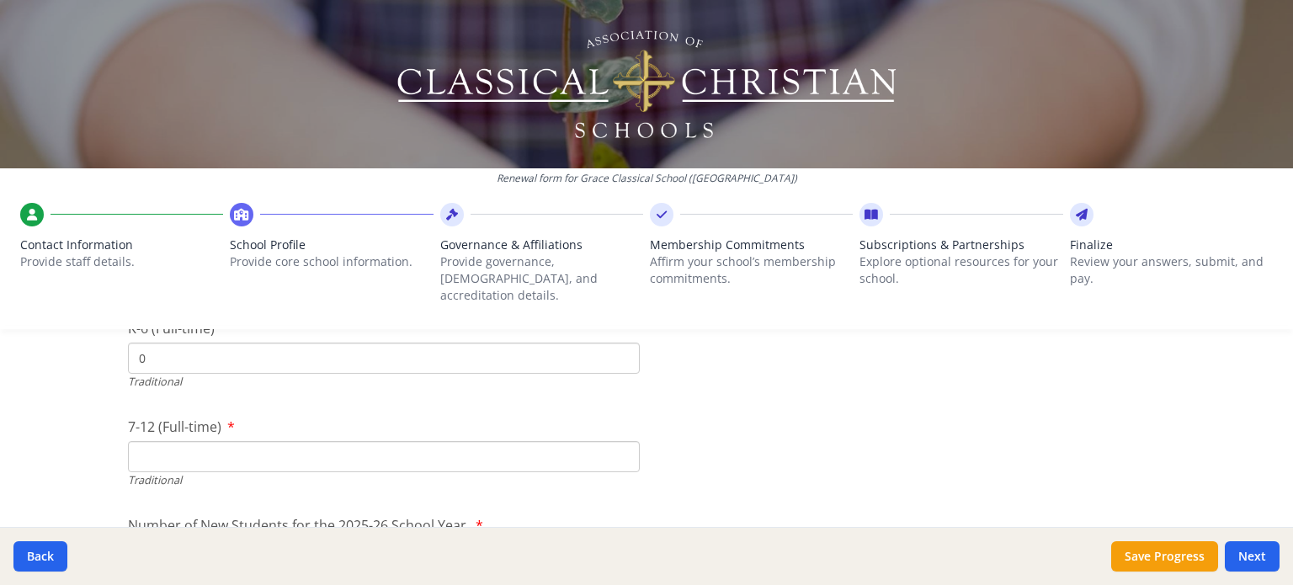
scroll to position [3849, 0]
type input "0"
click at [524, 440] on input "7-12 (Full-time)" at bounding box center [384, 455] width 512 height 31
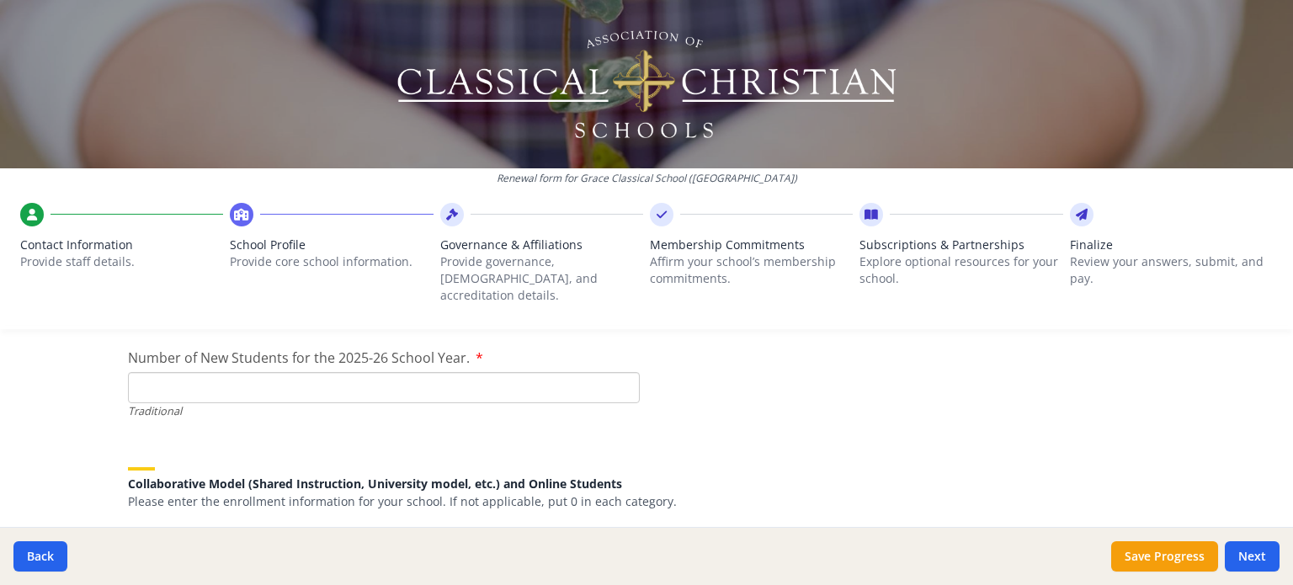
scroll to position [4024, 0]
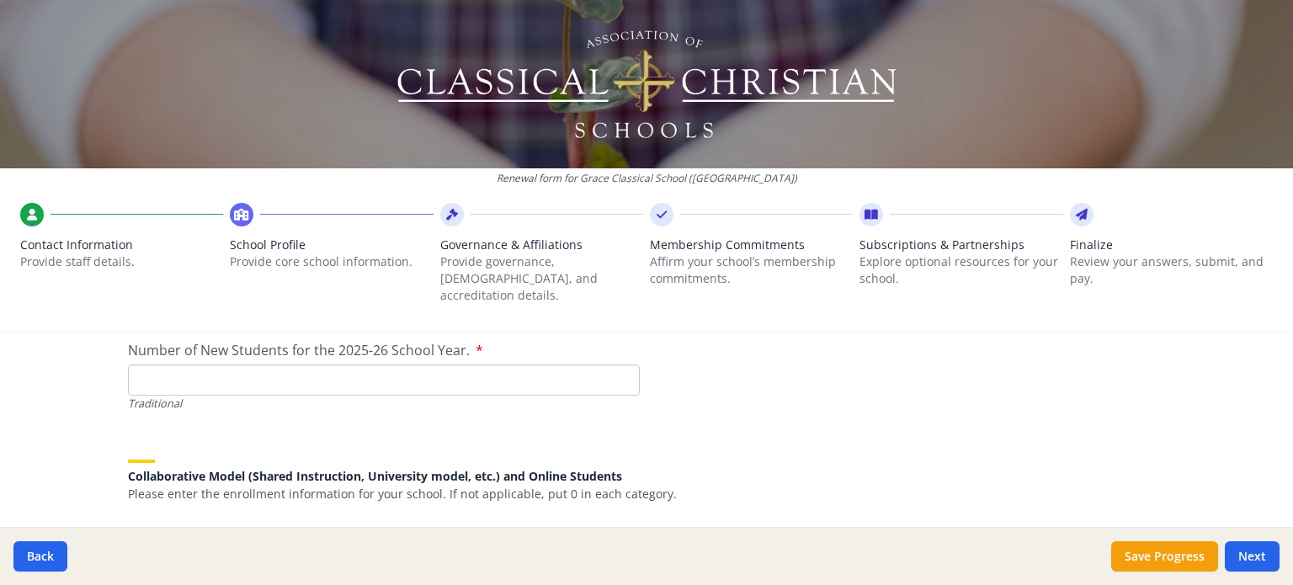
type input "0"
click at [411, 364] on input "Number of New Students for the 2025-26 School Year." at bounding box center [384, 379] width 512 height 31
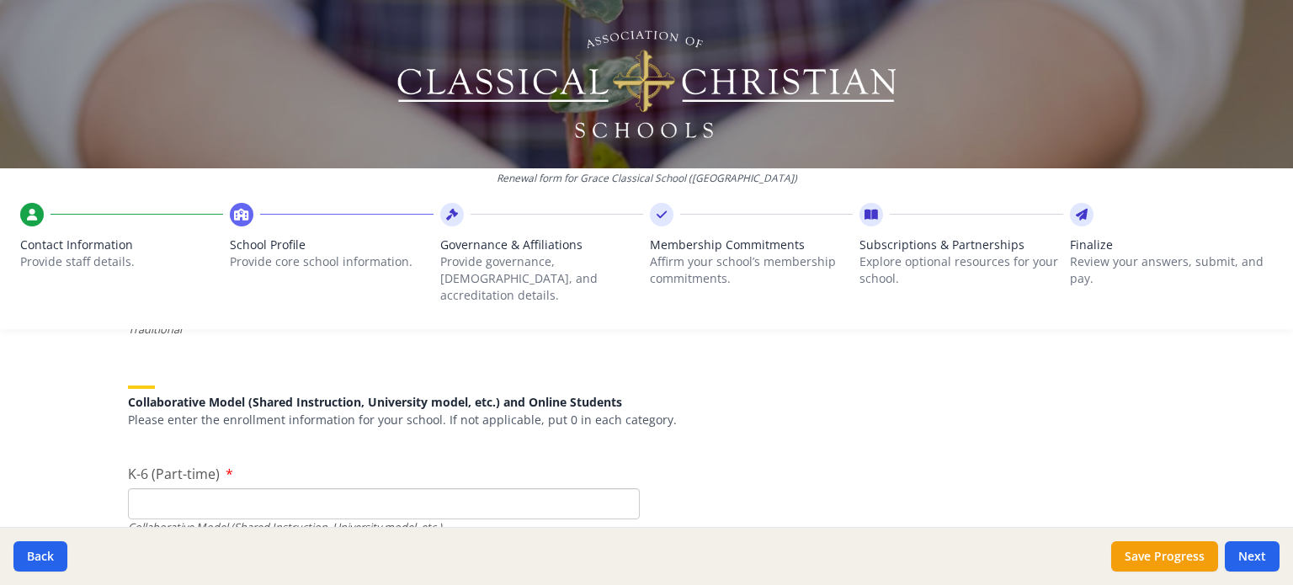
scroll to position [4158, 0]
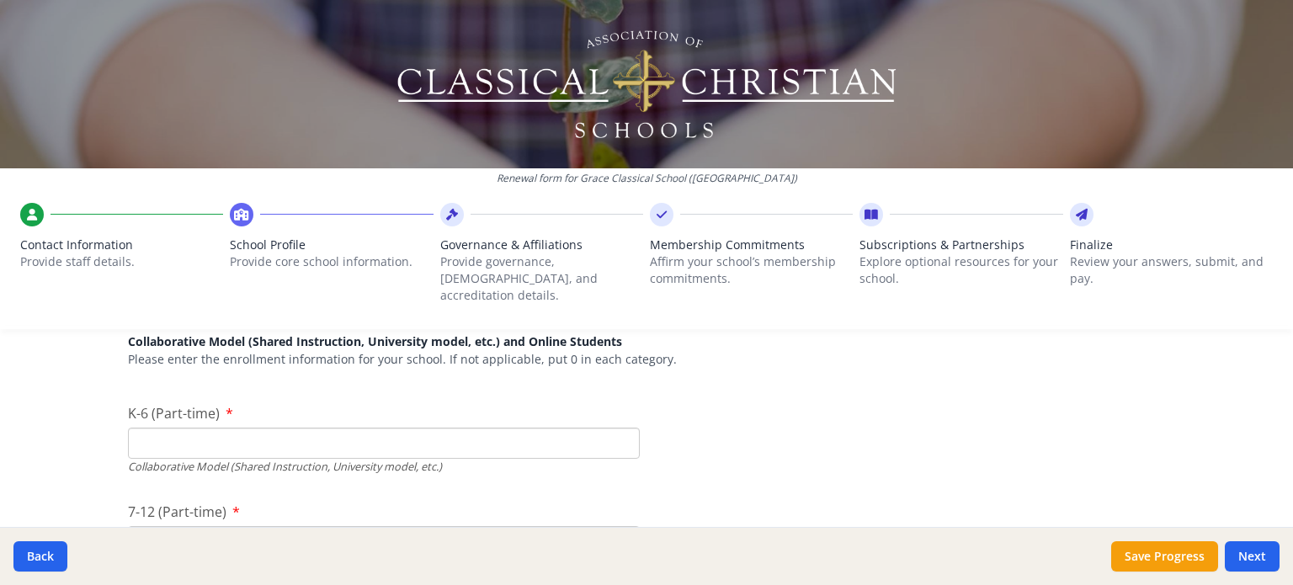
type input "0"
click at [562, 428] on input "K-6 (Part-time)" at bounding box center [384, 443] width 512 height 31
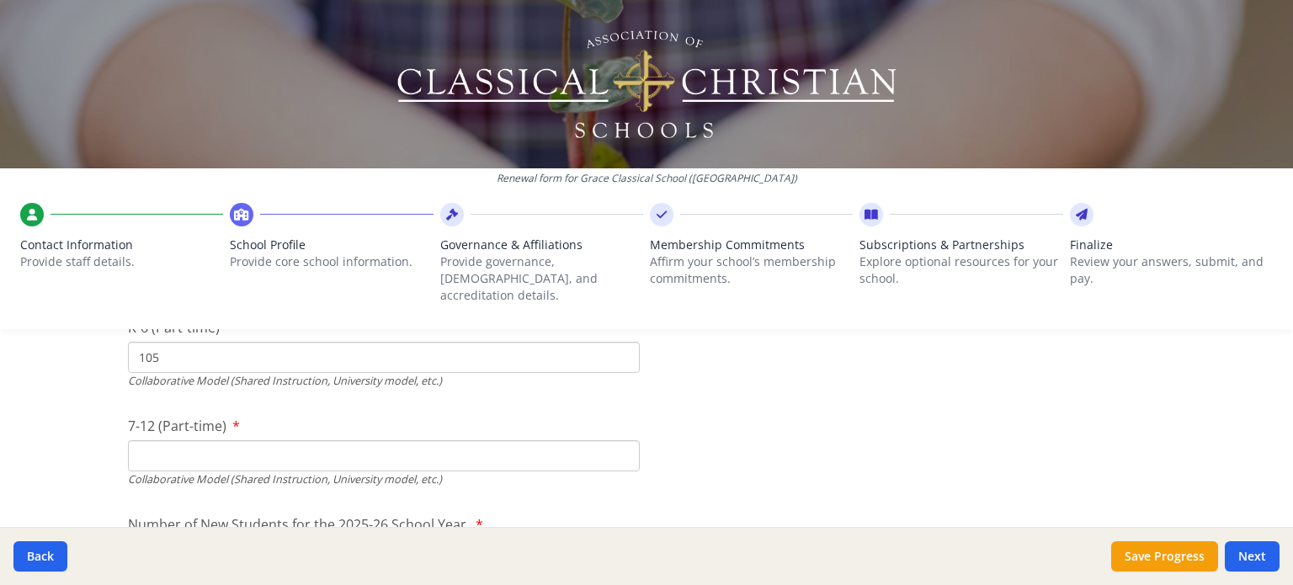
scroll to position [4246, 0]
type input "105"
click at [478, 440] on input "7-12 (Part-time)" at bounding box center [384, 454] width 512 height 31
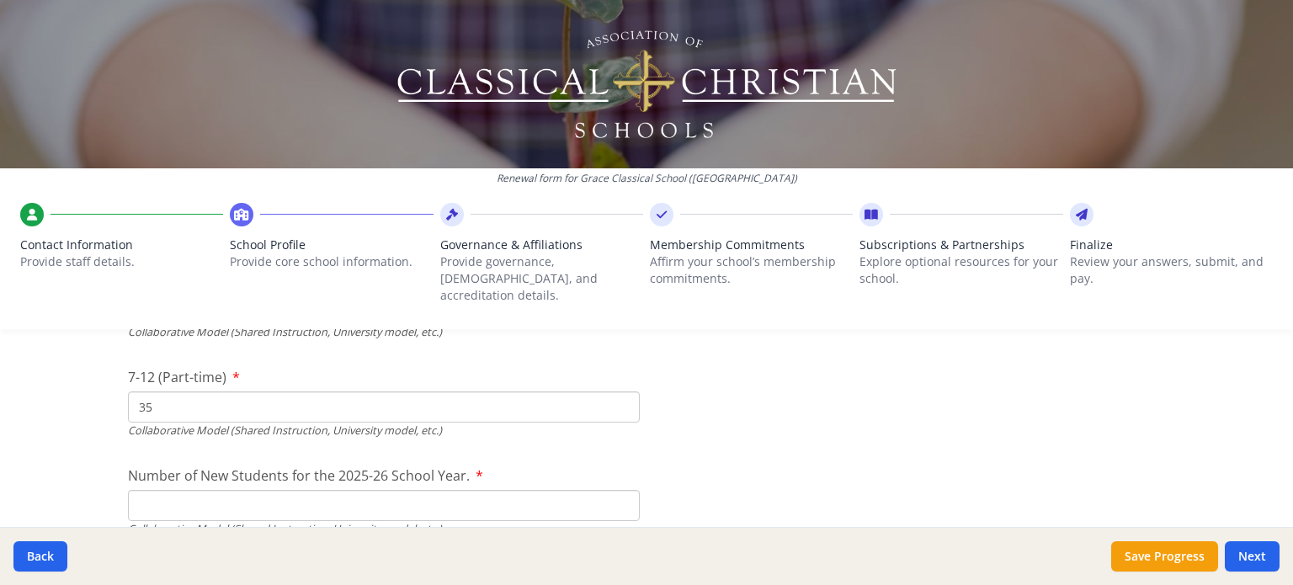
scroll to position [4359, 0]
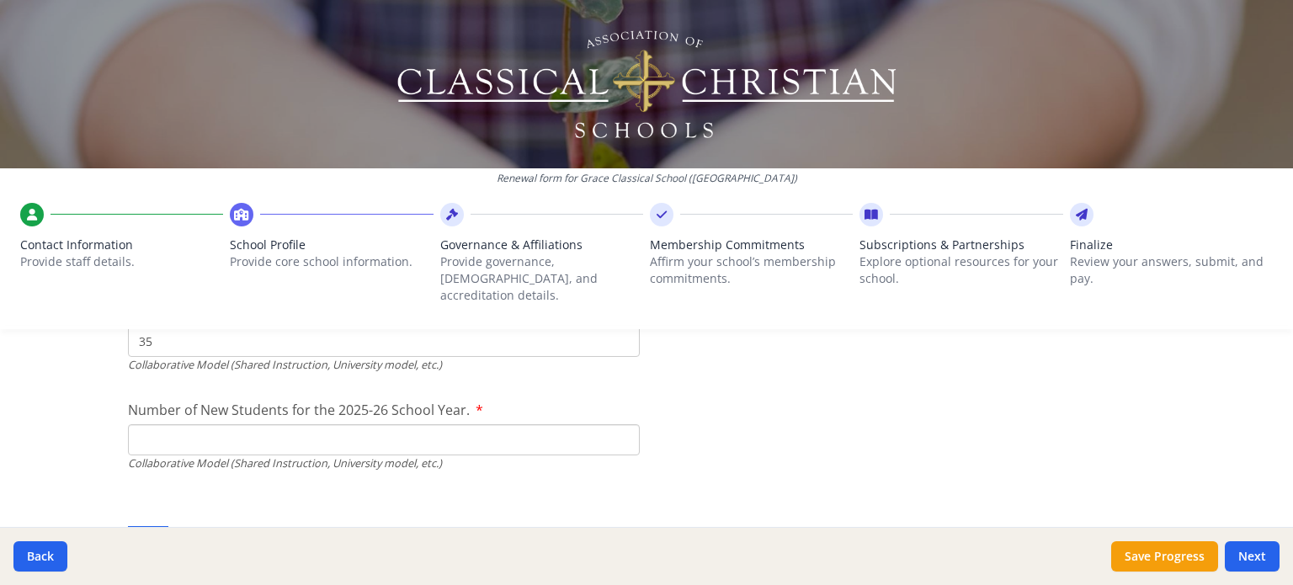
type input "35"
click at [530, 61] on input "Number of New Students for the 2025-26 School Year." at bounding box center [384, 44] width 512 height 31
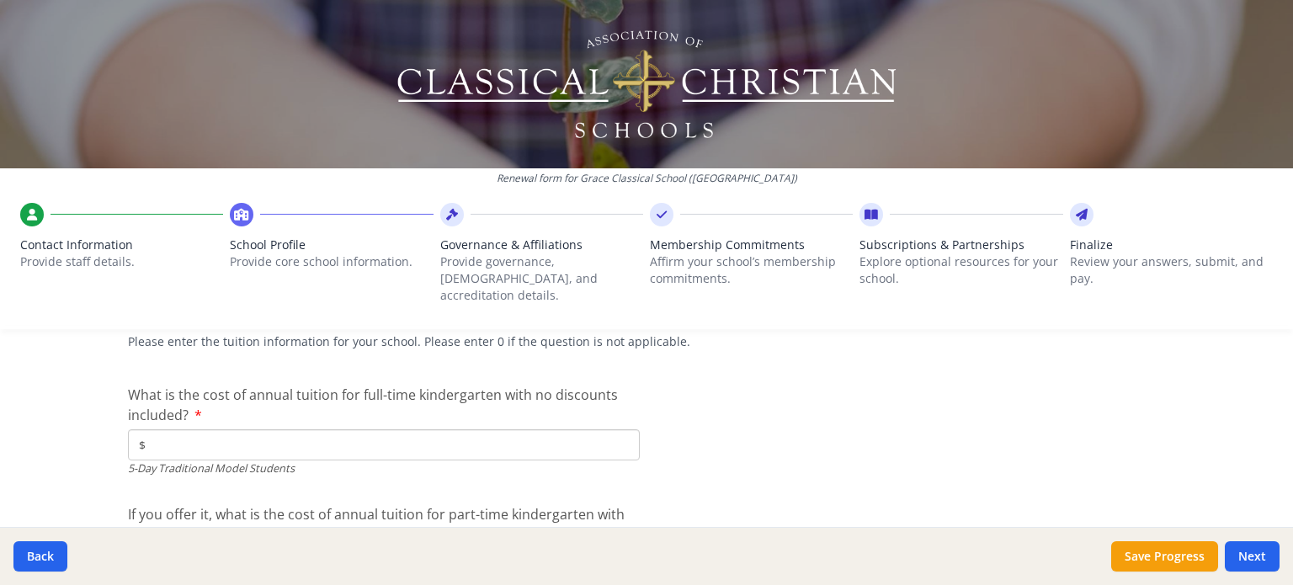
scroll to position [4589, 0]
type input "140"
click at [449, 435] on input "$" at bounding box center [384, 443] width 512 height 31
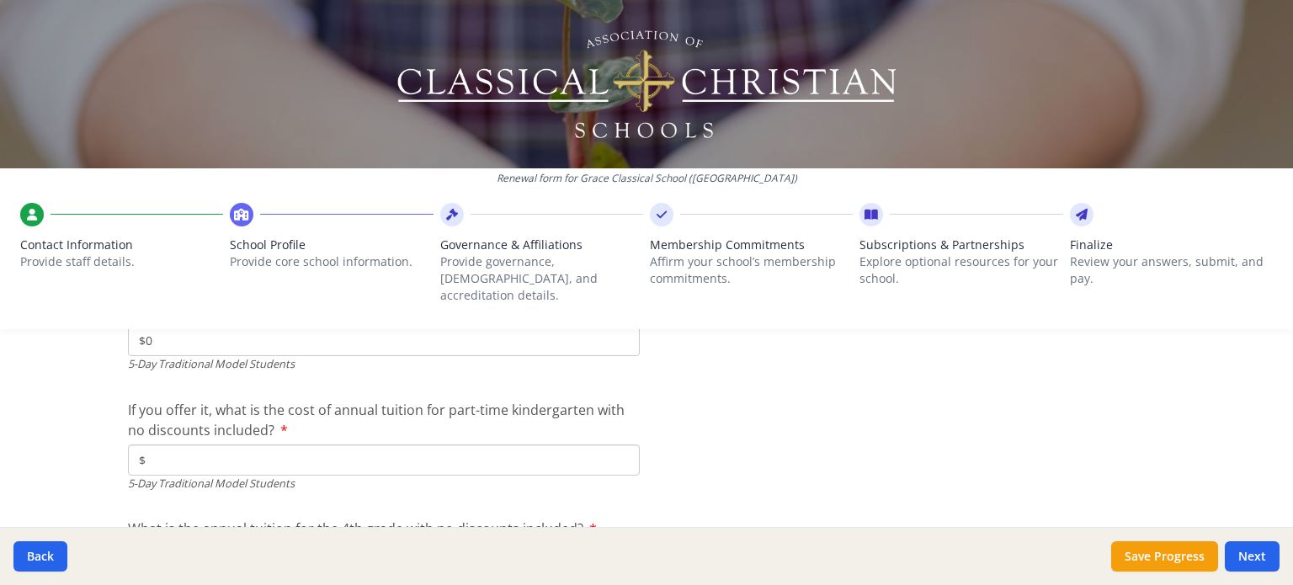
scroll to position [4724, 0]
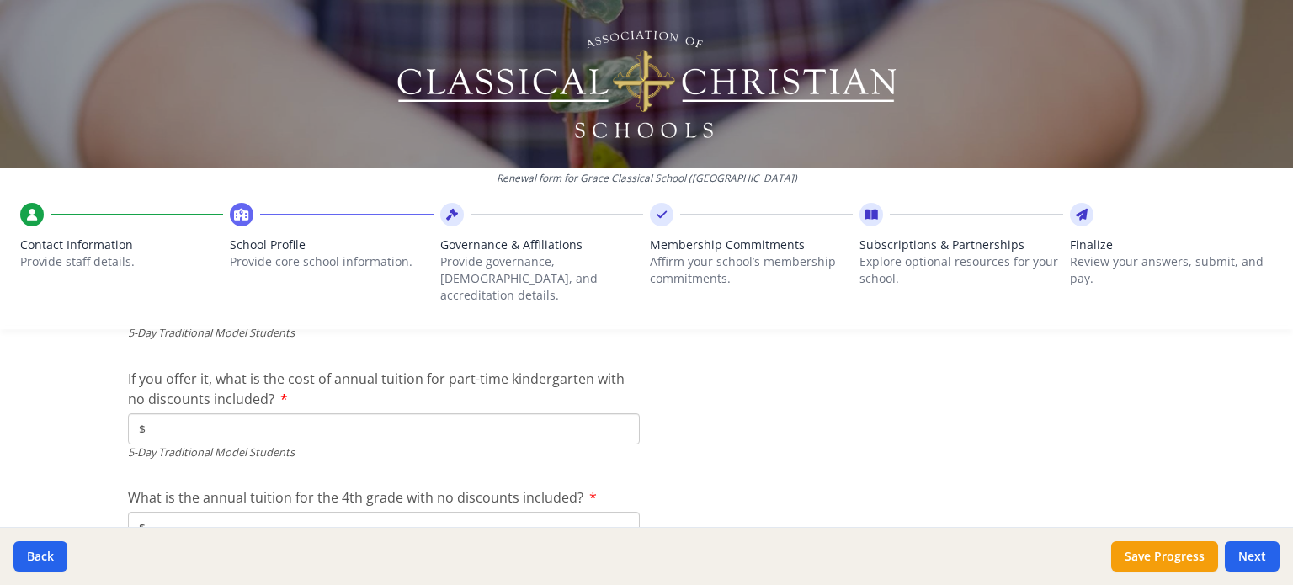
type input "$0"
click at [448, 416] on input "$" at bounding box center [384, 428] width 512 height 31
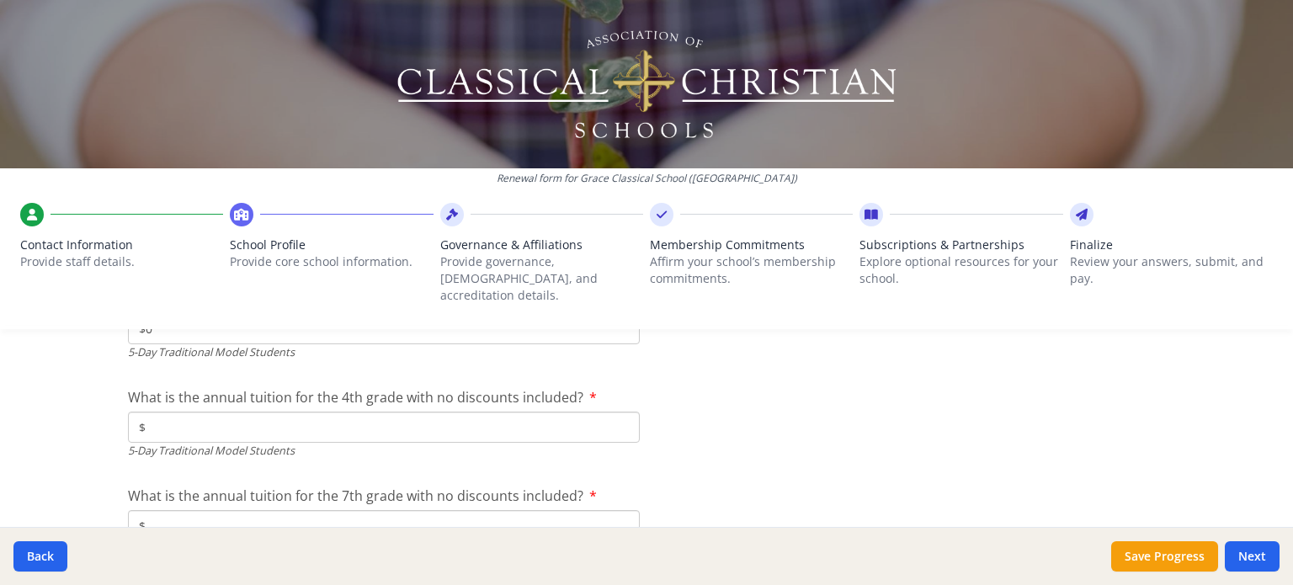
scroll to position [4827, 0]
type input "$0"
click at [535, 410] on input "$" at bounding box center [384, 423] width 512 height 31
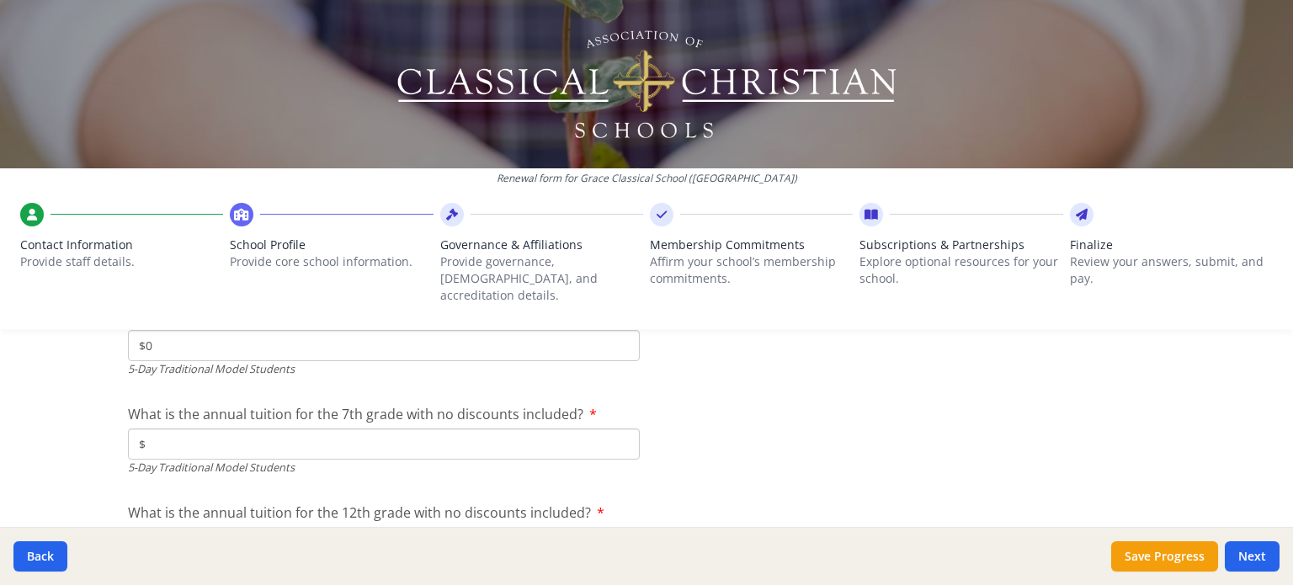
scroll to position [4907, 0]
type input "$0"
click at [606, 428] on input "$" at bounding box center [384, 442] width 512 height 31
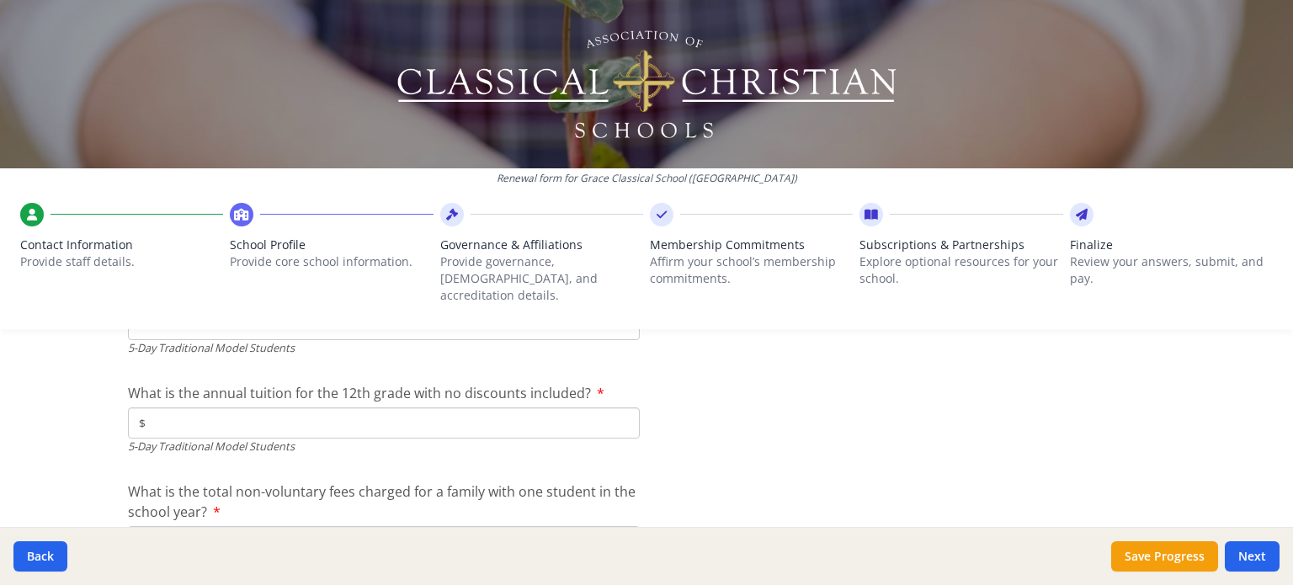
scroll to position [5027, 0]
type input "$0"
click at [599, 409] on input "$" at bounding box center [384, 421] width 512 height 31
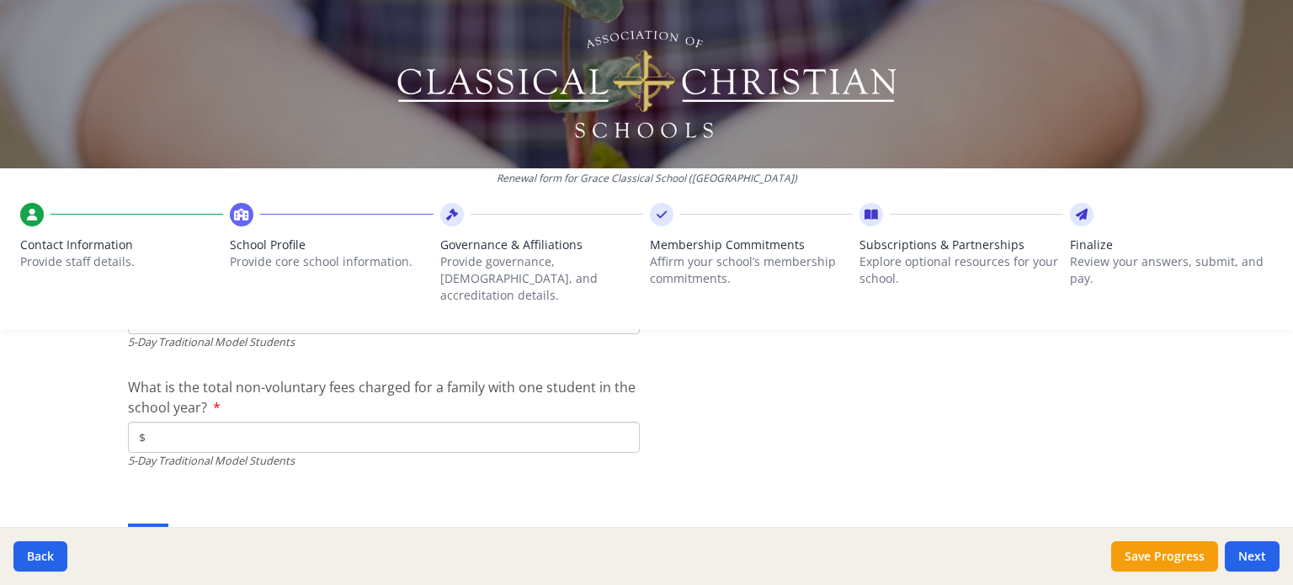
scroll to position [5131, 0]
type input "$0"
click at [519, 423] on input "$" at bounding box center [384, 435] width 512 height 31
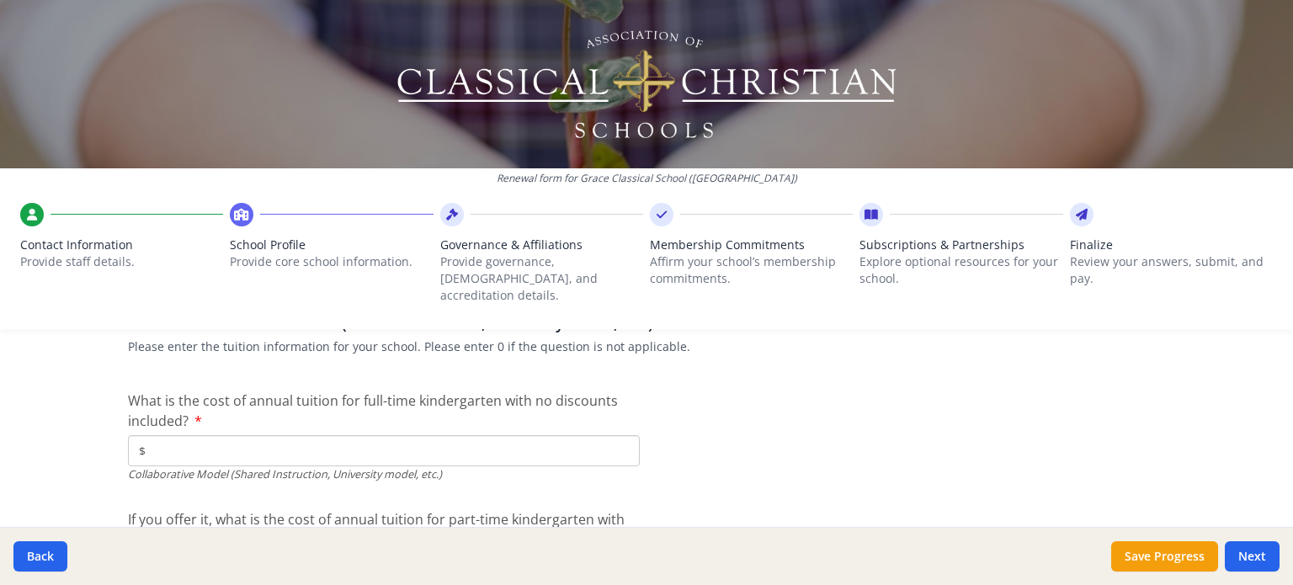
scroll to position [5354, 0]
type input "$0"
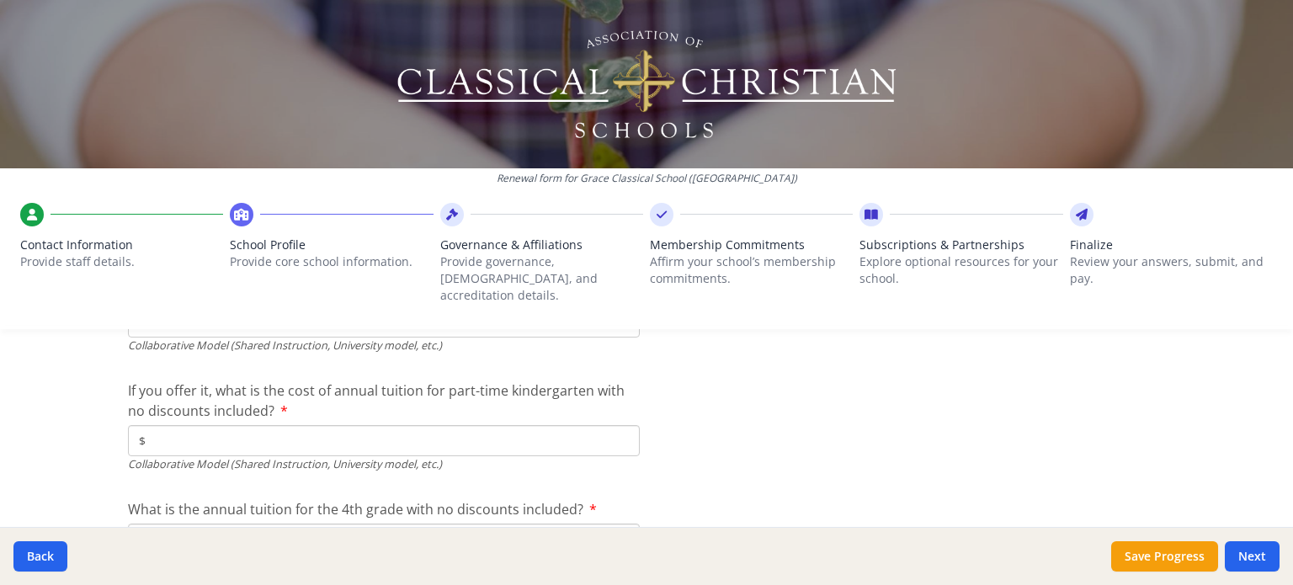
scroll to position [5506, 0]
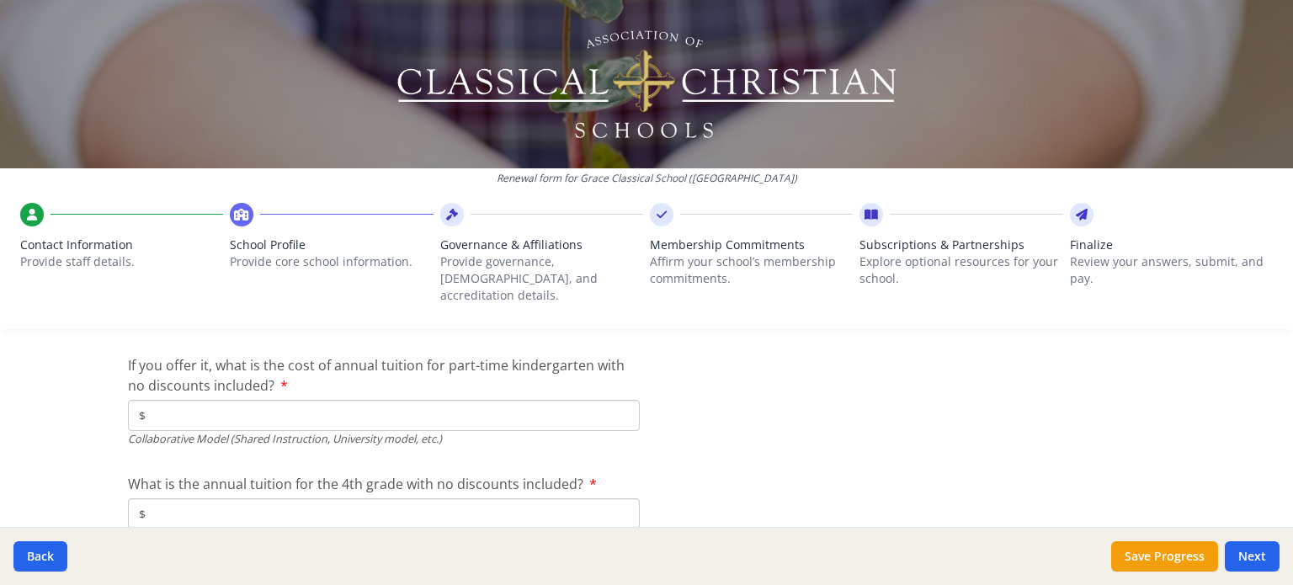
type input "$4 300"
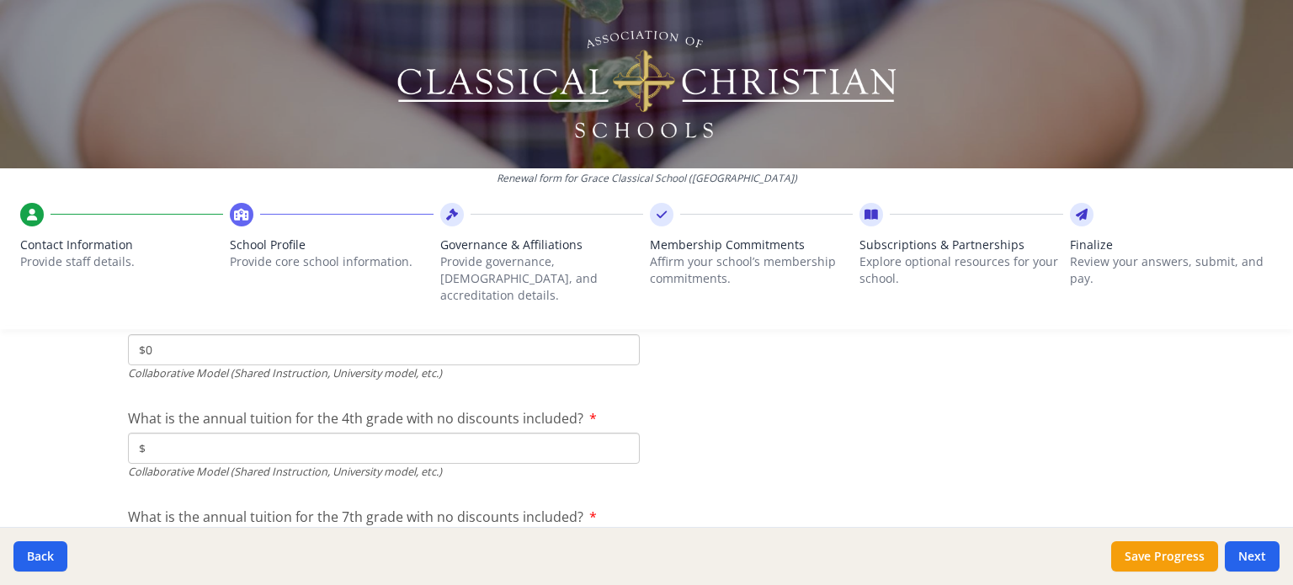
scroll to position [5572, 0]
type input "$0"
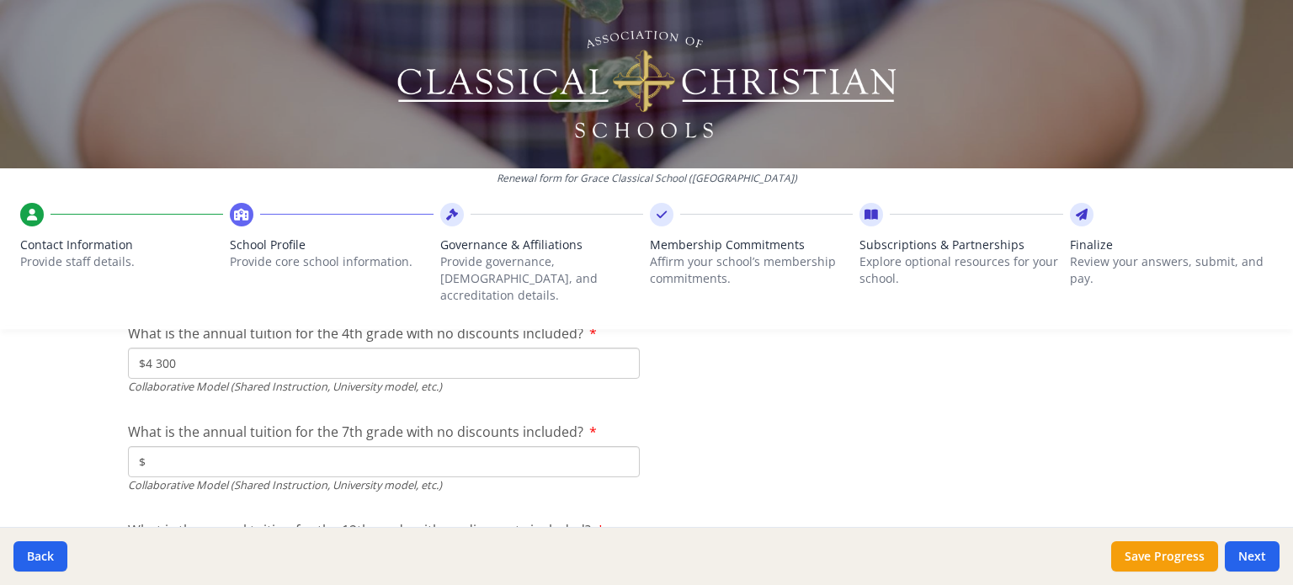
scroll to position [5657, 0]
type input "$4 300"
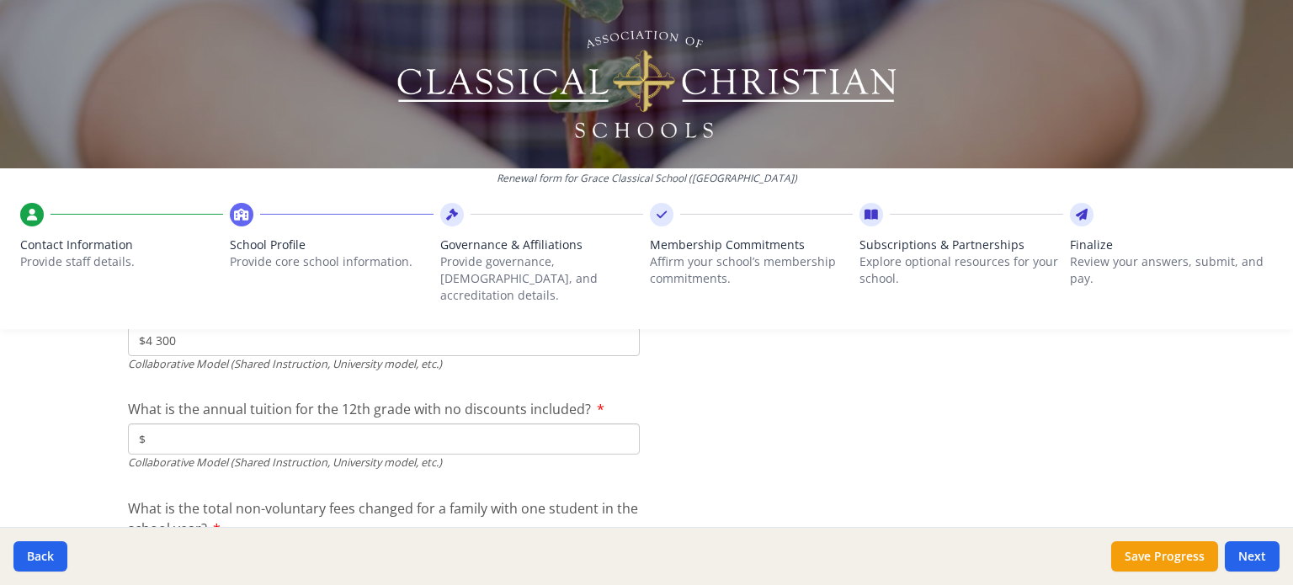
scroll to position [5780, 0]
type input "$4 300"
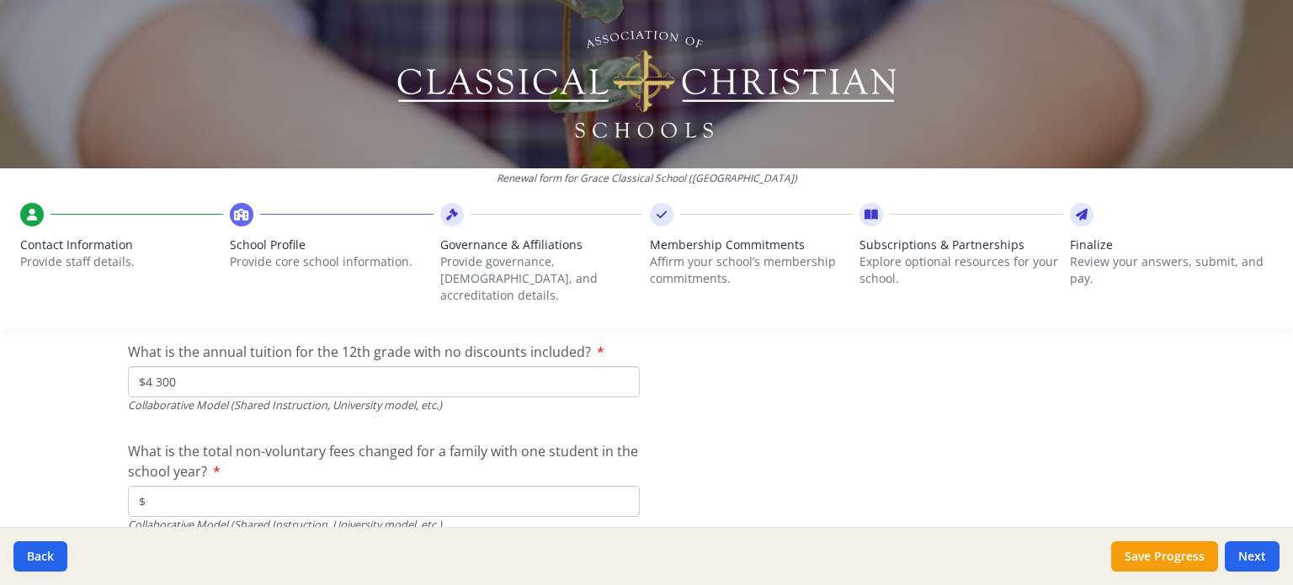
scroll to position [5886, 0]
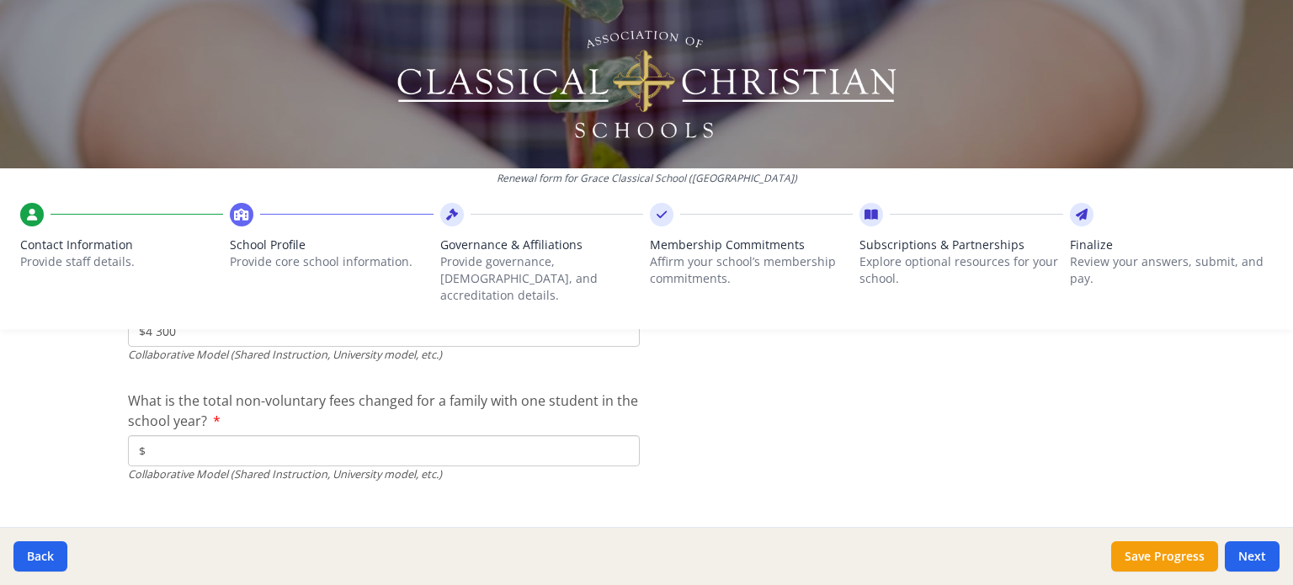
type input "$4 300"
click at [375, 442] on input "$" at bounding box center [384, 450] width 512 height 31
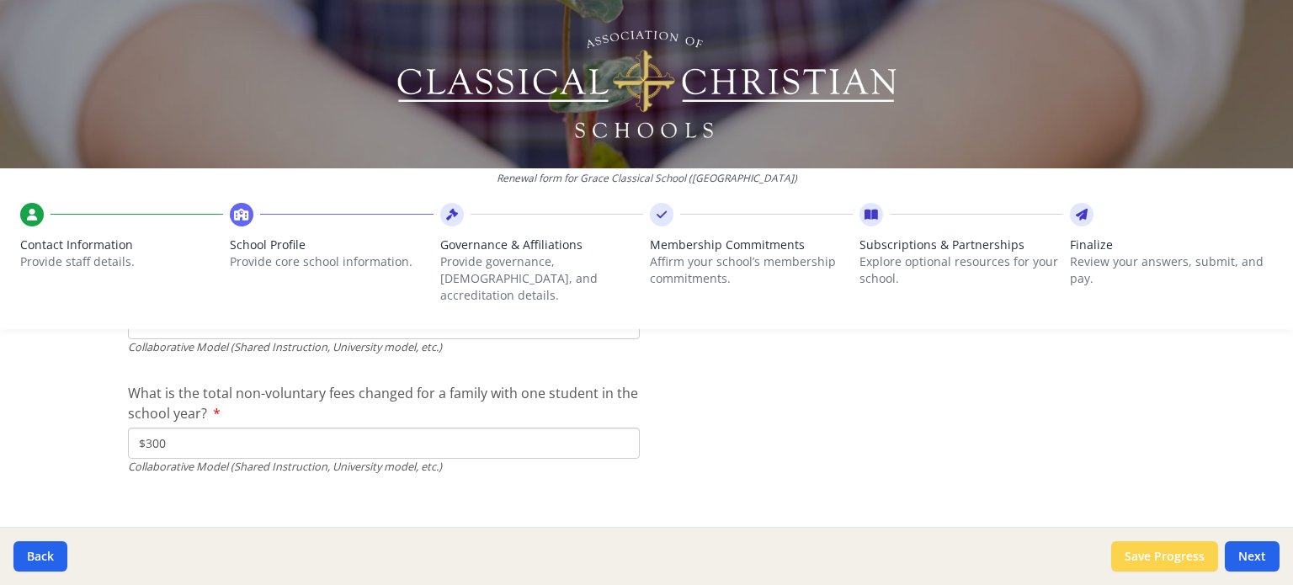
type input "$300"
click at [1144, 553] on button "Save Progress" at bounding box center [1164, 556] width 107 height 30
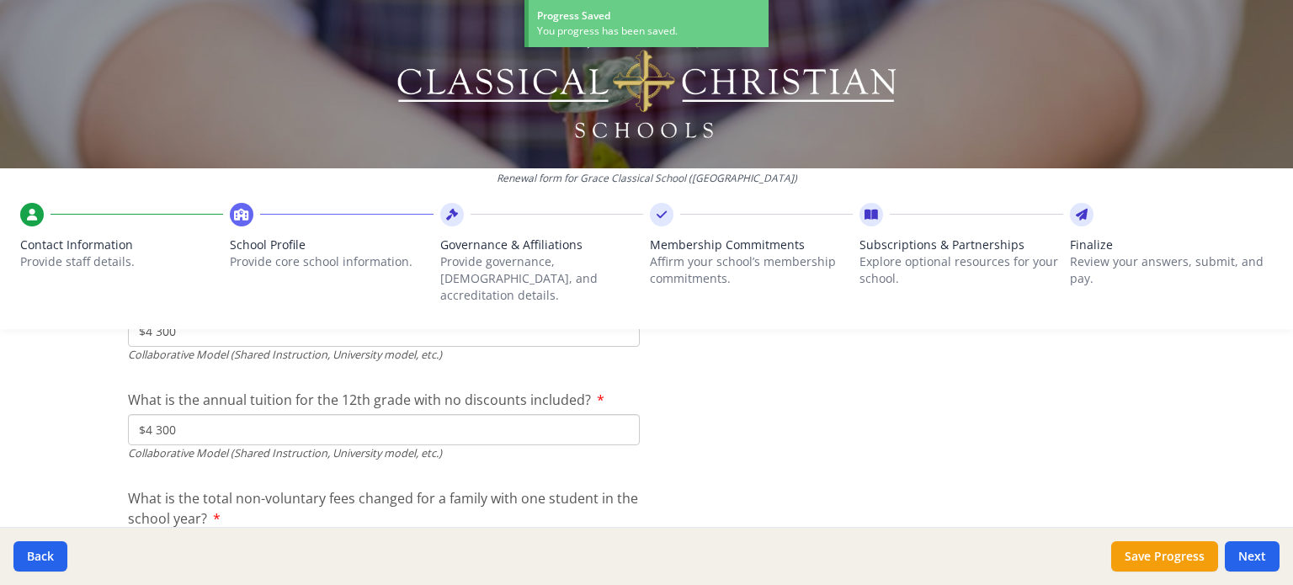
scroll to position [5757, 0]
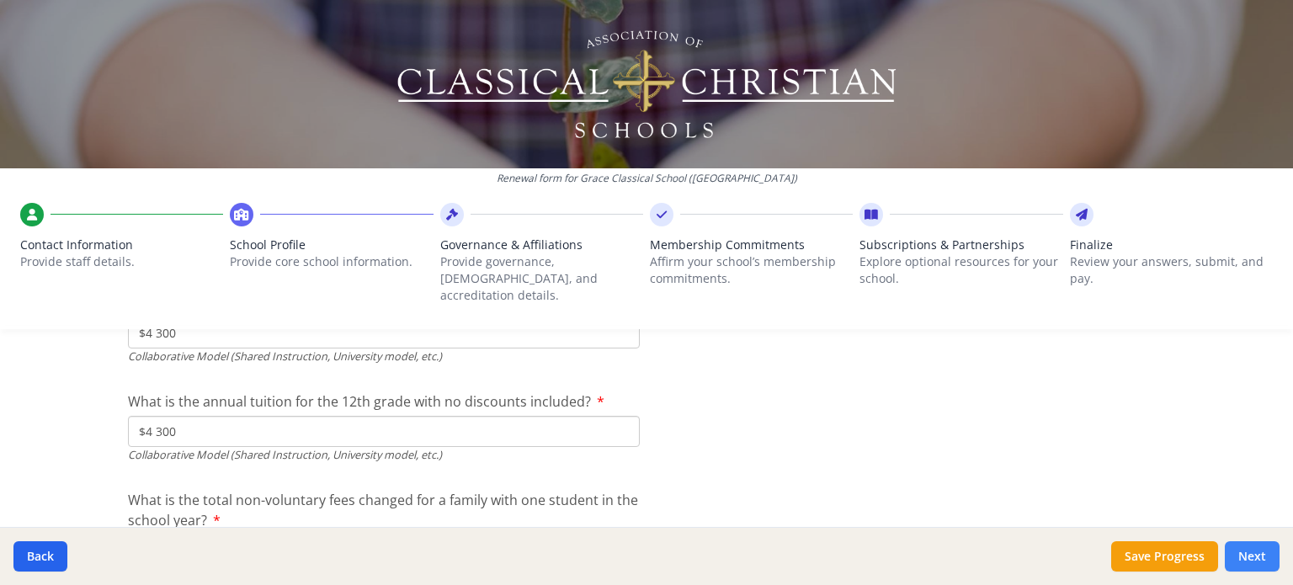
click at [1256, 554] on button "Next" at bounding box center [1252, 556] width 55 height 30
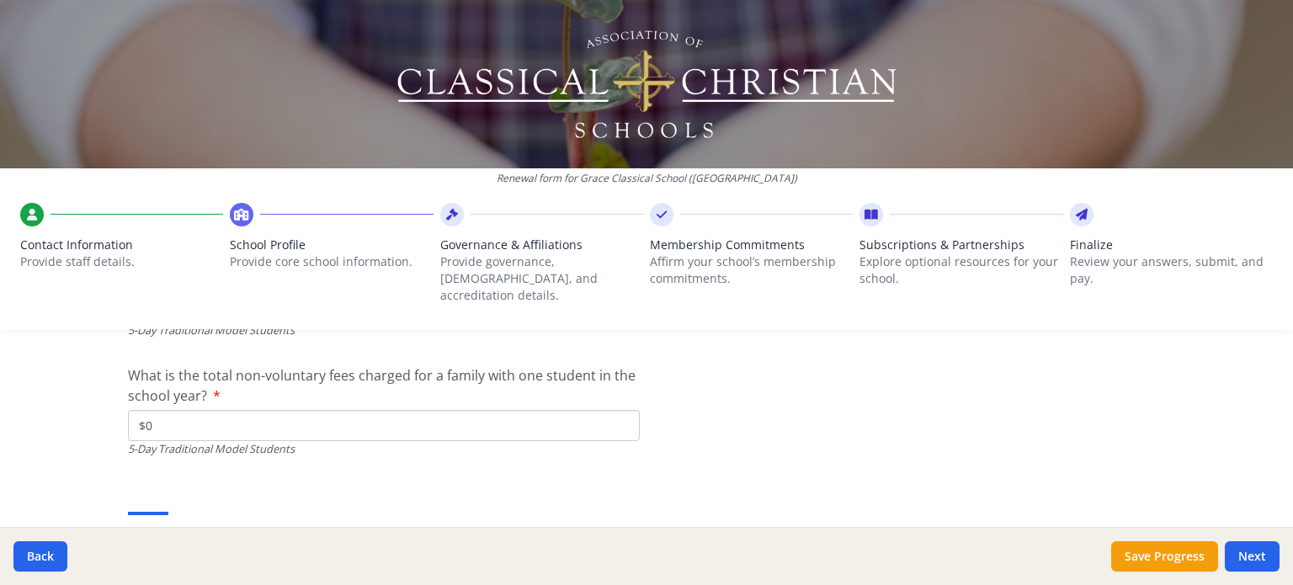
scroll to position [5139, 0]
click at [1258, 561] on button "Next" at bounding box center [1252, 556] width 55 height 30
click at [1261, 559] on button "Next" at bounding box center [1252, 556] width 55 height 30
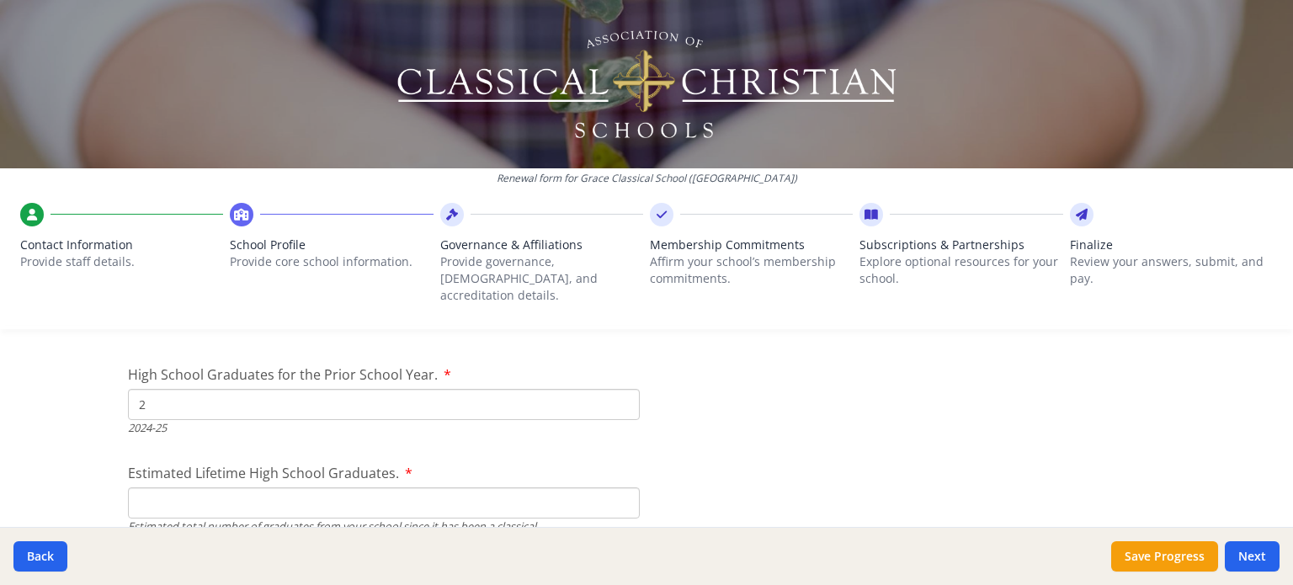
scroll to position [2668, 0]
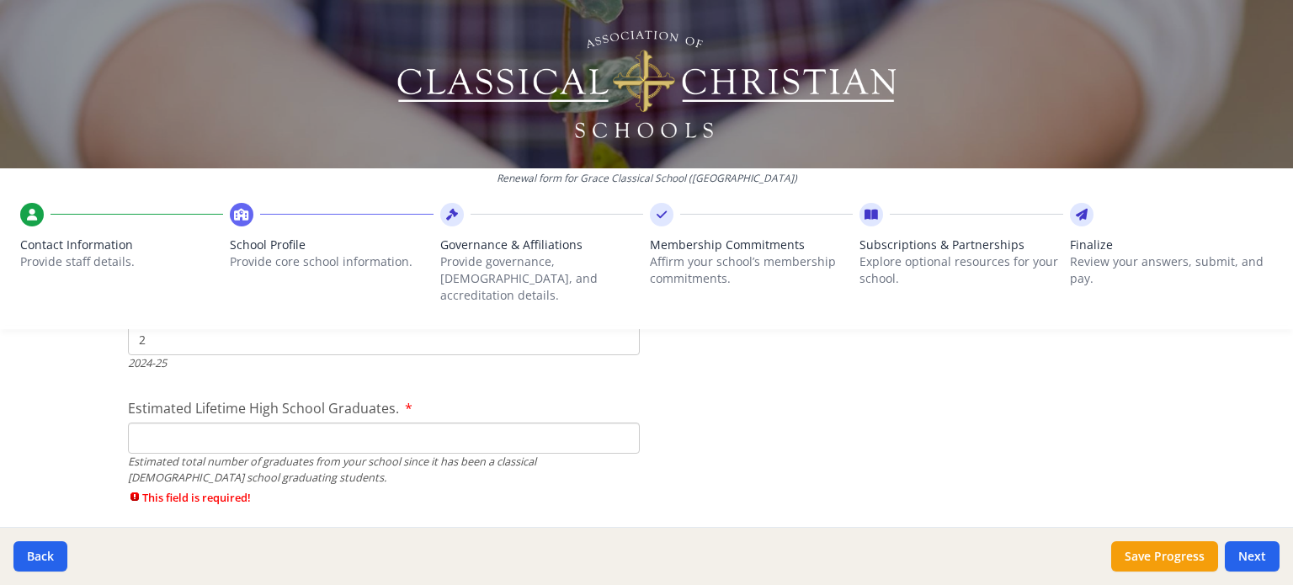
click at [343, 423] on input "Estimated Lifetime High School Graduates." at bounding box center [384, 438] width 512 height 31
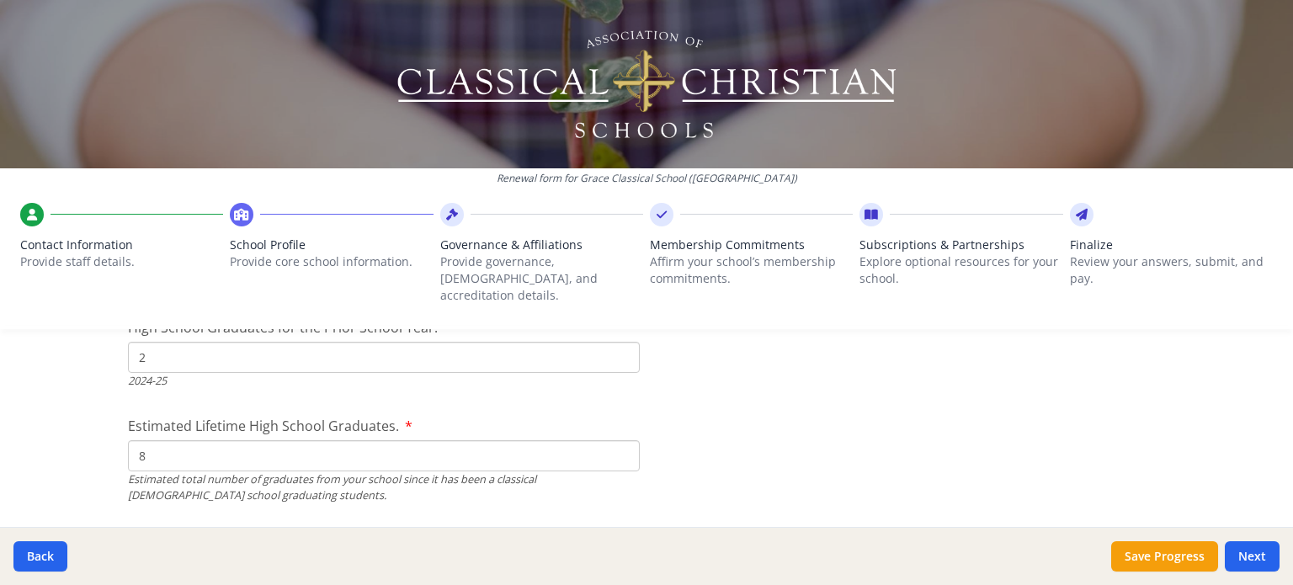
scroll to position [2646, 0]
type input "8"
click at [1180, 557] on button "Save Progress" at bounding box center [1164, 556] width 107 height 30
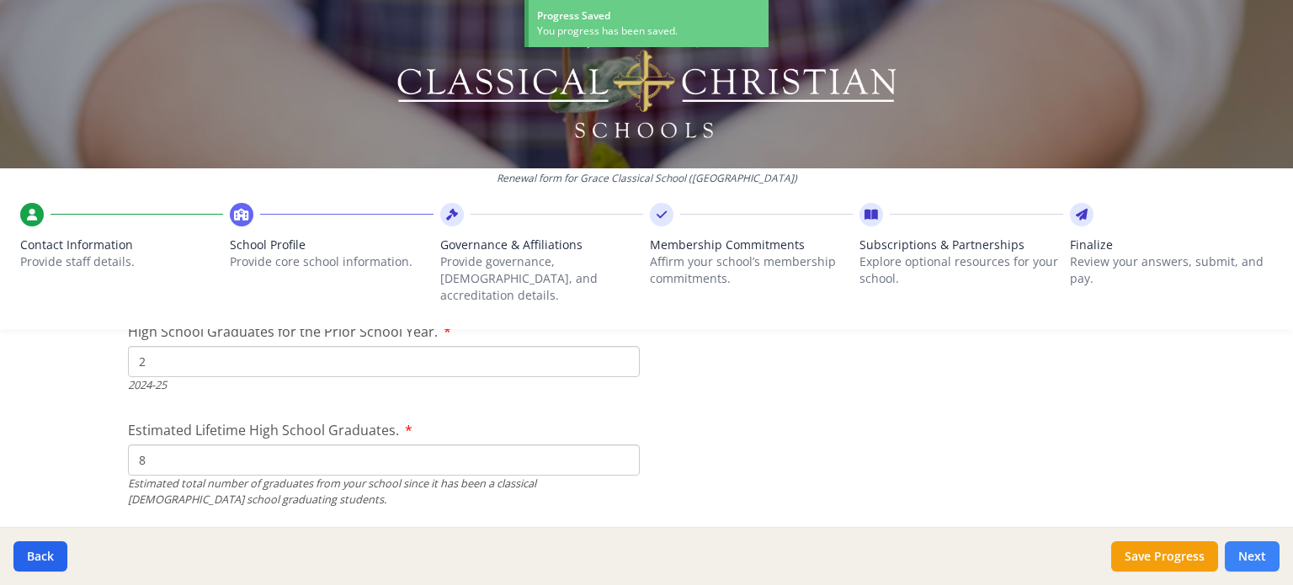
click at [1253, 550] on button "Next" at bounding box center [1252, 556] width 55 height 30
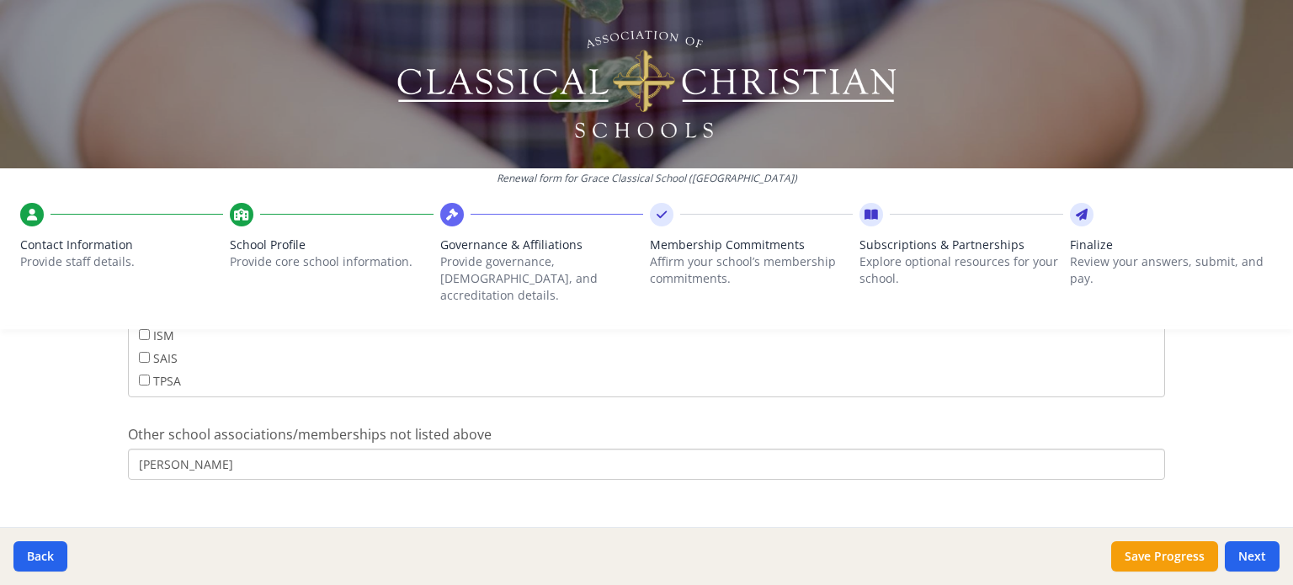
scroll to position [1181, 0]
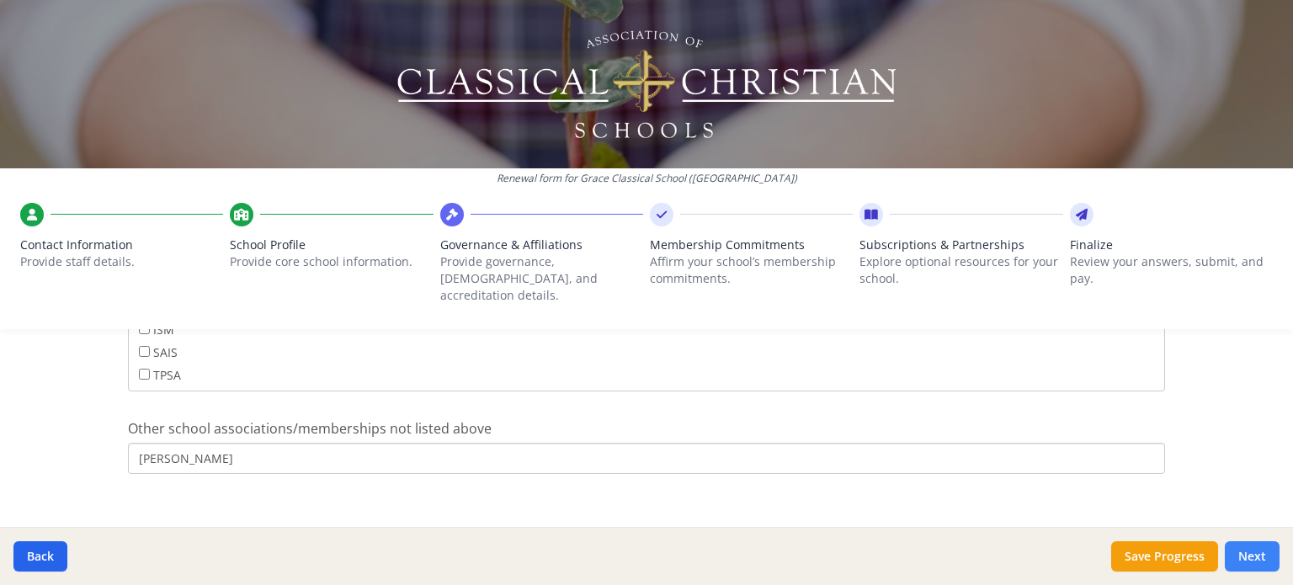
click at [1252, 556] on button "Next" at bounding box center [1252, 556] width 55 height 30
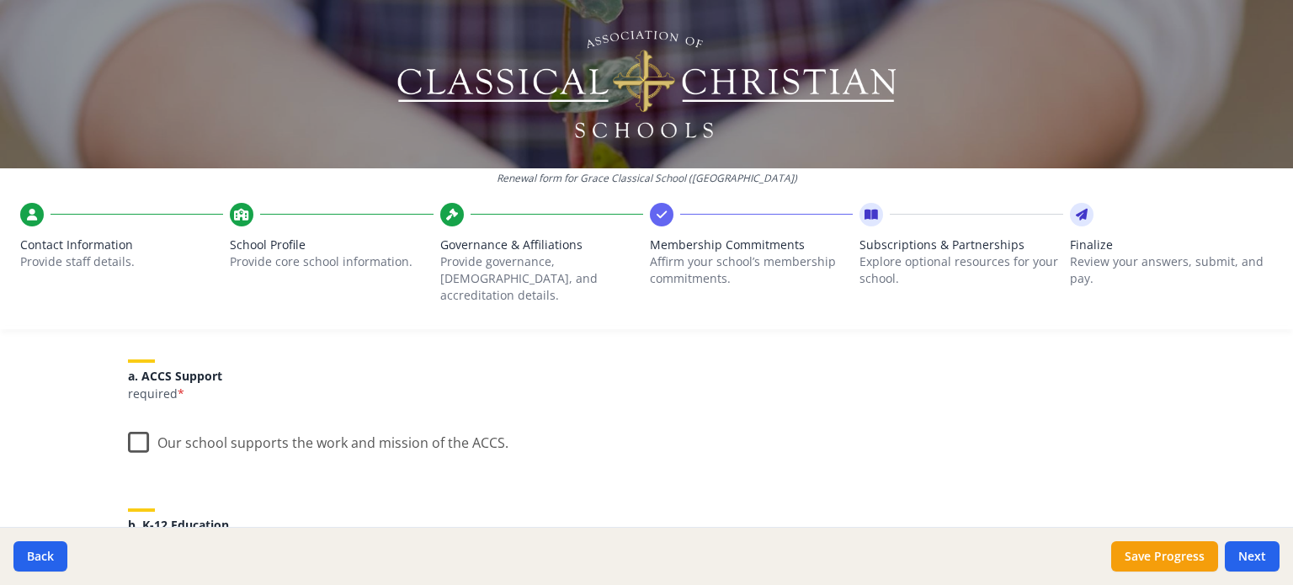
scroll to position [202, 0]
click at [139, 419] on label "Our school supports the work and mission of the ACCS." at bounding box center [318, 437] width 380 height 36
click at [0, 0] on input "Our school supports the work and mission of the ACCS." at bounding box center [0, 0] width 0 height 0
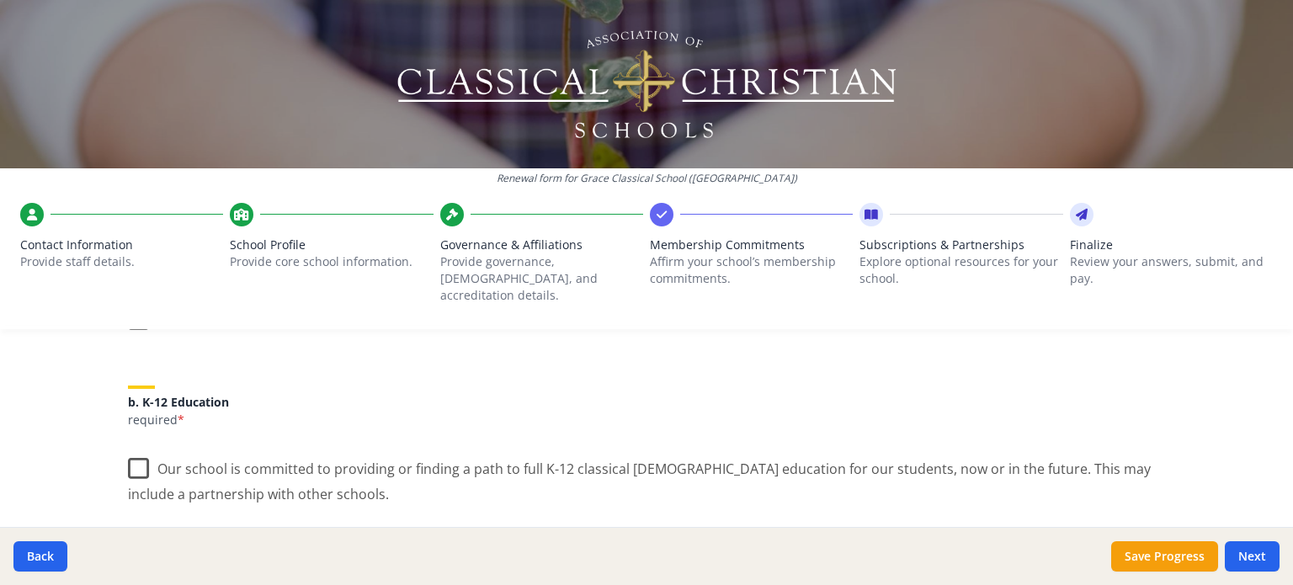
scroll to position [323, 0]
click at [135, 447] on label "Our school is committed to providing or finding a path to full K-12 classical […" at bounding box center [646, 475] width 1037 height 56
click at [0, 0] on input "Our school is committed to providing or finding a path to full K-12 classical […" at bounding box center [0, 0] width 0 height 0
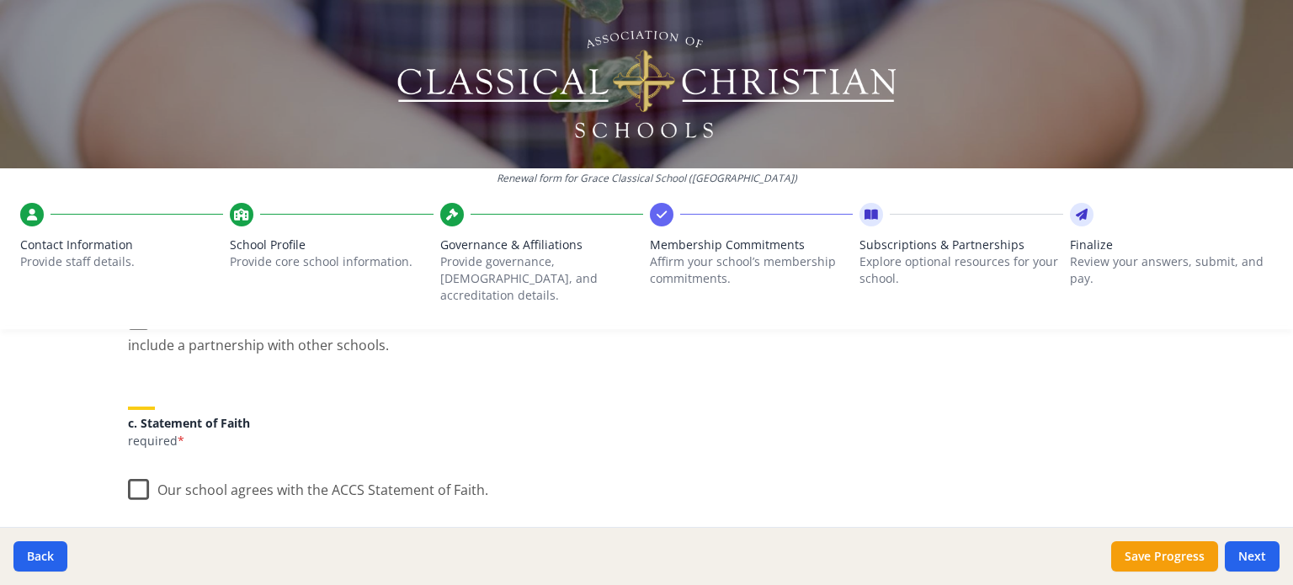
scroll to position [495, 0]
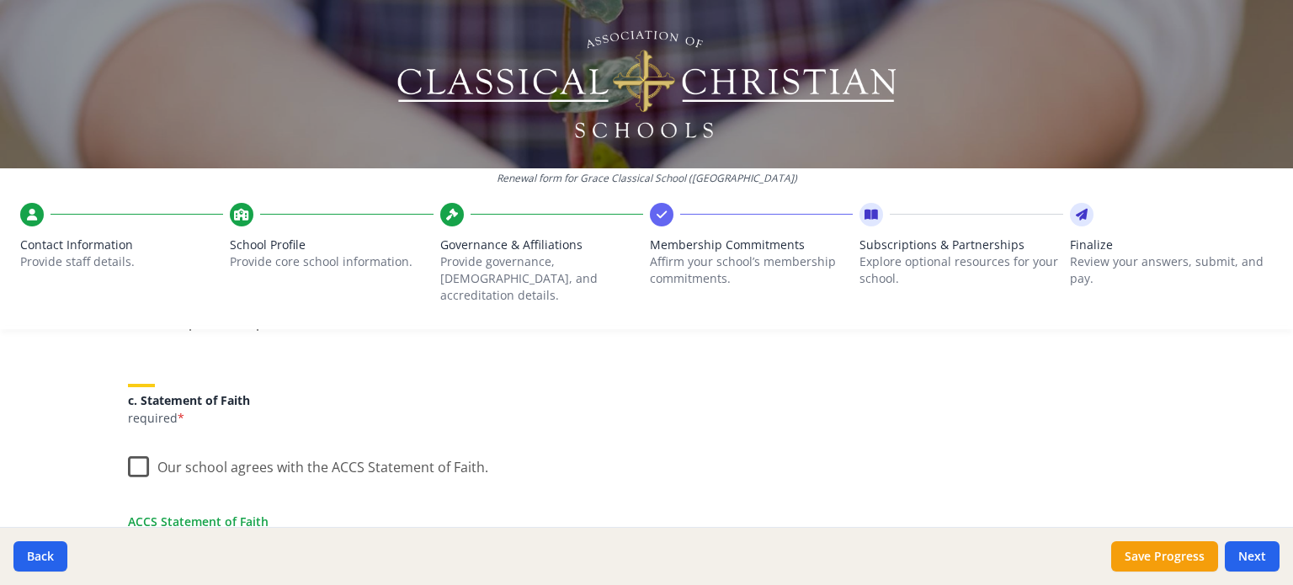
click at [134, 445] on label "Our school agrees with the ACCS Statement of Faith." at bounding box center [308, 463] width 360 height 36
click at [0, 0] on input "Our school agrees with the ACCS Statement of Faith." at bounding box center [0, 0] width 0 height 0
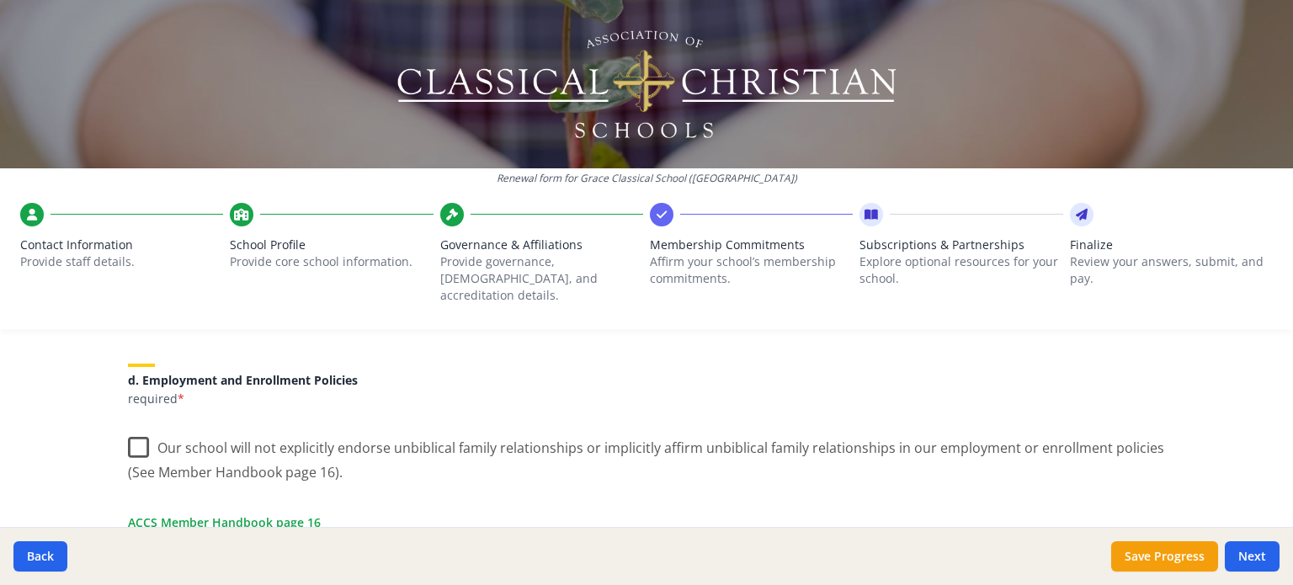
scroll to position [722, 0]
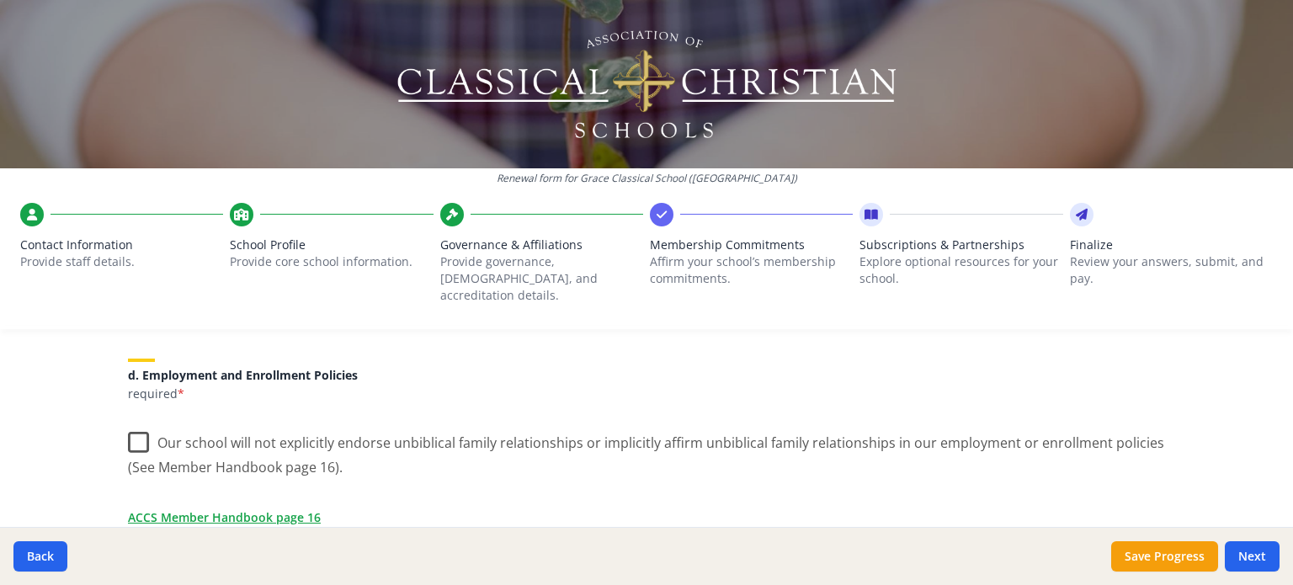
click at [130, 421] on label "Our school will not explicitly endorse unbiblical family relationships or impli…" at bounding box center [646, 449] width 1037 height 56
click at [0, 0] on input "Our school will not explicitly endorse unbiblical family relationships or impli…" at bounding box center [0, 0] width 0 height 0
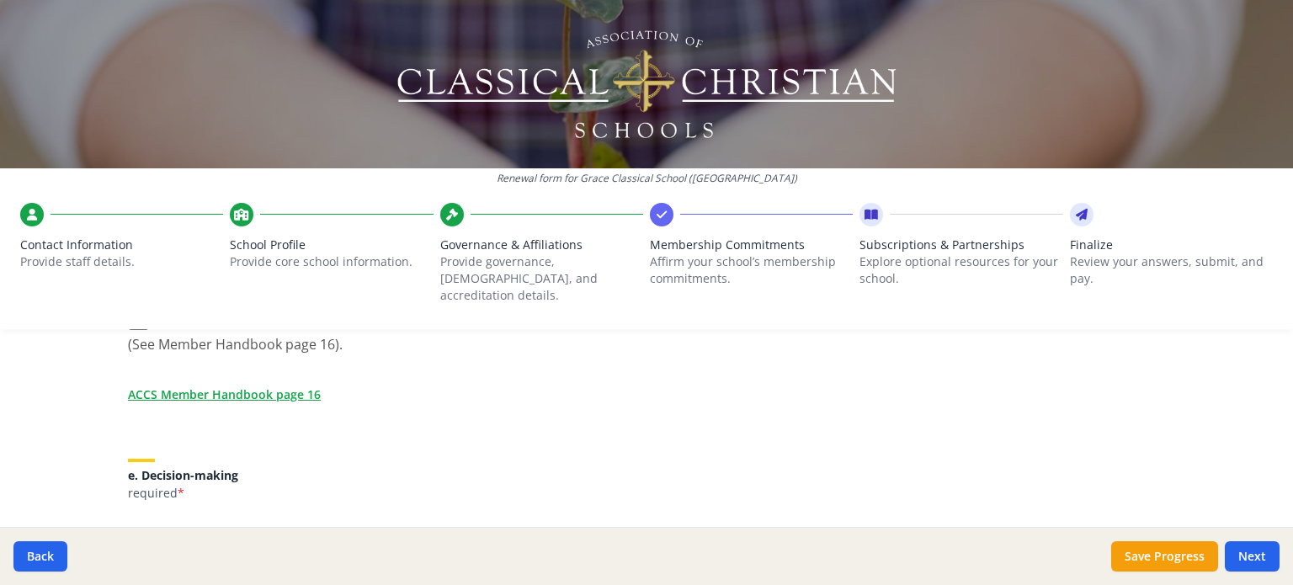
scroll to position [838, 0]
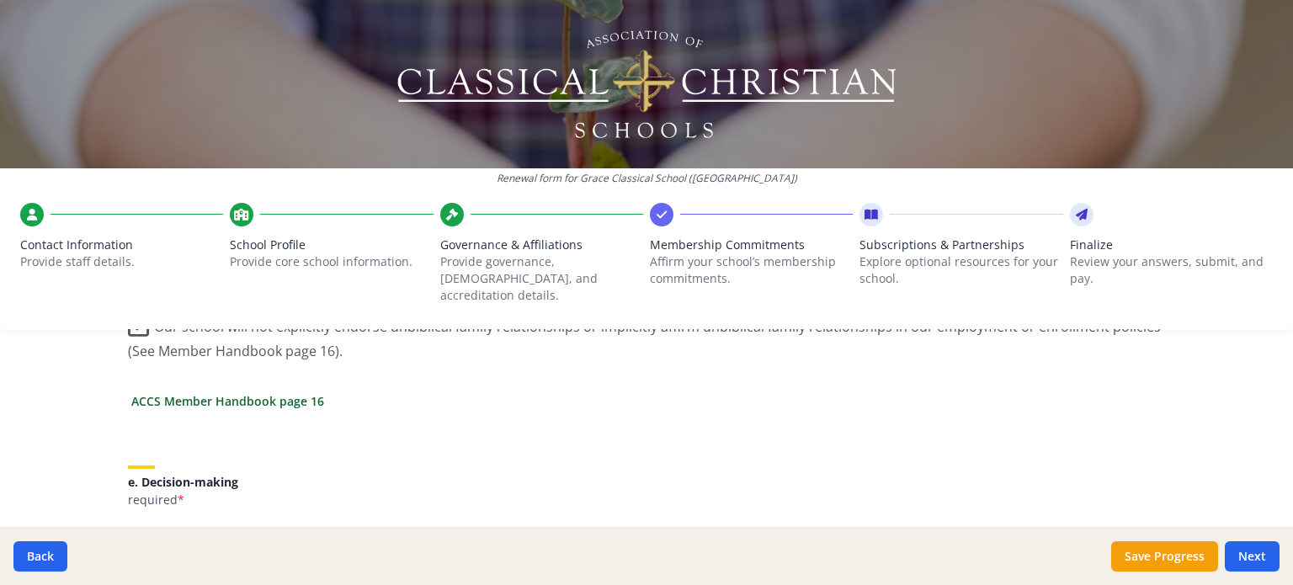
click at [270, 392] on link "ACCS Member Handbook page 16" at bounding box center [227, 401] width 193 height 18
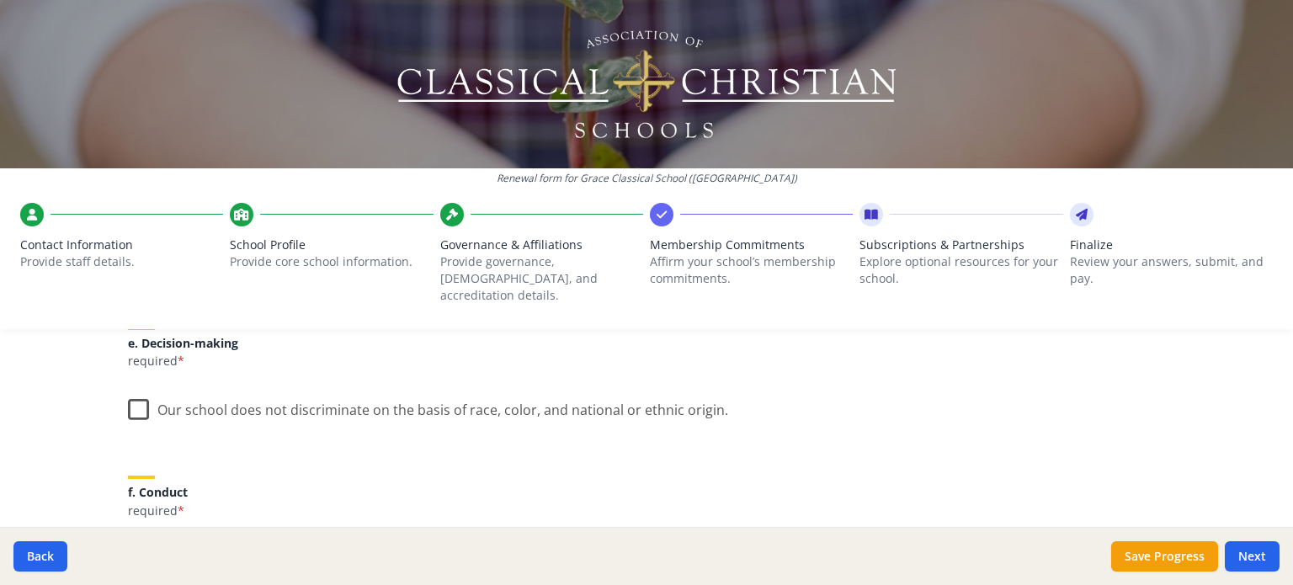
scroll to position [981, 0]
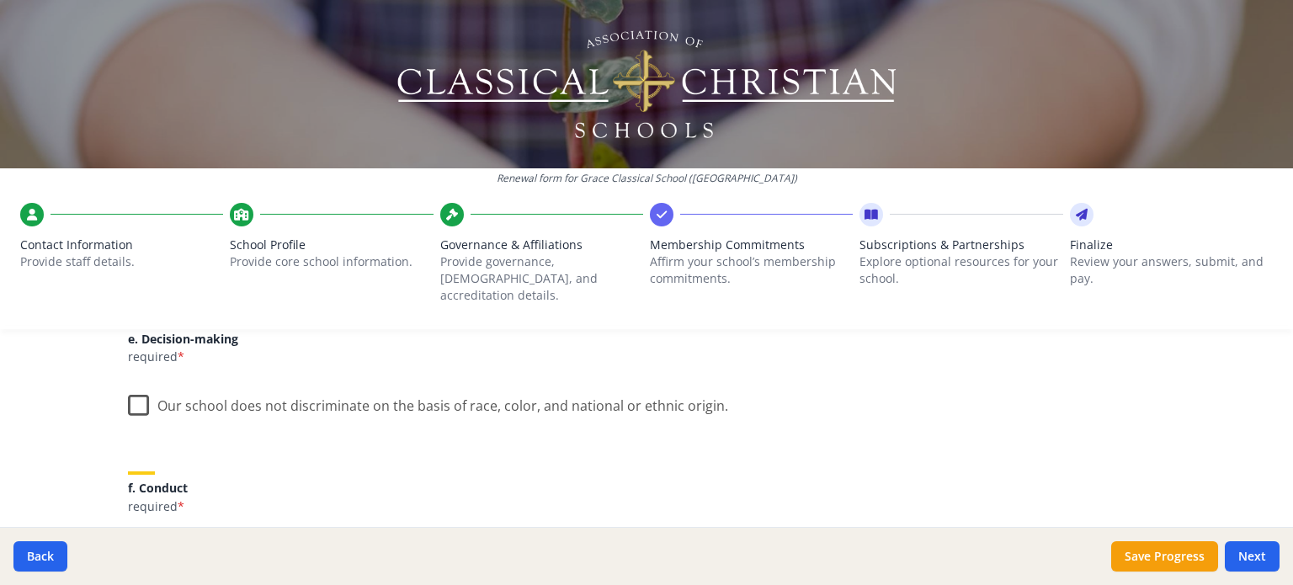
click at [128, 384] on label "Our school does not discriminate on the basis of race, color, and national or e…" at bounding box center [428, 402] width 600 height 36
click at [0, 0] on input "Our school does not discriminate on the basis of race, color, and national or e…" at bounding box center [0, 0] width 0 height 0
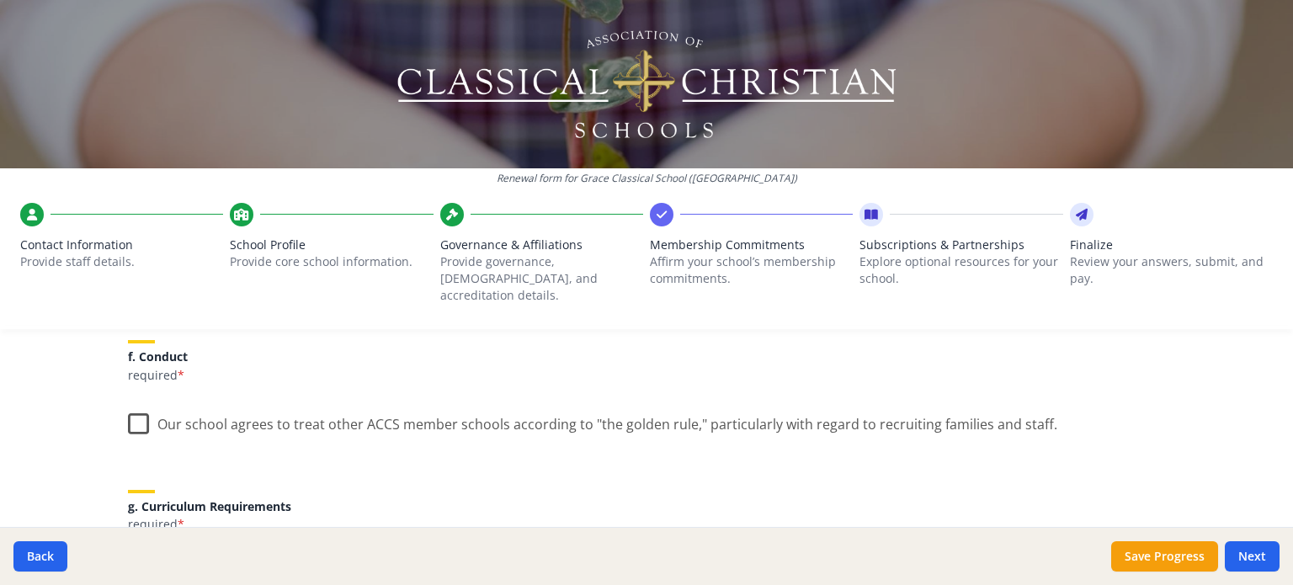
scroll to position [1114, 0]
click at [135, 410] on label "Our school agrees to treat other ACCS member schools according to "the golden r…" at bounding box center [592, 420] width 929 height 36
click at [0, 0] on input "Our school agrees to treat other ACCS member schools according to "the golden r…" at bounding box center [0, 0] width 0 height 0
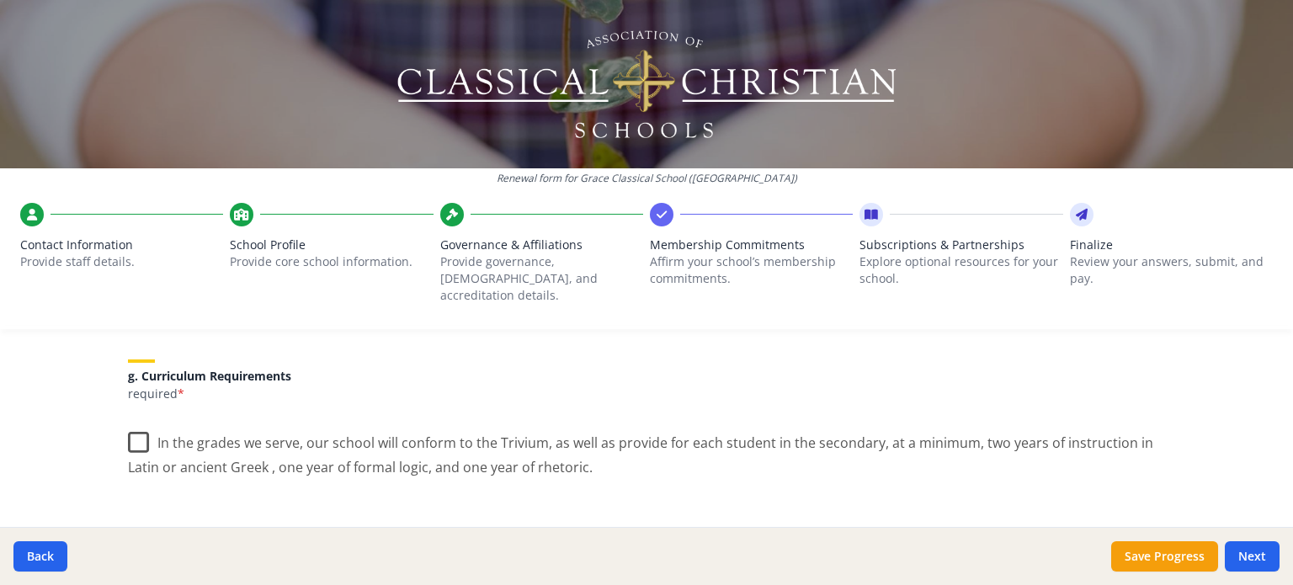
scroll to position [1271, 0]
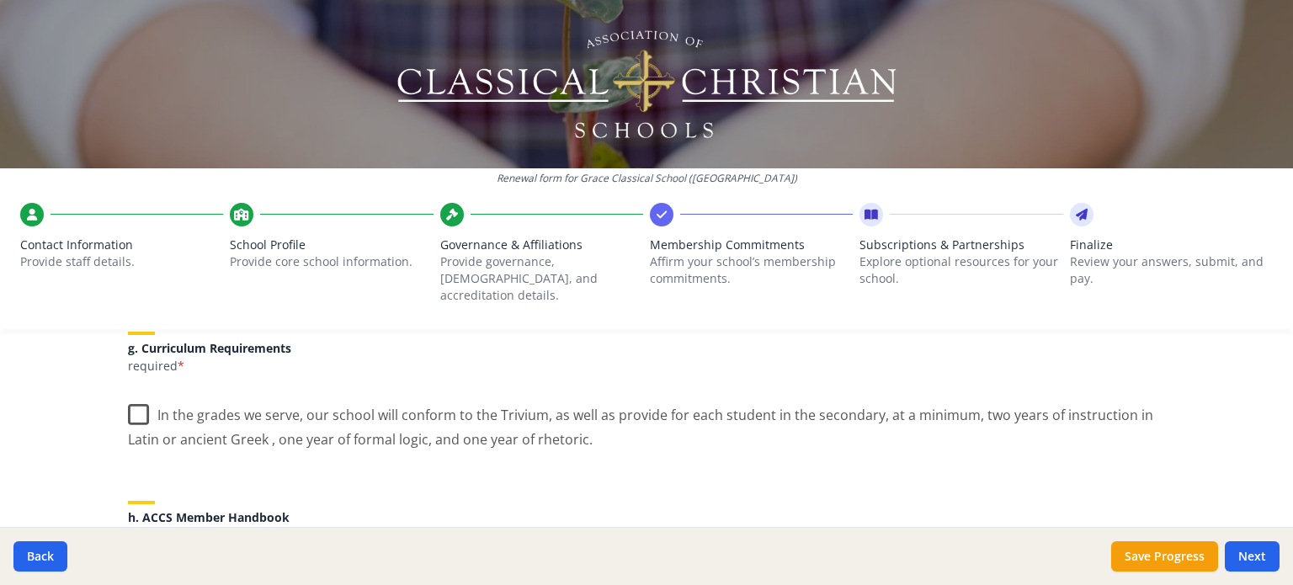
click at [135, 403] on label "In the grades we serve, our school will conform to the Trivium, as well as prov…" at bounding box center [646, 421] width 1037 height 56
click at [0, 0] on input "In the grades we serve, our school will conform to the Trivium, as well as prov…" at bounding box center [0, 0] width 0 height 0
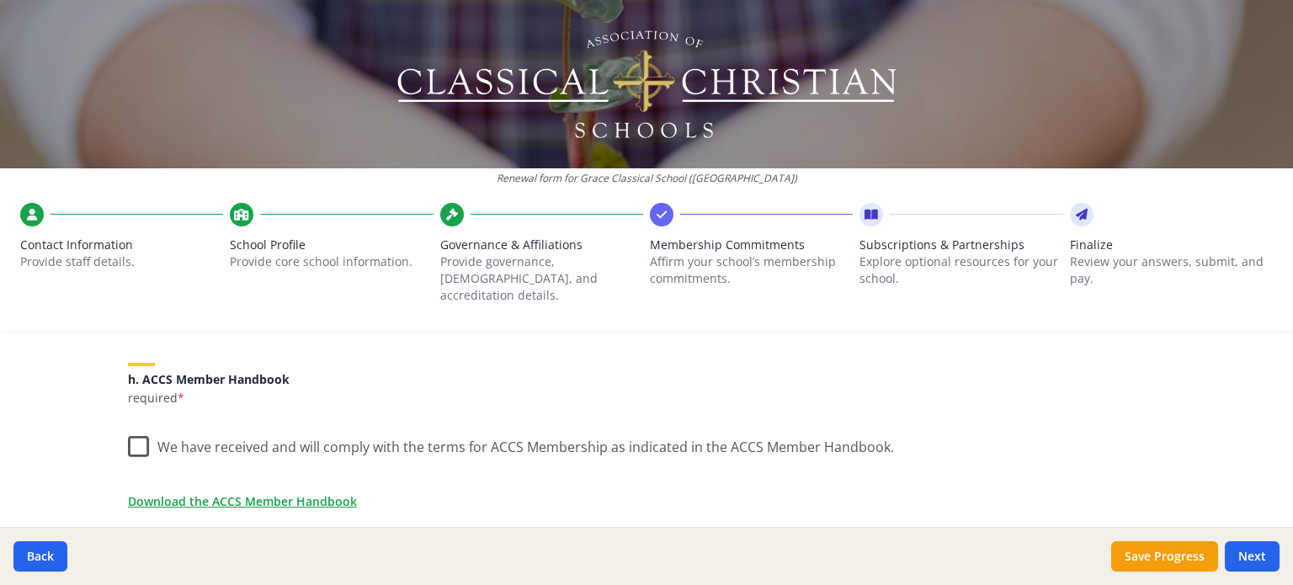
scroll to position [1455, 0]
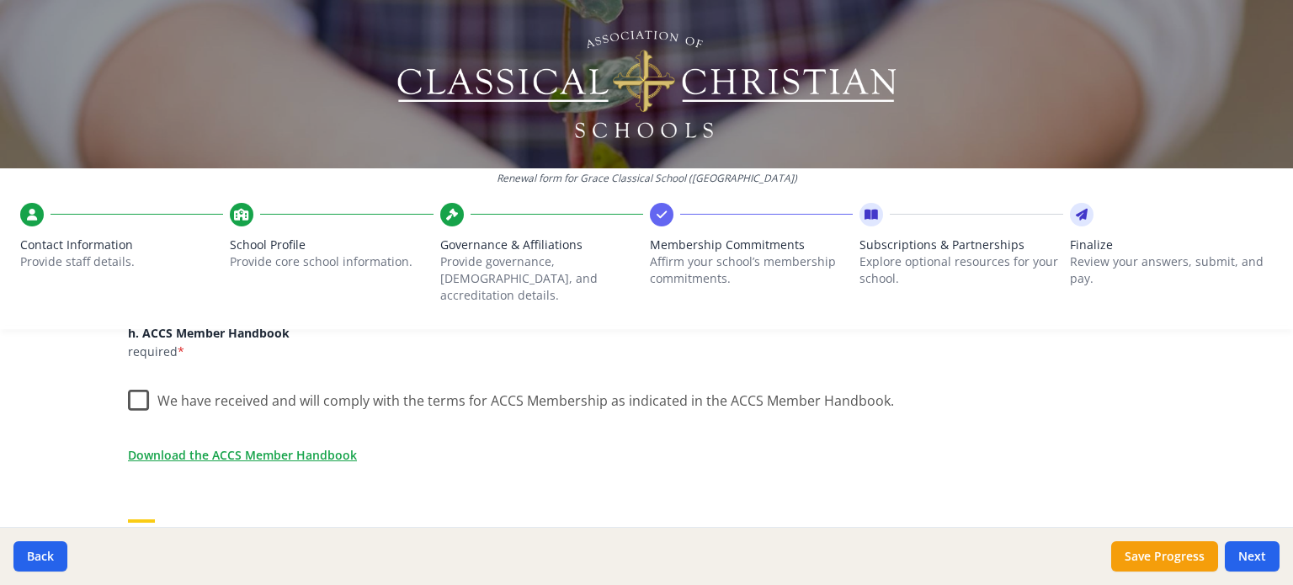
click at [135, 387] on label "We have received and will comply with the terms for ACCS Membership as indicate…" at bounding box center [511, 397] width 766 height 36
click at [0, 0] on input "We have received and will comply with the terms for ACCS Membership as indicate…" at bounding box center [0, 0] width 0 height 0
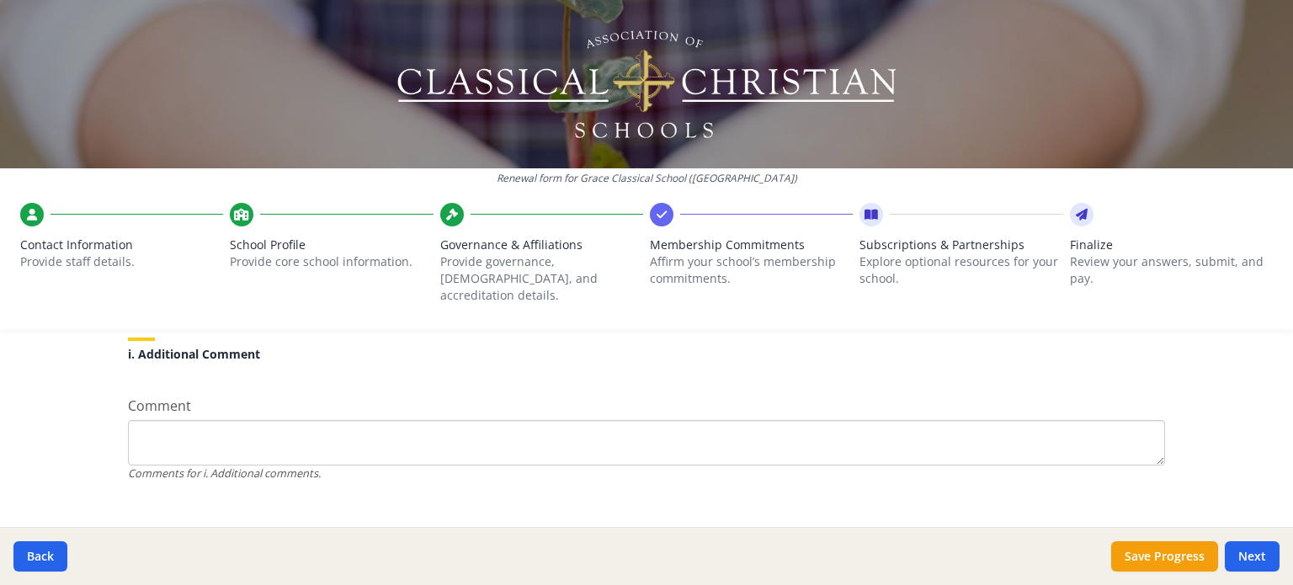
scroll to position [1646, 0]
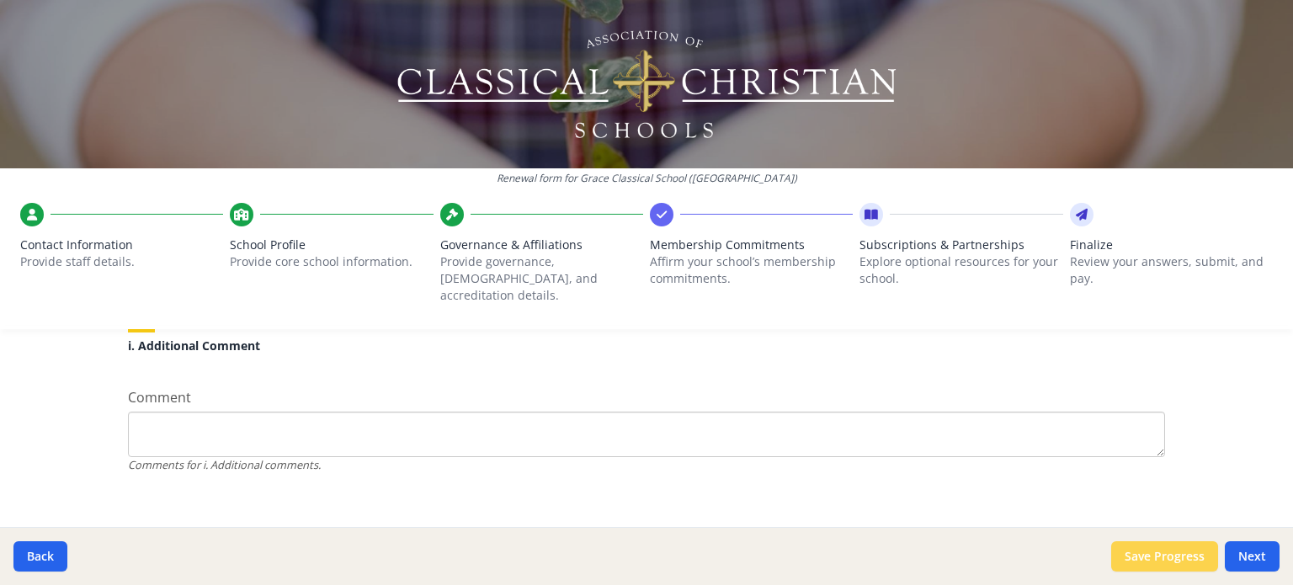
click at [1156, 557] on button "Save Progress" at bounding box center [1164, 556] width 107 height 30
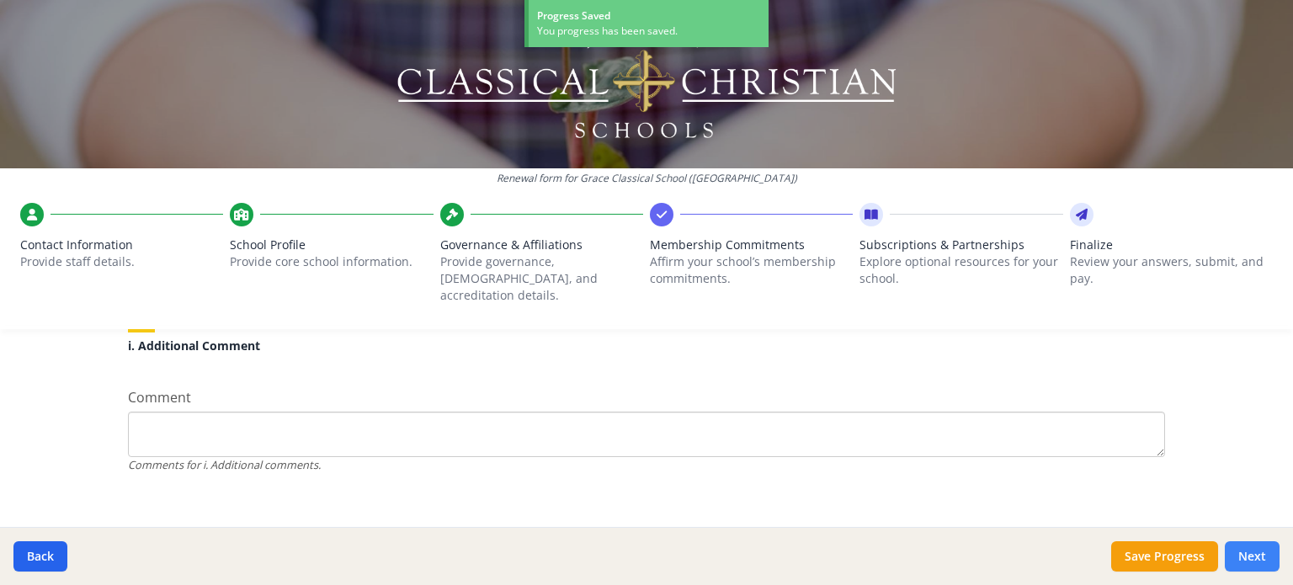
click at [1267, 565] on button "Next" at bounding box center [1252, 556] width 55 height 30
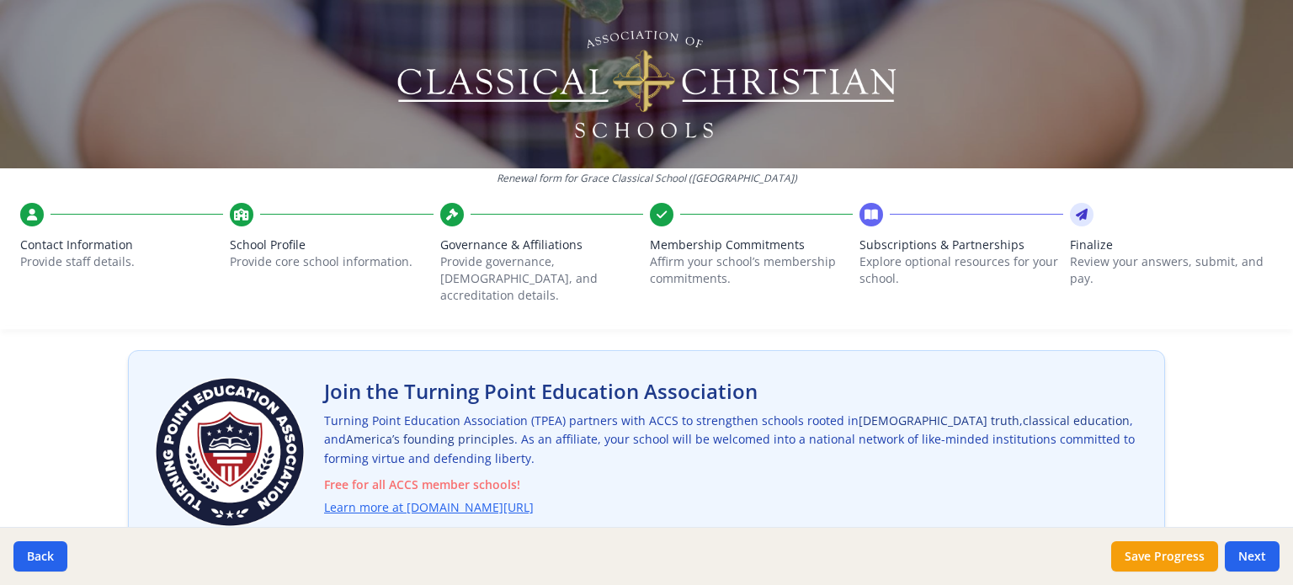
scroll to position [57, 0]
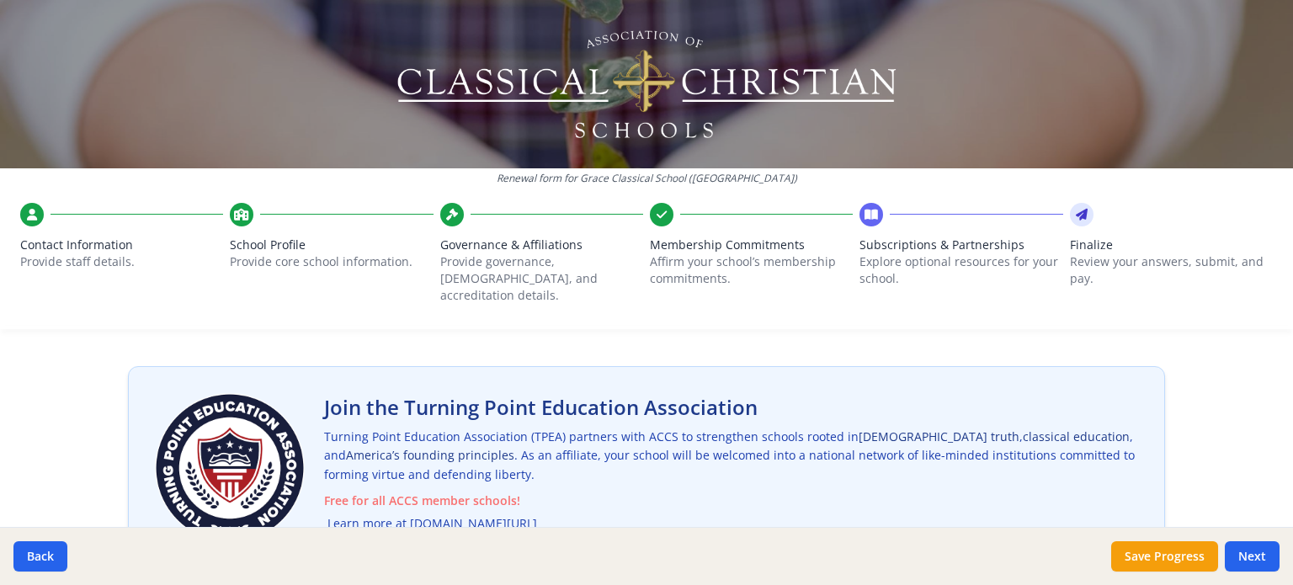
click at [515, 514] on link "Learn more at [DOMAIN_NAME][URL]" at bounding box center [432, 523] width 210 height 19
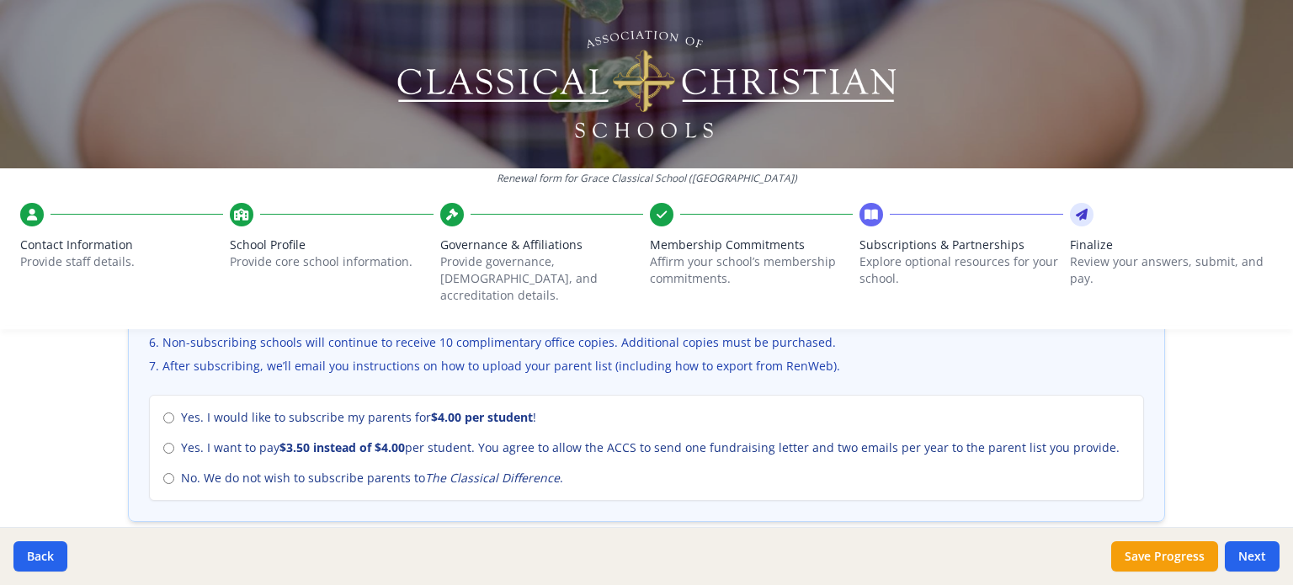
scroll to position [729, 0]
click at [164, 472] on input "No. We do not wish to subscribe parents to The Classical Difference ." at bounding box center [168, 477] width 11 height 11
radio input "true"
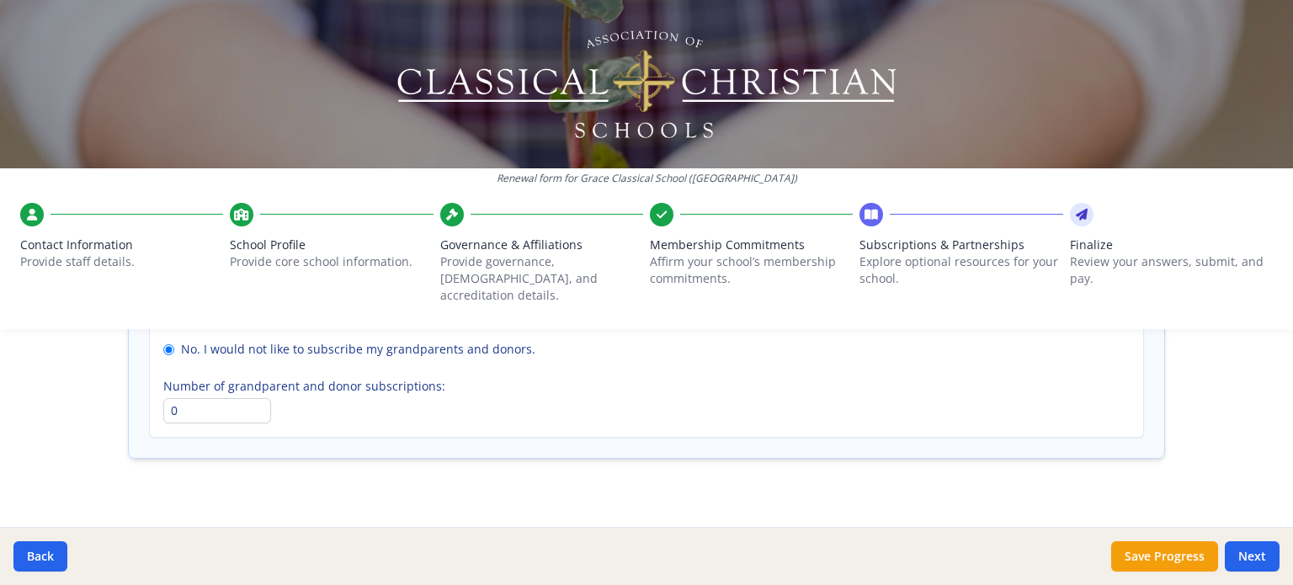
scroll to position [1336, 0]
click at [1146, 559] on button "Save Progress" at bounding box center [1164, 556] width 107 height 30
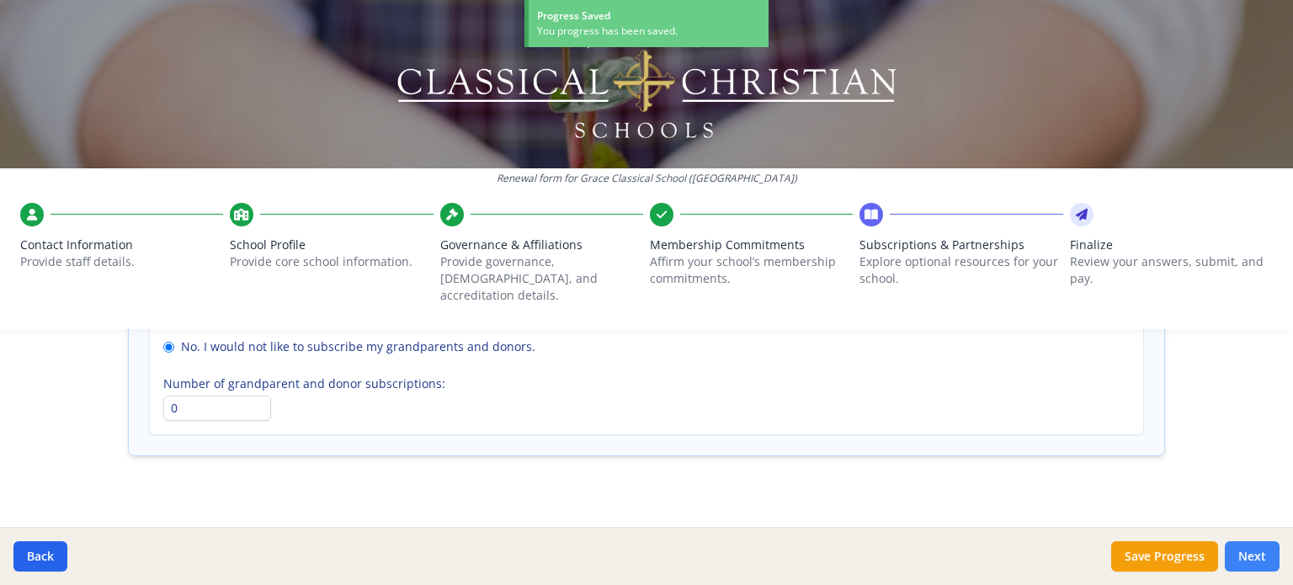
click at [1249, 558] on button "Next" at bounding box center [1252, 556] width 55 height 30
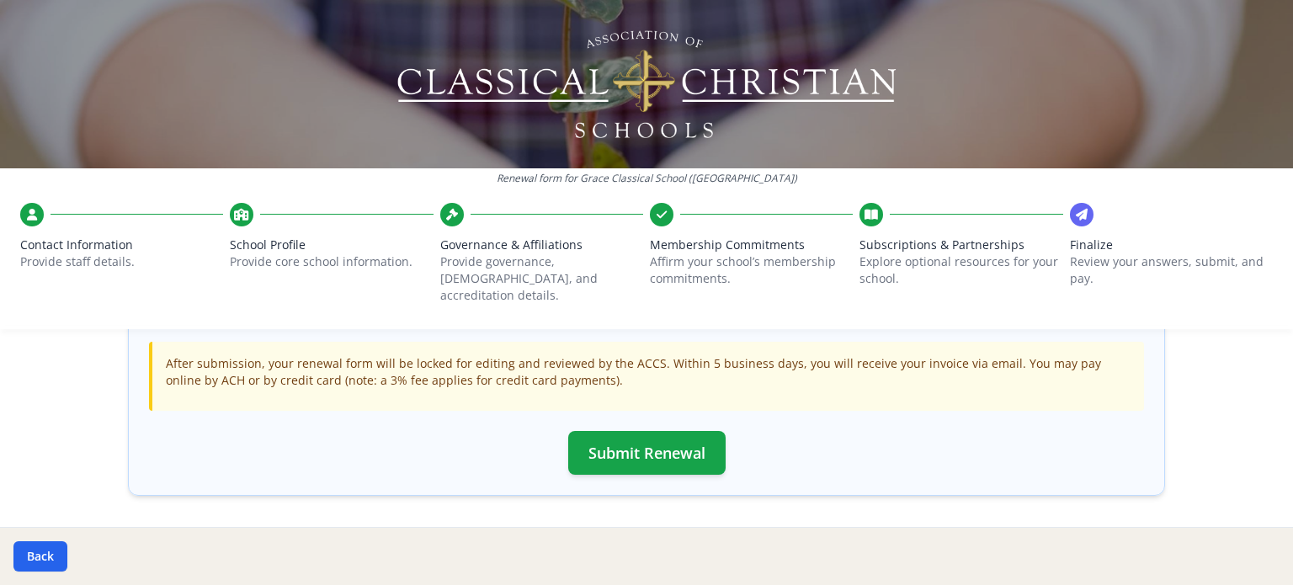
scroll to position [552, 0]
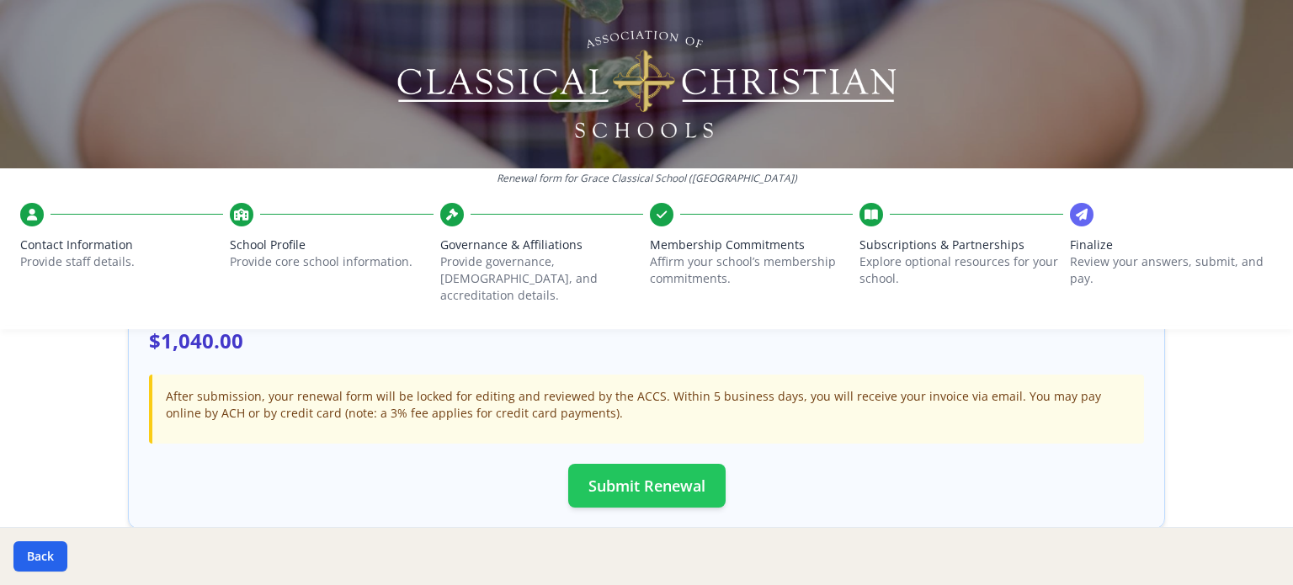
click at [696, 465] on button "Submit Renewal" at bounding box center [646, 486] width 157 height 44
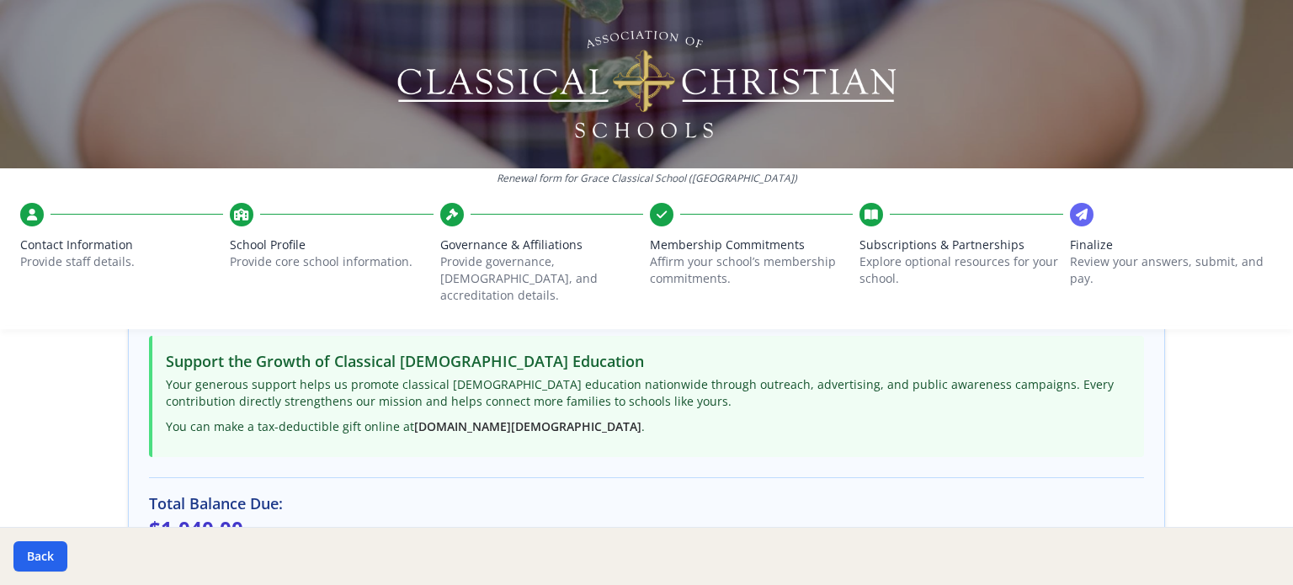
scroll to position [621, 0]
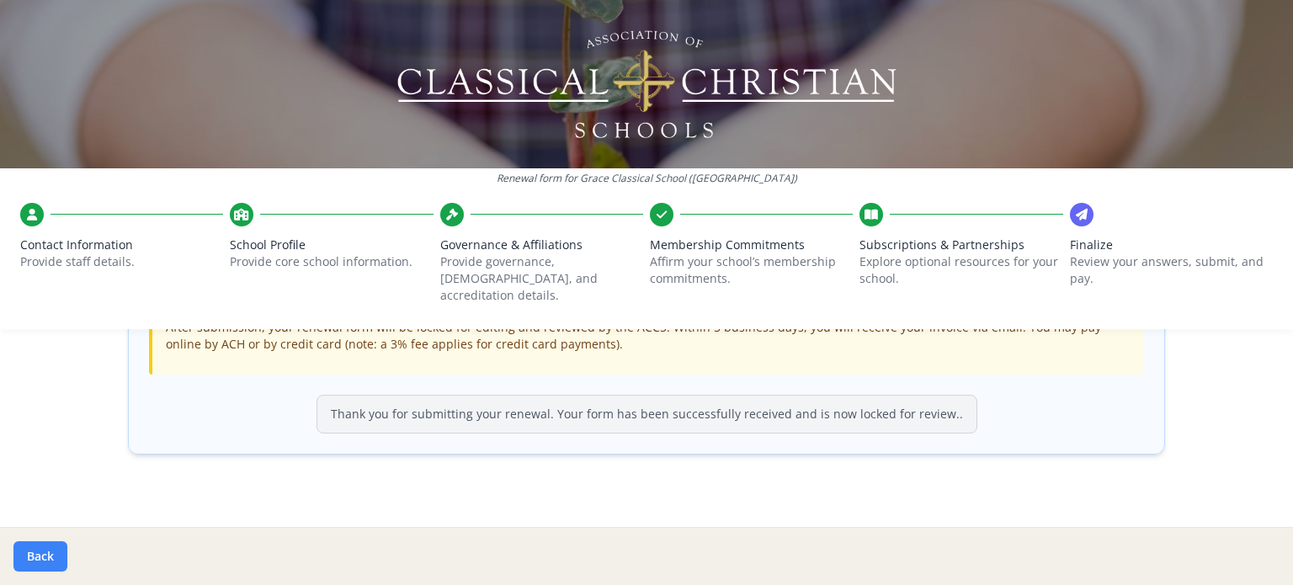
click at [44, 556] on button "Back" at bounding box center [40, 556] width 54 height 30
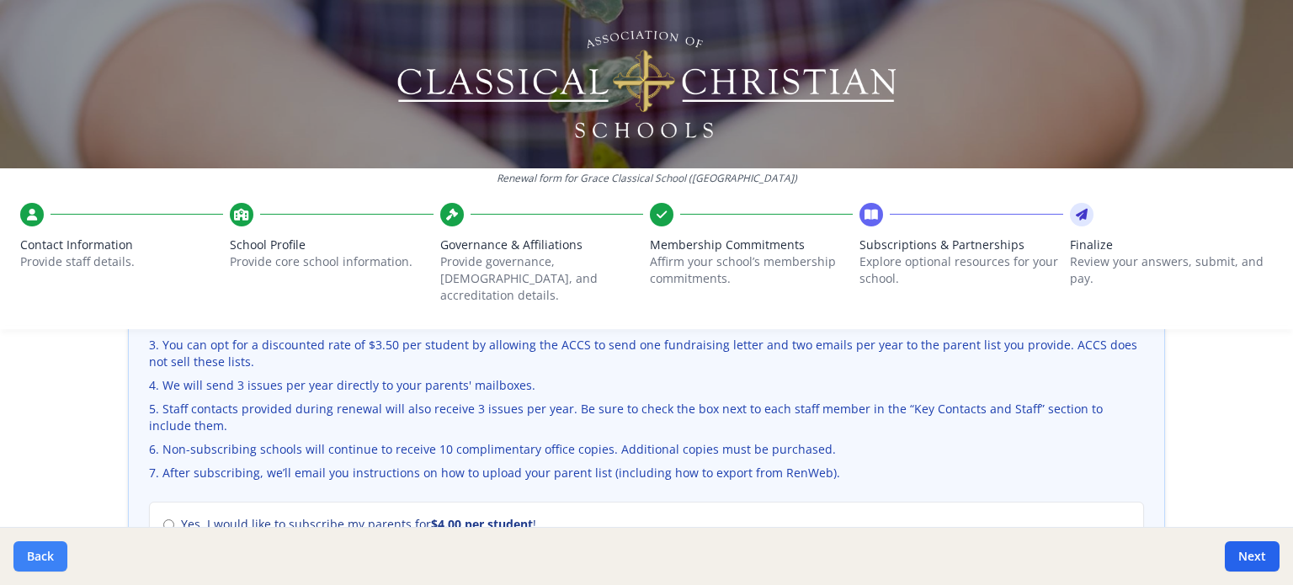
click at [52, 558] on button "Back" at bounding box center [40, 556] width 54 height 30
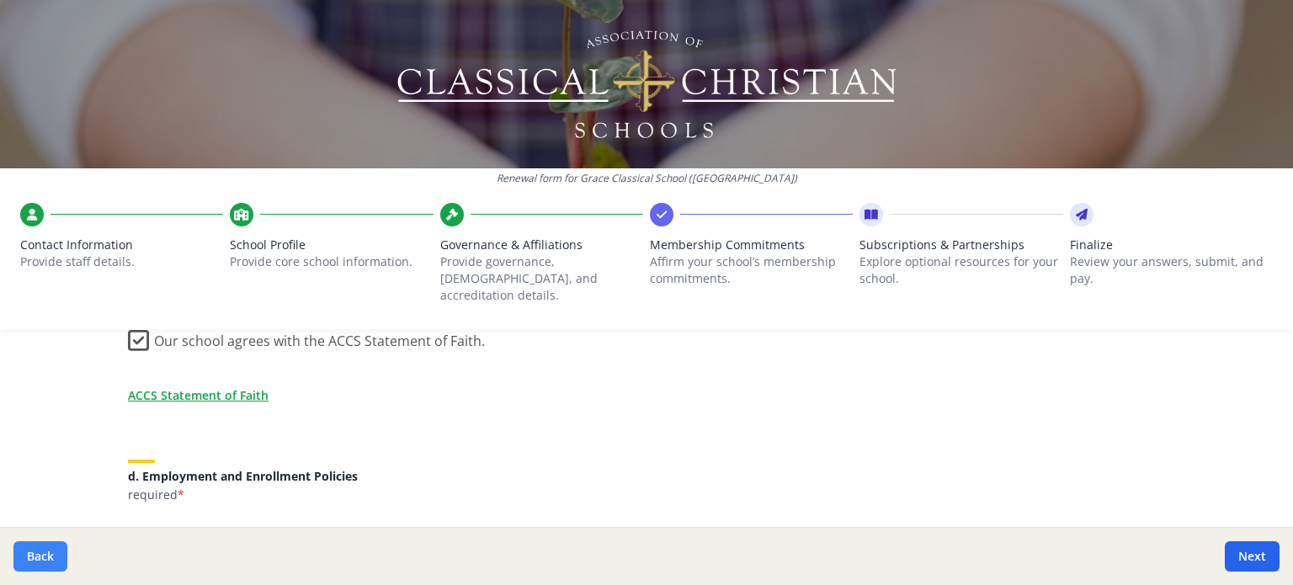
click at [52, 558] on button "Back" at bounding box center [40, 556] width 54 height 30
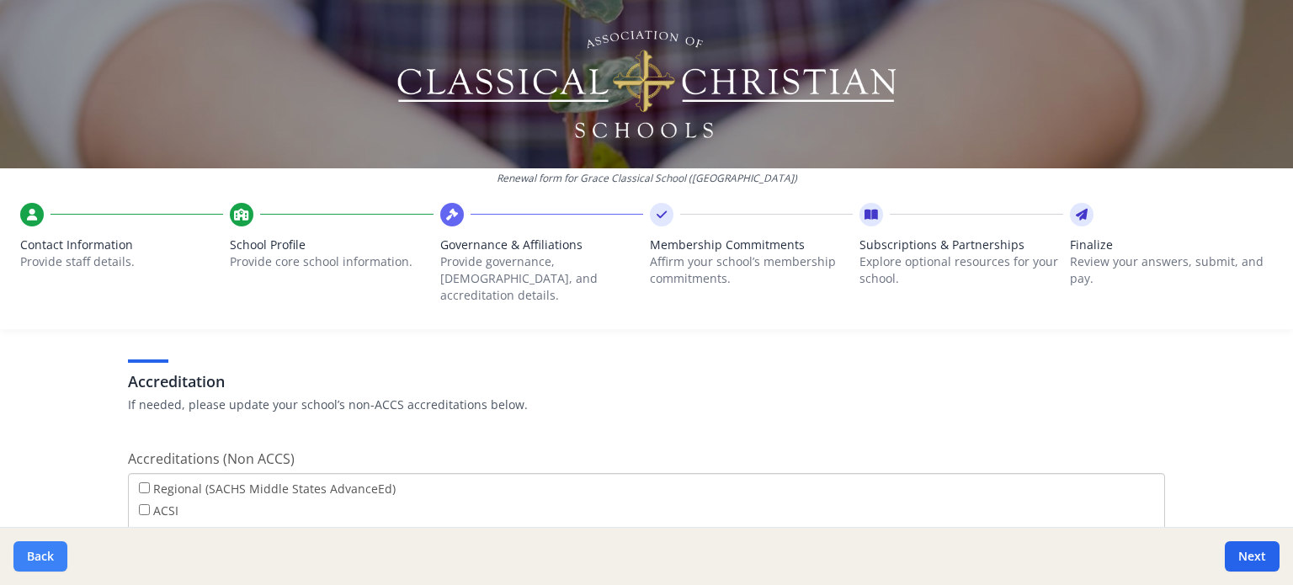
click at [52, 558] on button "Back" at bounding box center [40, 556] width 54 height 30
type input "[PHONE_NUMBER]"
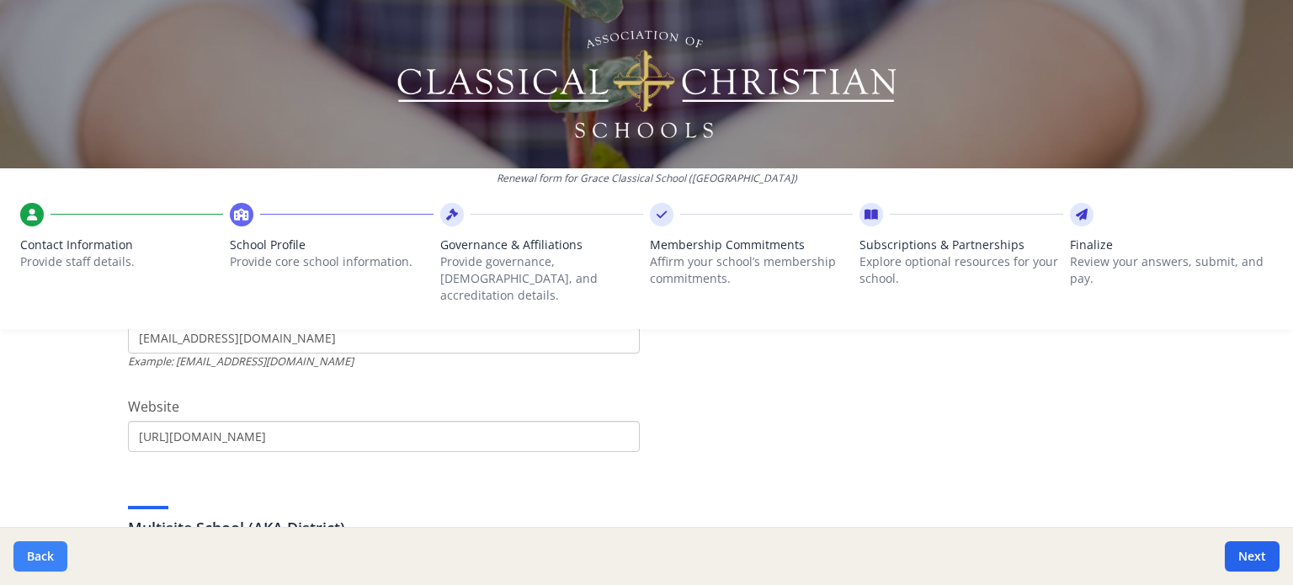
click at [52, 558] on button "Back" at bounding box center [40, 556] width 54 height 30
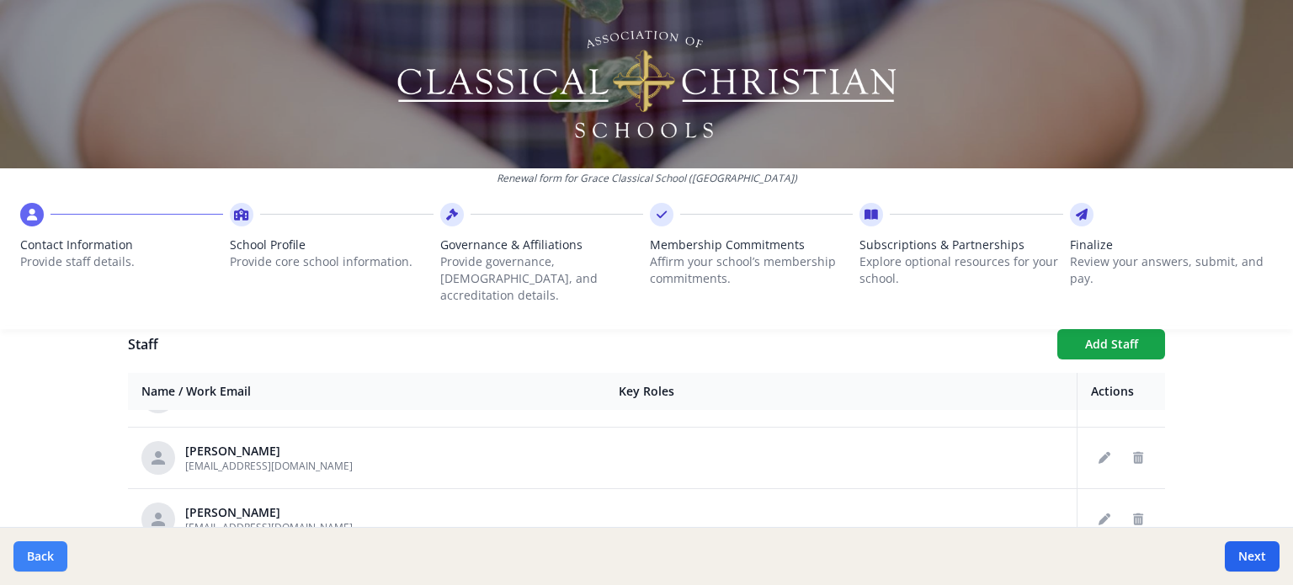
click at [52, 558] on button "Back" at bounding box center [40, 556] width 54 height 30
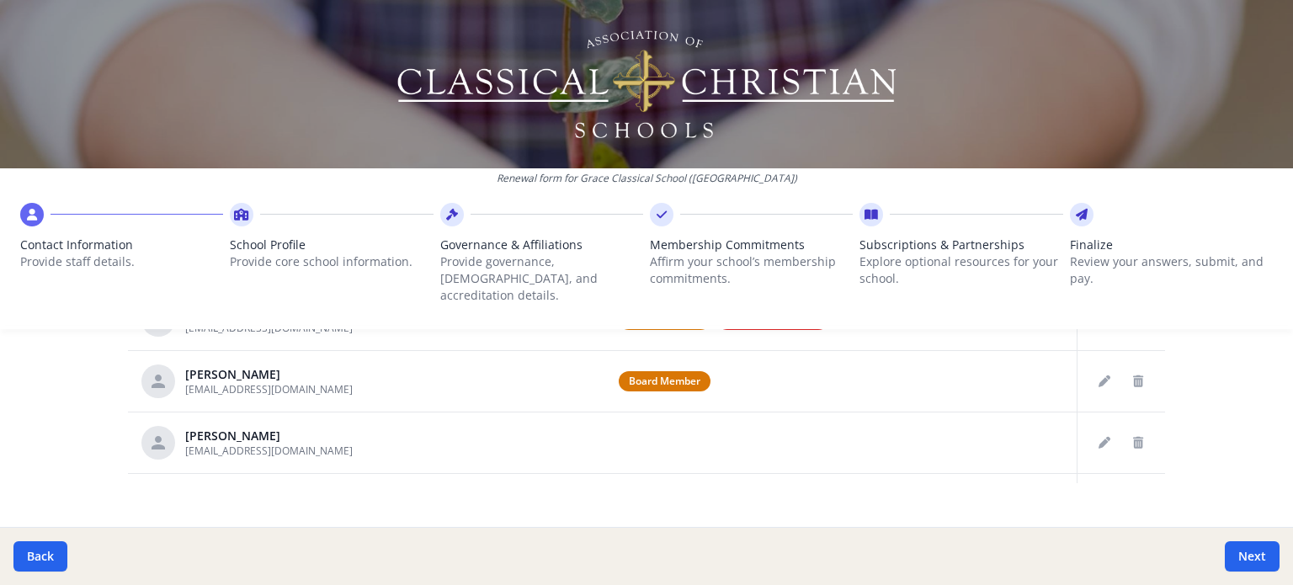
scroll to position [1059, 0]
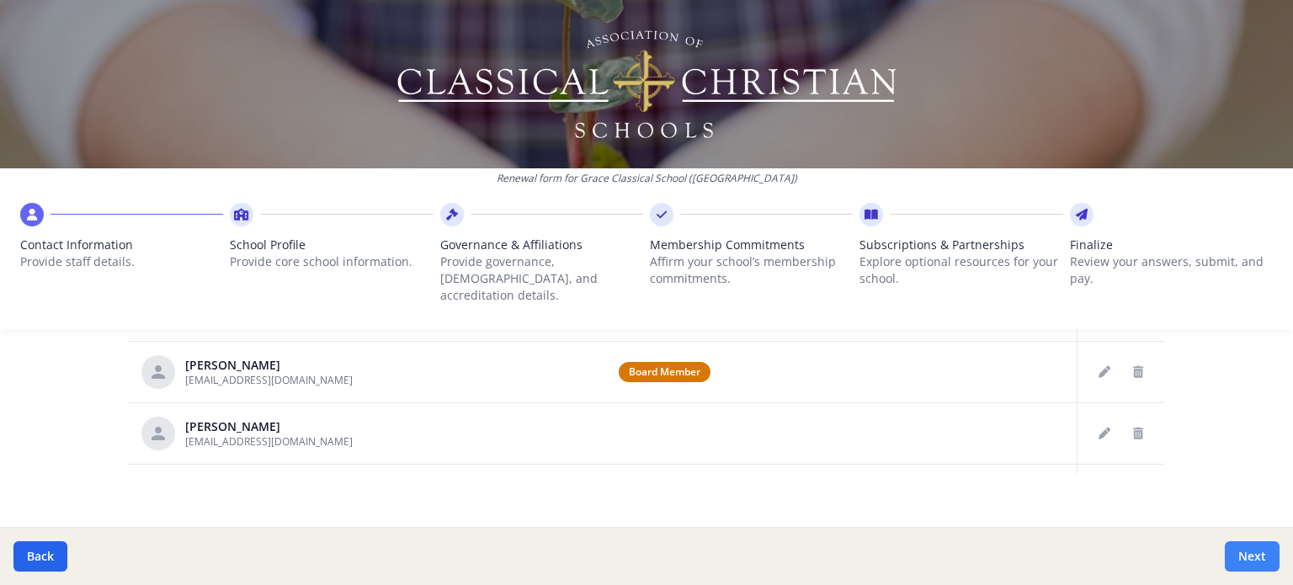
click at [1244, 545] on button "Next" at bounding box center [1252, 556] width 55 height 30
type input "[PHONE_NUMBER]"
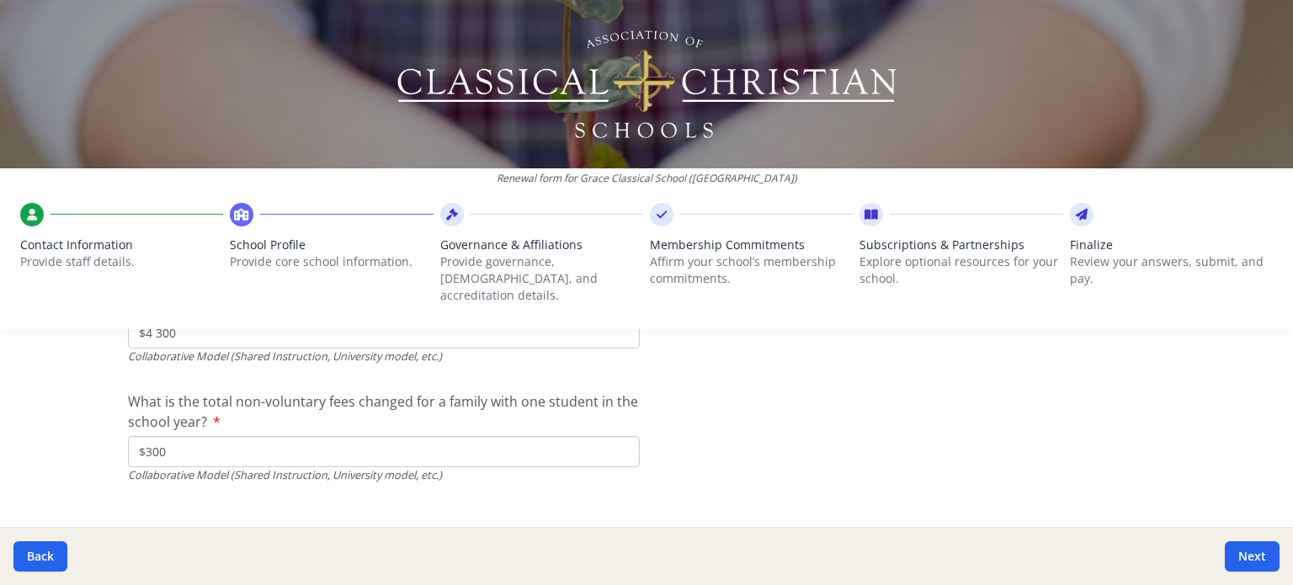
scroll to position [5865, 0]
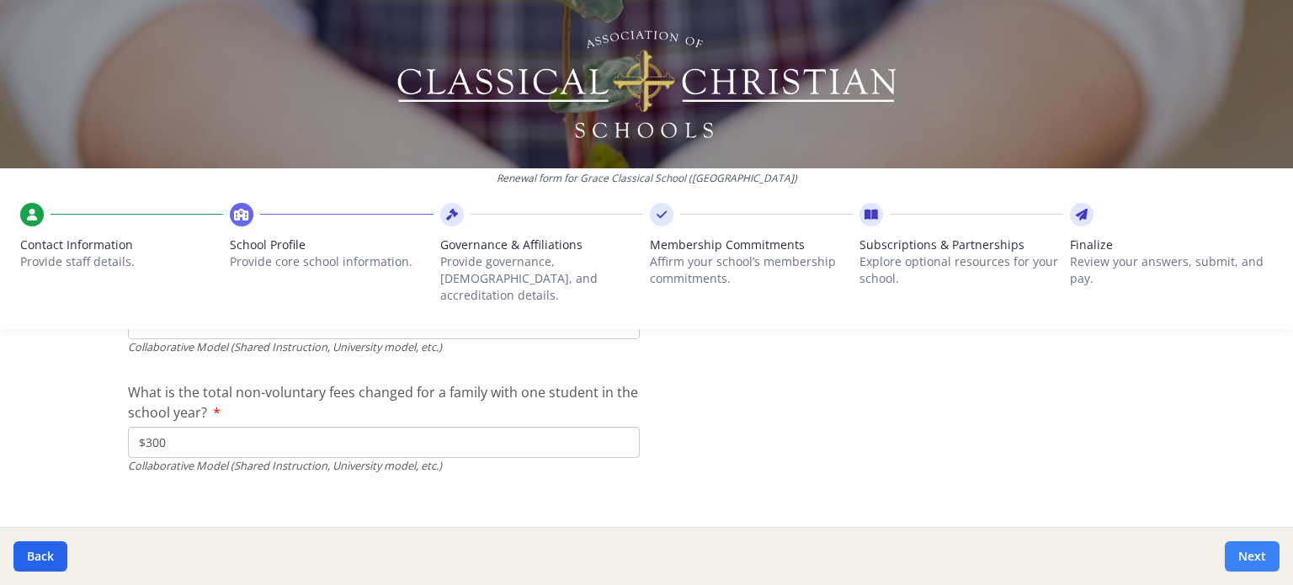
click at [1247, 559] on button "Next" at bounding box center [1252, 556] width 55 height 30
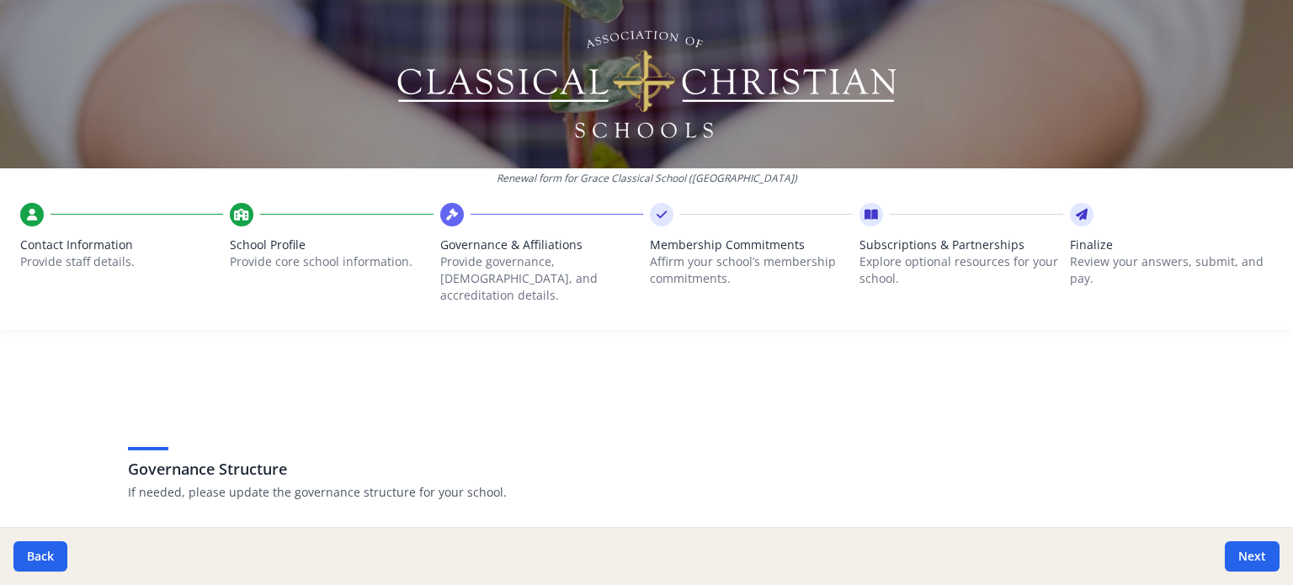
scroll to position [0, 0]
click at [1249, 556] on button "Next" at bounding box center [1252, 556] width 55 height 30
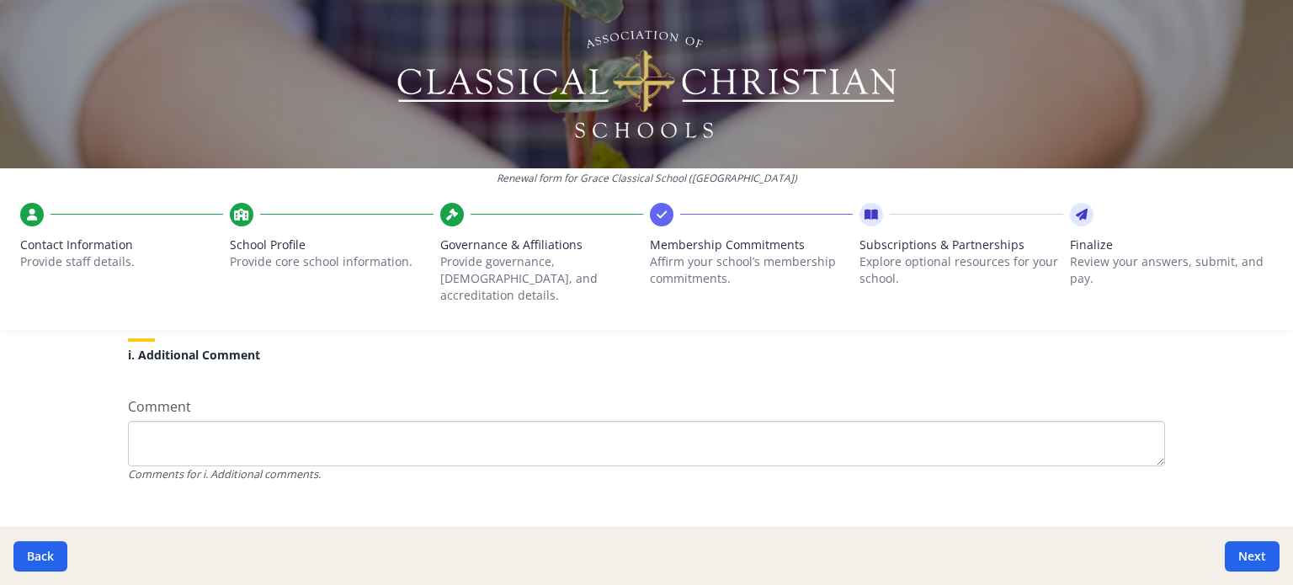
scroll to position [1646, 0]
click at [1242, 565] on button "Next" at bounding box center [1252, 556] width 55 height 30
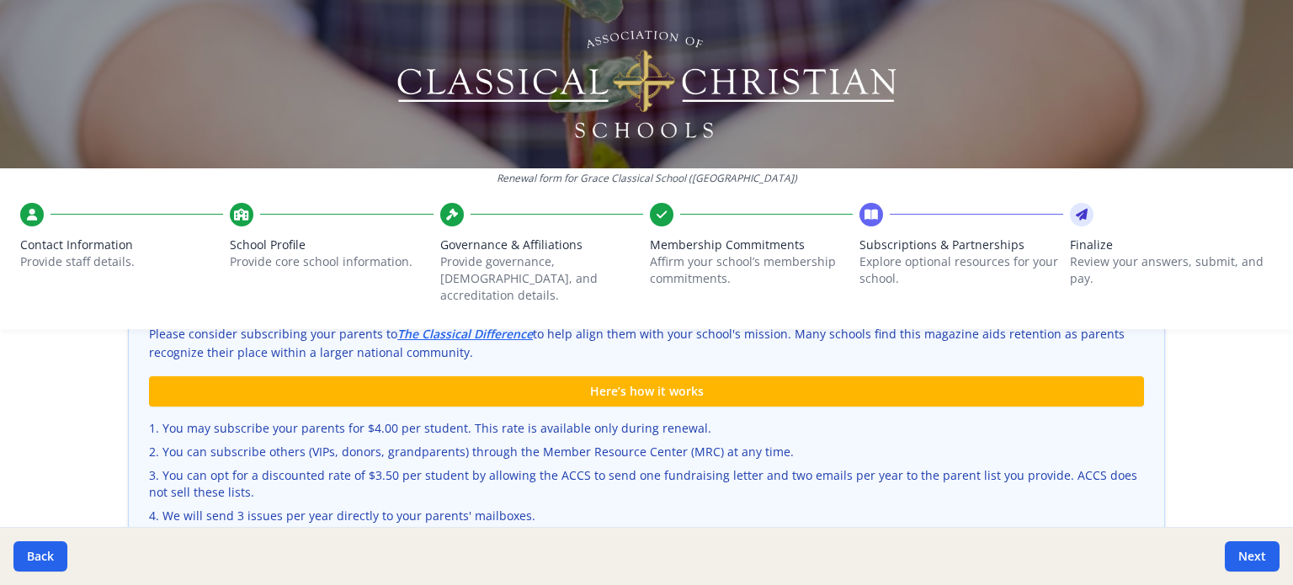
scroll to position [492, 0]
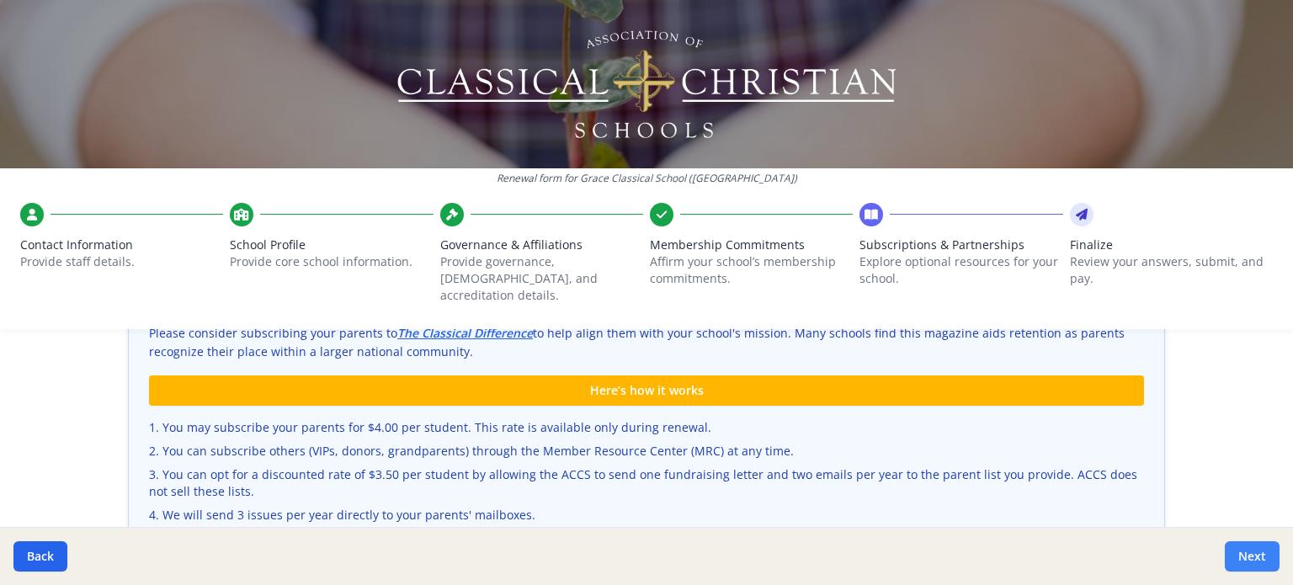
click at [1231, 551] on button "Next" at bounding box center [1252, 556] width 55 height 30
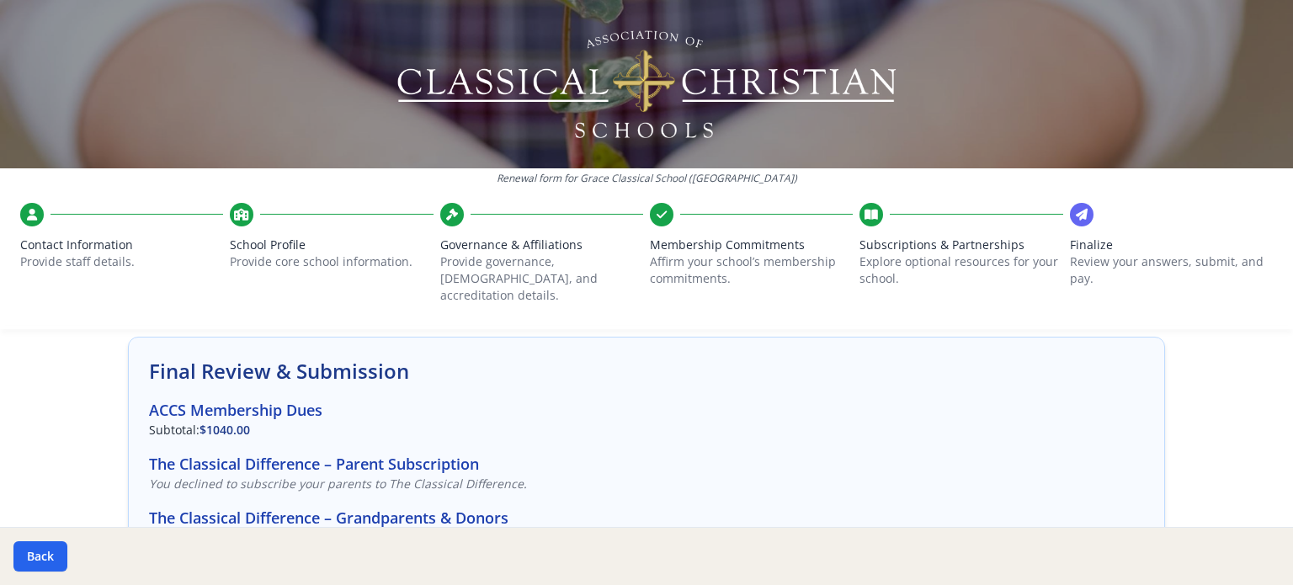
scroll to position [0, 0]
